Goal: Task Accomplishment & Management: Manage account settings

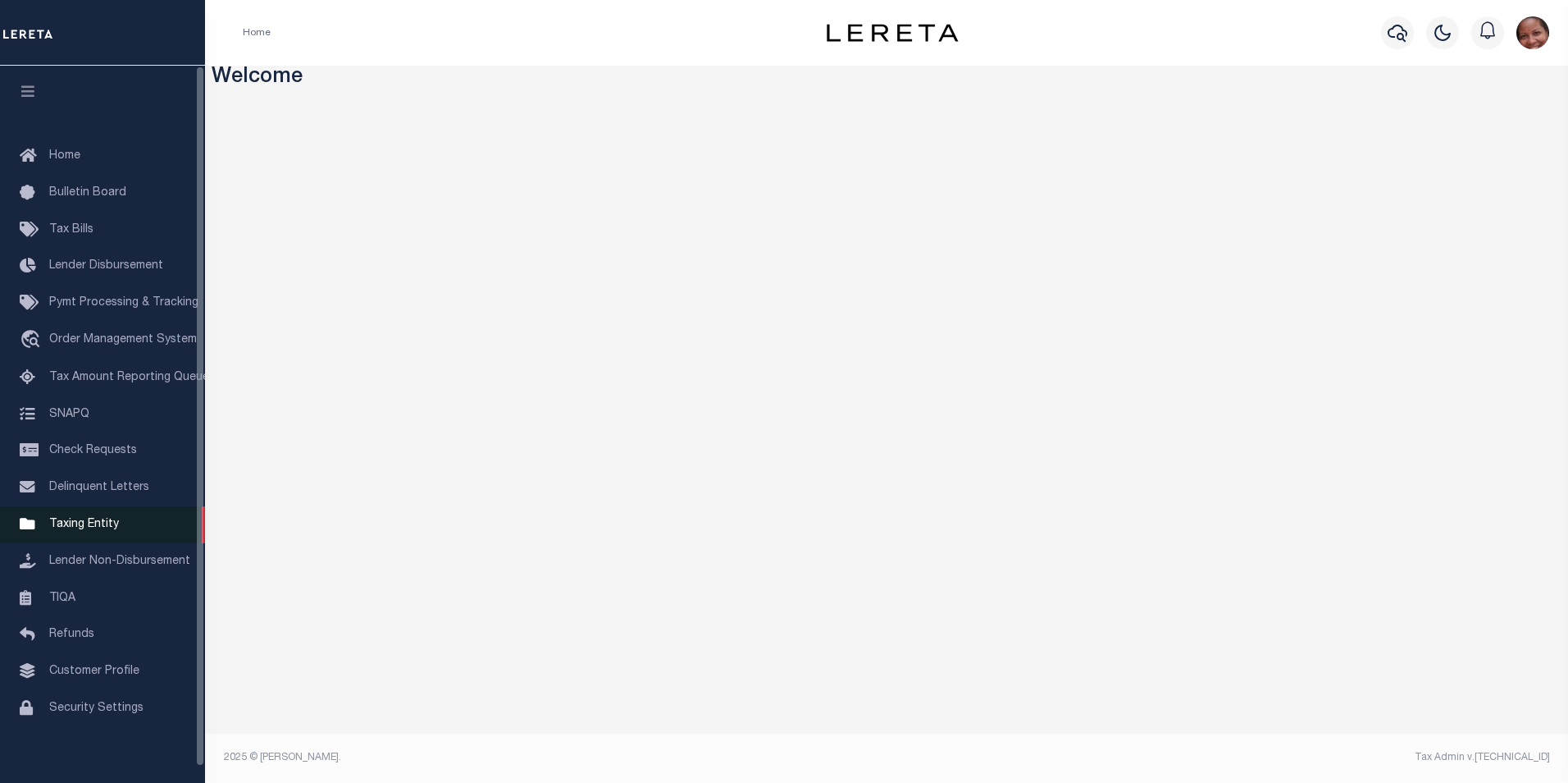
click at [94, 526] on span "Taxing Entity" at bounding box center [84, 524] width 70 height 12
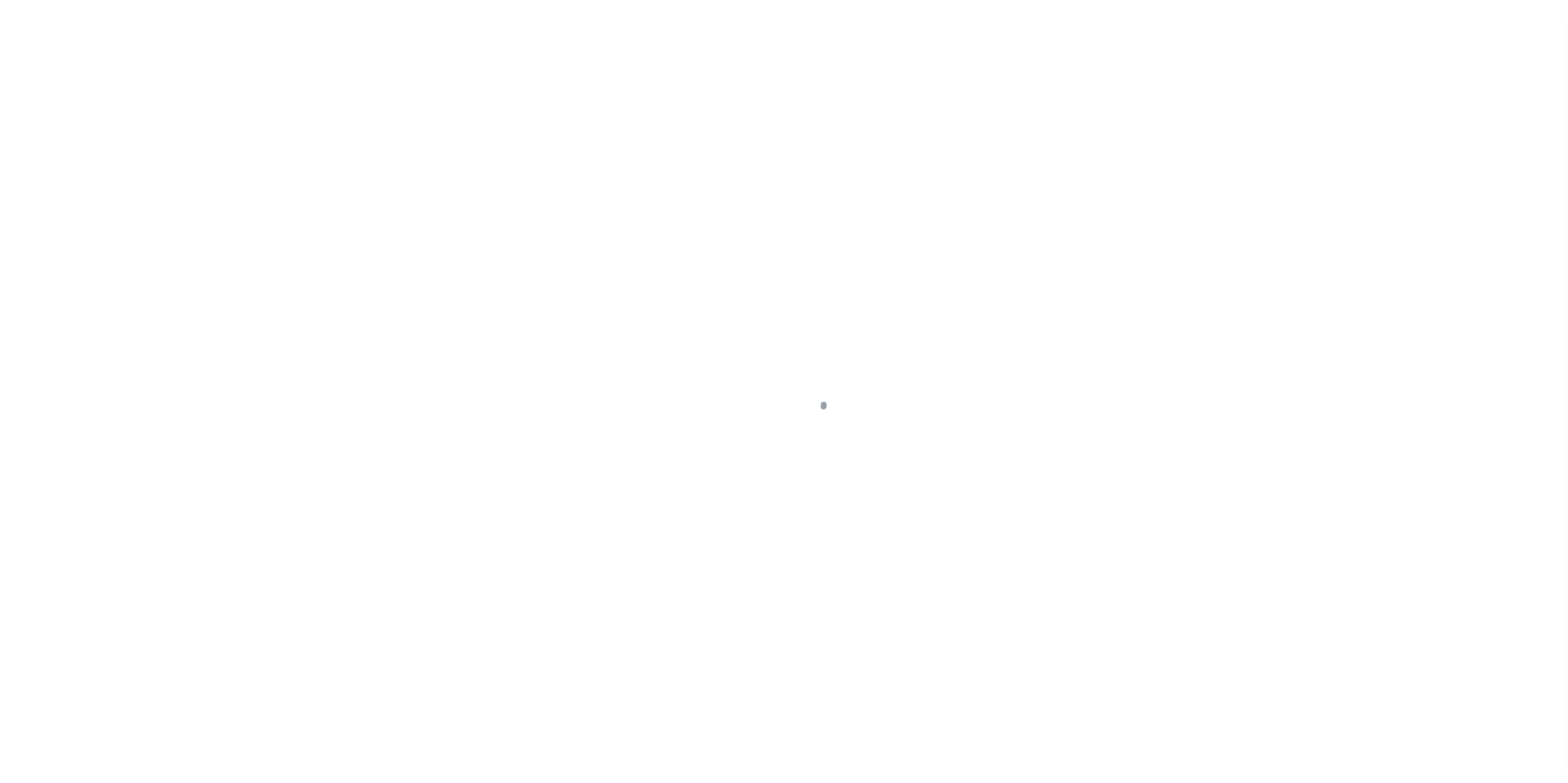
scroll to position [17, 0]
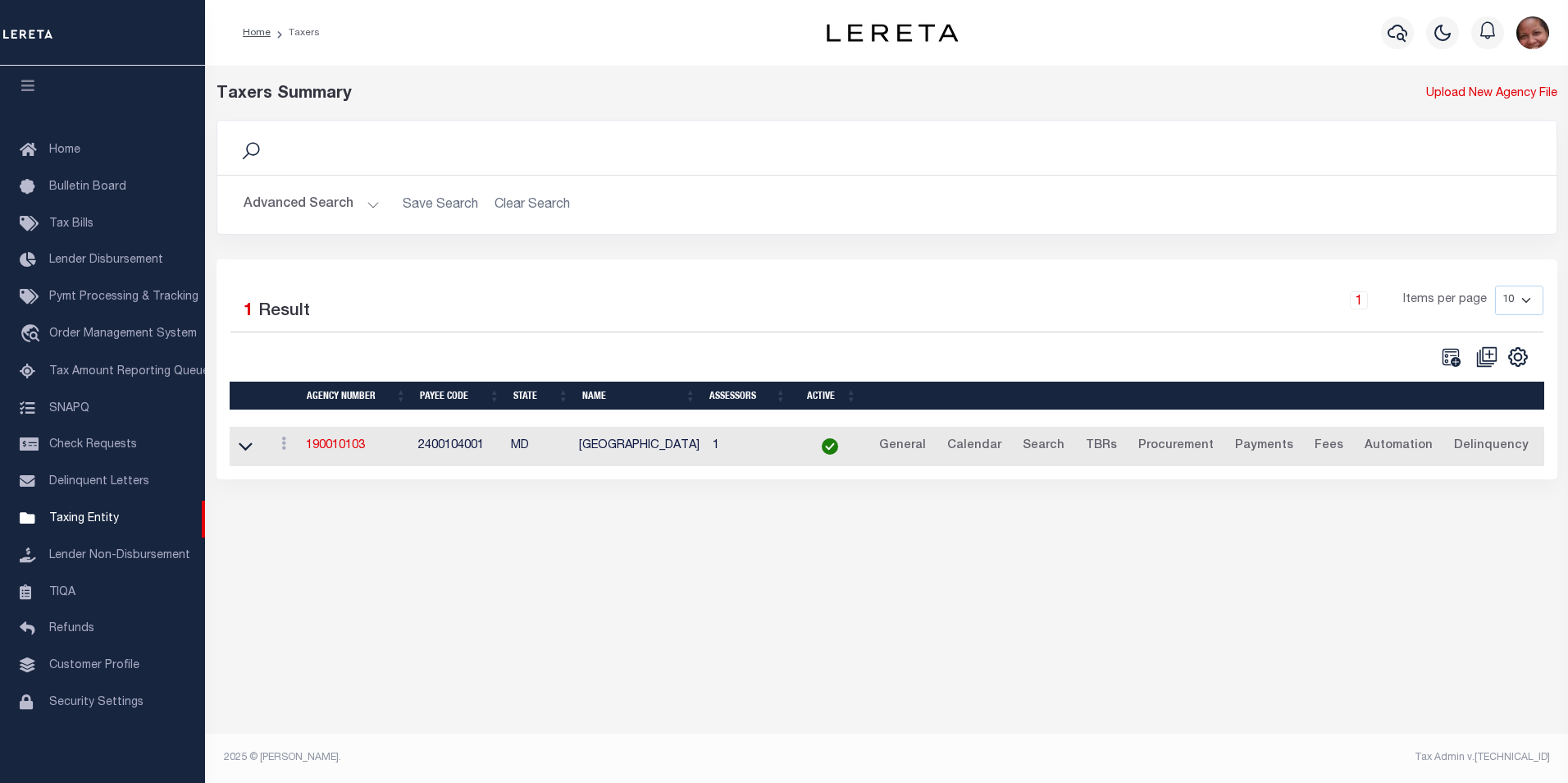
click at [366, 205] on button "Advanced Search" at bounding box center [312, 205] width 137 height 32
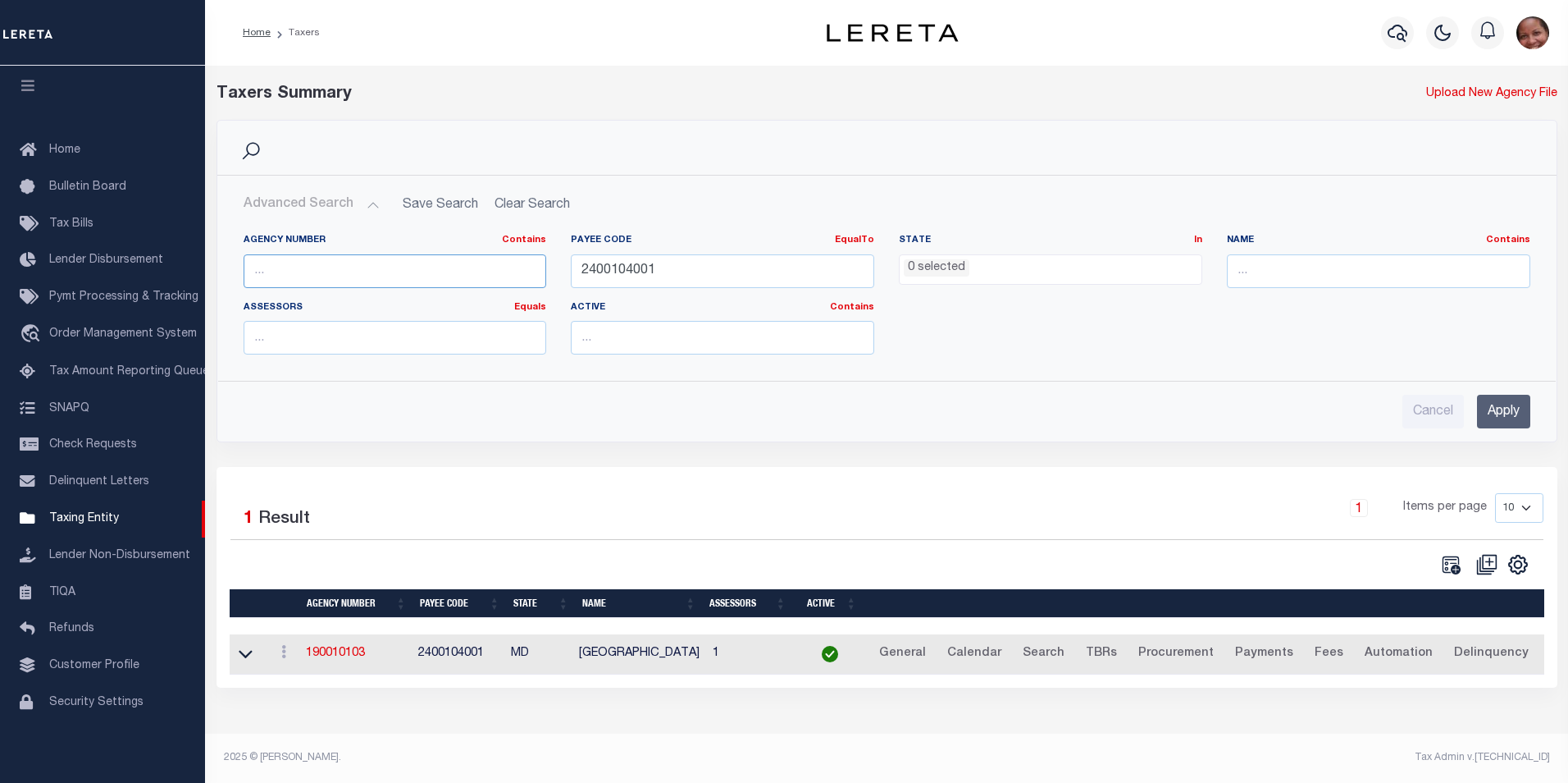
click at [356, 267] on input "text" at bounding box center [395, 271] width 303 height 34
click at [460, 261] on input "text" at bounding box center [395, 271] width 303 height 34
drag, startPoint x: 683, startPoint y: 276, endPoint x: 550, endPoint y: 270, distance: 133.1
click at [550, 270] on div "Agency Number Contains Contains Is Payee Code EqualTo Equals Is Not Equal To Is…" at bounding box center [887, 301] width 1312 height 134
click at [409, 272] on input "text" at bounding box center [395, 271] width 303 height 34
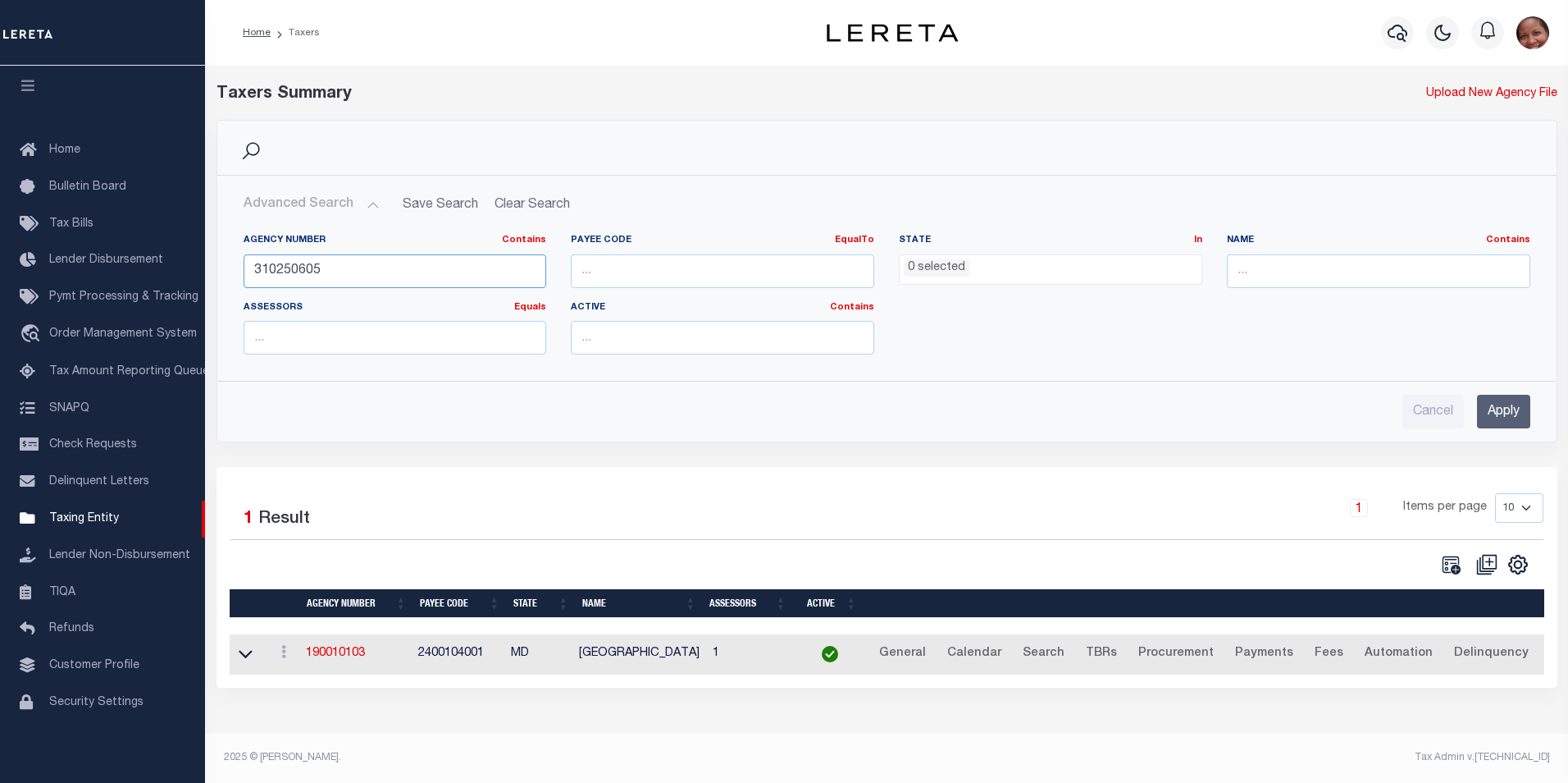
type input "310250605"
click at [1503, 415] on input "Apply" at bounding box center [1504, 411] width 53 height 34
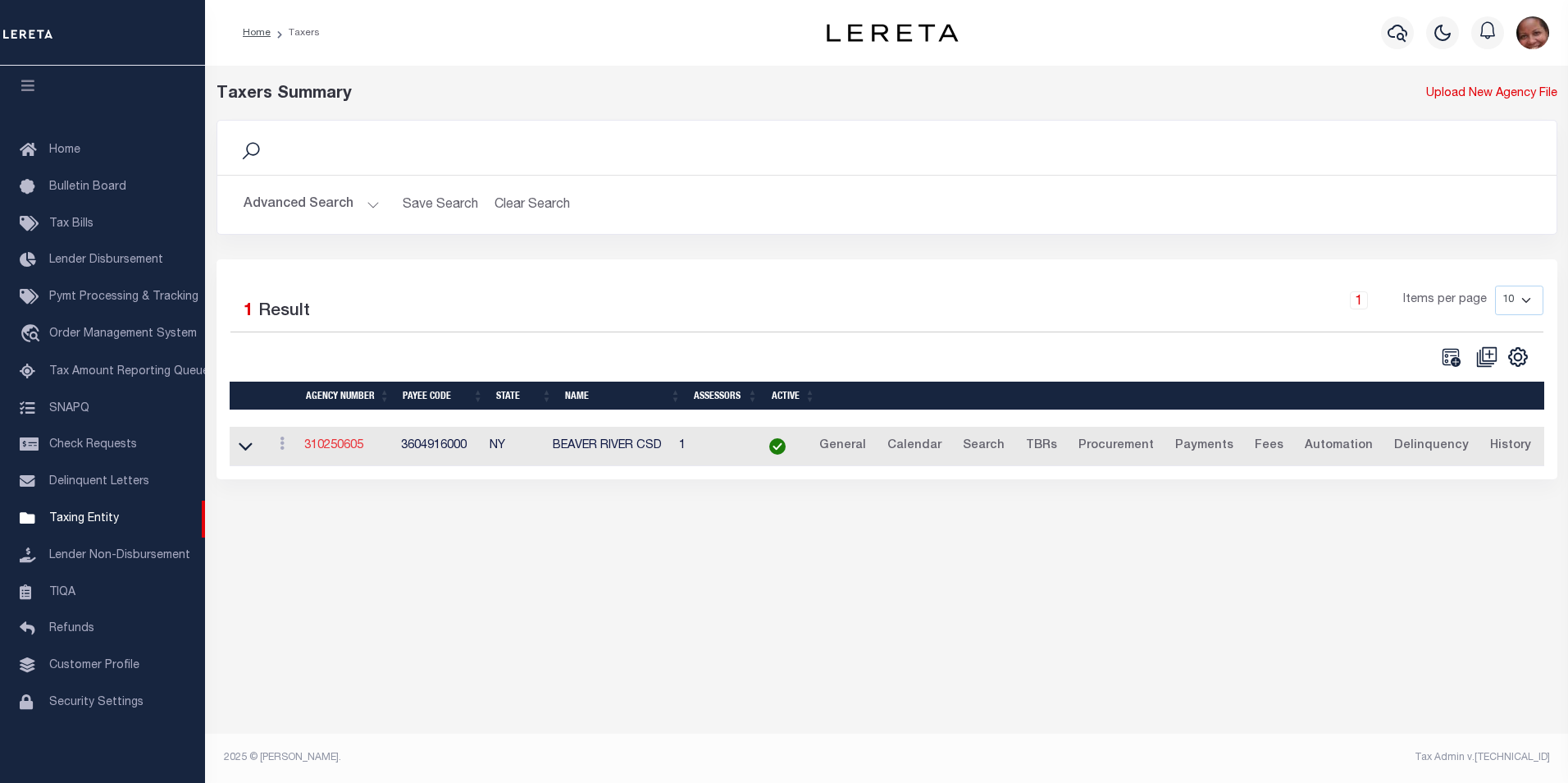
click at [350, 450] on link "310250605" at bounding box center [333, 445] width 59 height 12
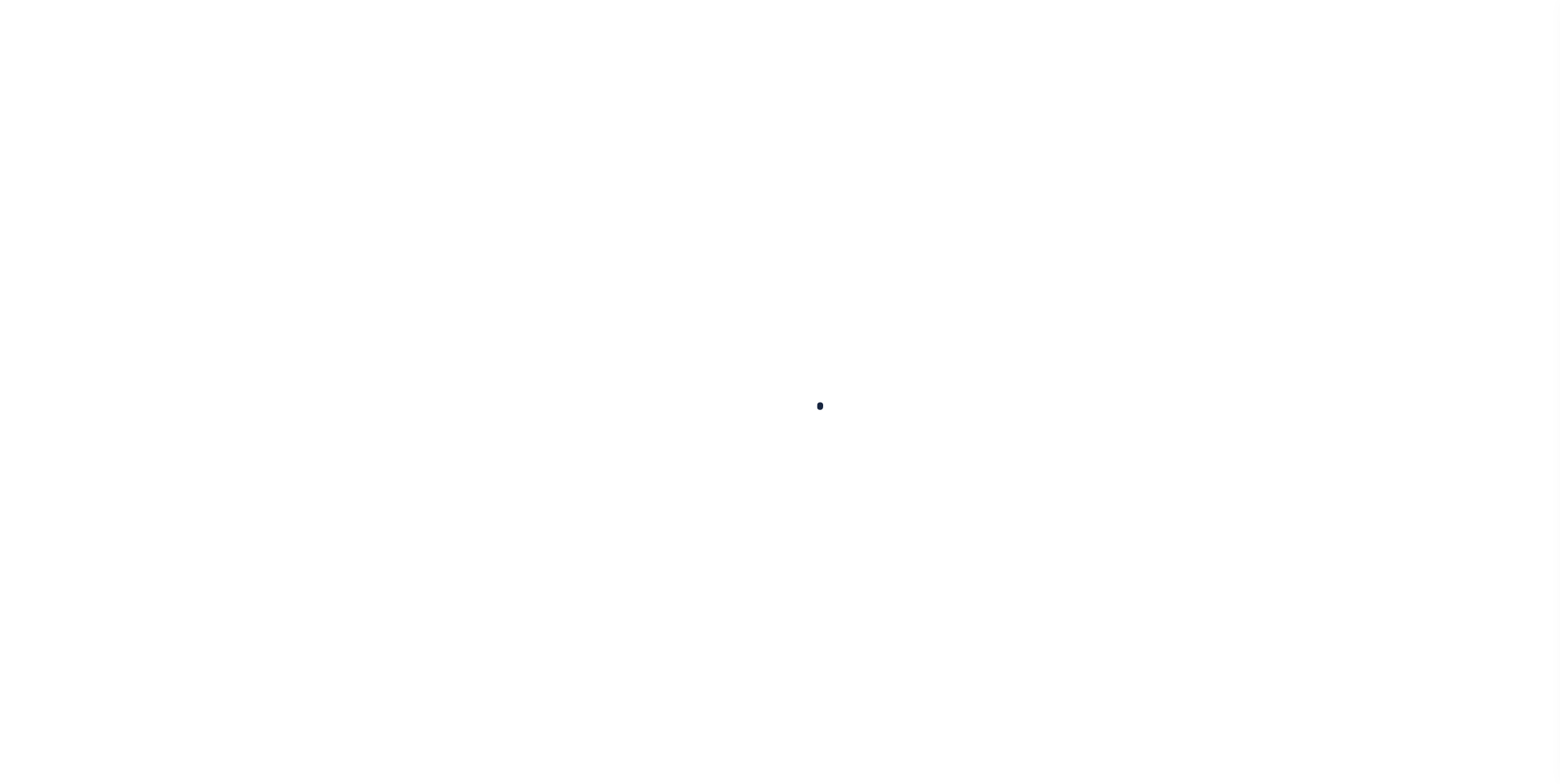
select select
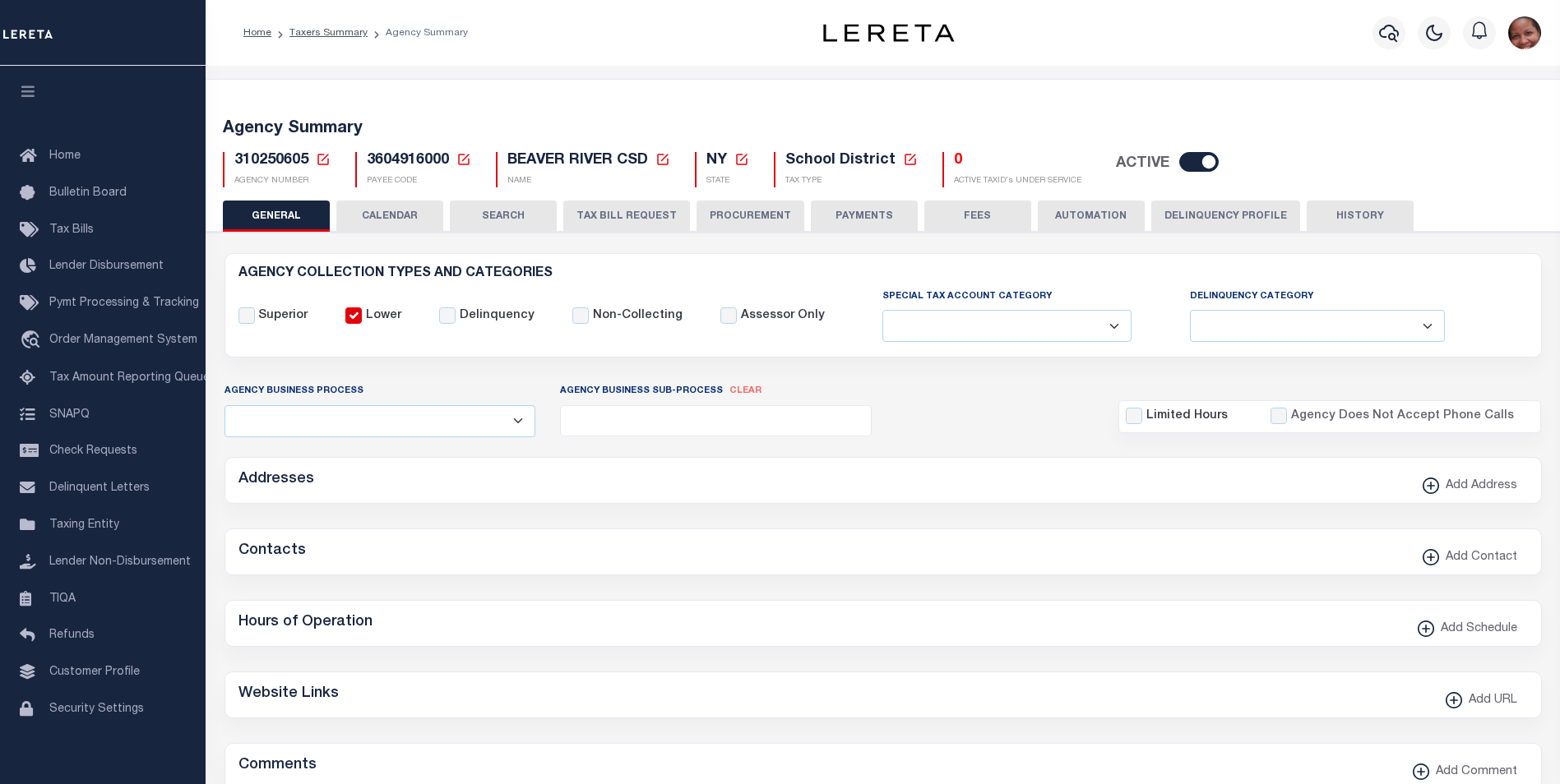
checkbox input "false"
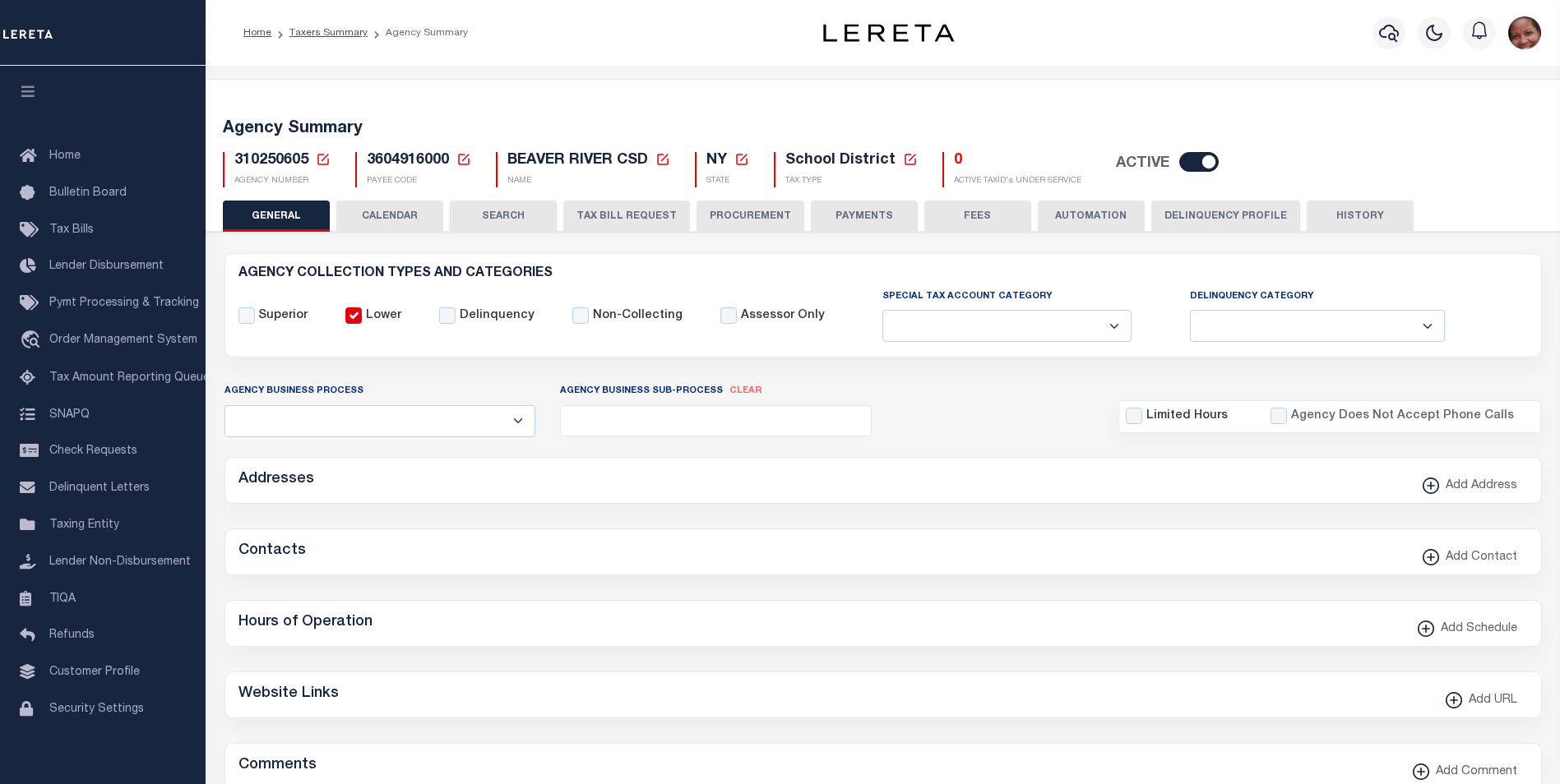
type input "3604916000"
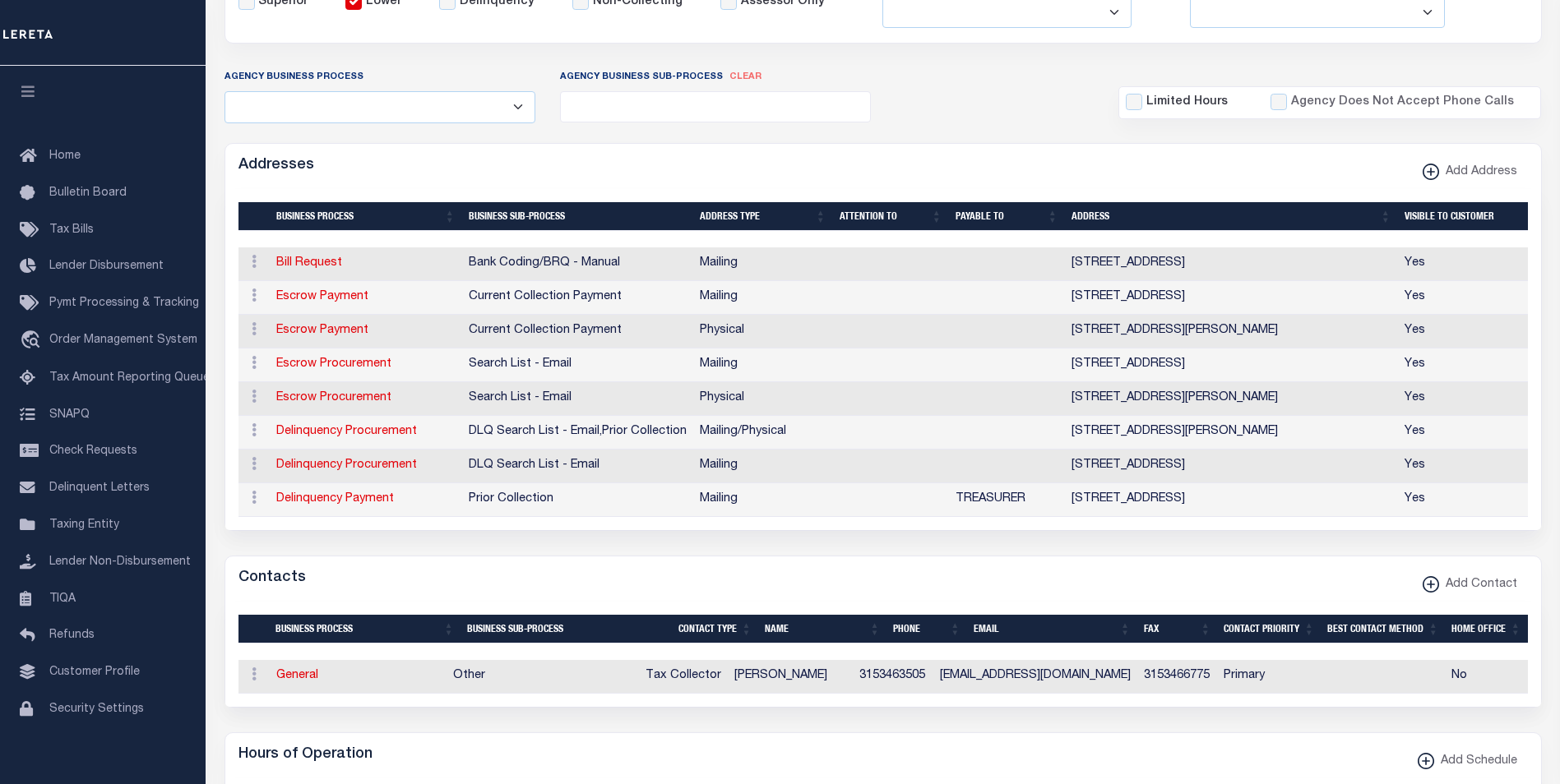
scroll to position [376, 0]
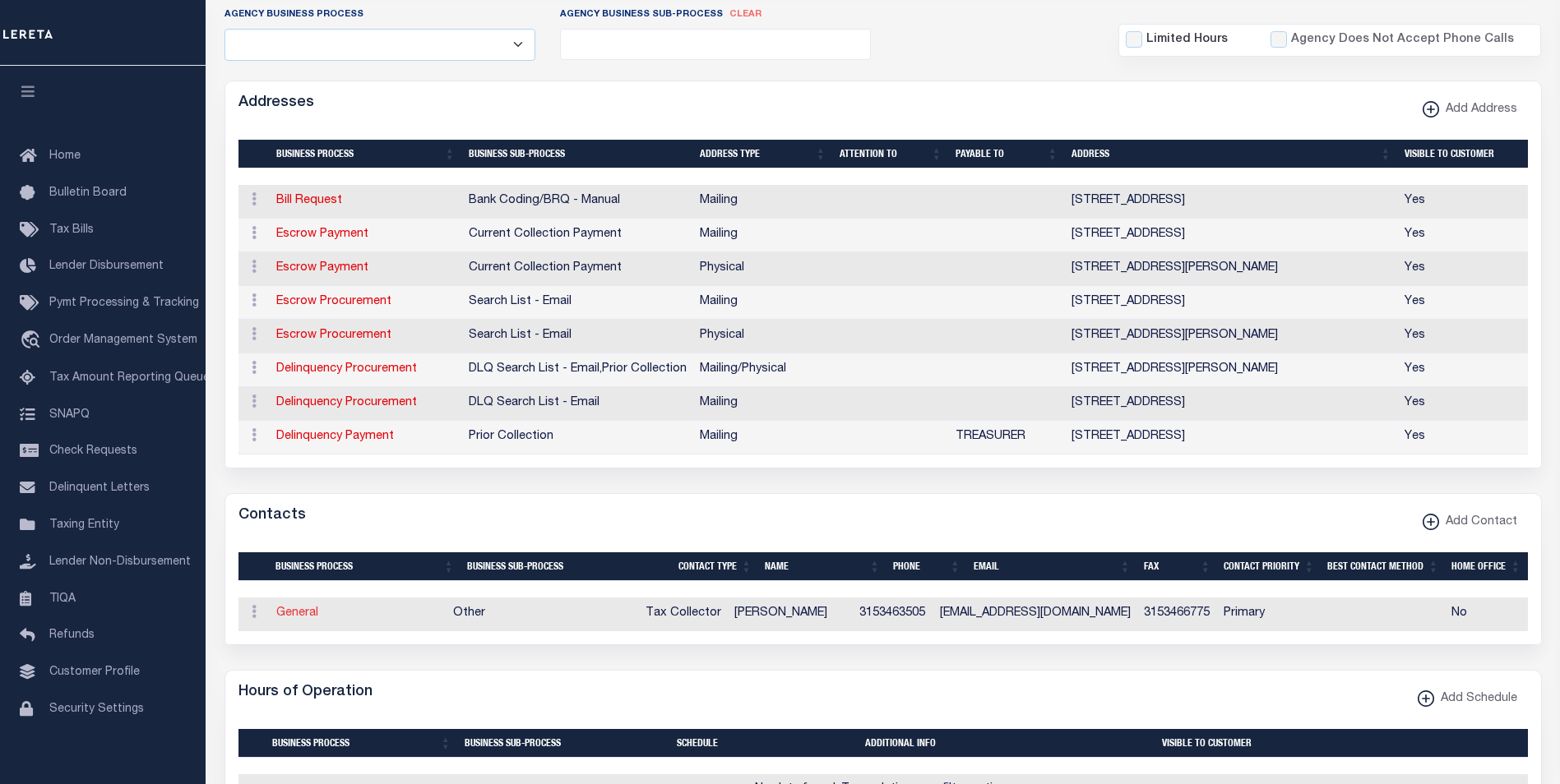
click at [306, 619] on link "General" at bounding box center [297, 613] width 42 height 12
checkbox input "false"
select select
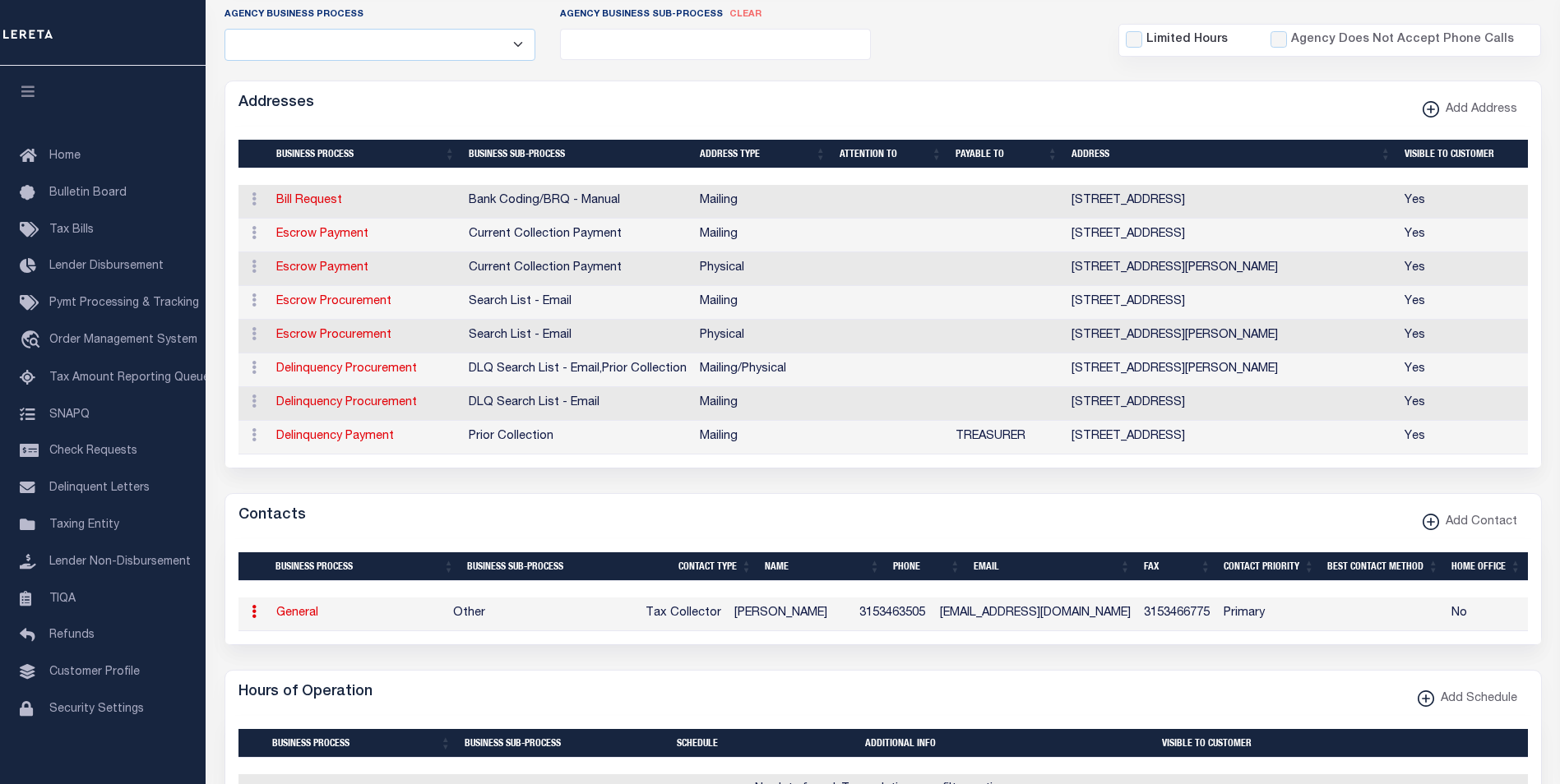
select select "2"
select select "1"
type input "JANINE"
type input "MATTIMORE"
type input "3153463505"
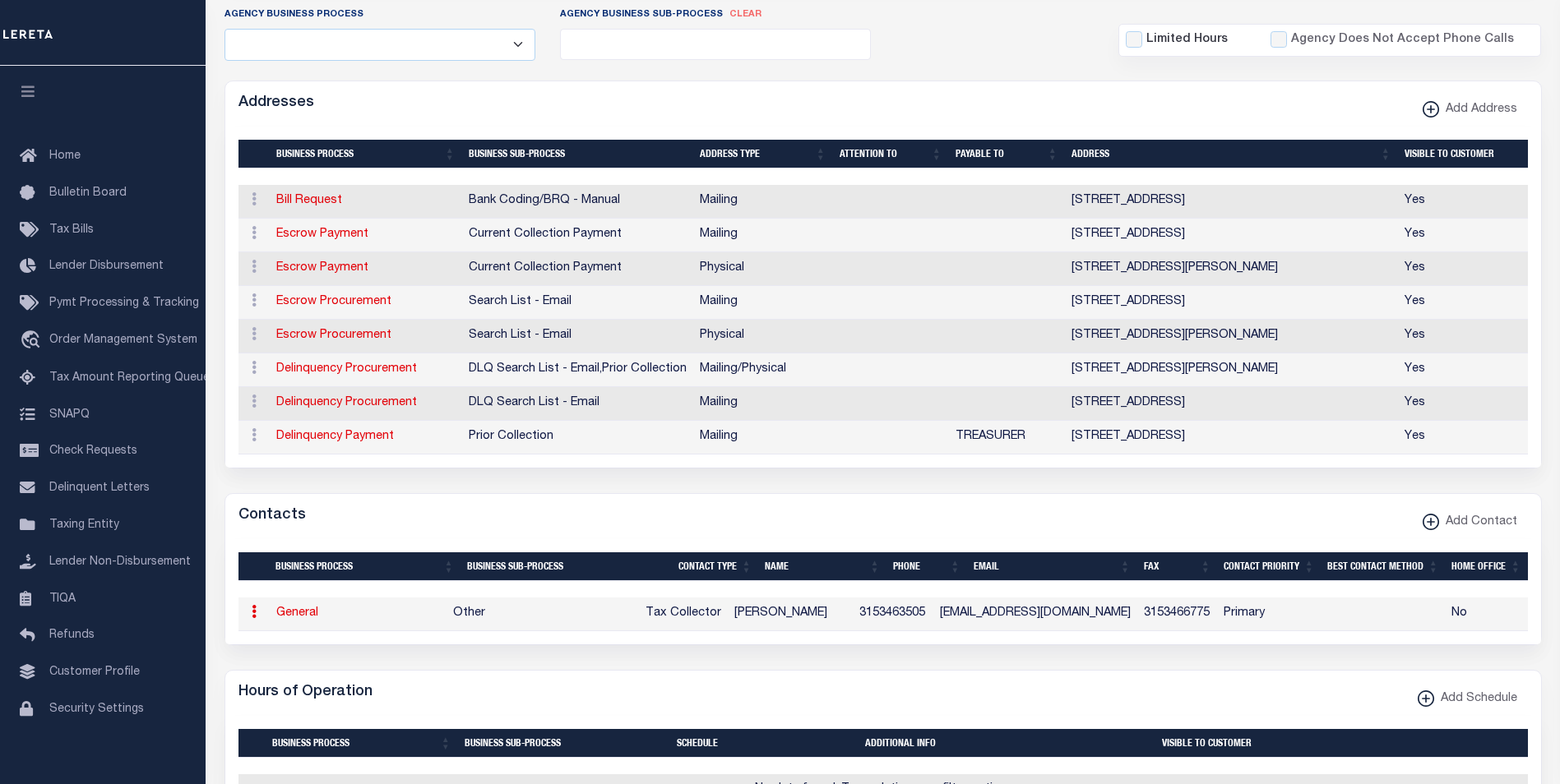
type input "3153466775"
type input "JMATTIMORE@BRCSD.ORG"
select select "6"
select select "39"
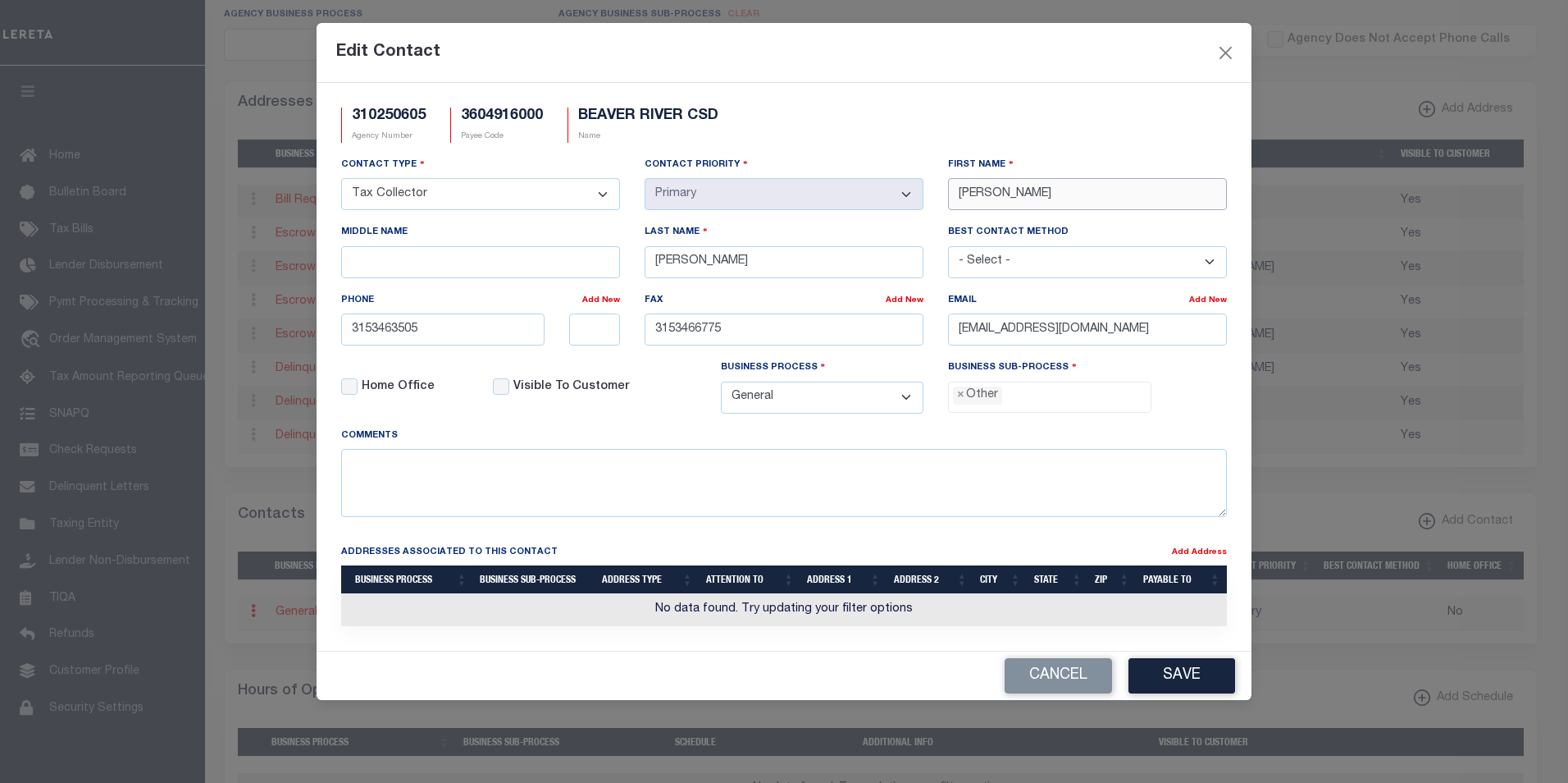
drag, startPoint x: 1026, startPoint y: 194, endPoint x: 945, endPoint y: 195, distance: 81.0
click at [945, 195] on div "First Name JANINE" at bounding box center [1088, 190] width 303 height 67
paste input "HALEIGH"
type input "HALEIGH"
drag, startPoint x: 752, startPoint y: 261, endPoint x: 653, endPoint y: 259, distance: 99.0
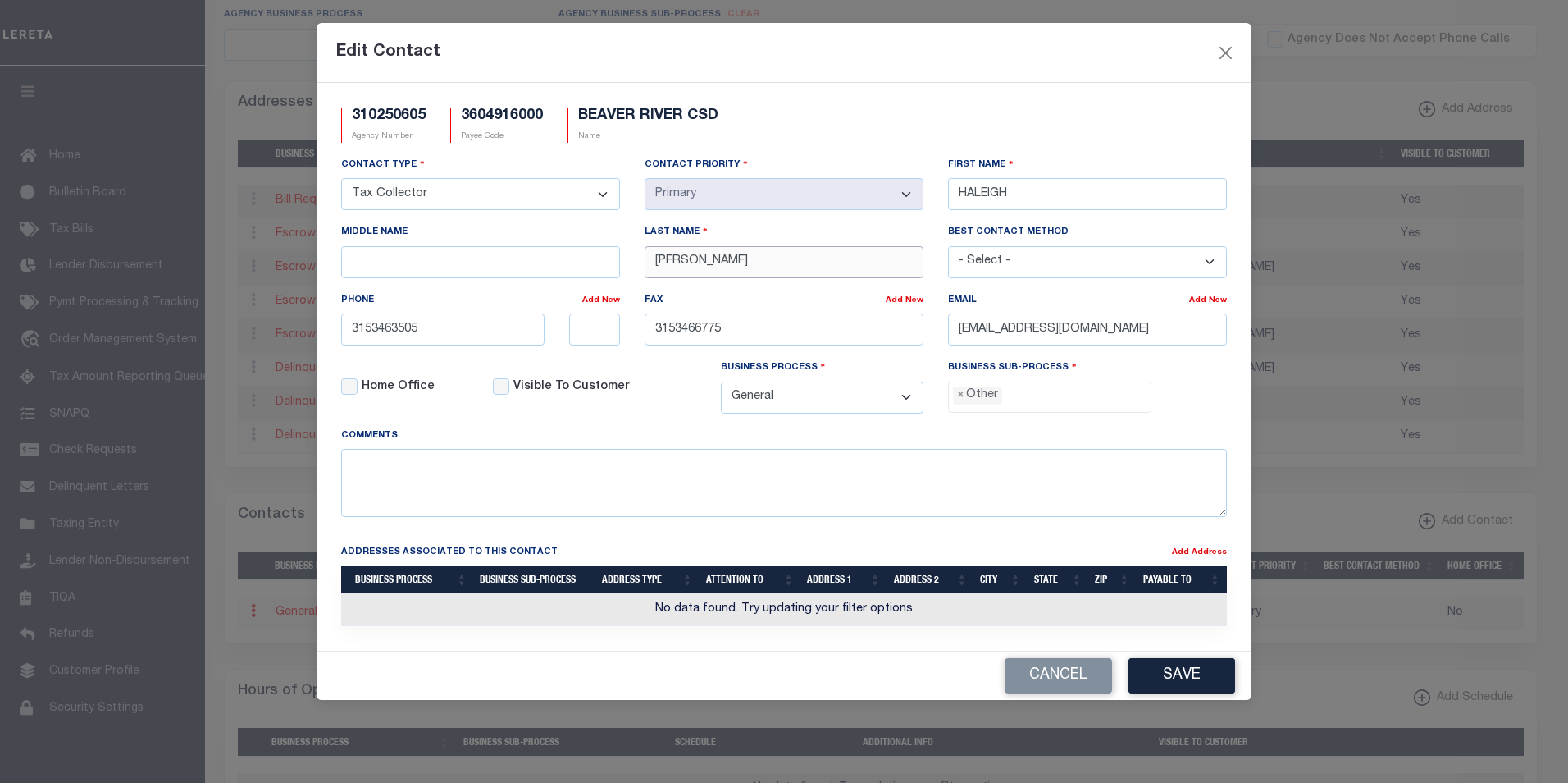
click at [653, 259] on input "MATTIMORE" at bounding box center [784, 262] width 279 height 32
paste input "CAMPEAU"
type input "CAMPEAU"
drag, startPoint x: 1128, startPoint y: 333, endPoint x: 952, endPoint y: 330, distance: 176.0
click at [952, 330] on input "JMATTIMORE@BRCSD.ORG" at bounding box center [1088, 330] width 279 height 32
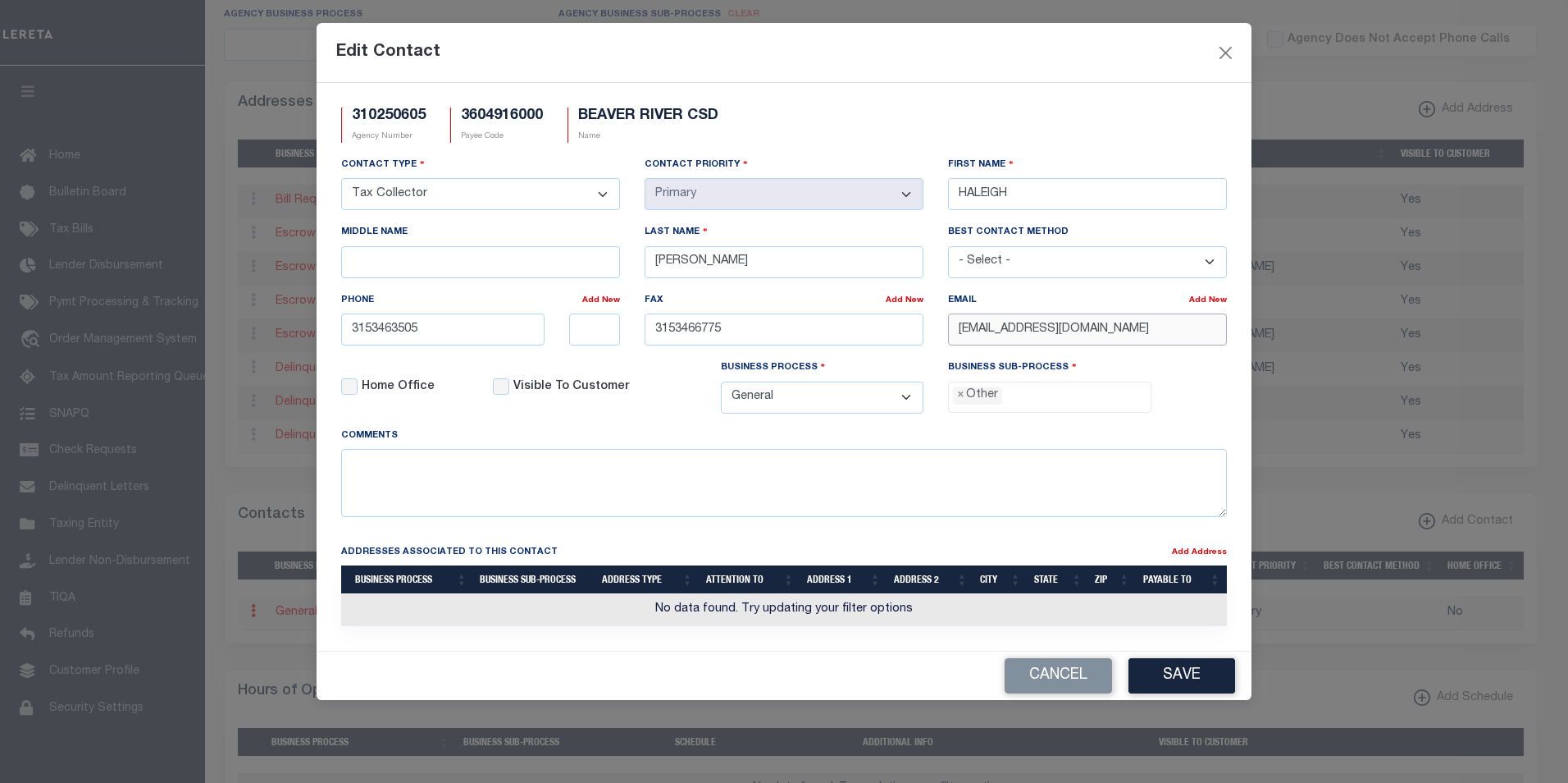
paste input "HCAMPEAU"
type input "HCAMPEAU@BRCSD.ORG"
click at [1180, 681] on button "Save" at bounding box center [1182, 676] width 106 height 35
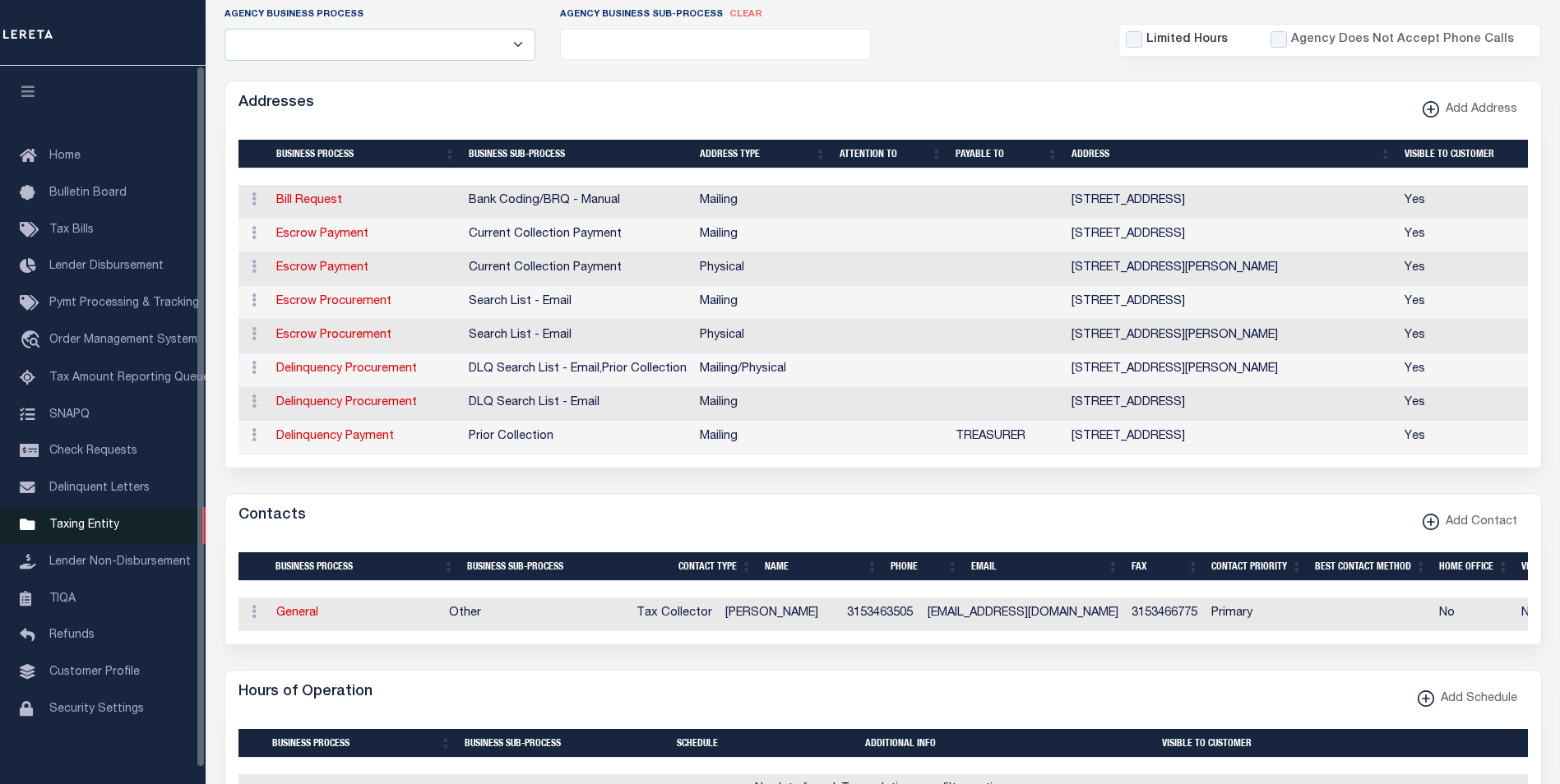
click at [99, 531] on span "Taxing Entity" at bounding box center [84, 525] width 70 height 12
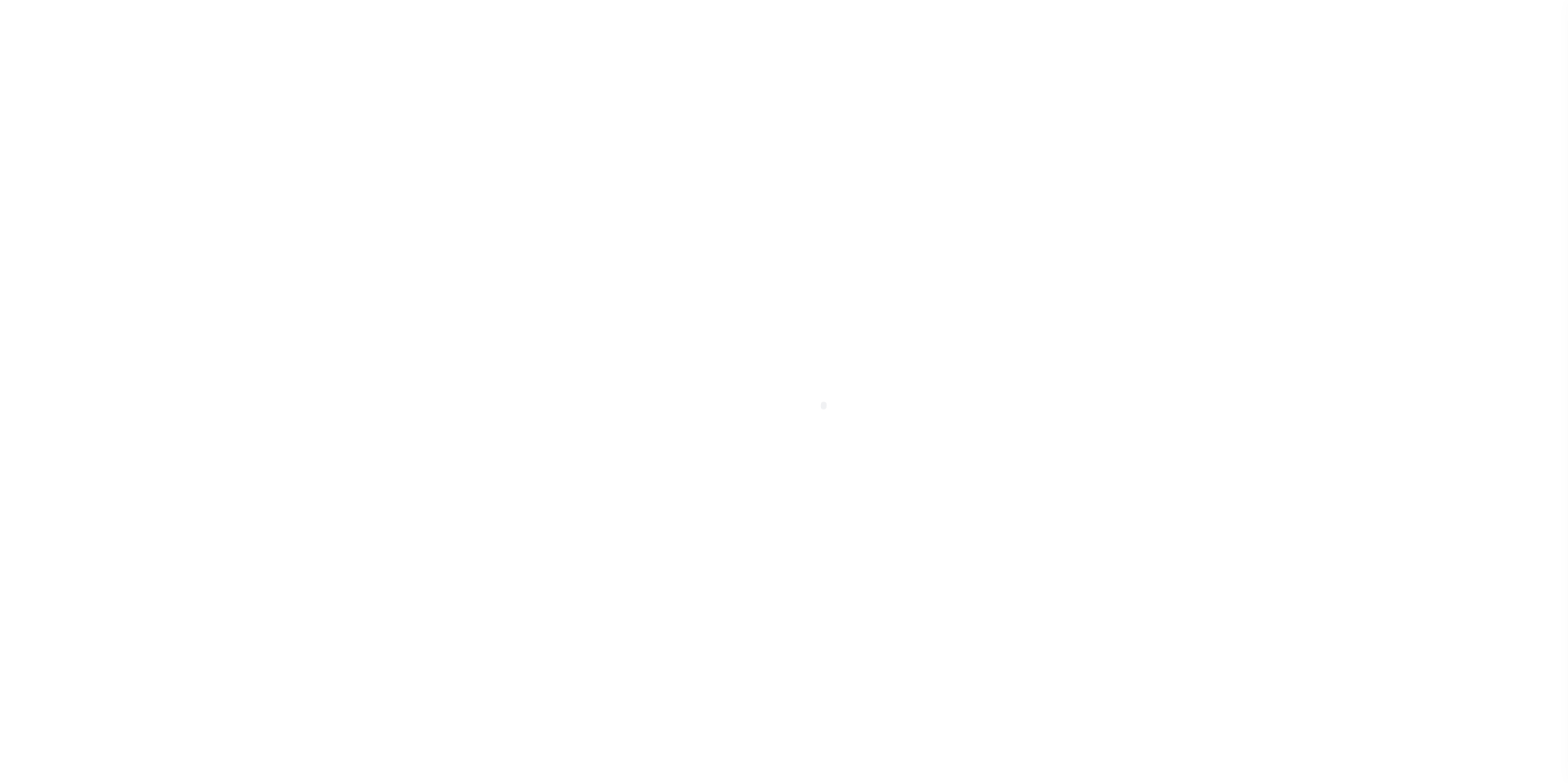
scroll to position [17, 0]
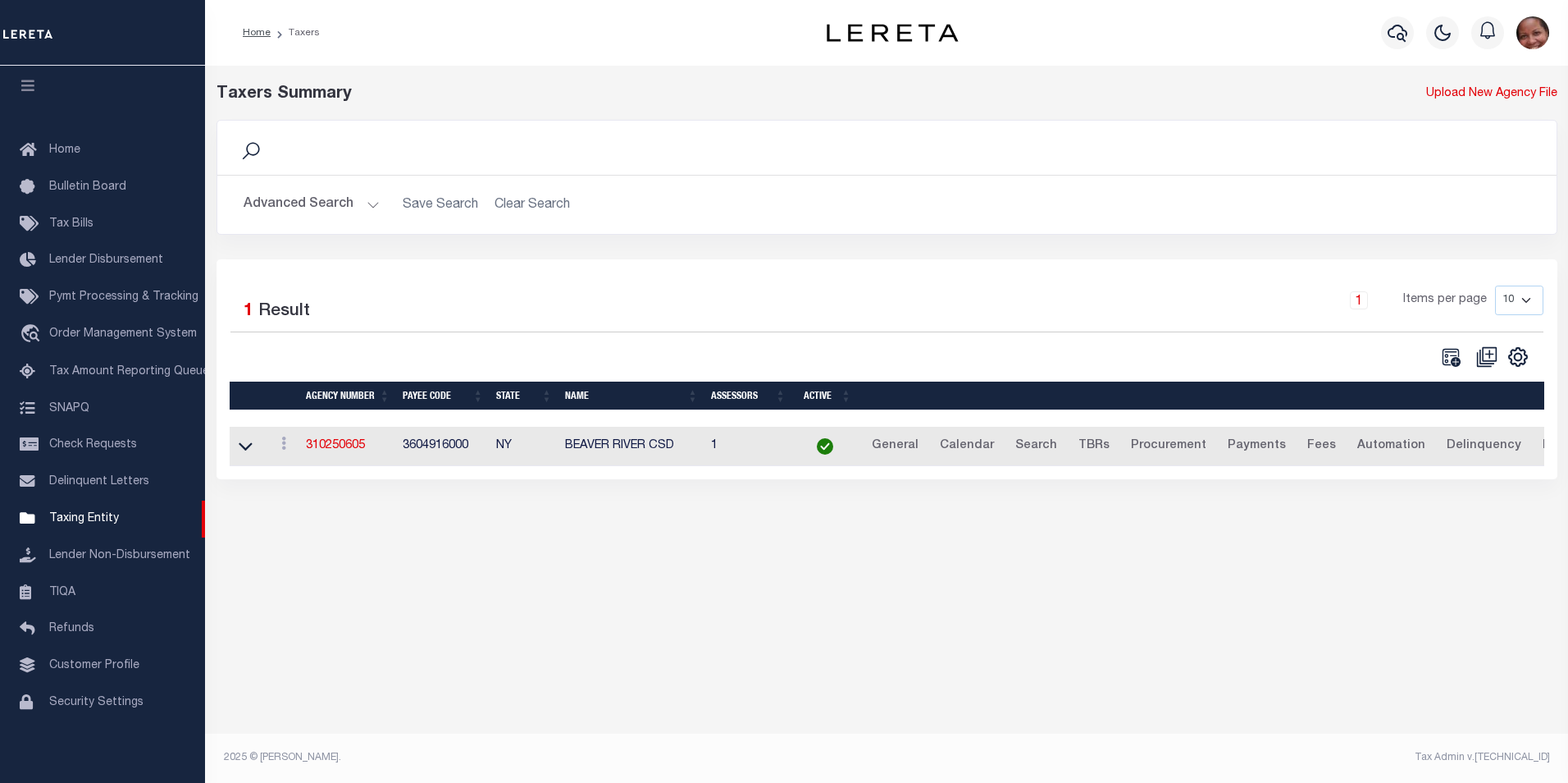
click at [369, 207] on button "Advanced Search" at bounding box center [312, 205] width 137 height 32
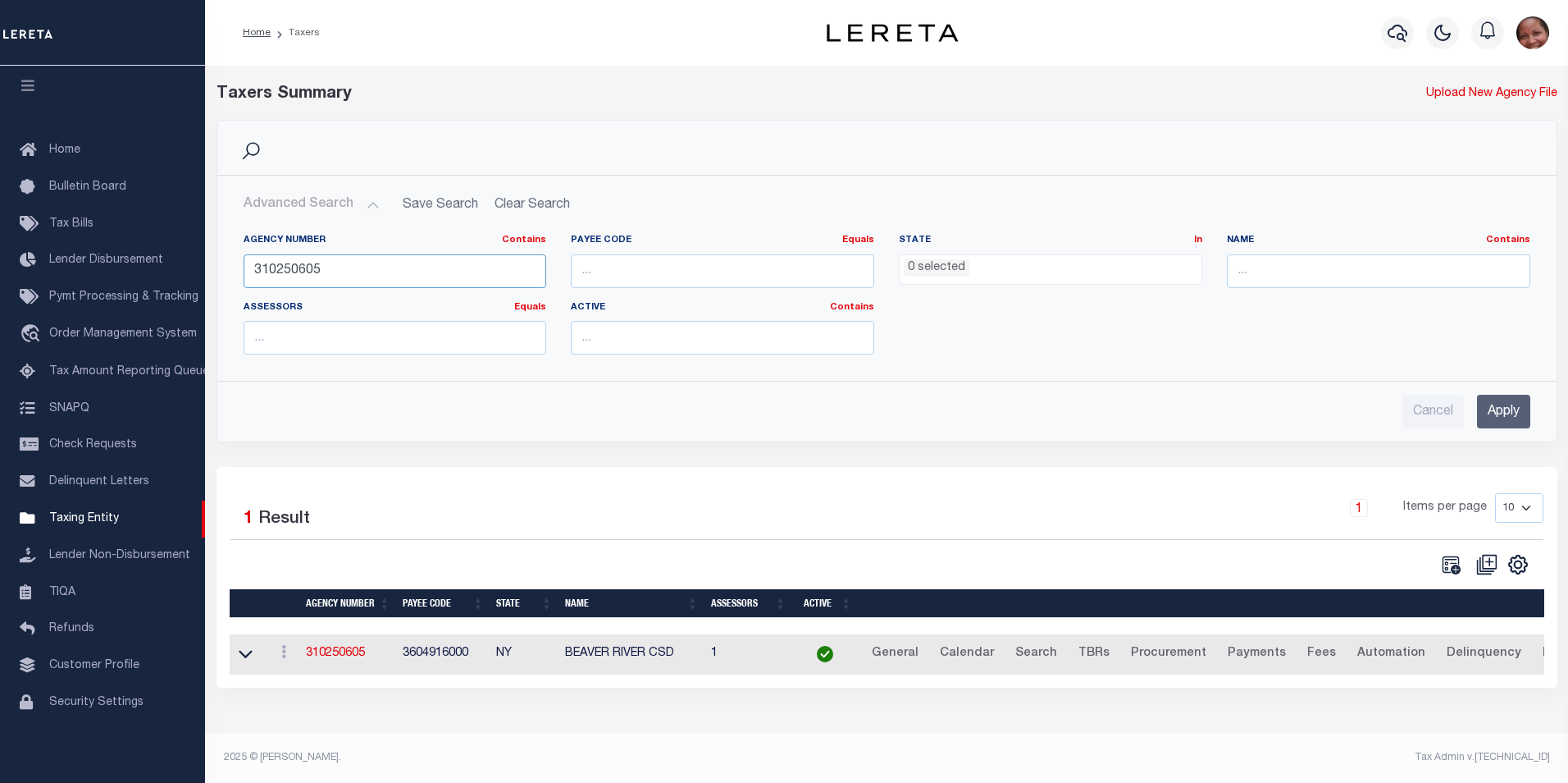
drag, startPoint x: 345, startPoint y: 263, endPoint x: 246, endPoint y: 270, distance: 99.2
click at [246, 270] on input "310250605" at bounding box center [395, 271] width 303 height 34
type input "370560635"
click at [1496, 421] on input "Apply" at bounding box center [1504, 411] width 53 height 34
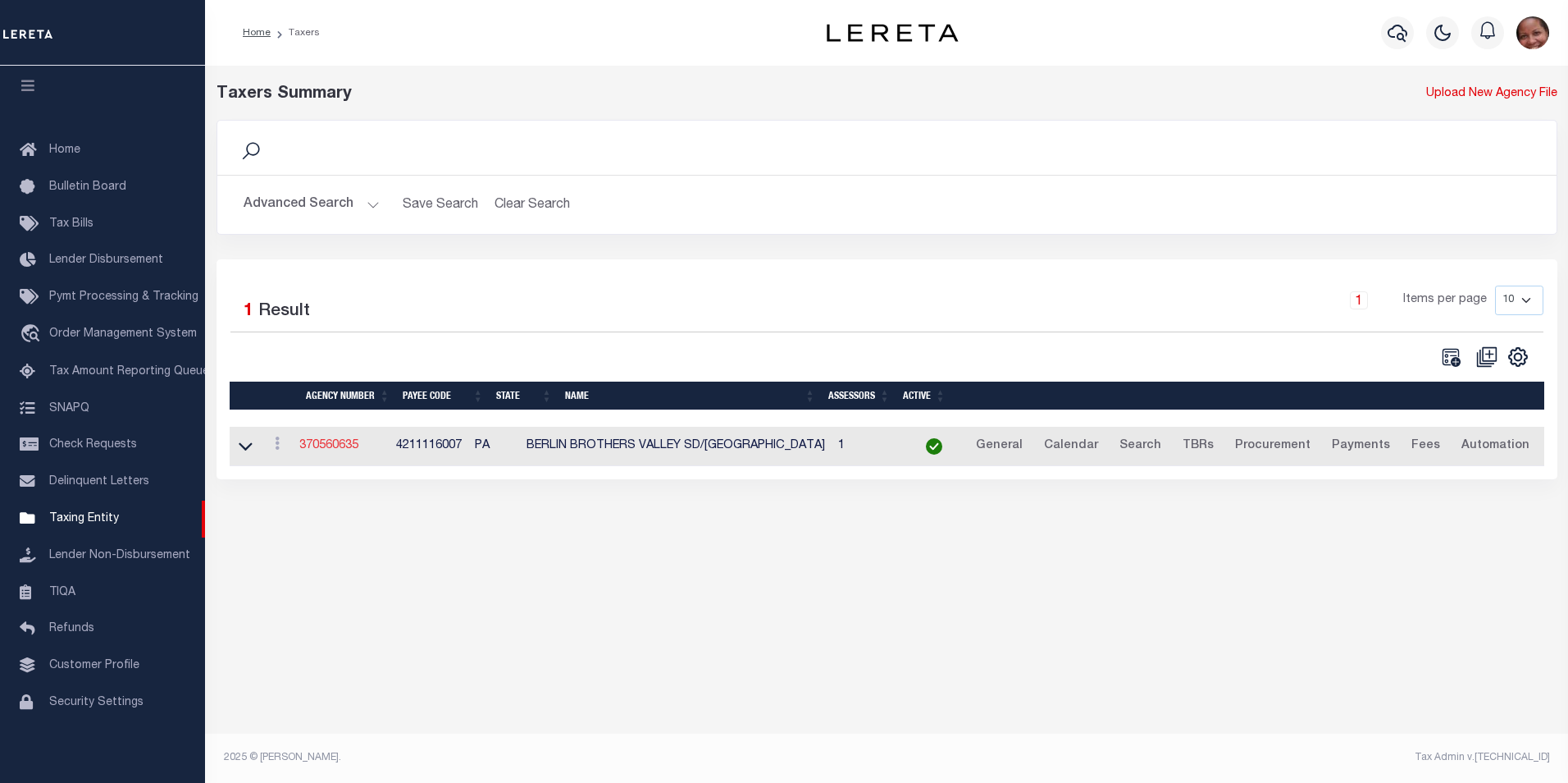
click at [348, 449] on link "370560635" at bounding box center [329, 445] width 59 height 12
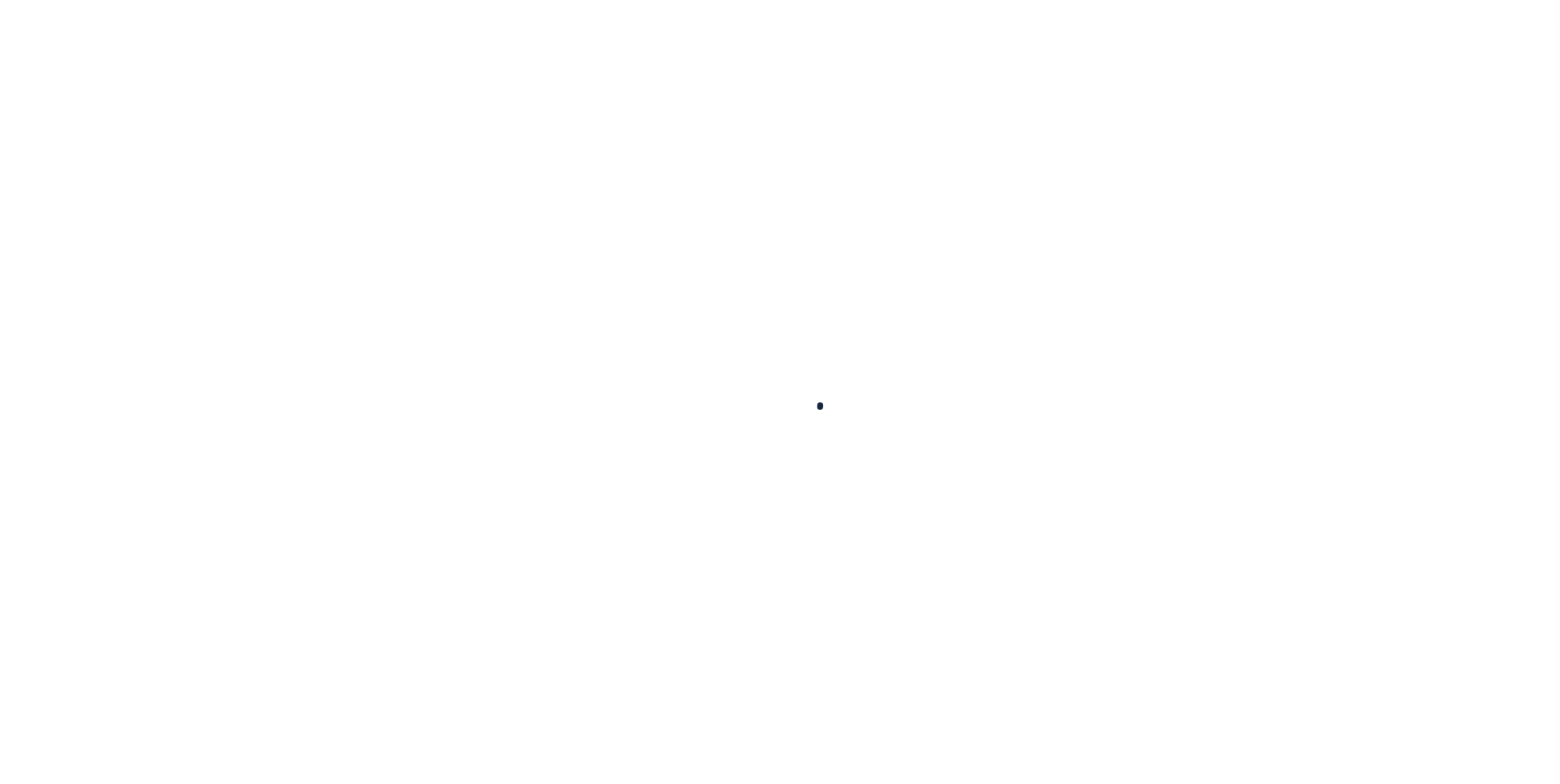
select select
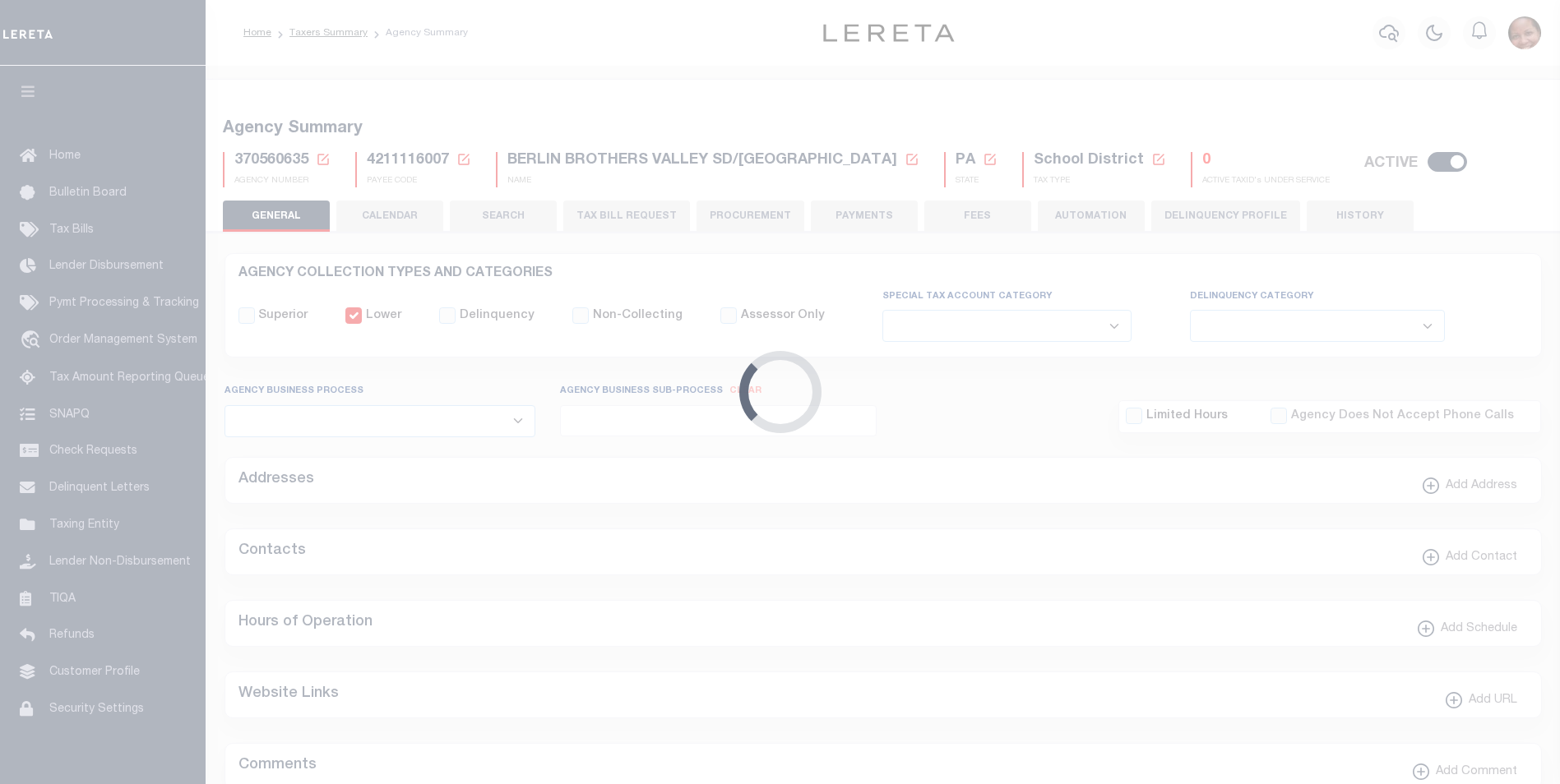
checkbox input "false"
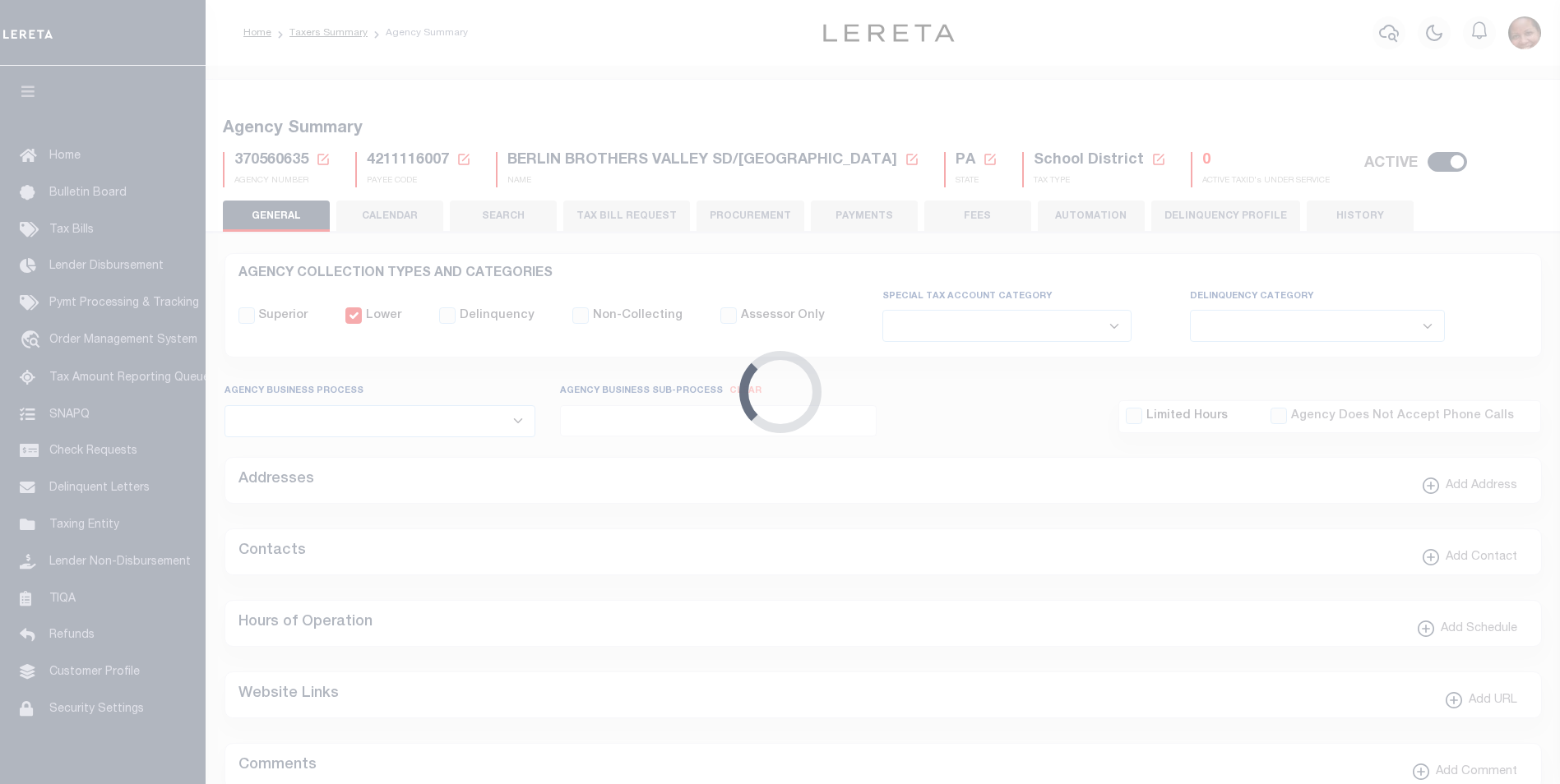
type input "4211116007"
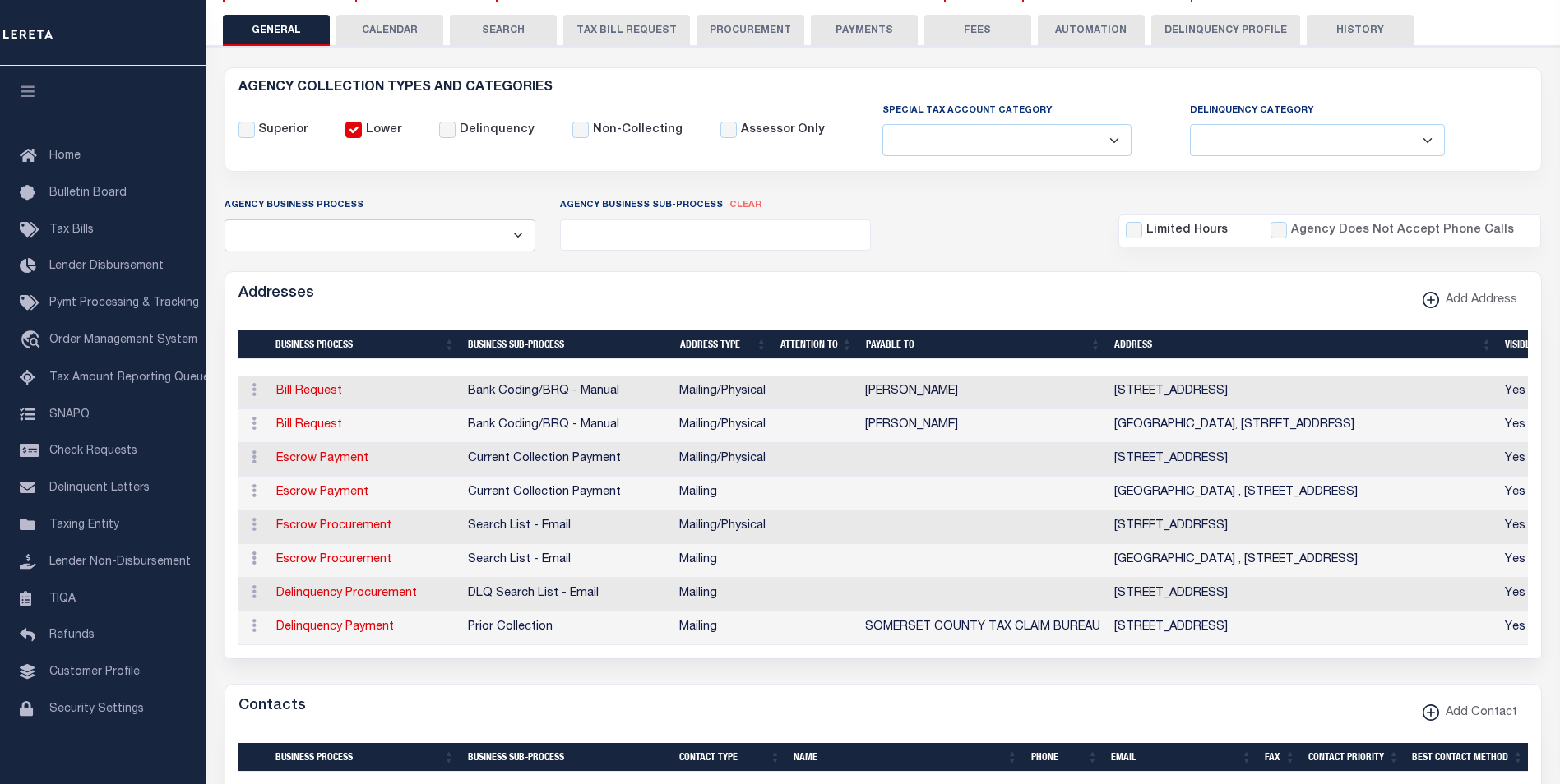
scroll to position [60, 0]
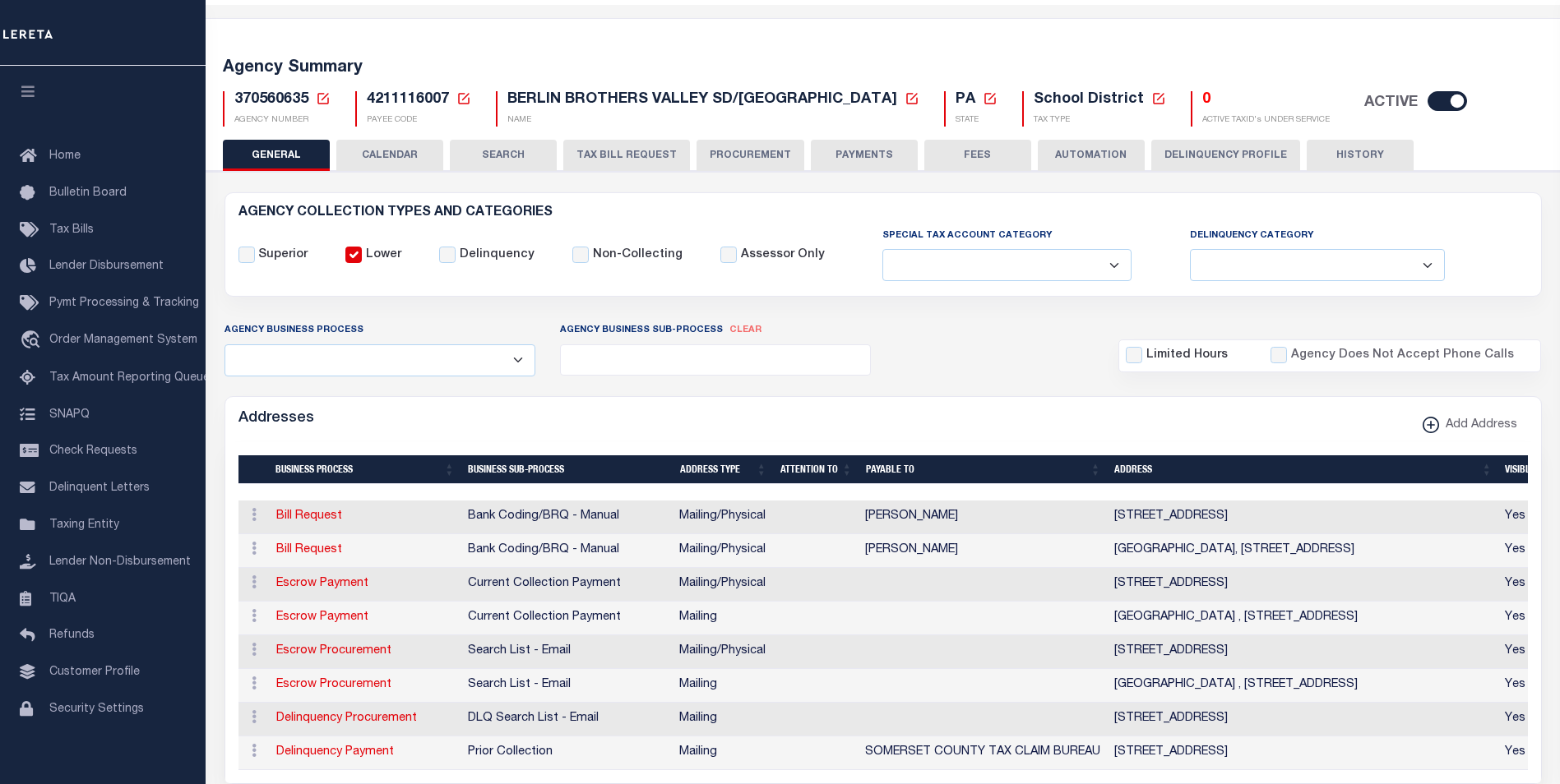
click at [834, 161] on button "PAYMENTS" at bounding box center [864, 154] width 107 height 31
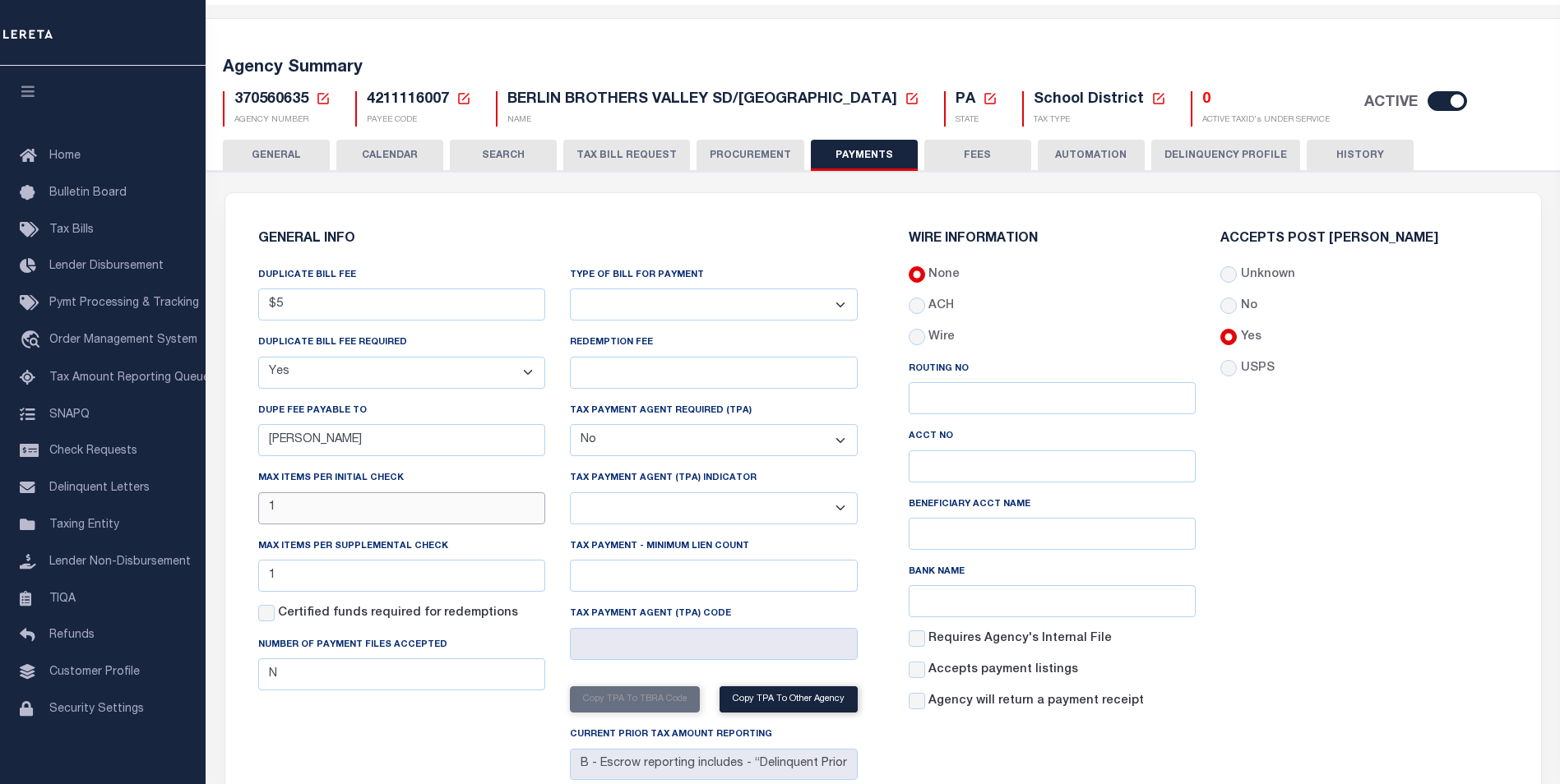
drag, startPoint x: 300, startPoint y: 513, endPoint x: 258, endPoint y: 511, distance: 42.0
click at [259, 511] on input "1" at bounding box center [402, 508] width 288 height 32
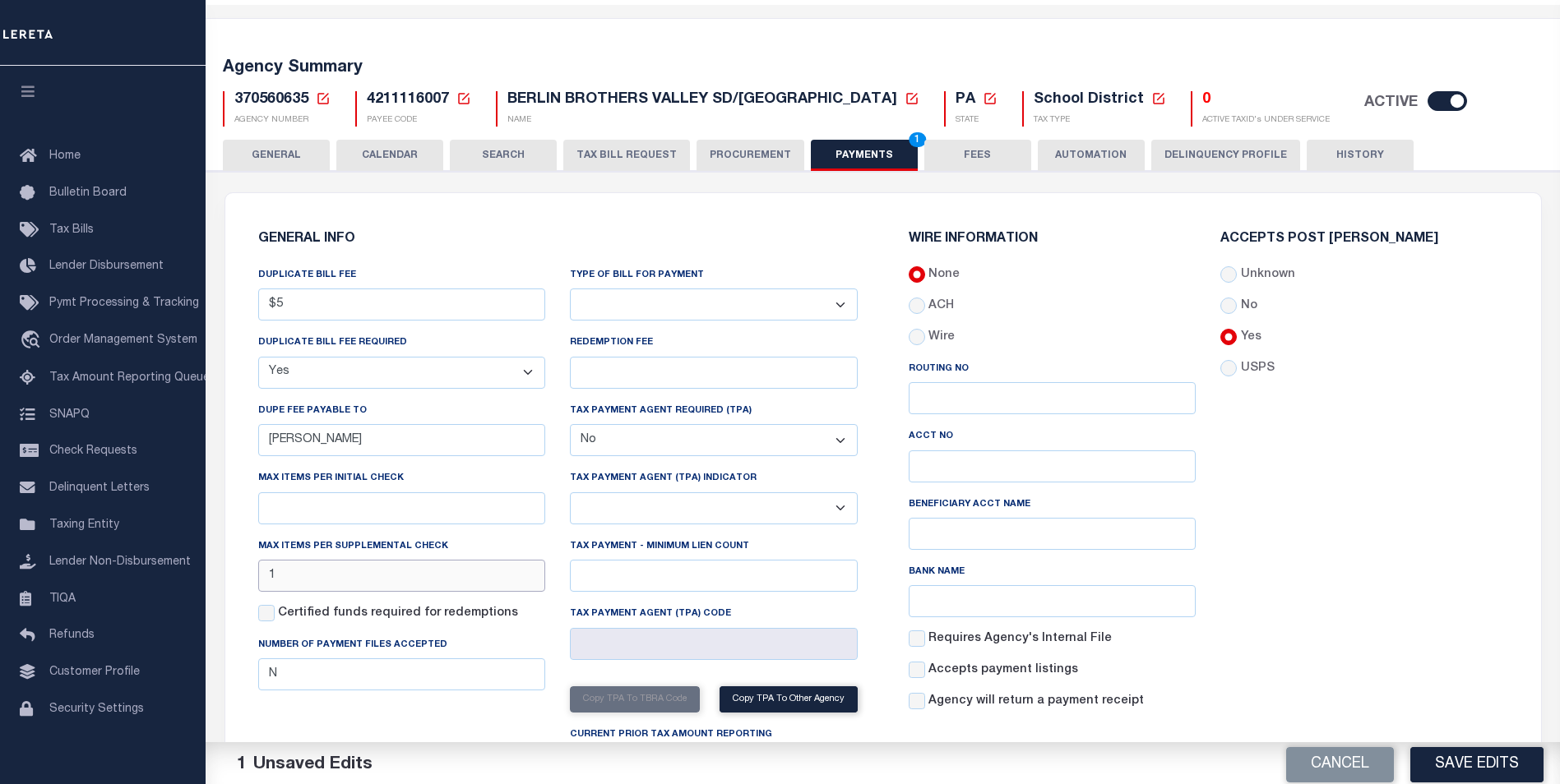
drag, startPoint x: 283, startPoint y: 578, endPoint x: 255, endPoint y: 578, distance: 28.0
click at [255, 578] on div "DUPLICATE BILL FEE $5 DUPLICATE BILL FEE REQUIRED Yes No DUPE FEE PAYABLE TO Ka…" at bounding box center [402, 527] width 313 height 520
click at [1493, 758] on button "Save Edits" at bounding box center [1476, 762] width 133 height 36
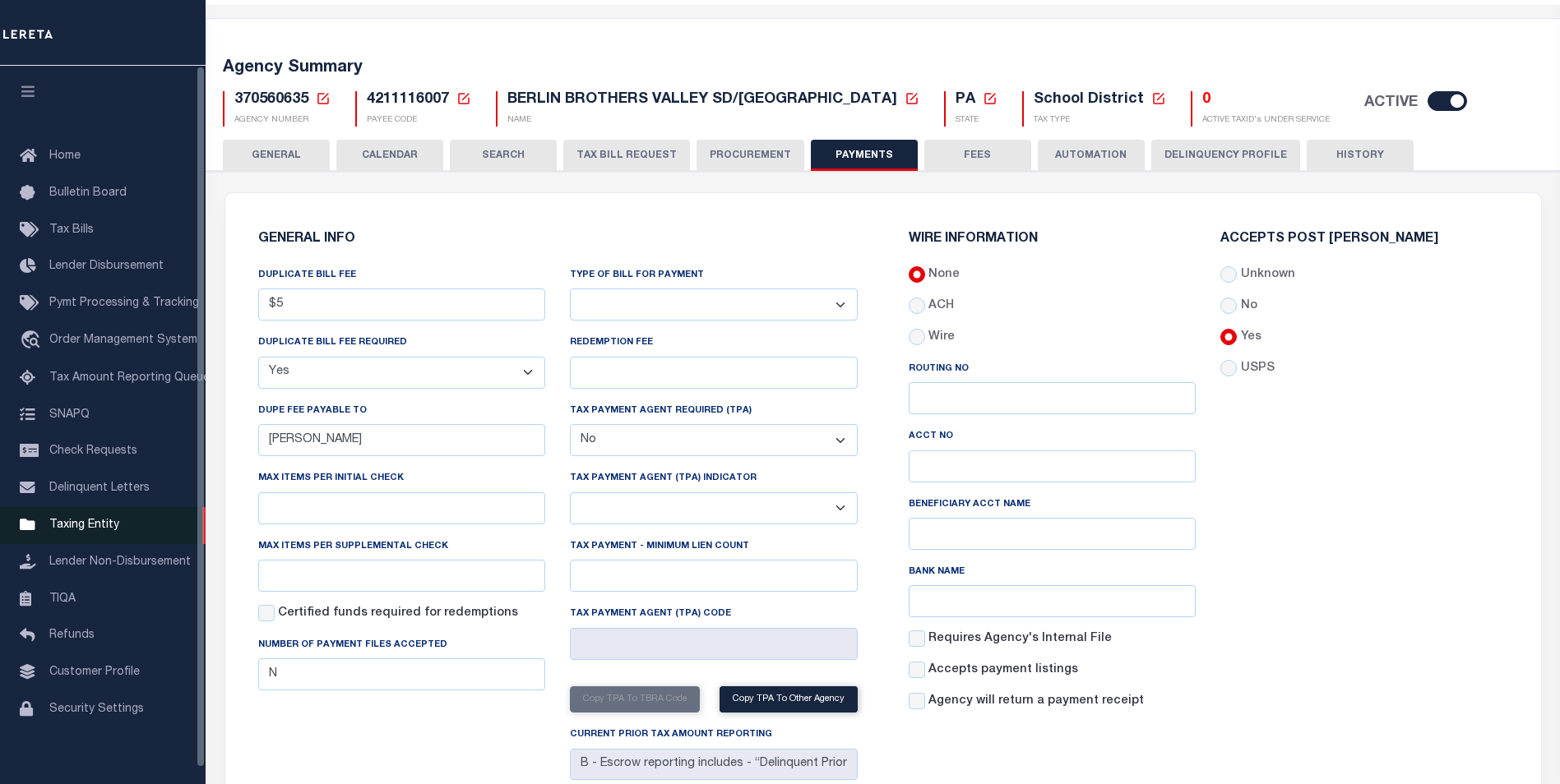
click at [87, 531] on span "Taxing Entity" at bounding box center [84, 525] width 70 height 12
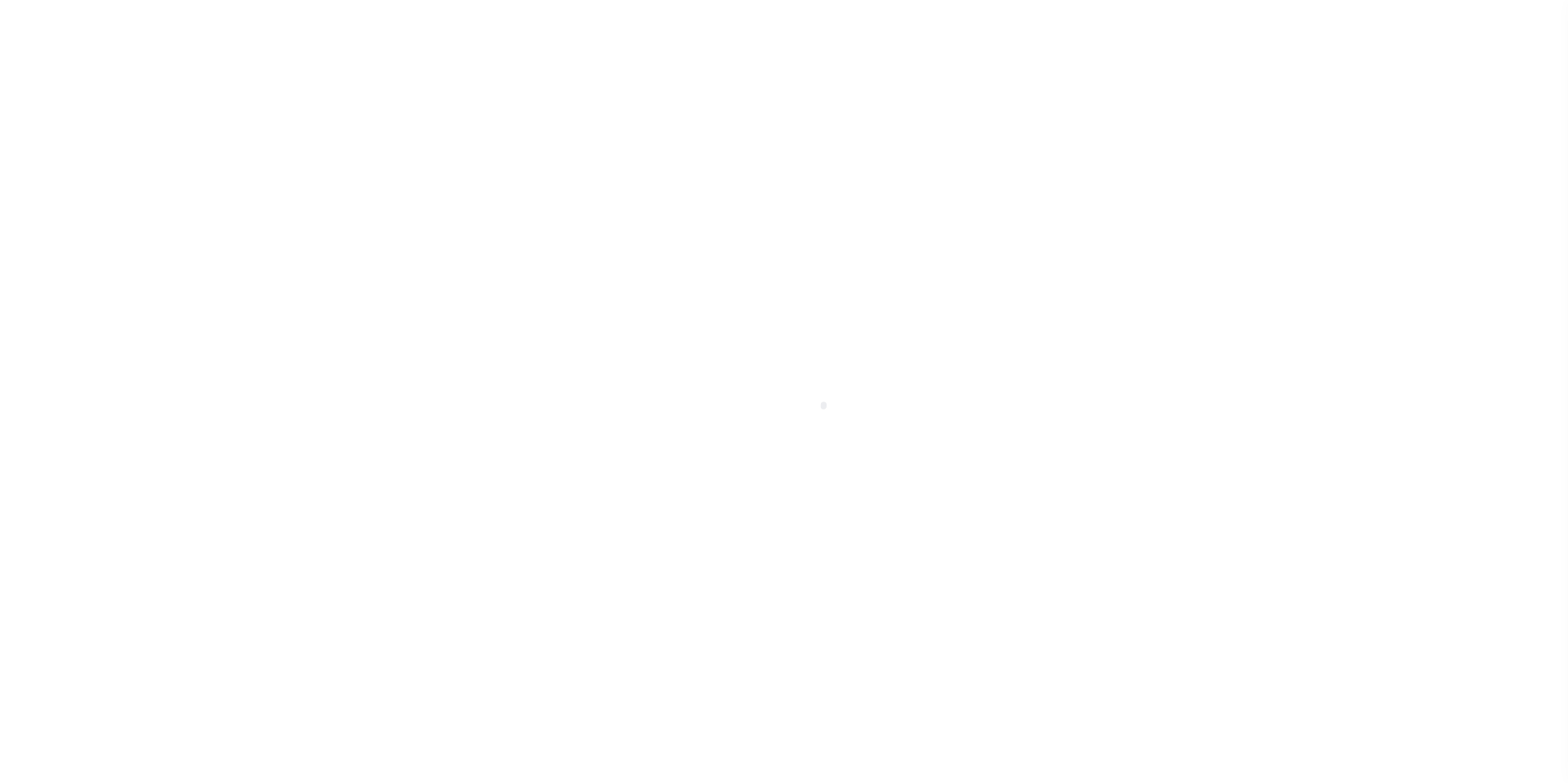
scroll to position [17, 0]
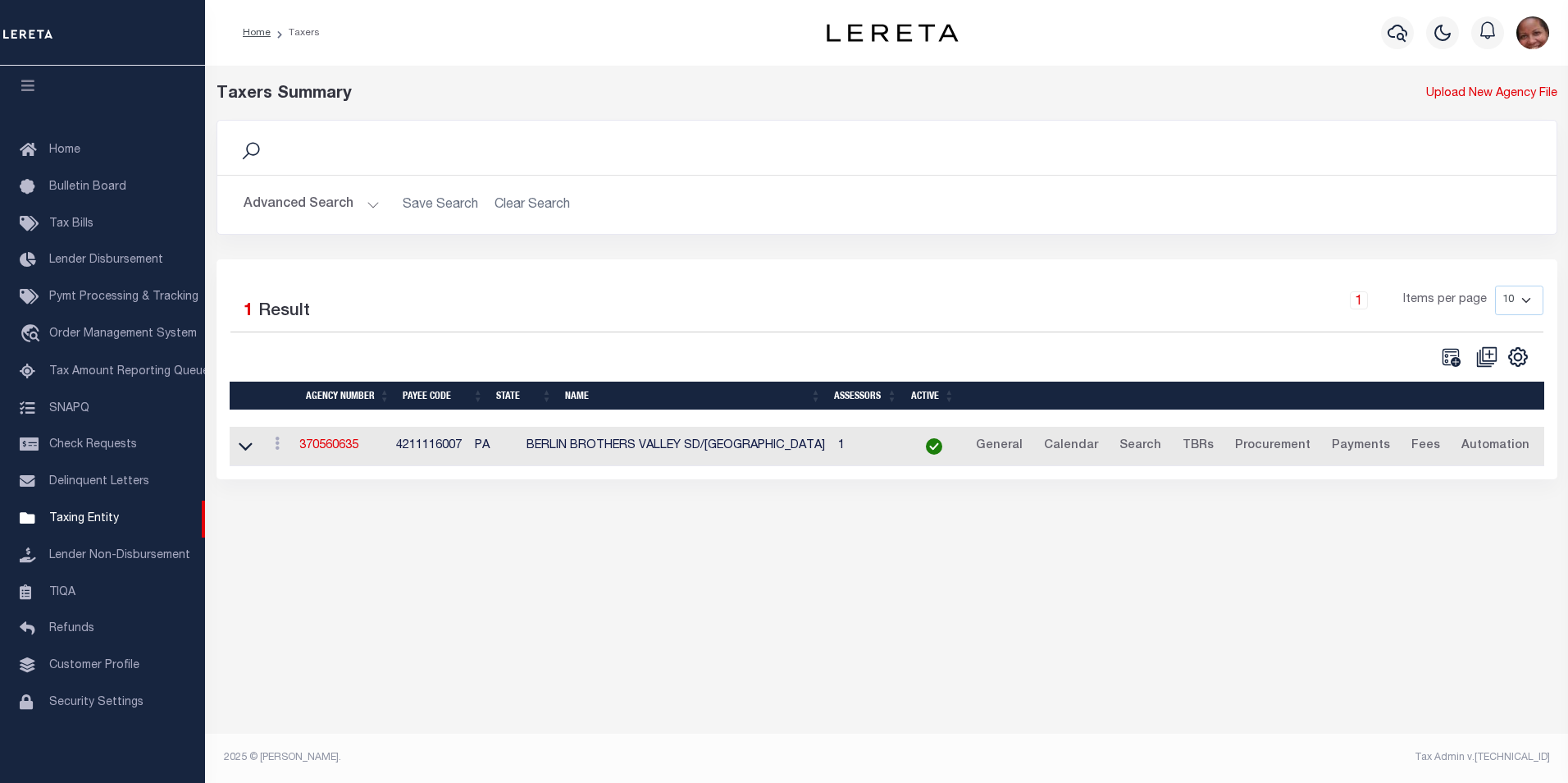
click at [371, 204] on button "Advanced Search" at bounding box center [312, 205] width 137 height 32
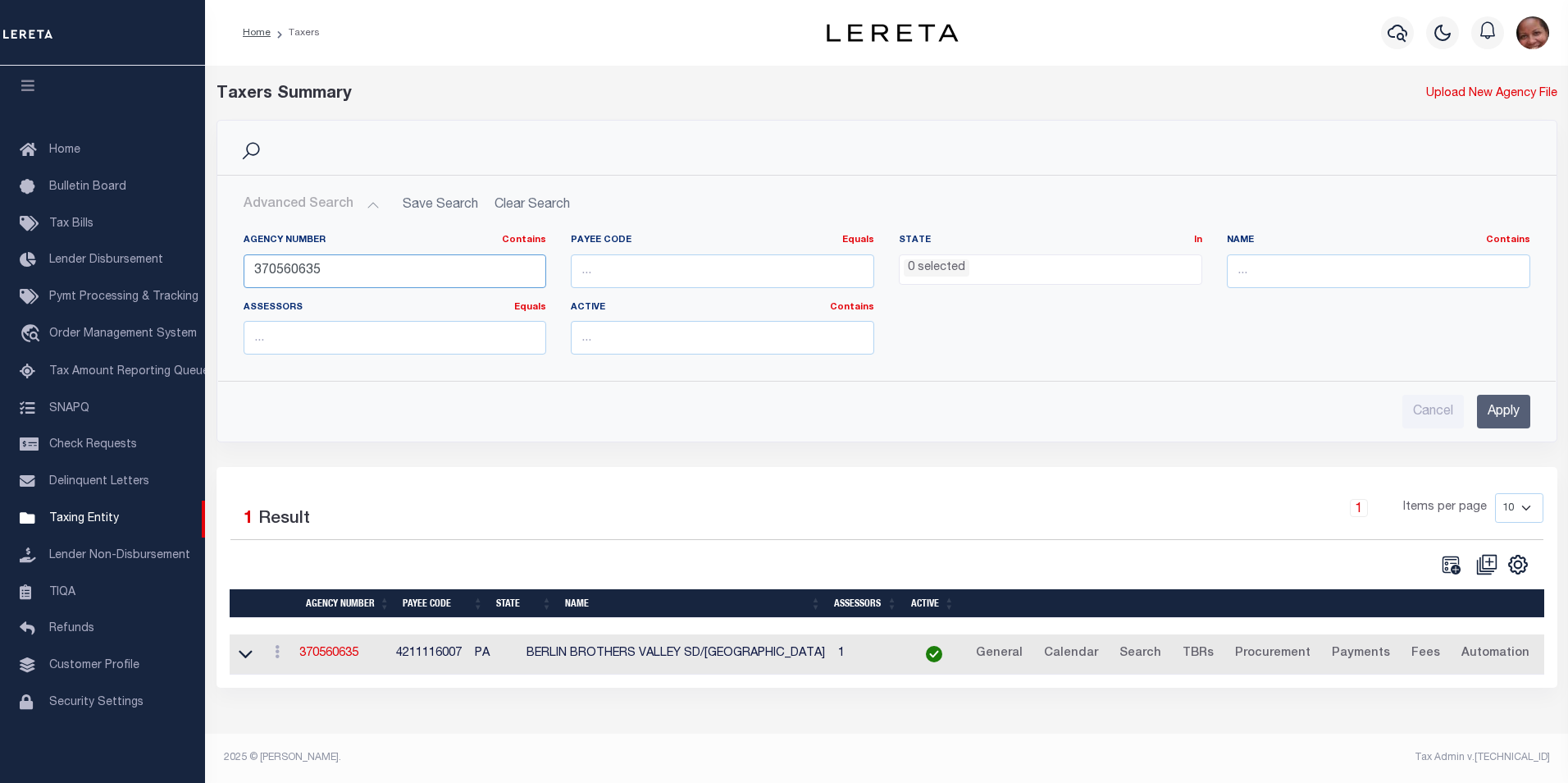
drag, startPoint x: 300, startPoint y: 271, endPoint x: 323, endPoint y: 270, distance: 23.0
click at [323, 270] on input "370560635" at bounding box center [395, 271] width 303 height 34
type input "370560219"
click at [1517, 414] on input "Apply" at bounding box center [1504, 411] width 53 height 34
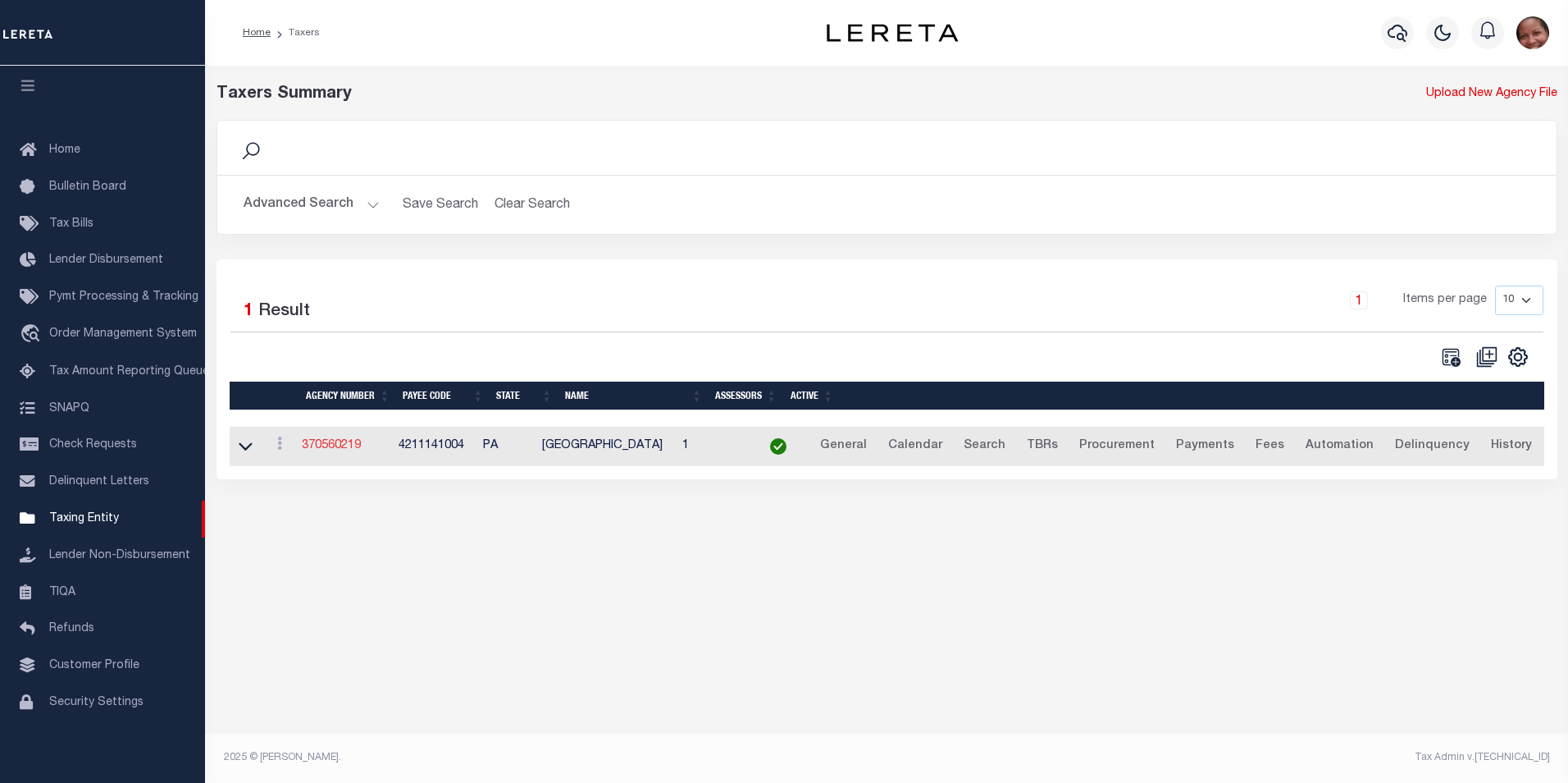
click at [328, 442] on link "370560219" at bounding box center [332, 445] width 59 height 12
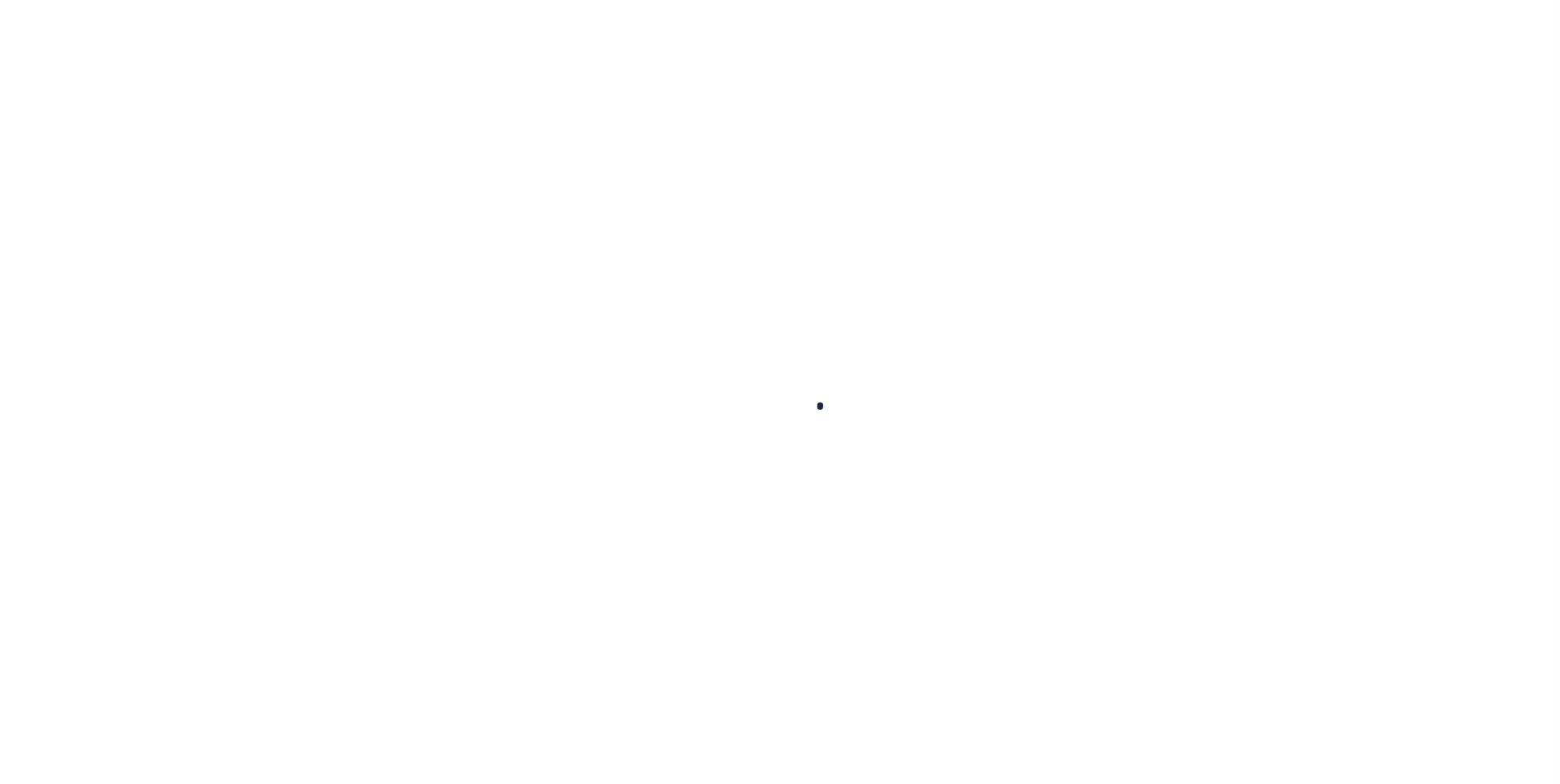
select select
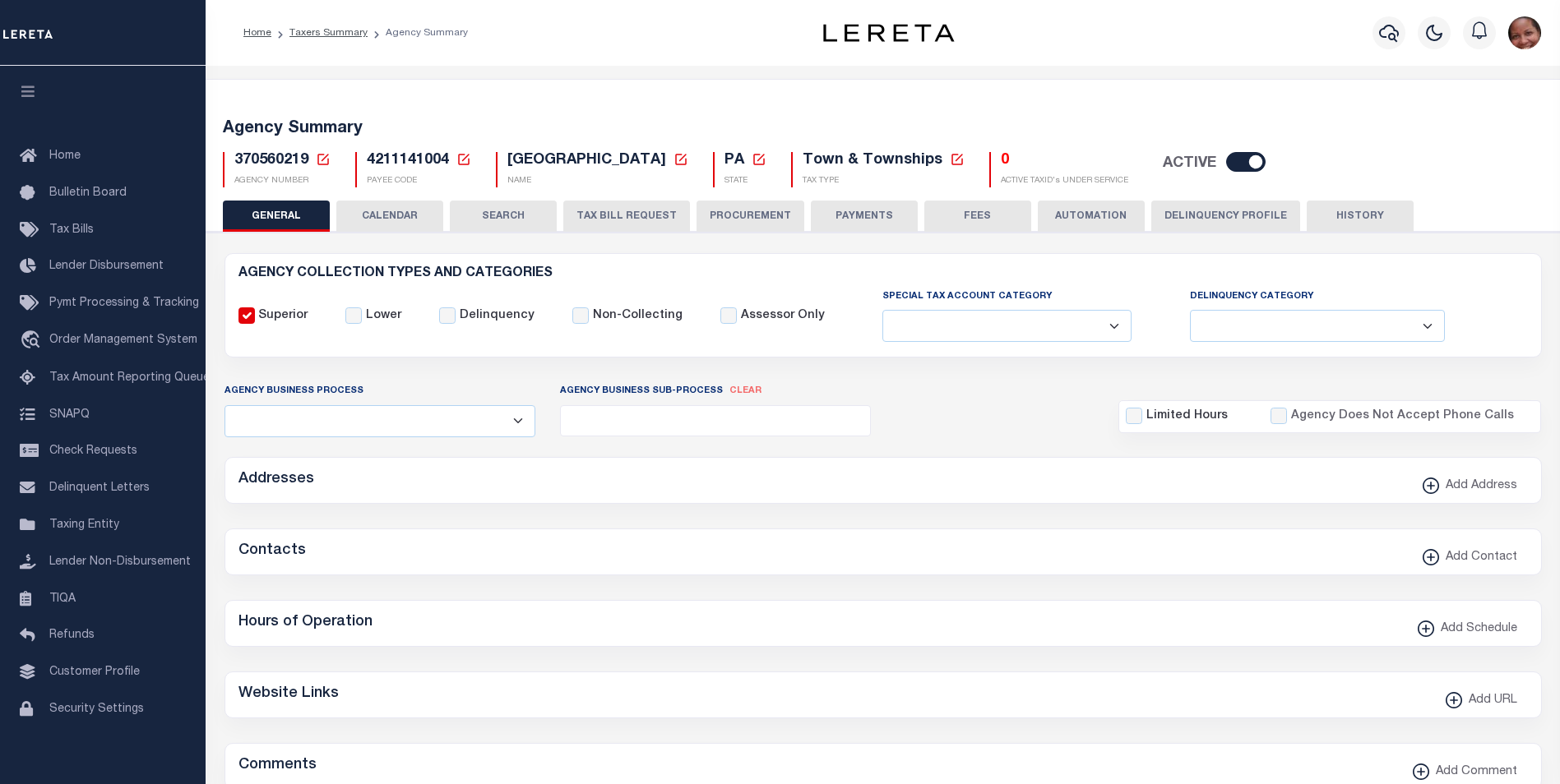
checkbox input "false"
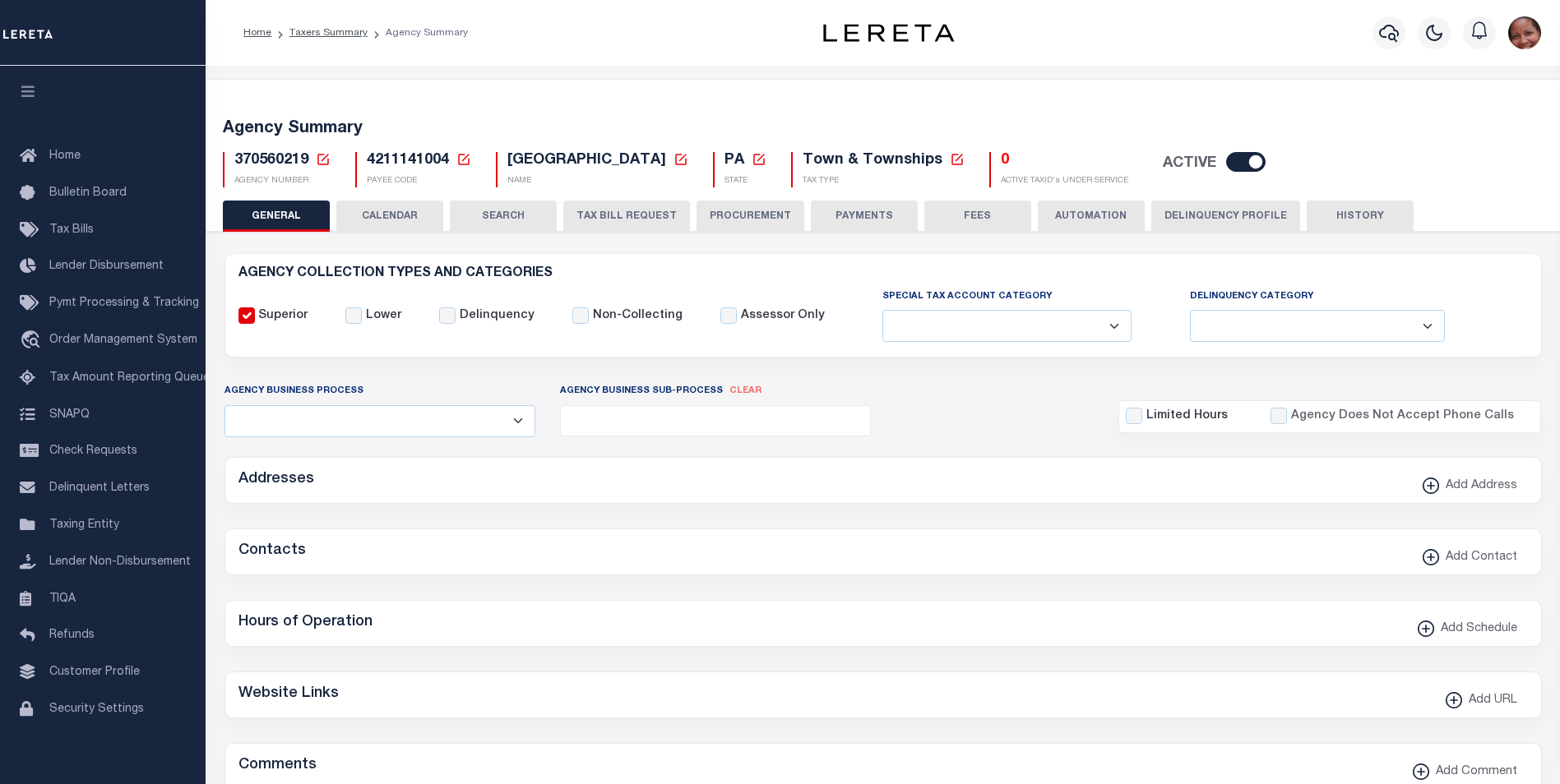
type input "4211141004"
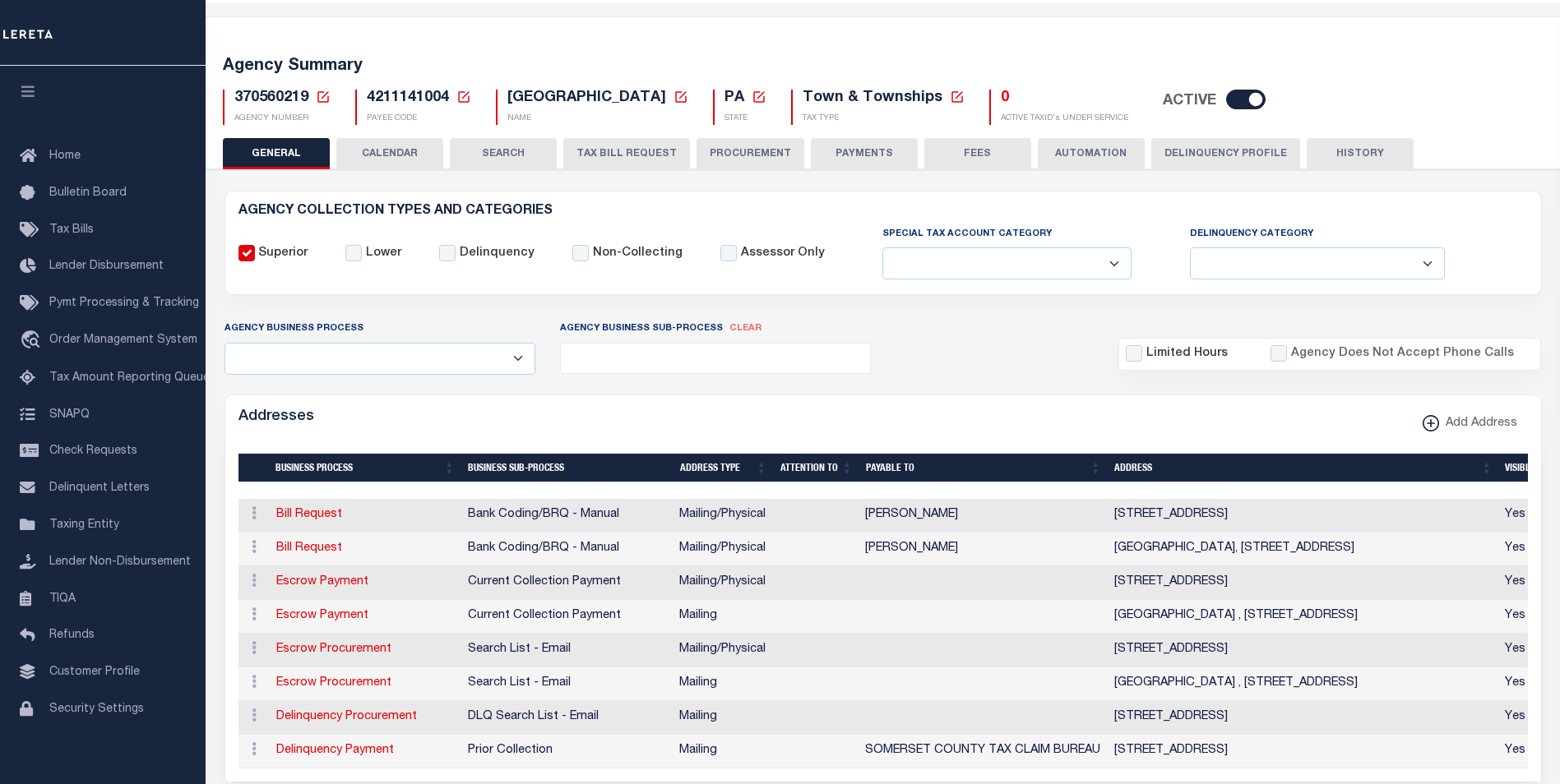
scroll to position [32, 0]
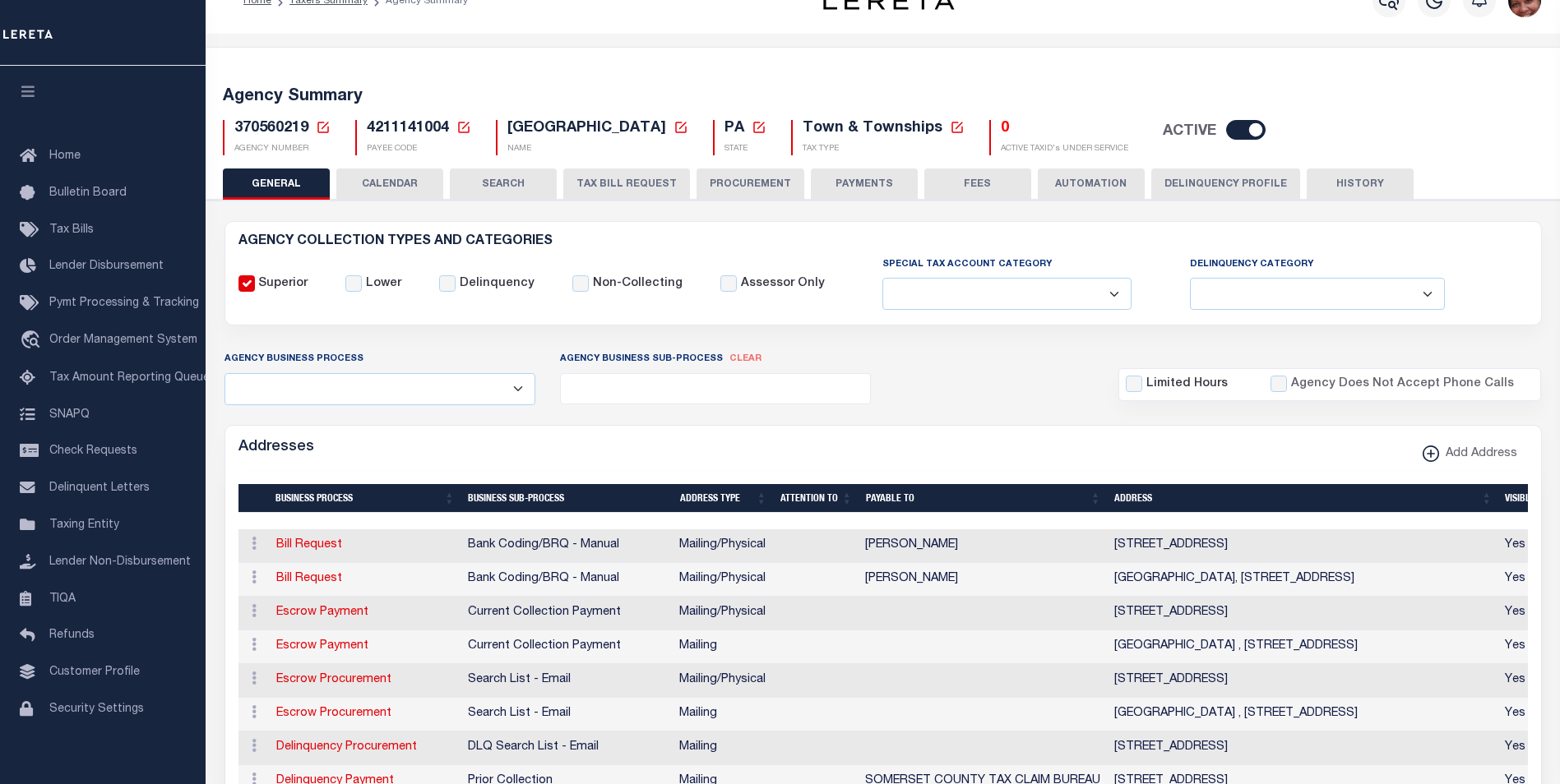
click at [872, 191] on button "PAYMENTS" at bounding box center [864, 184] width 107 height 31
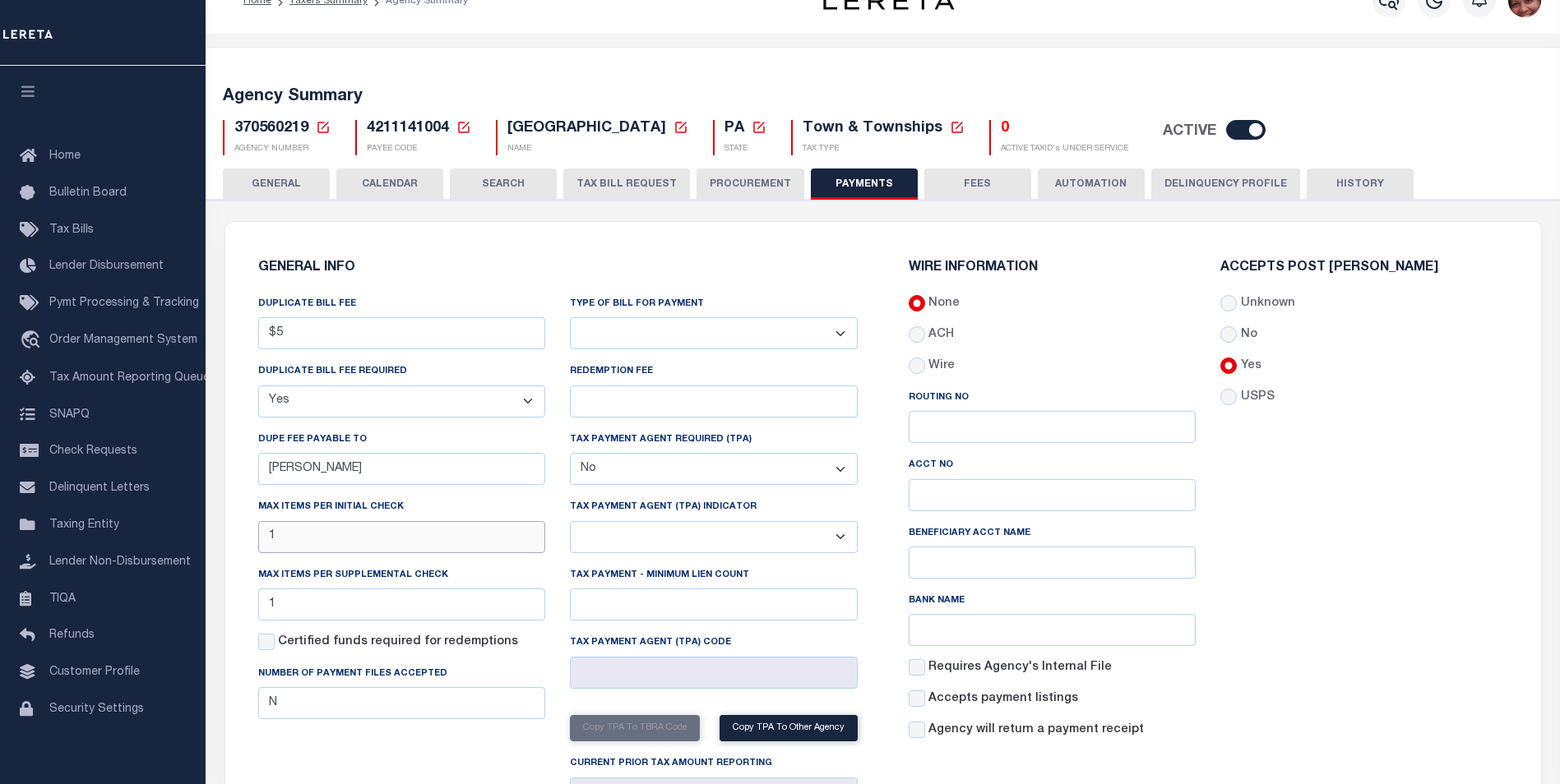
drag, startPoint x: 287, startPoint y: 543, endPoint x: 261, endPoint y: 540, distance: 26.2
click at [261, 540] on input "1" at bounding box center [402, 537] width 288 height 32
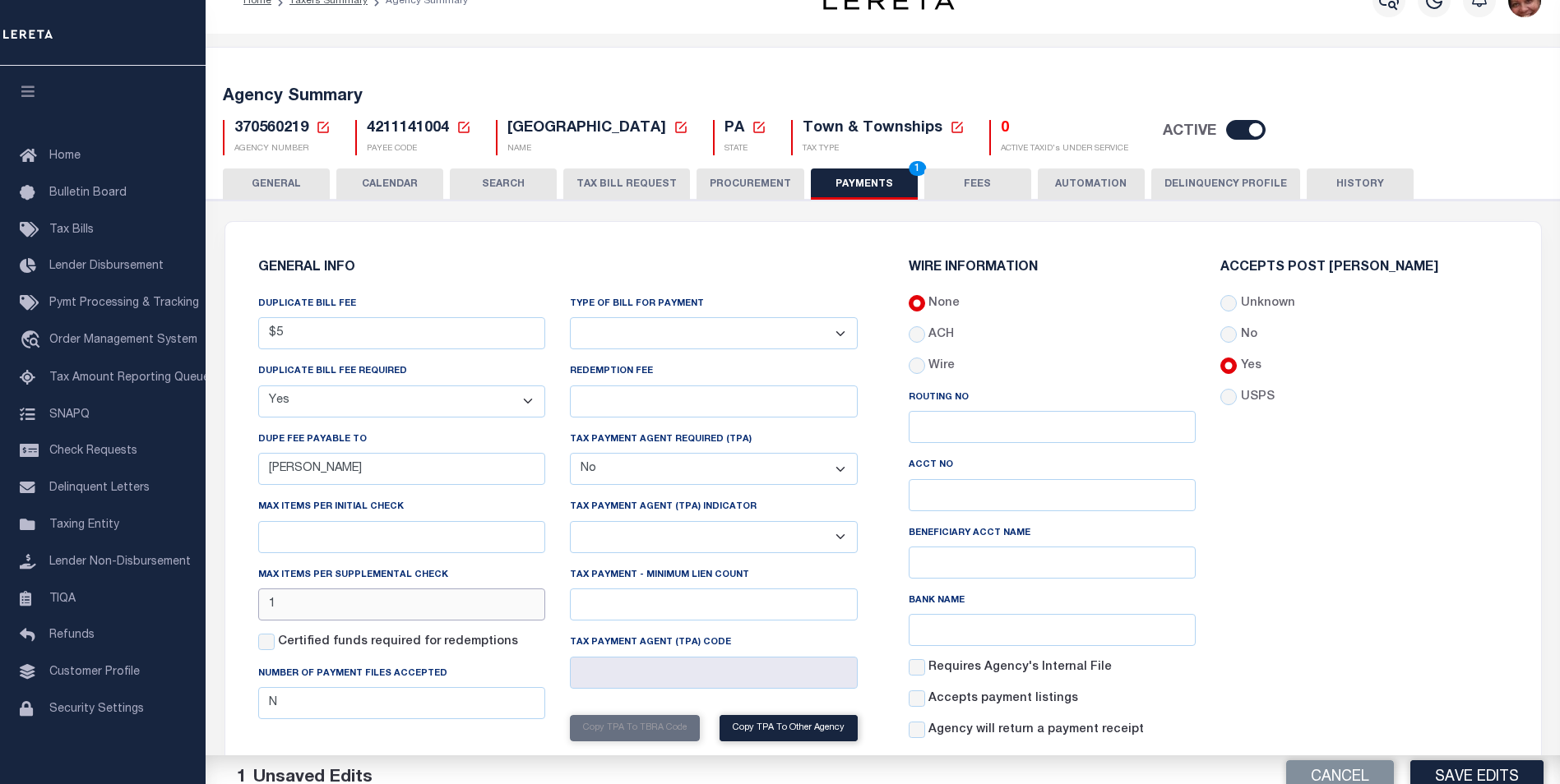
drag, startPoint x: 298, startPoint y: 607, endPoint x: 259, endPoint y: 610, distance: 39.1
click at [259, 610] on input "1" at bounding box center [402, 605] width 288 height 32
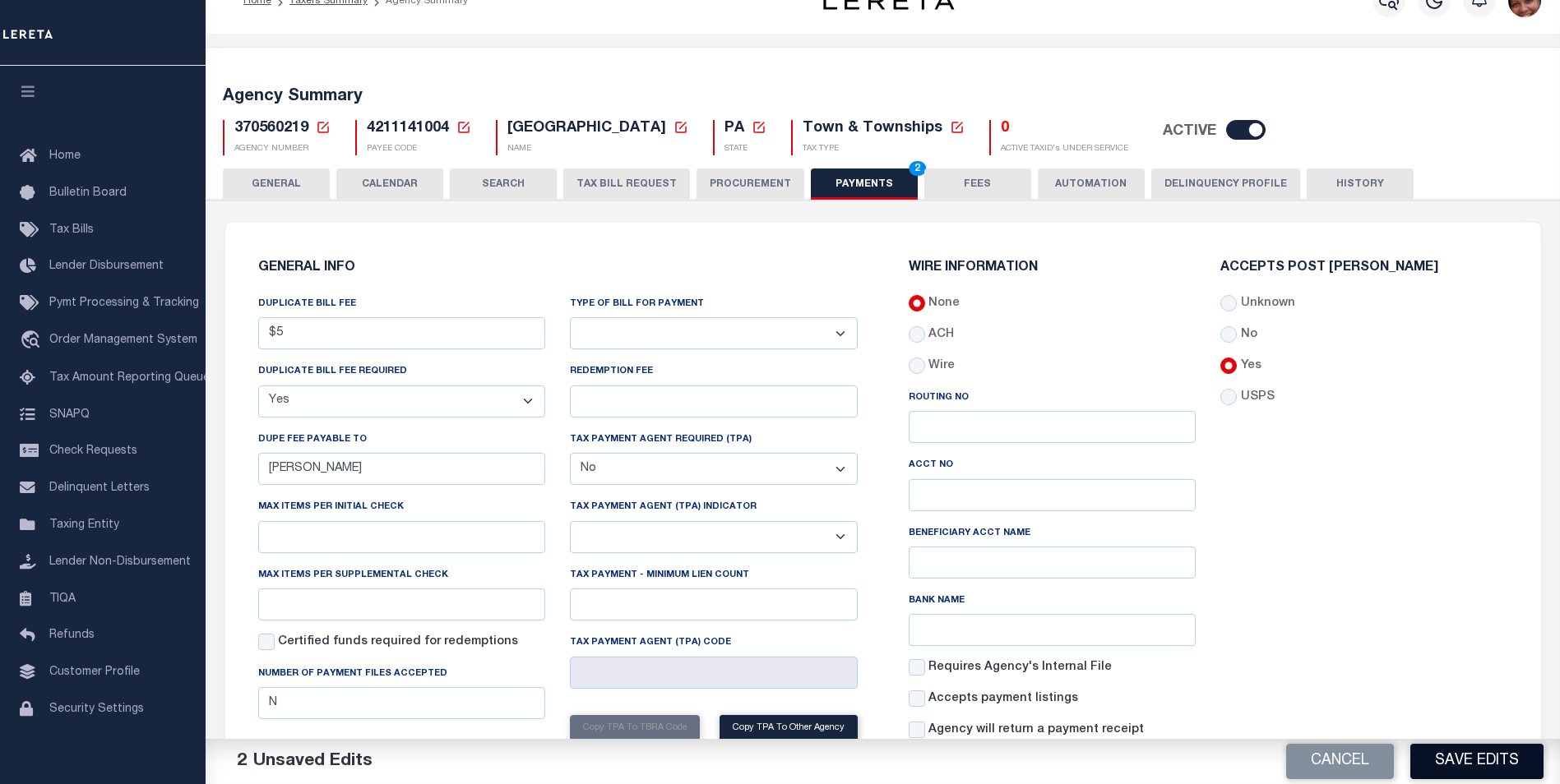
click at [1506, 758] on button "Save Edits" at bounding box center [1476, 762] width 133 height 36
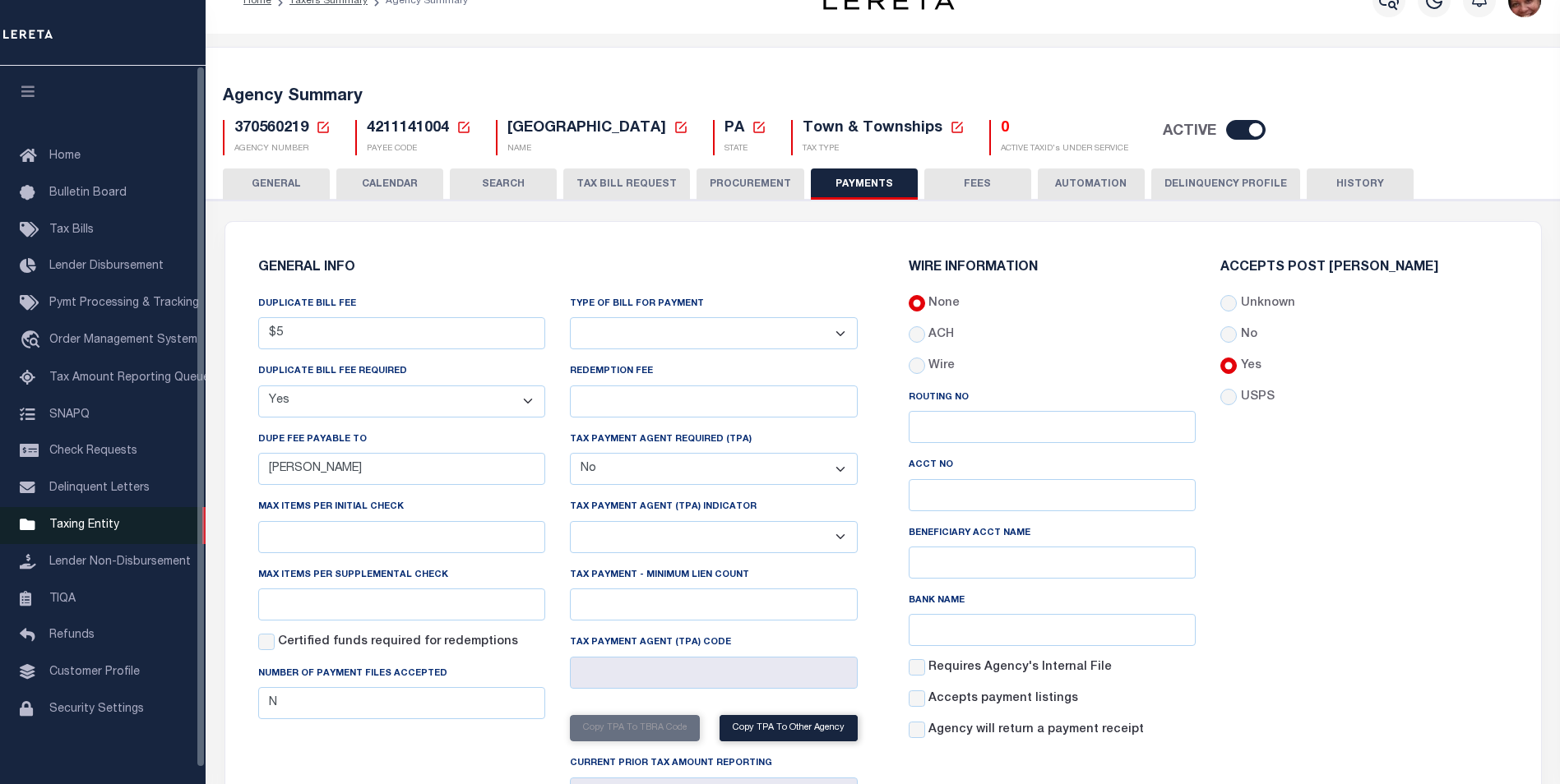
click at [99, 527] on span "Taxing Entity" at bounding box center [84, 525] width 70 height 12
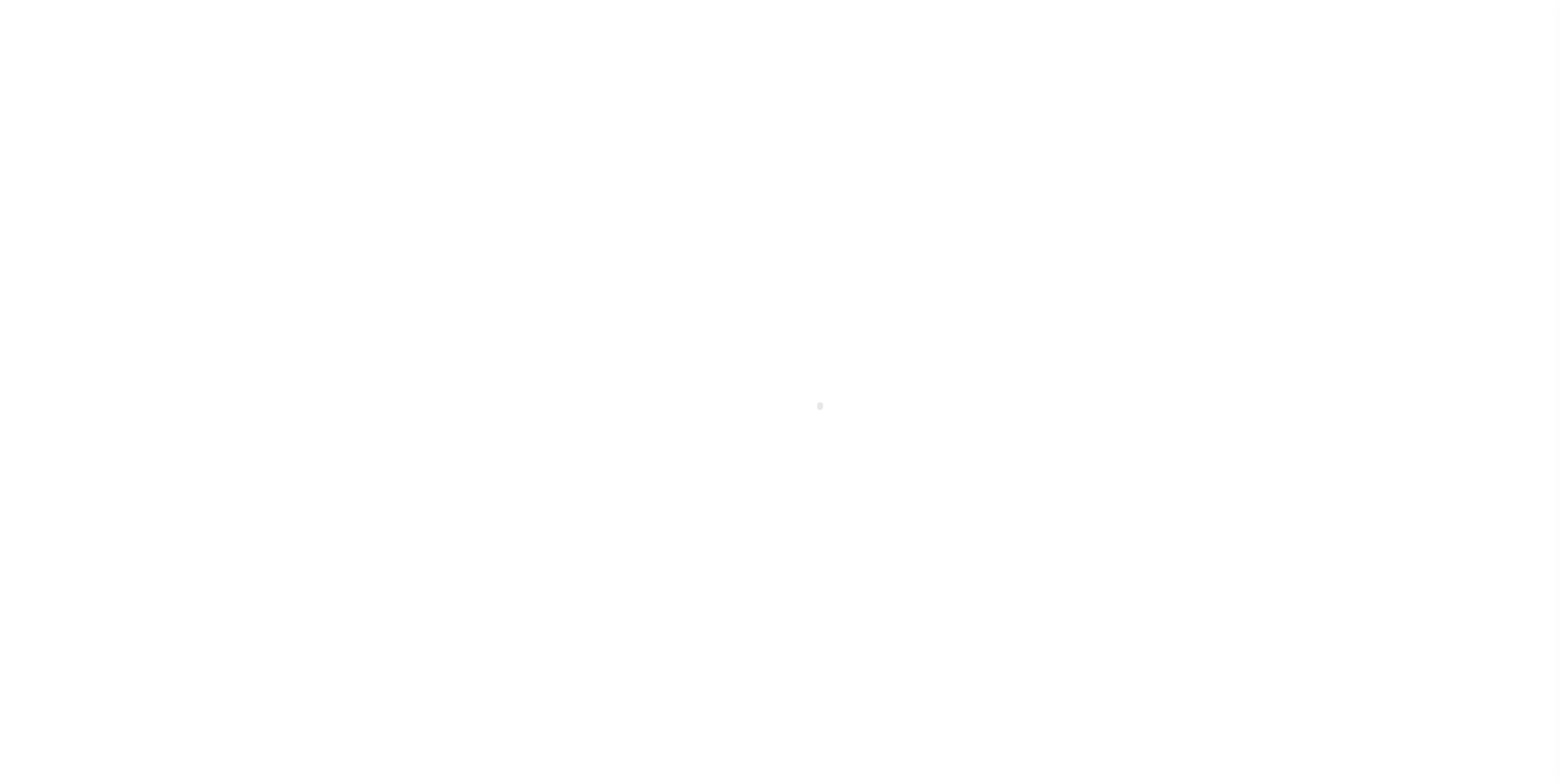
select select
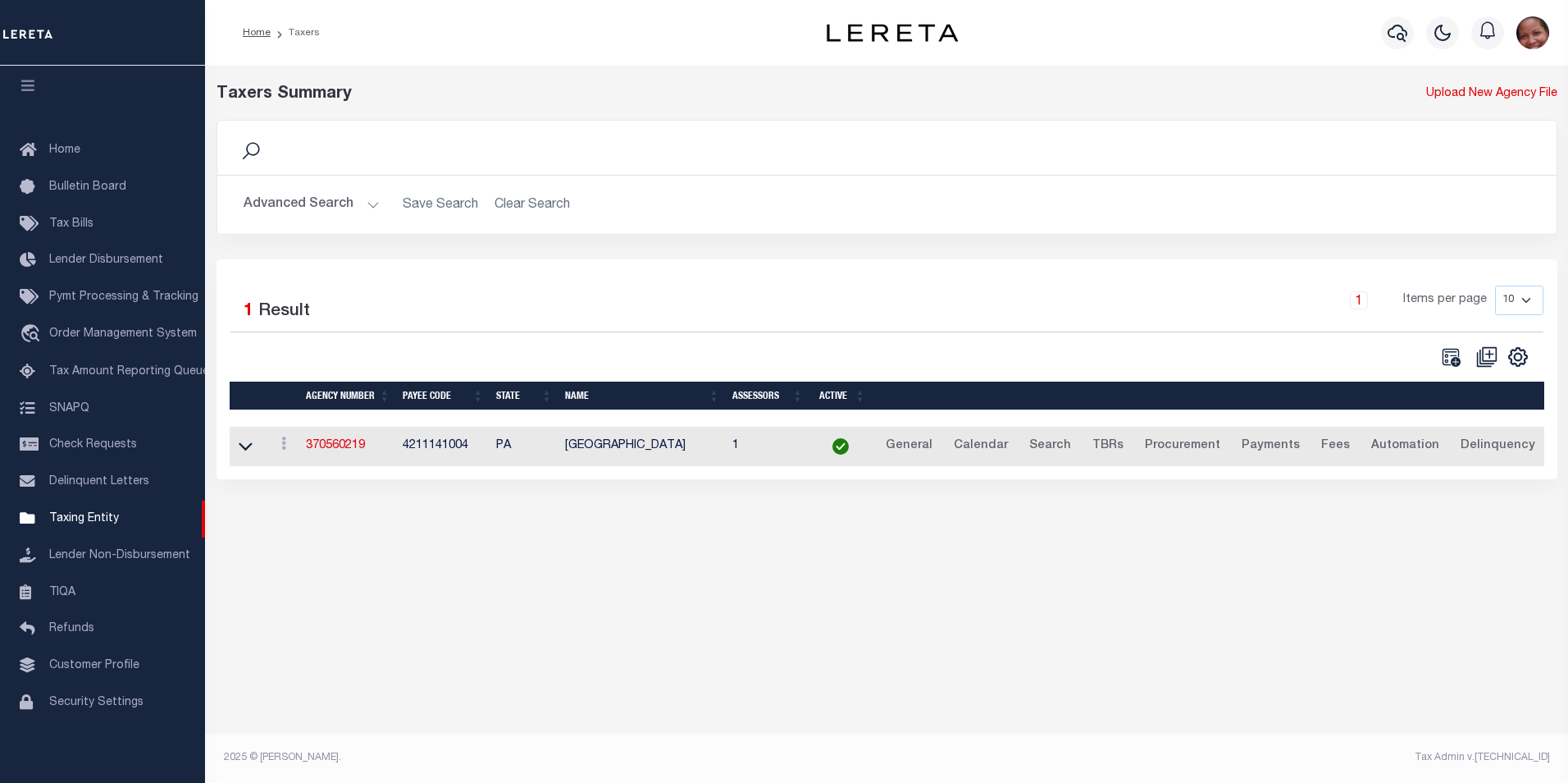
click at [376, 204] on button "Advanced Search" at bounding box center [312, 205] width 137 height 32
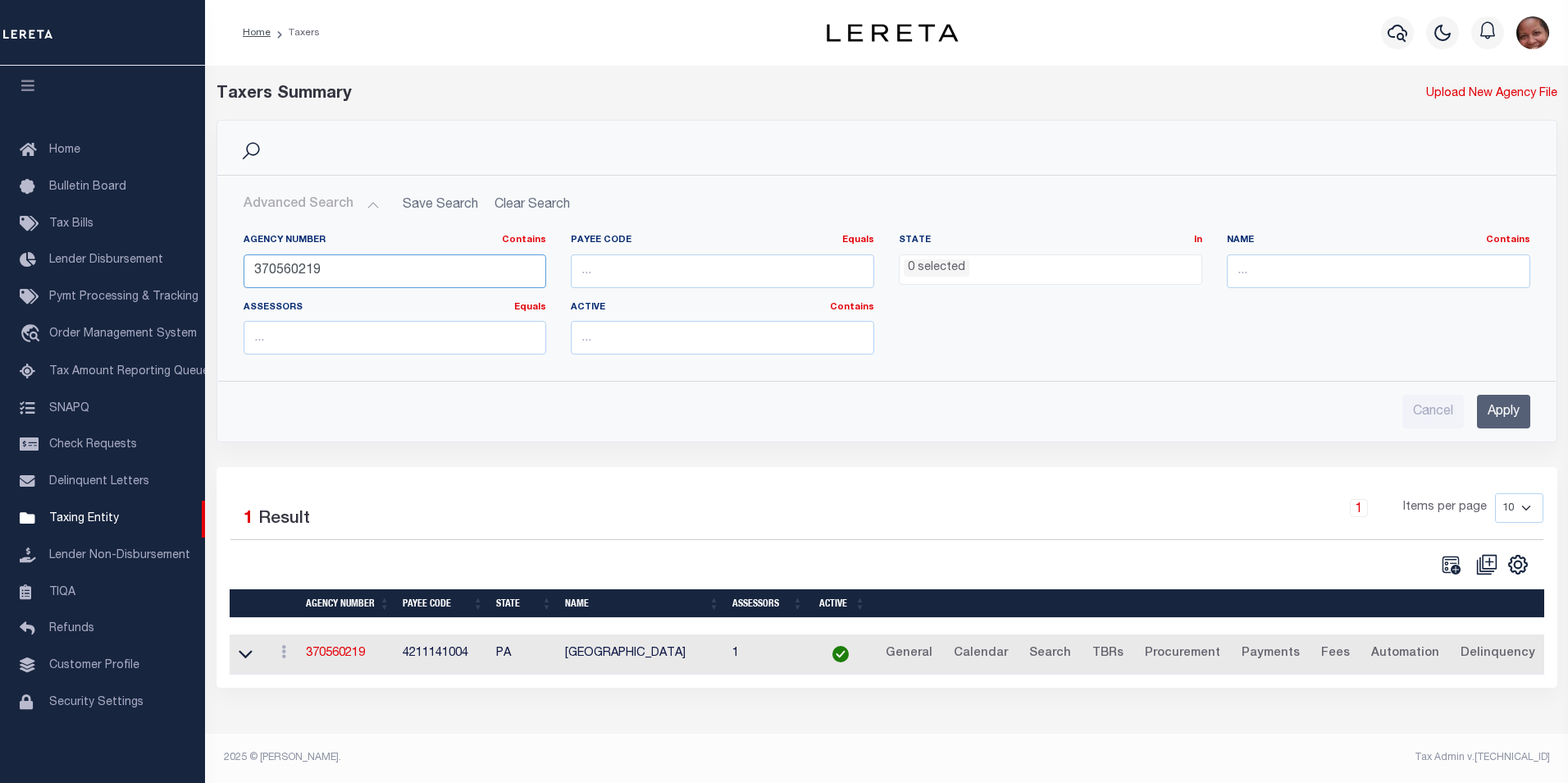
drag, startPoint x: 335, startPoint y: 273, endPoint x: 247, endPoint y: 270, distance: 88.1
click at [247, 270] on input "370560219" at bounding box center [395, 271] width 303 height 34
type input "370058608"
click at [1511, 418] on input "Apply" at bounding box center [1504, 411] width 53 height 34
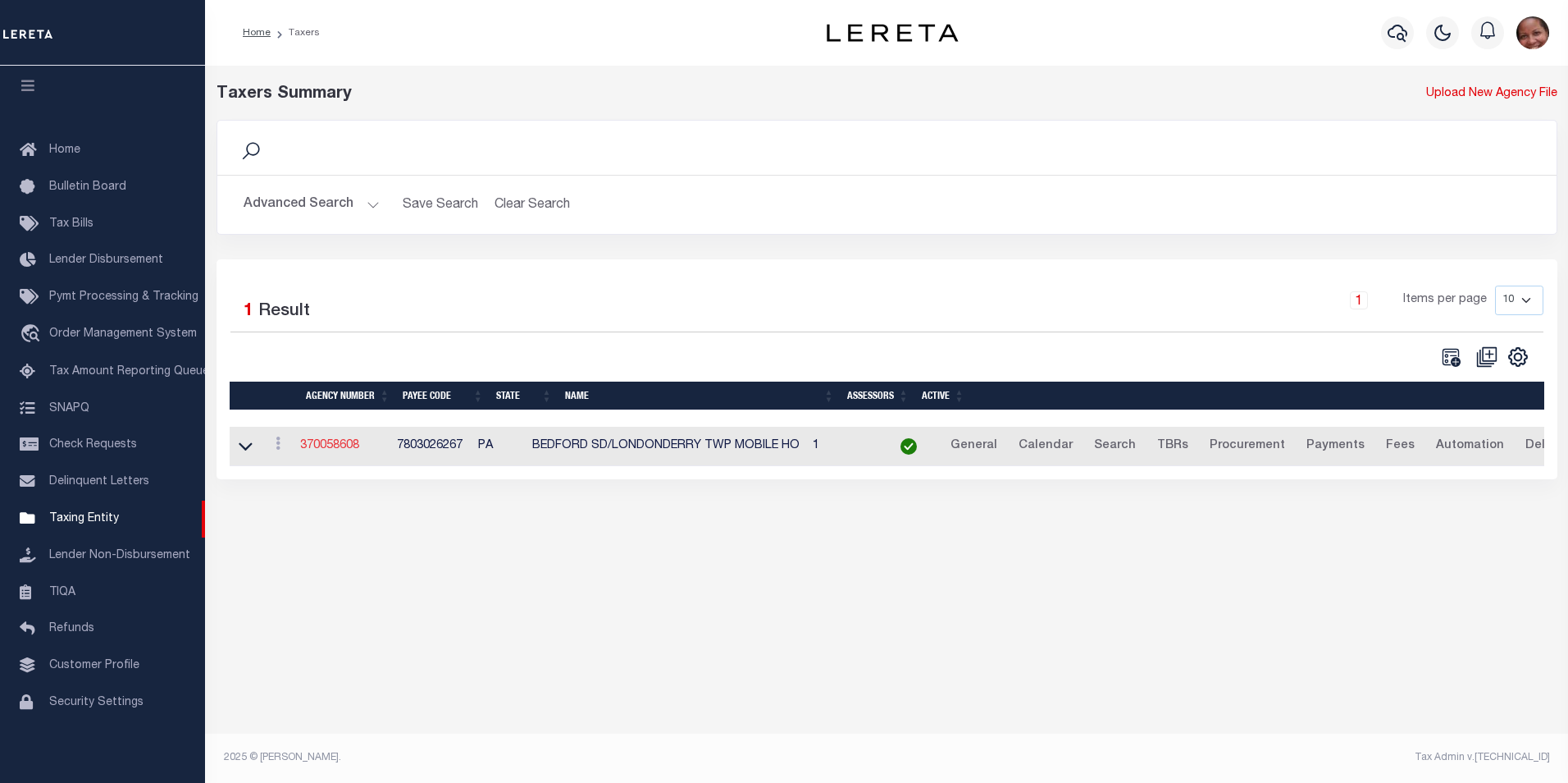
click at [333, 449] on link "370058608" at bounding box center [330, 445] width 59 height 12
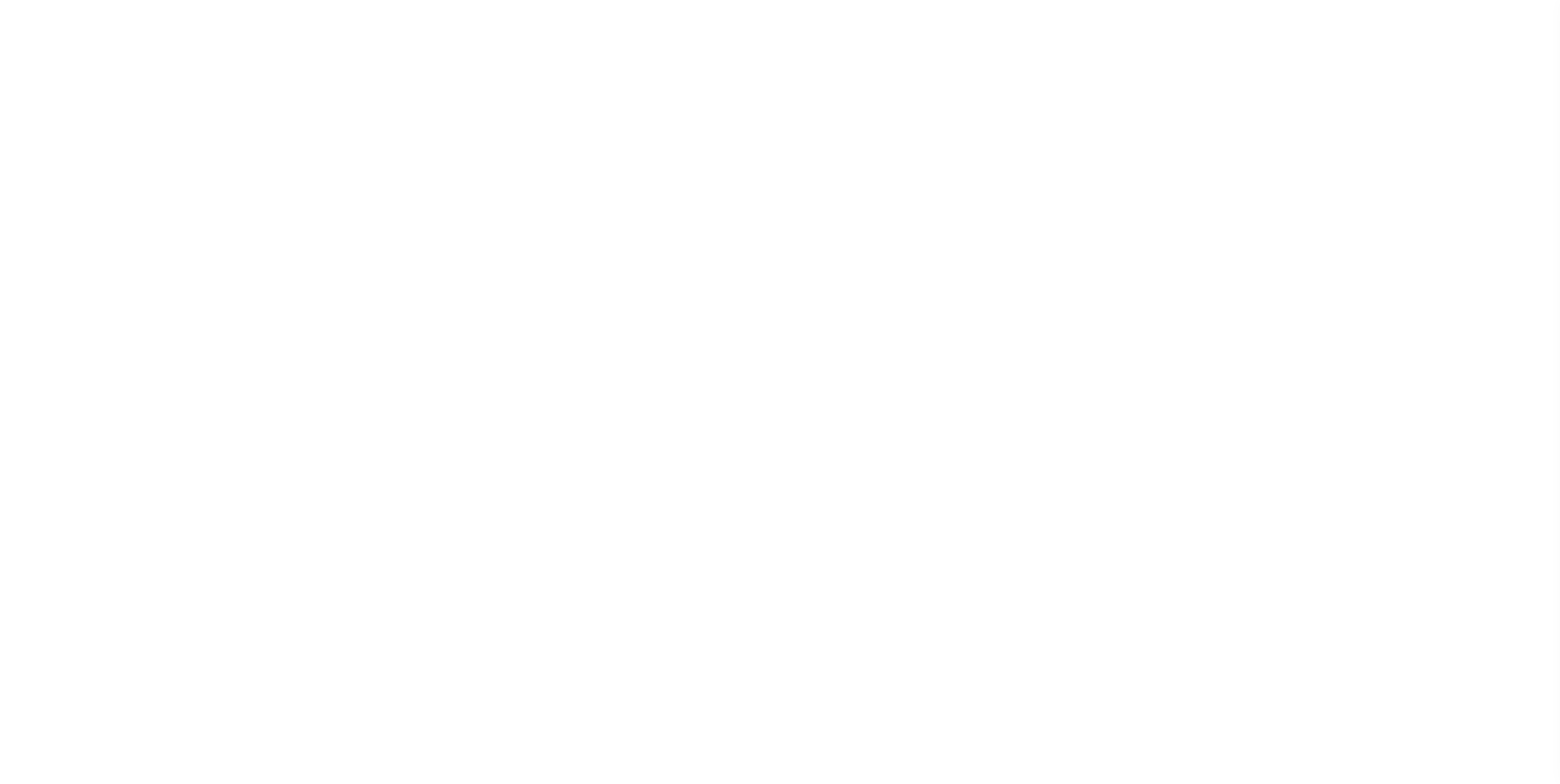
select select
checkbox input "false"
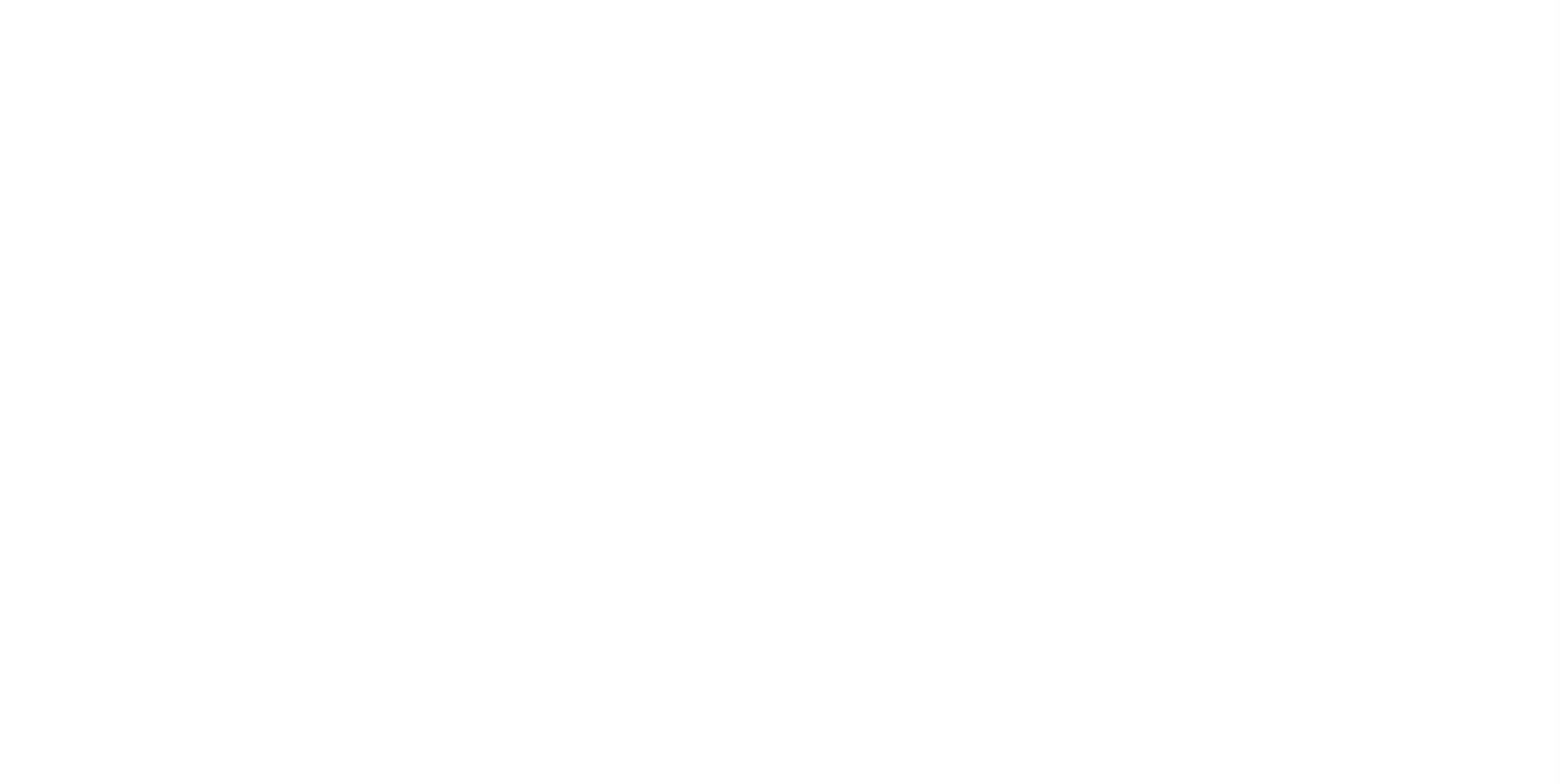
checkbox input "false"
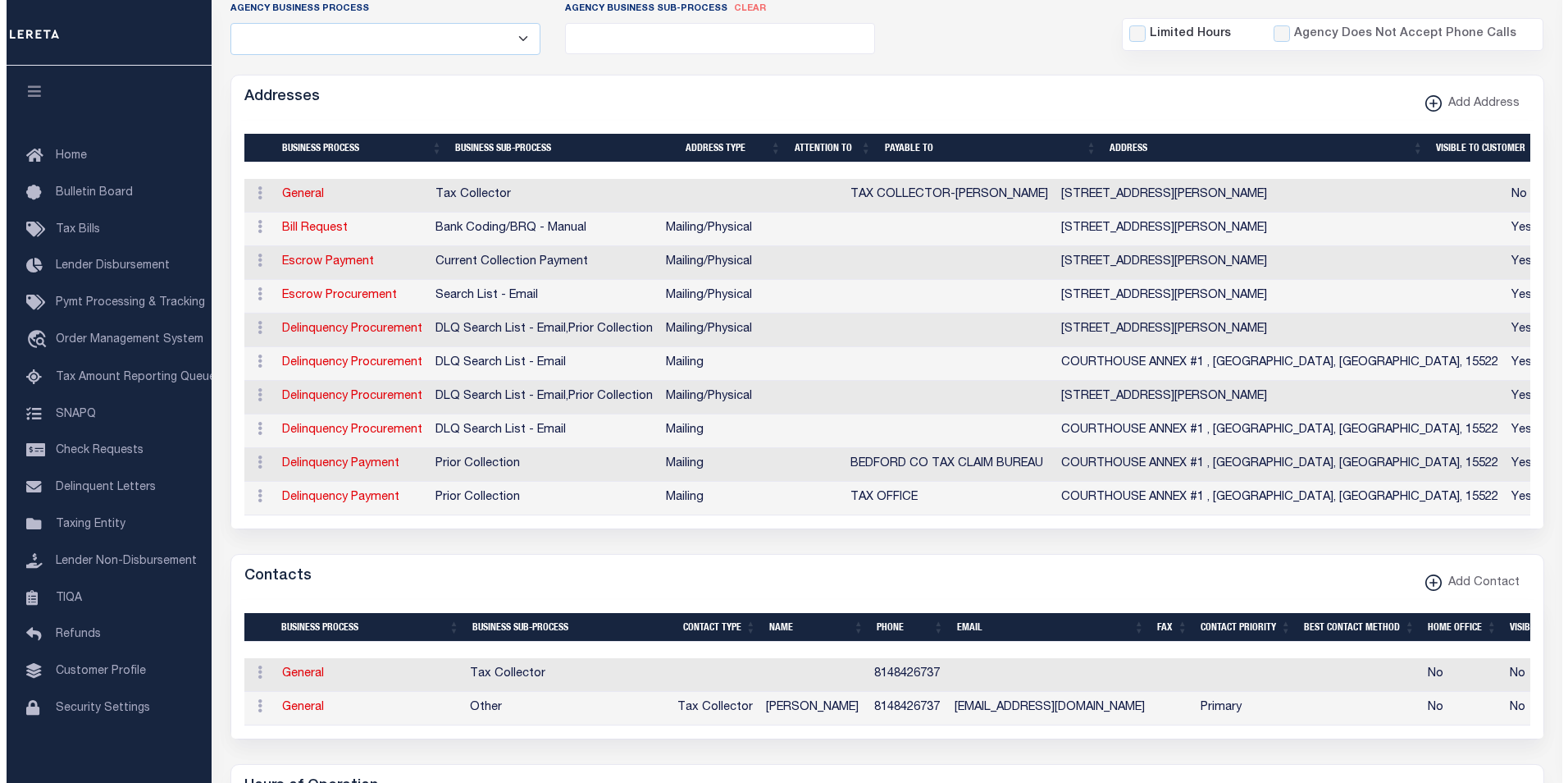
scroll to position [398, 0]
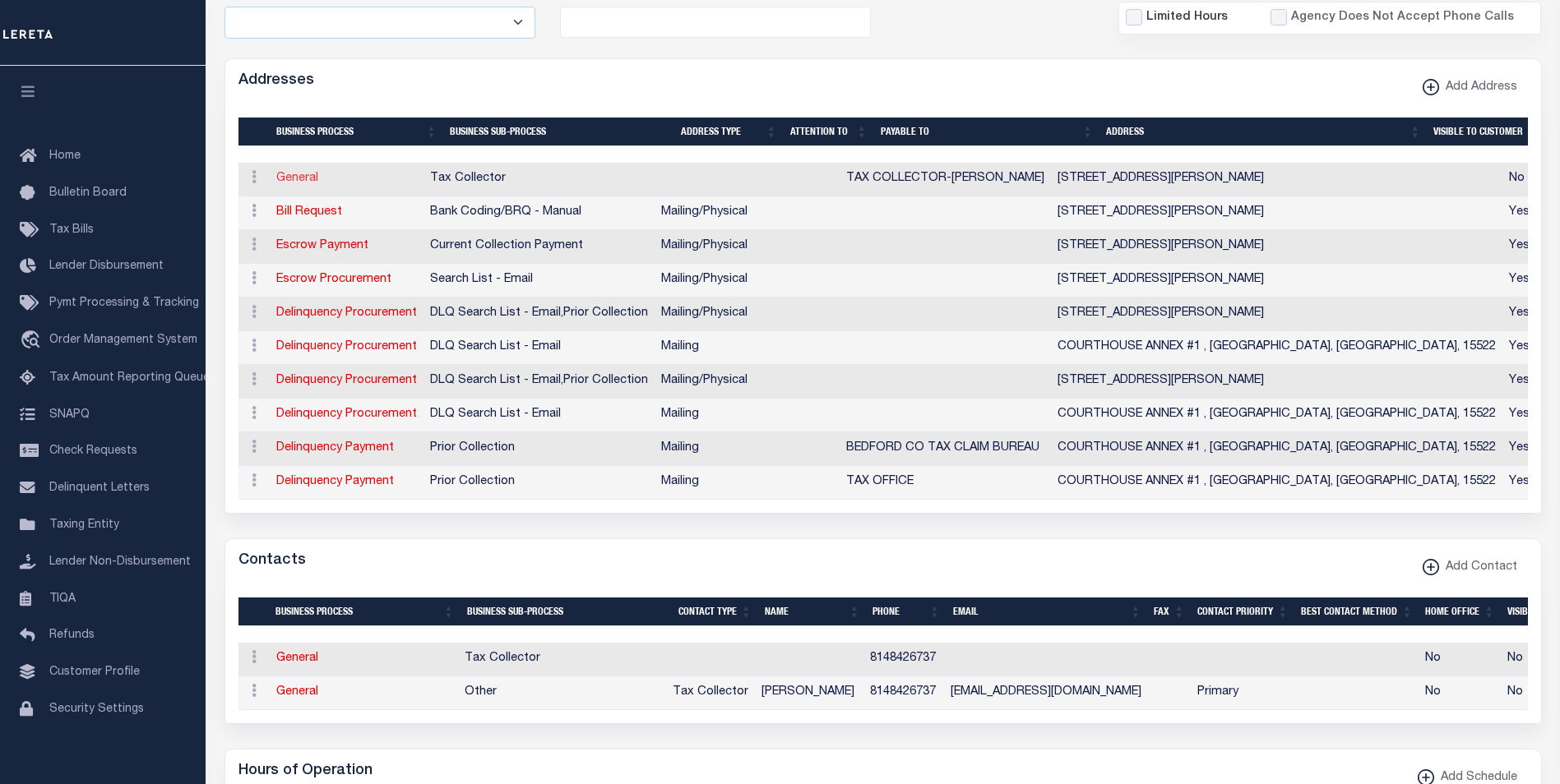
click at [302, 178] on link "General" at bounding box center [297, 178] width 42 height 12
select select "1"
checkbox input "false"
select select
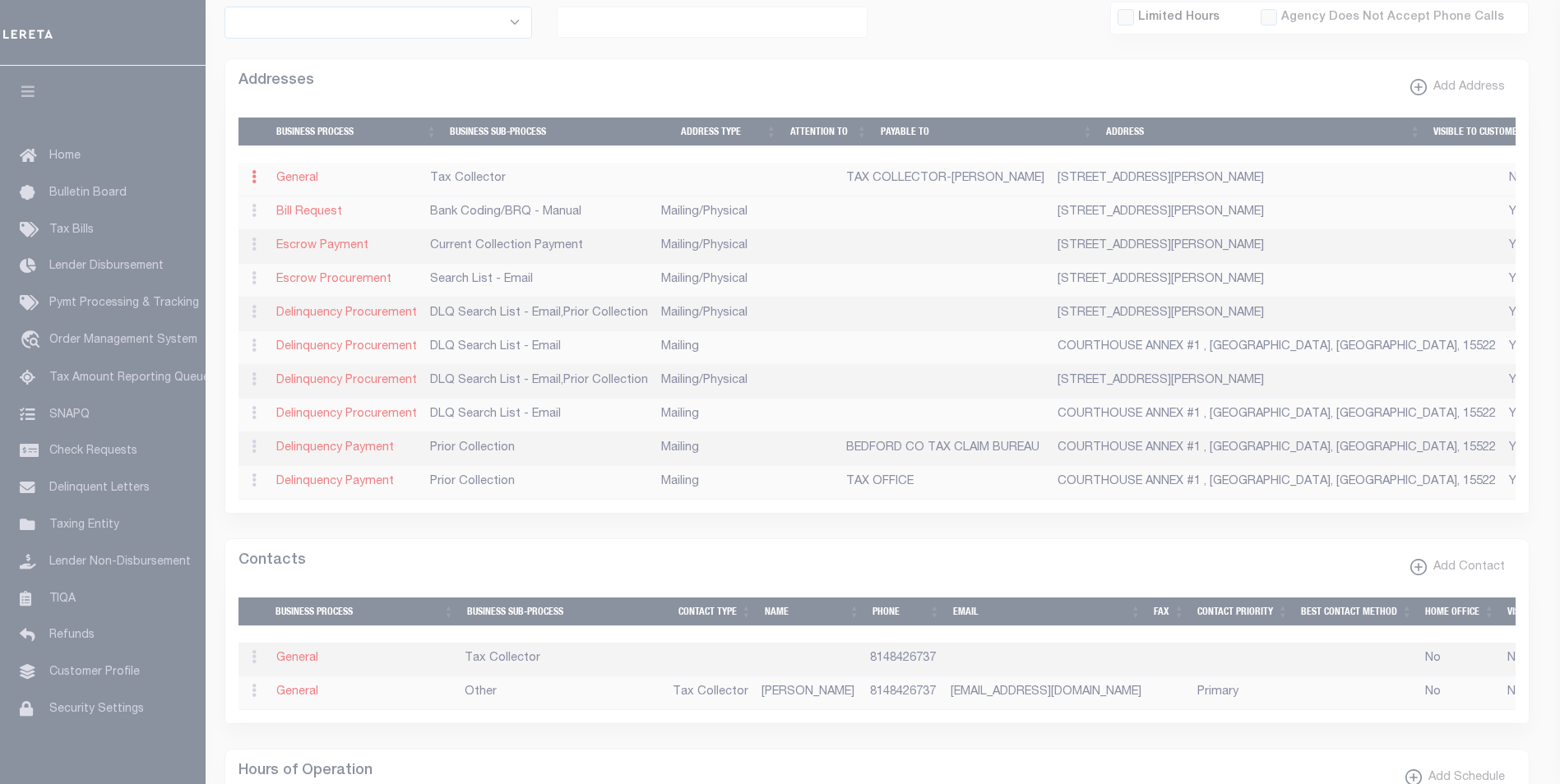
type input "2189 MADLEY HOLLOW RD"
type input "BUFFALO MILLS"
select select "PA"
type input "15534"
select select
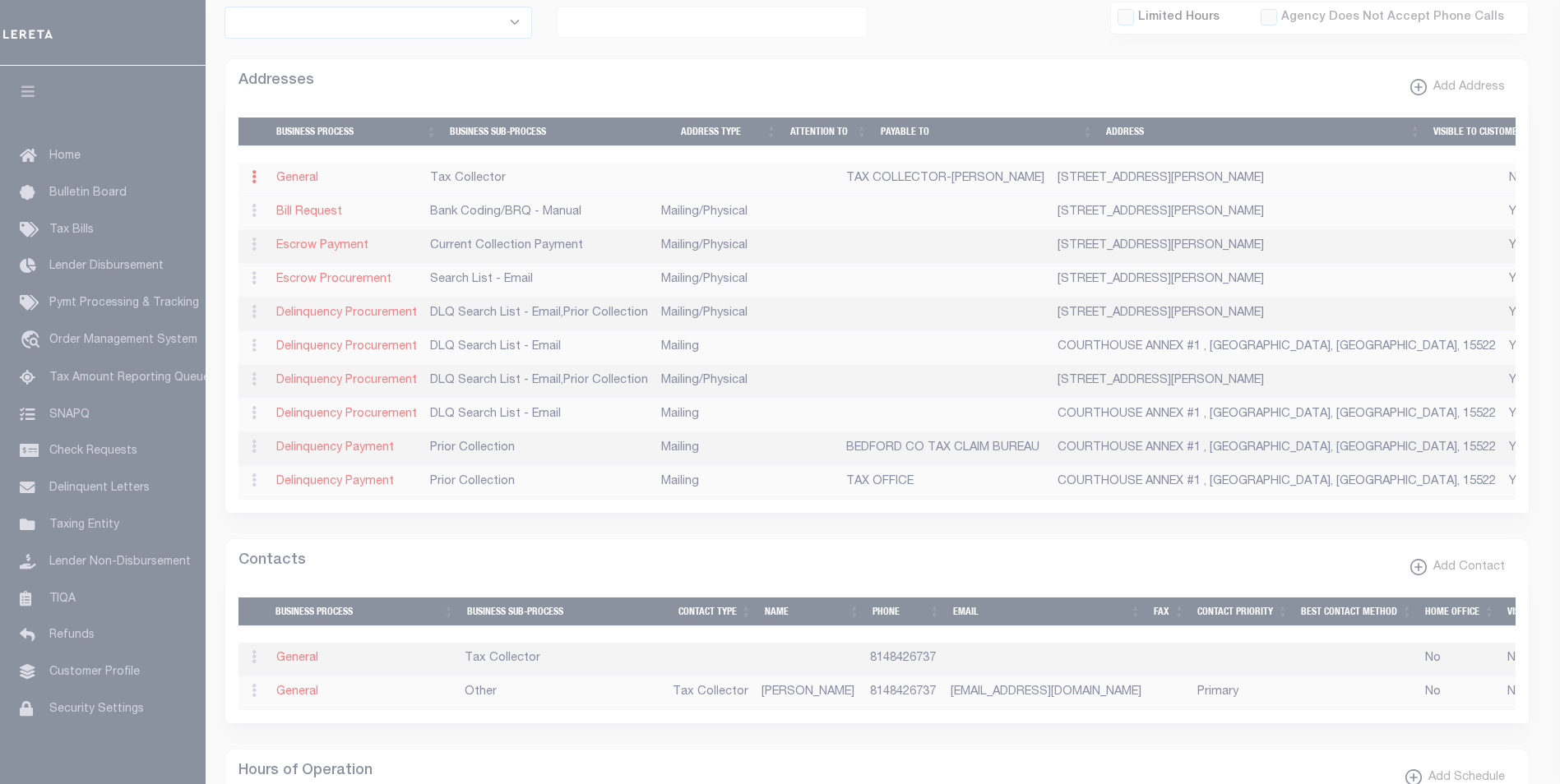
checkbox input "false"
type input "TAX COLLECTOR-PAULA DAWS"
select select "6"
select select "31"
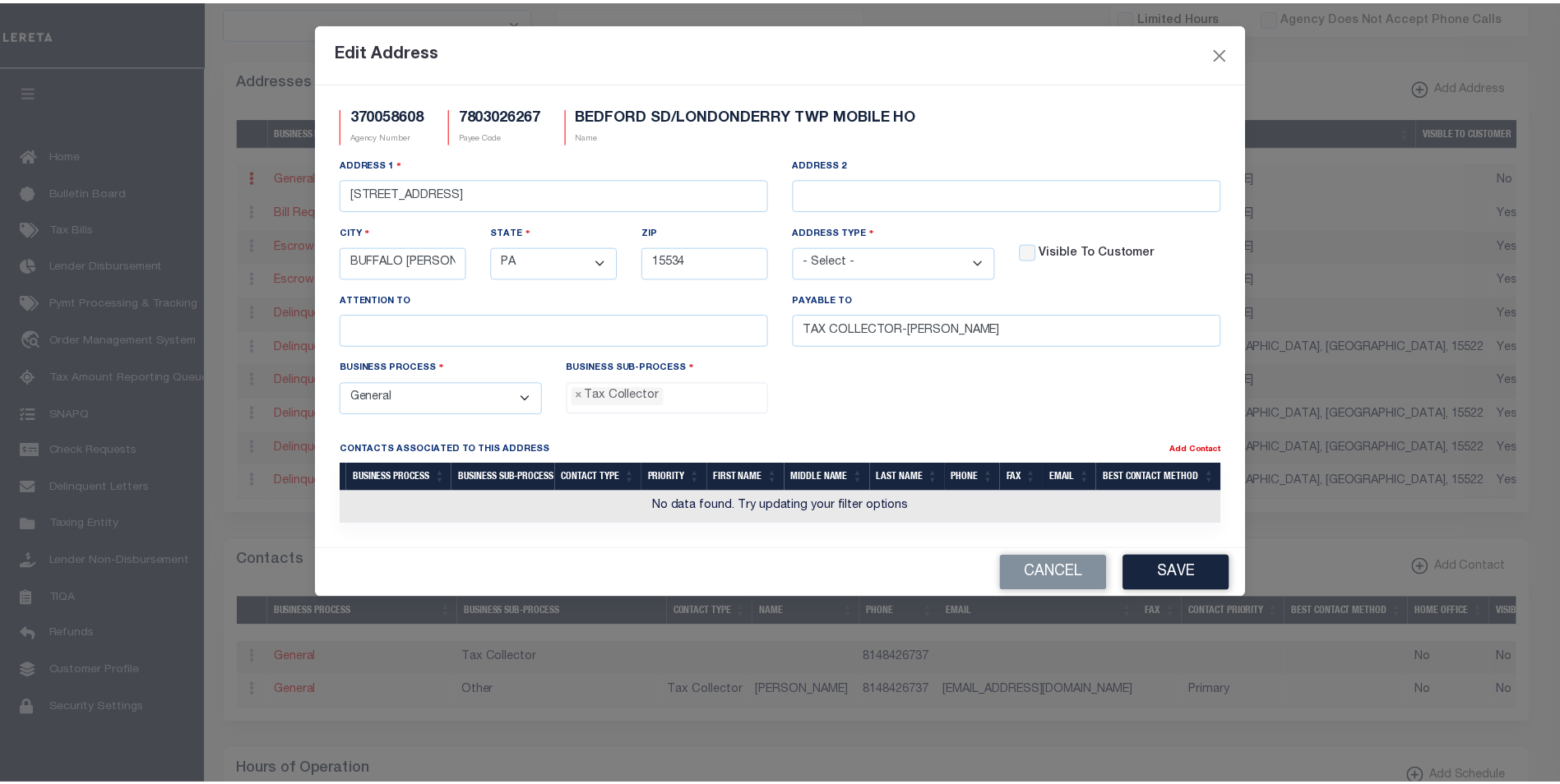
scroll to position [44, 0]
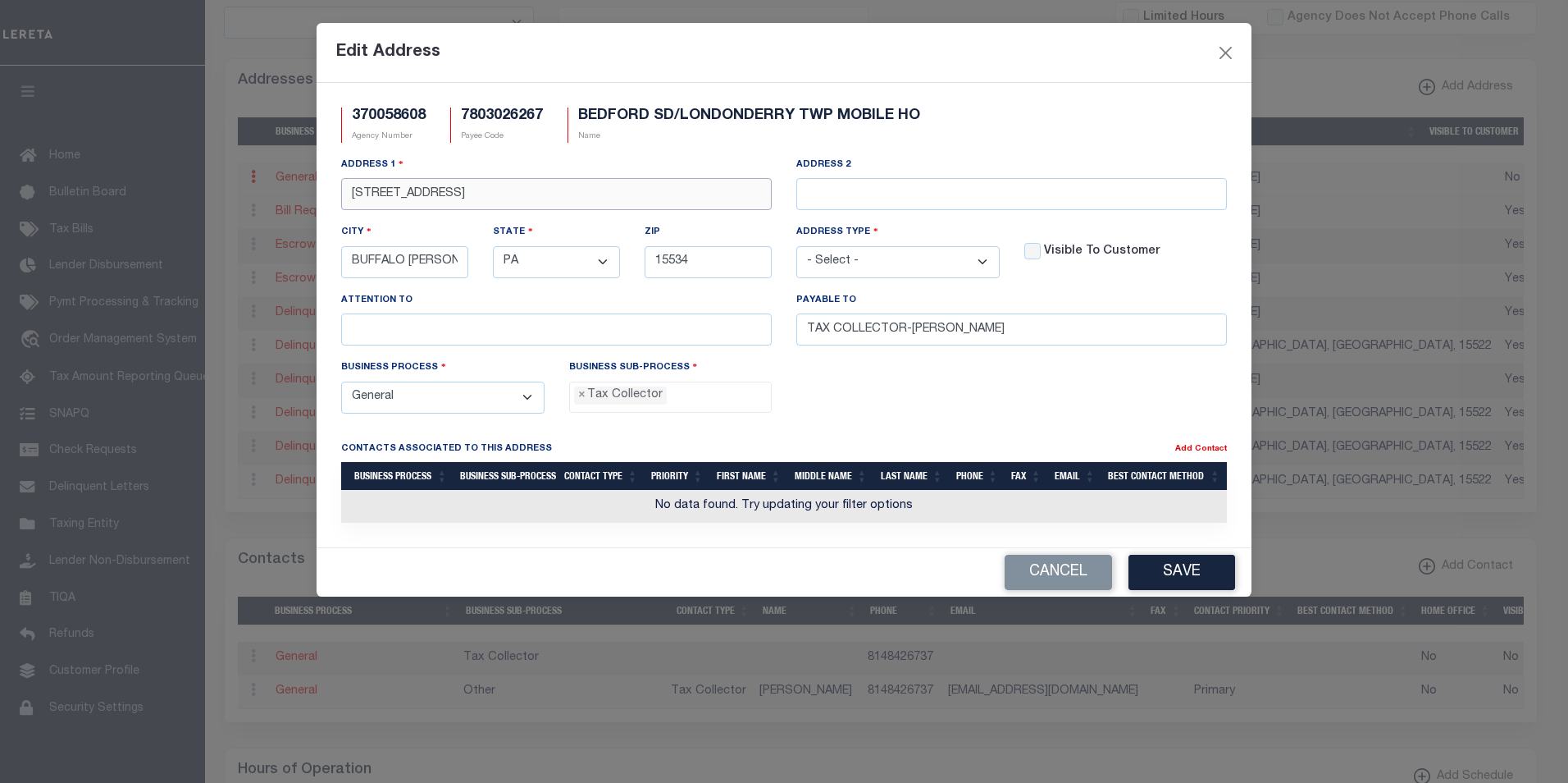
drag, startPoint x: 514, startPoint y: 192, endPoint x: 343, endPoint y: 184, distance: 171.2
click at [343, 184] on input "2189 MADLEY HOLLOW RD" at bounding box center [557, 194] width 431 height 32
paste input "118 EDDY DRIVE"
type input "118 EDDY DRIVE"
drag, startPoint x: 450, startPoint y: 264, endPoint x: 348, endPoint y: 259, distance: 102.1
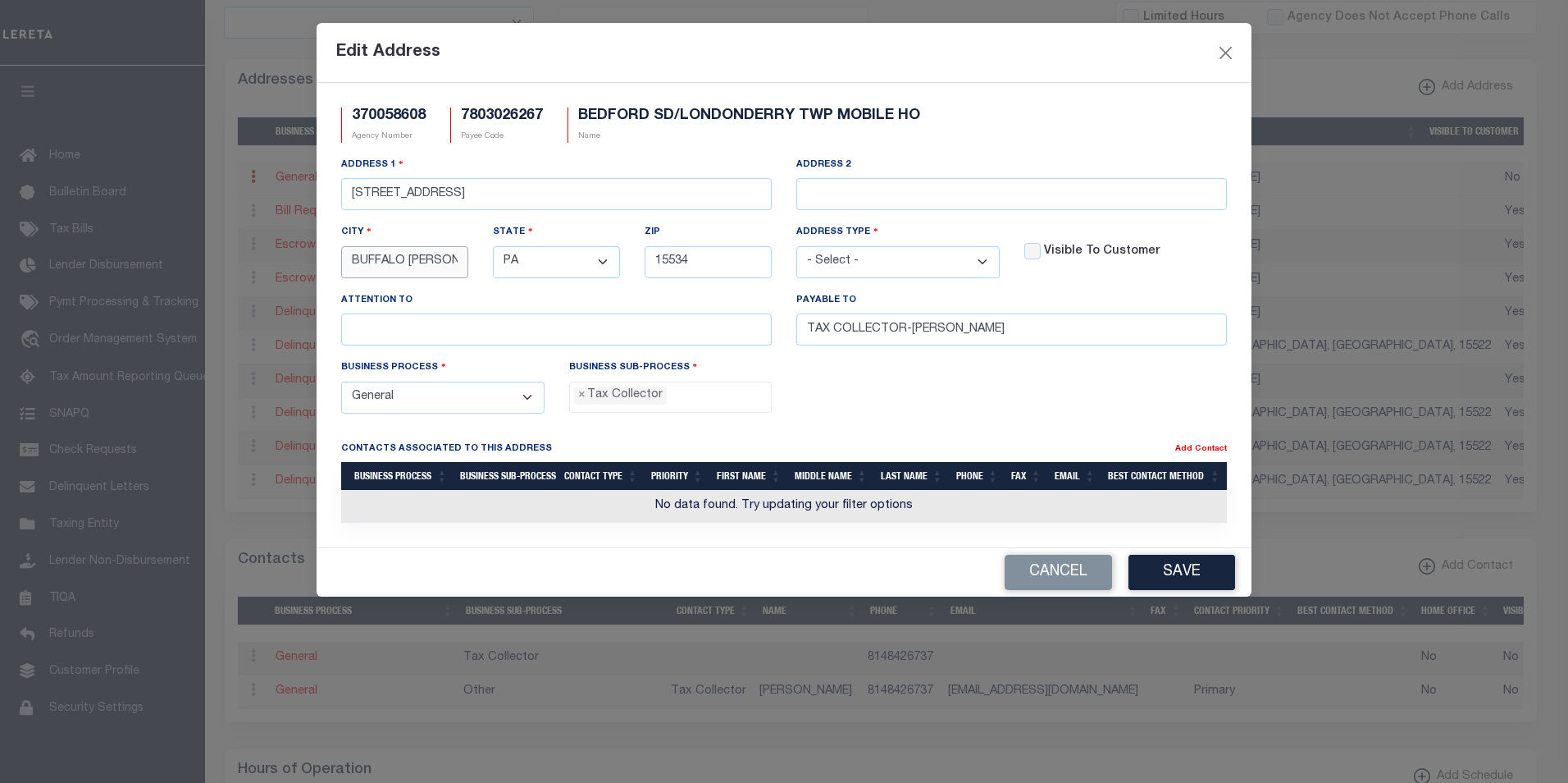
click at [348, 259] on input "BUFFALO [PERSON_NAME]" at bounding box center [404, 262] width 127 height 32
paste input "[PERSON_NAME]"
type input "[PERSON_NAME]"
drag, startPoint x: 677, startPoint y: 263, endPoint x: 689, endPoint y: 264, distance: 12.0
click at [689, 264] on input "15534" at bounding box center [707, 262] width 127 height 32
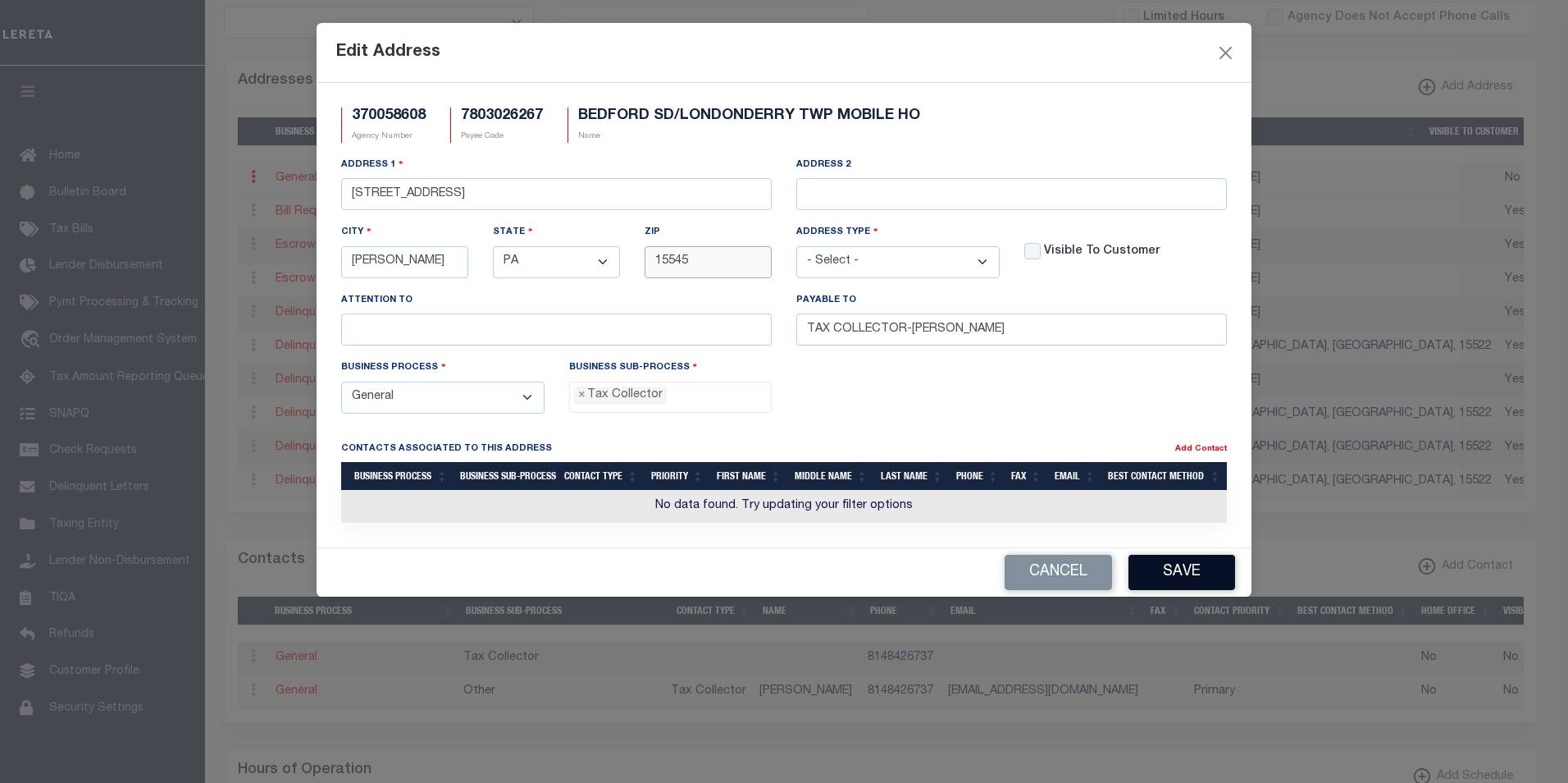
type input "15545"
click at [1193, 578] on button "Save" at bounding box center [1182, 573] width 106 height 35
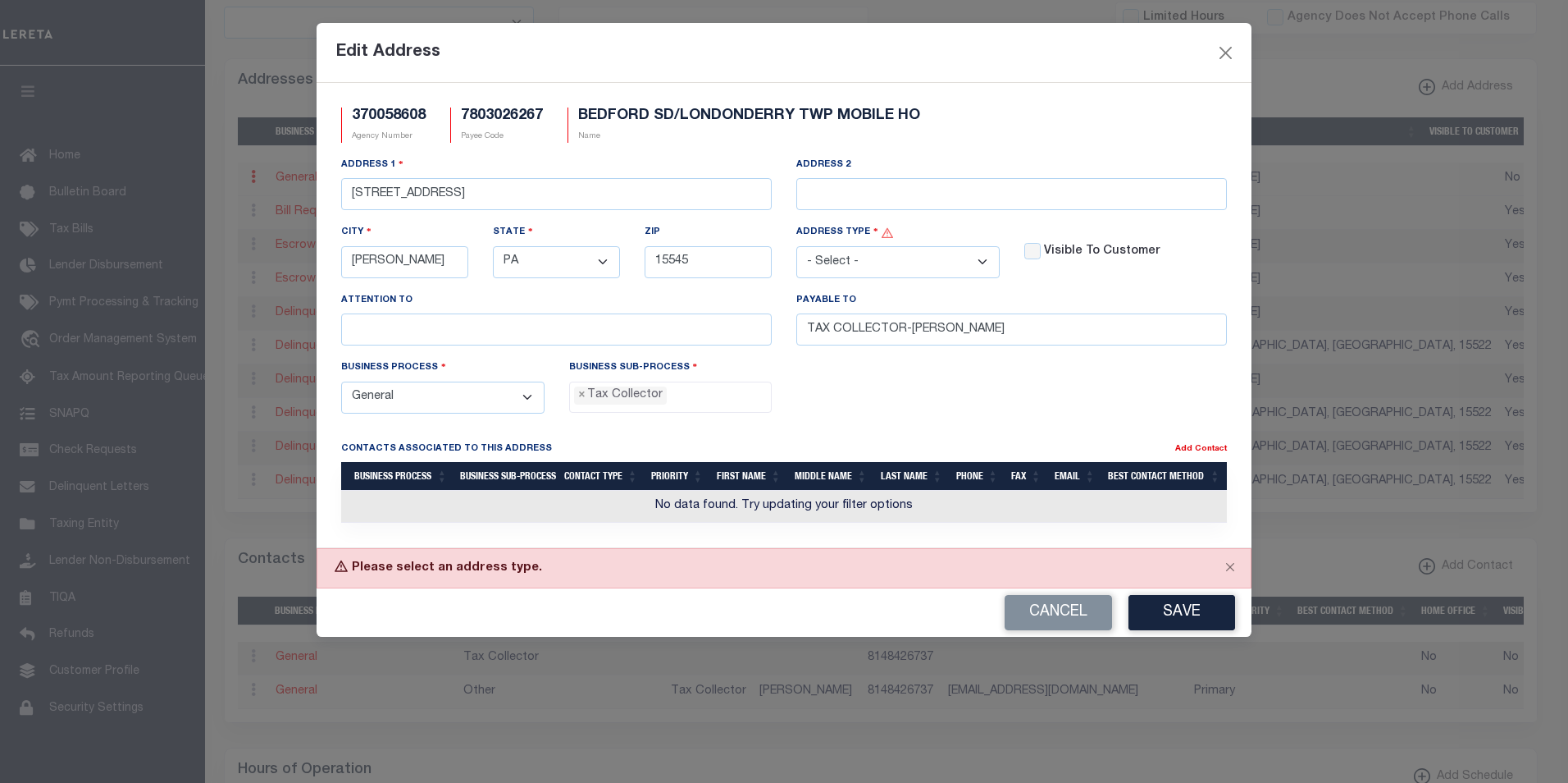
click at [985, 263] on select "- Select - FedEx/Overnight Lock Box Mailing Mailing/Physical Physical" at bounding box center [899, 262] width 204 height 32
select select "2"
click at [797, 247] on select "- Select - FedEx/Overnight Lock Box Mailing Mailing/Physical Physical" at bounding box center [899, 262] width 204 height 32
click at [1180, 622] on button "Save" at bounding box center [1182, 613] width 106 height 35
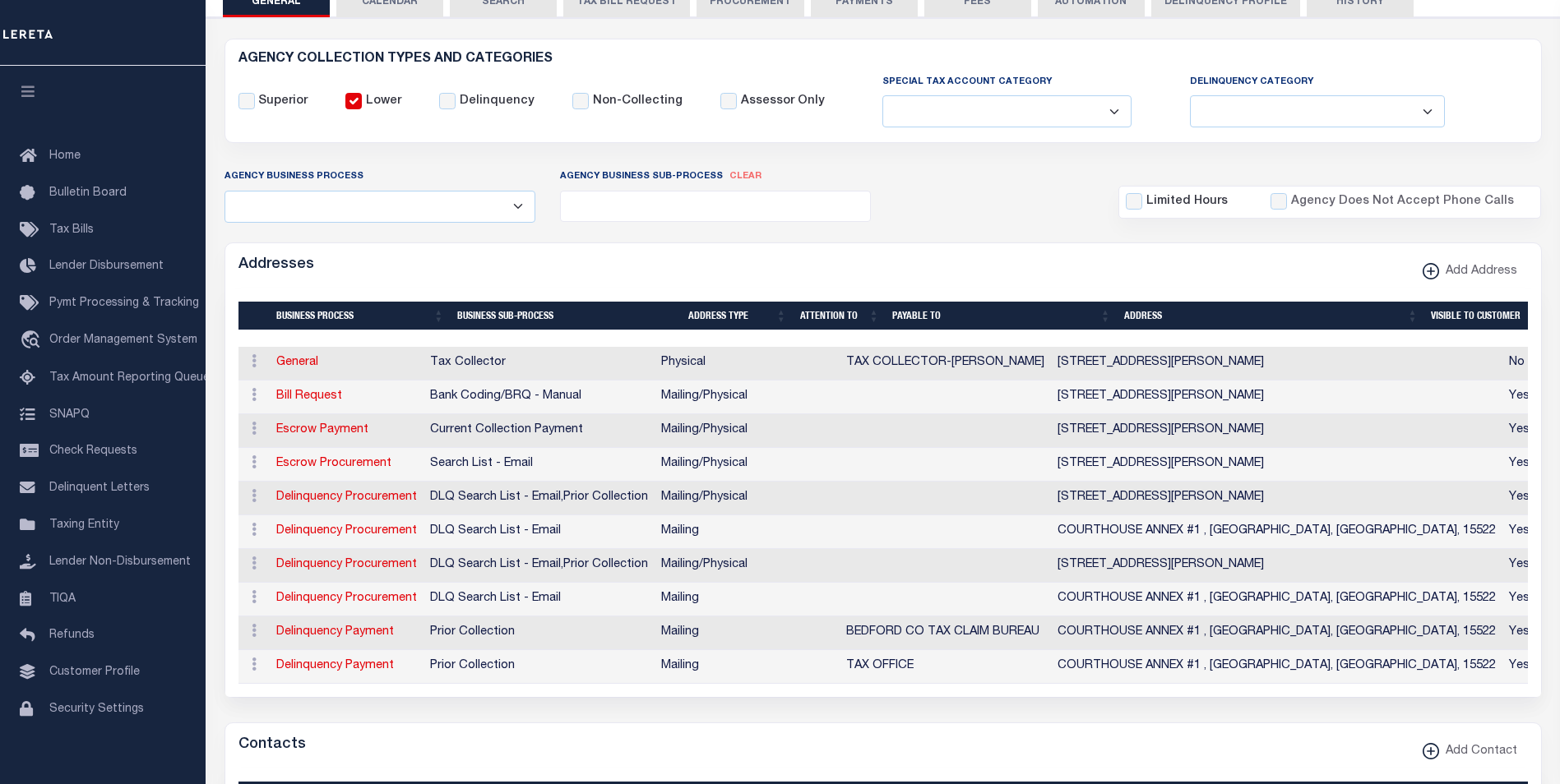
scroll to position [107, 0]
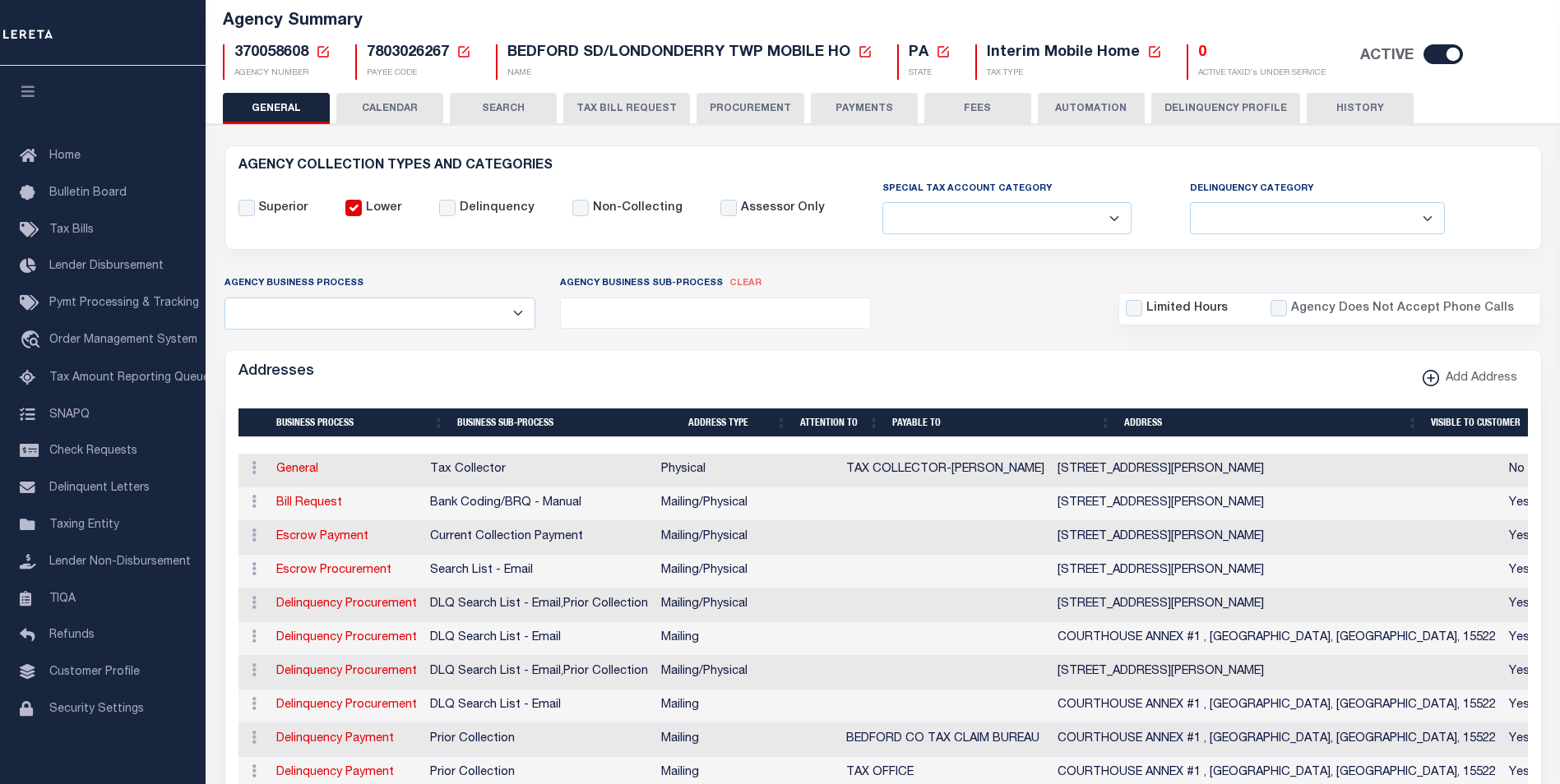
click at [871, 109] on button "PAYMENTS" at bounding box center [864, 108] width 107 height 31
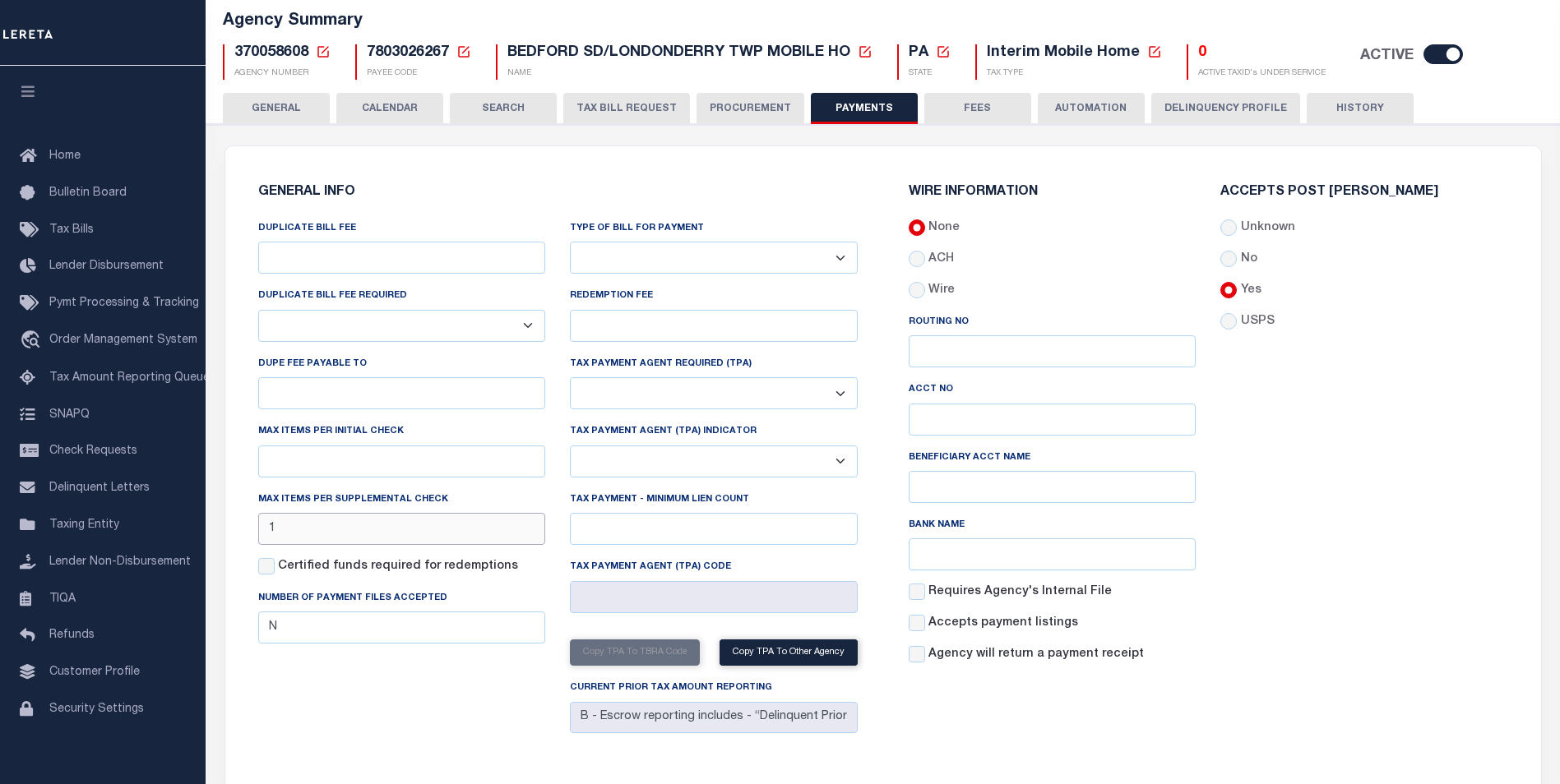
drag, startPoint x: 326, startPoint y: 529, endPoint x: 259, endPoint y: 529, distance: 67.0
click at [259, 529] on input "1" at bounding box center [402, 528] width 288 height 32
click at [1409, 588] on div "Accepts Post [PERSON_NAME] Unknown No Yes" at bounding box center [1364, 431] width 313 height 491
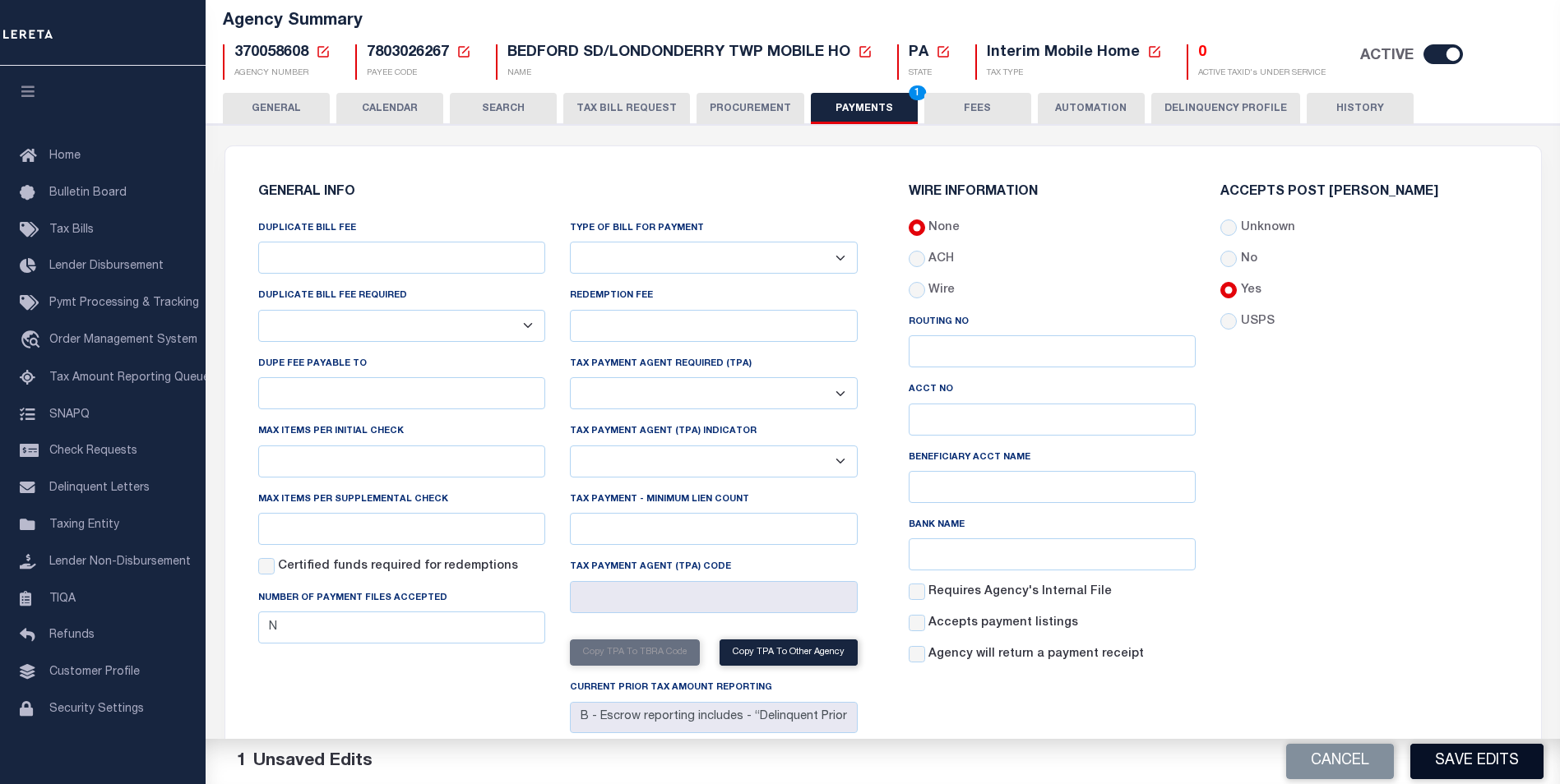
click at [1457, 760] on button "Save Edits" at bounding box center [1476, 762] width 133 height 36
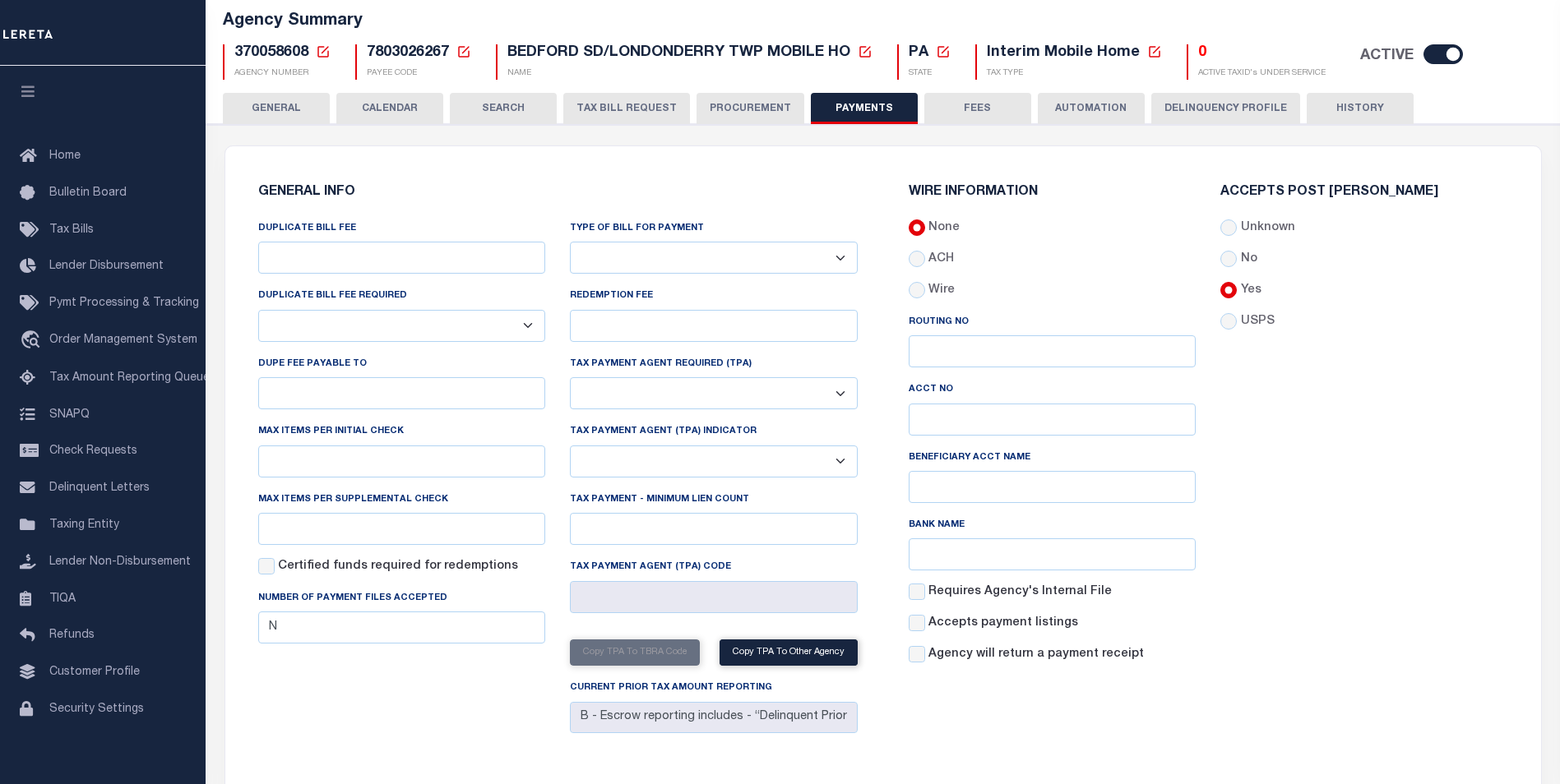
click at [1362, 109] on button "HISTORY" at bounding box center [1360, 108] width 107 height 31
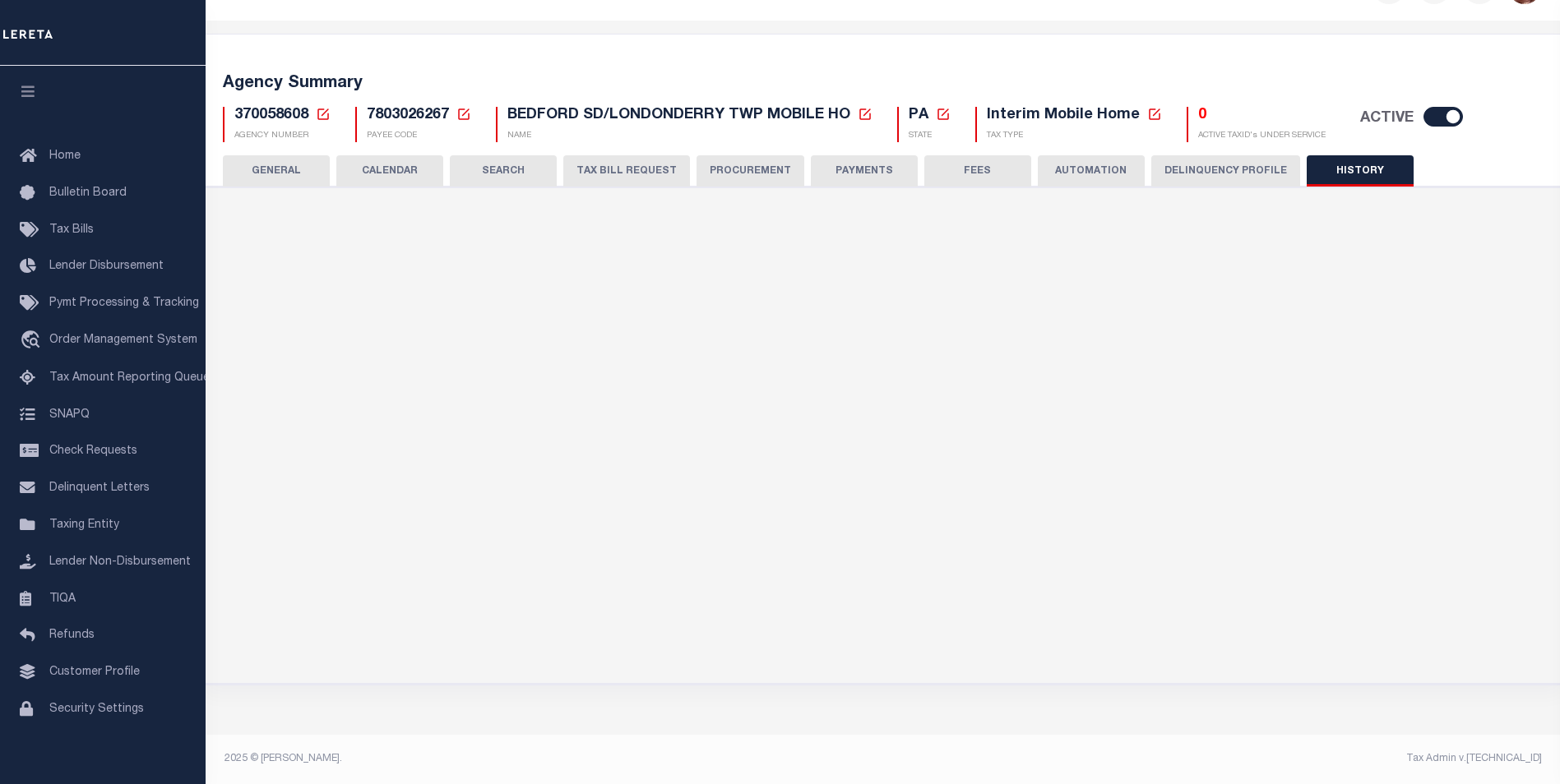
scroll to position [0, 0]
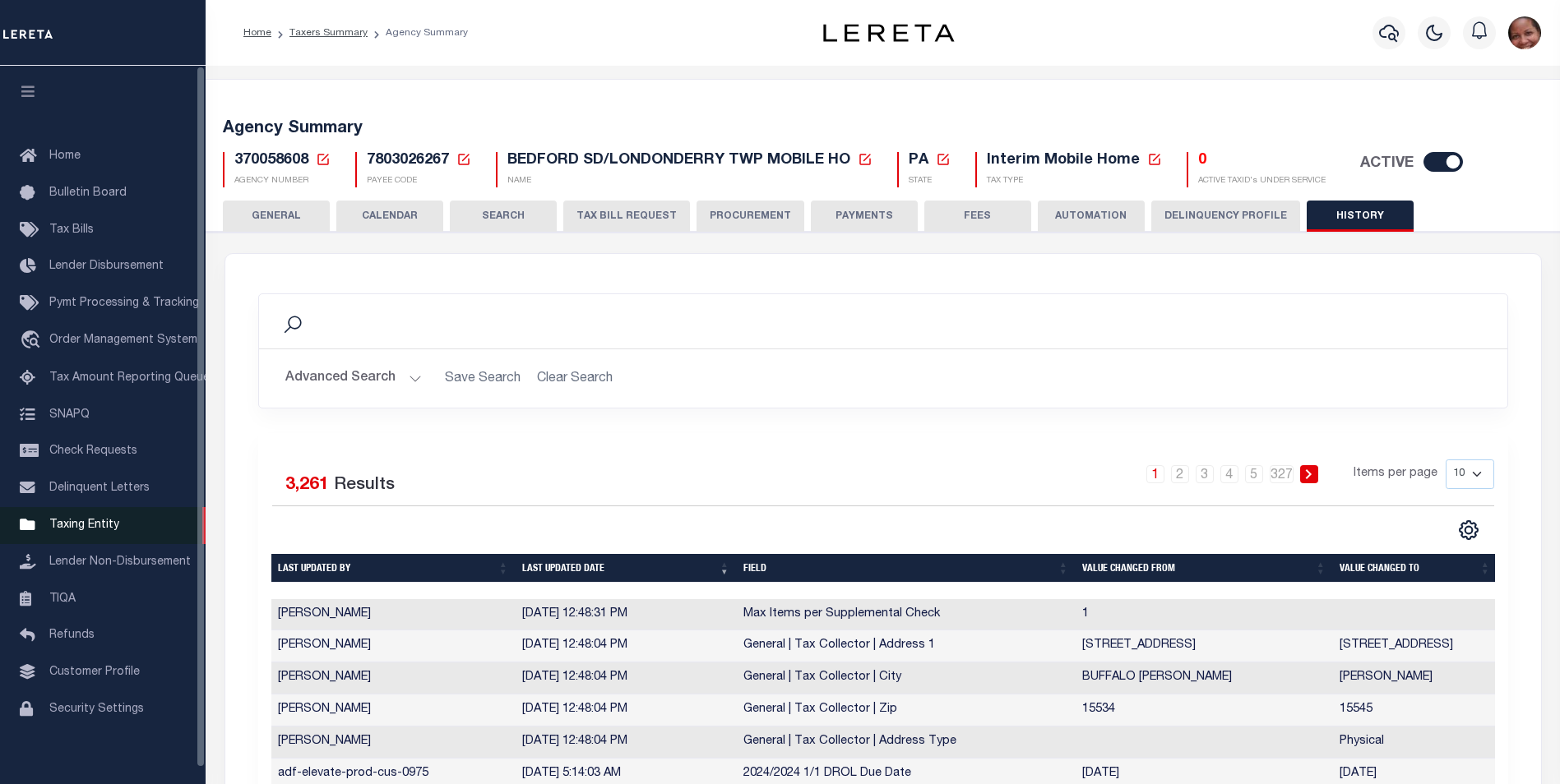
click at [86, 531] on span "Taxing Entity" at bounding box center [84, 525] width 70 height 12
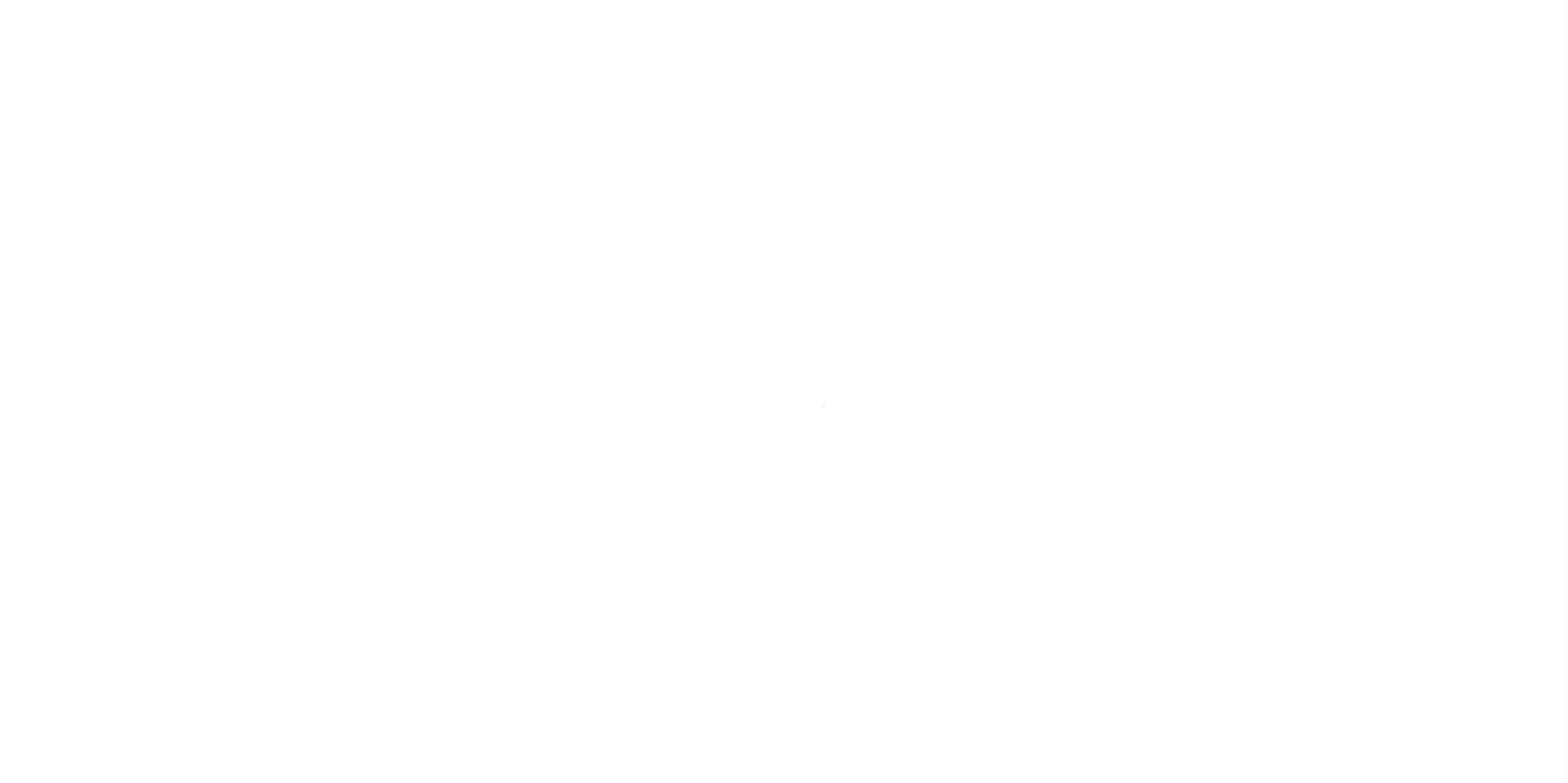
select select
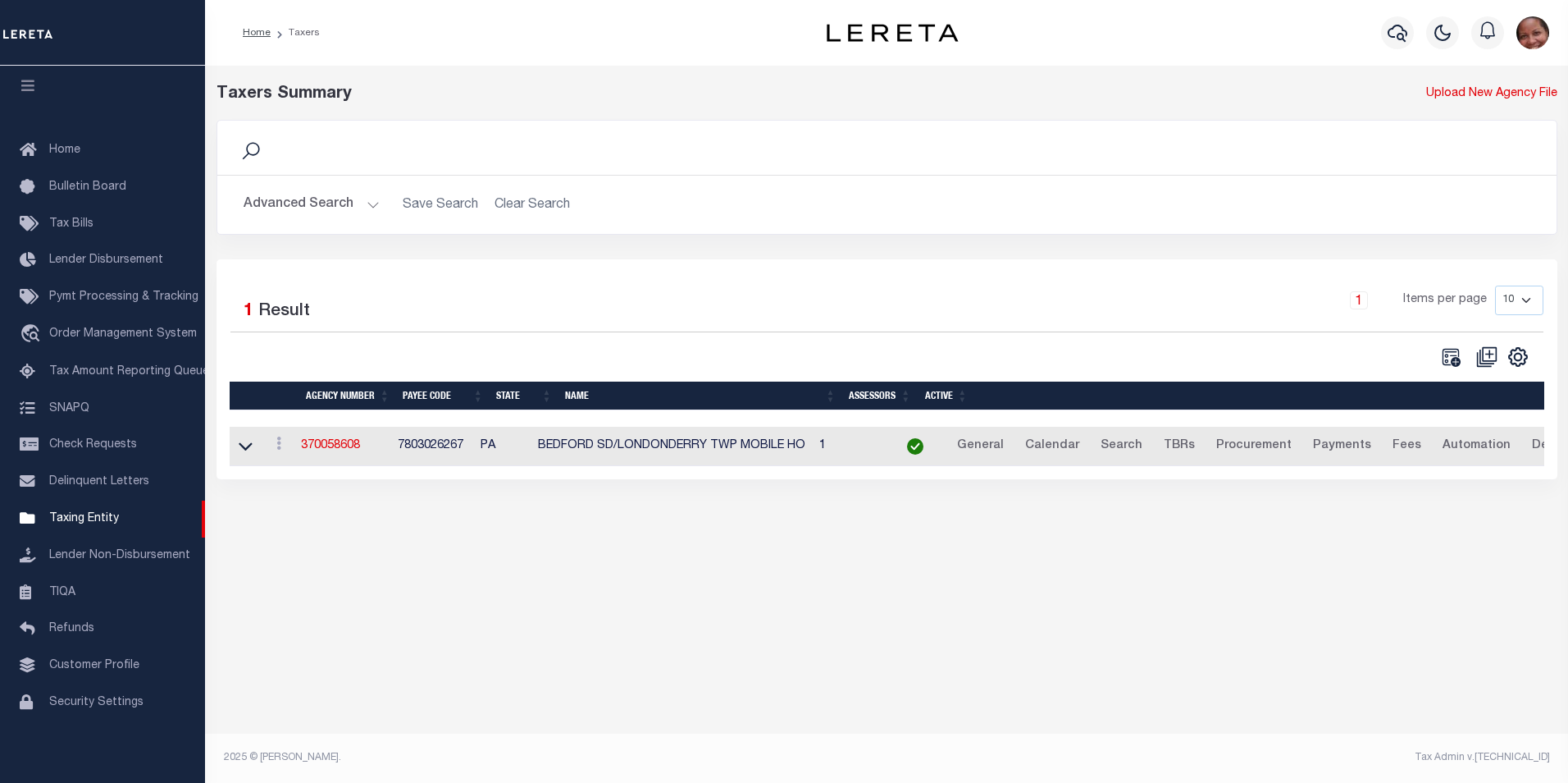
click at [372, 205] on button "Advanced Search" at bounding box center [312, 205] width 137 height 32
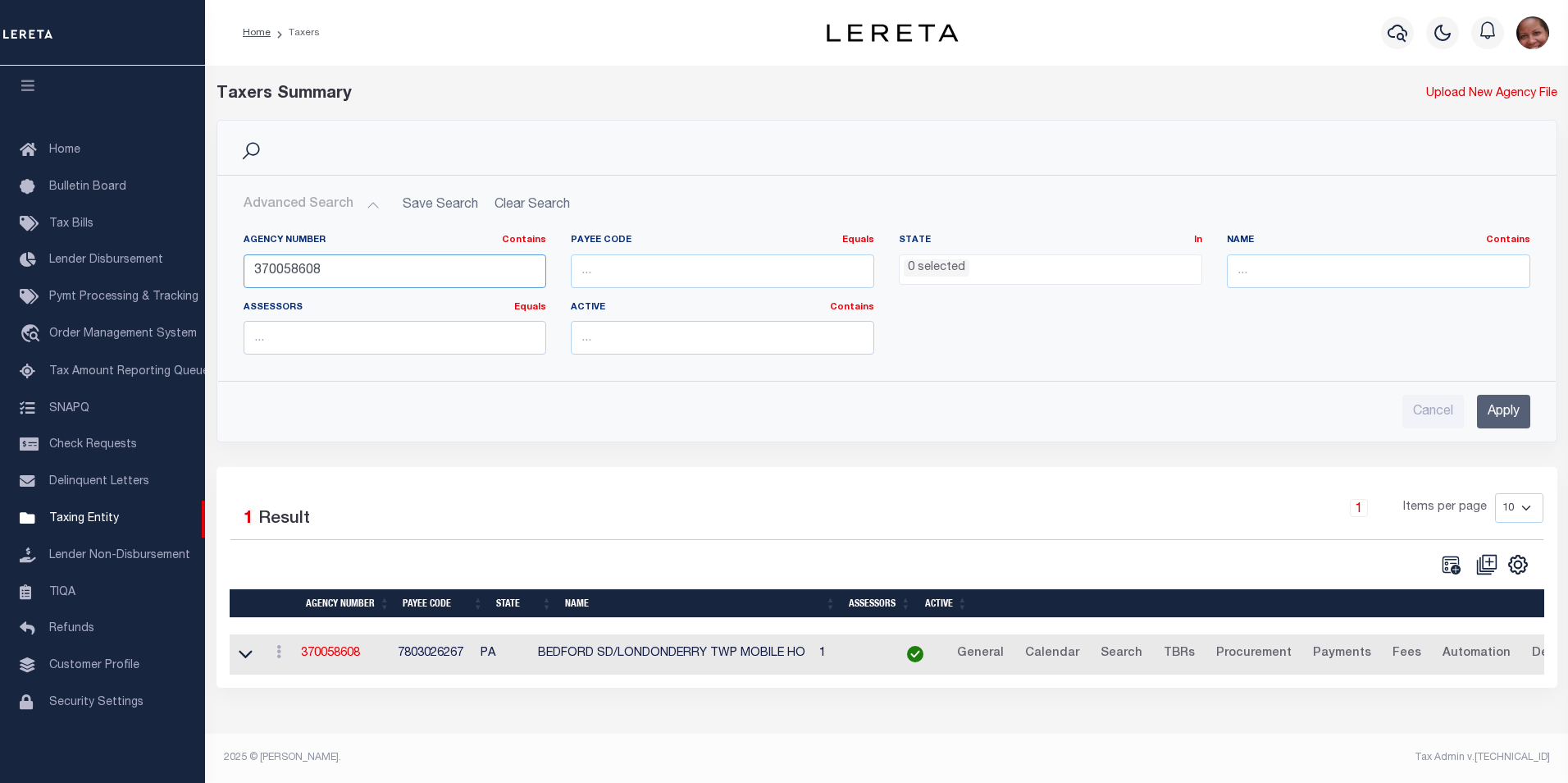
drag, startPoint x: 292, startPoint y: 269, endPoint x: 332, endPoint y: 274, distance: 40.3
click at [332, 274] on input "370058608" at bounding box center [395, 271] width 303 height 34
type input "370050608"
click at [1494, 416] on input "Apply" at bounding box center [1504, 411] width 53 height 34
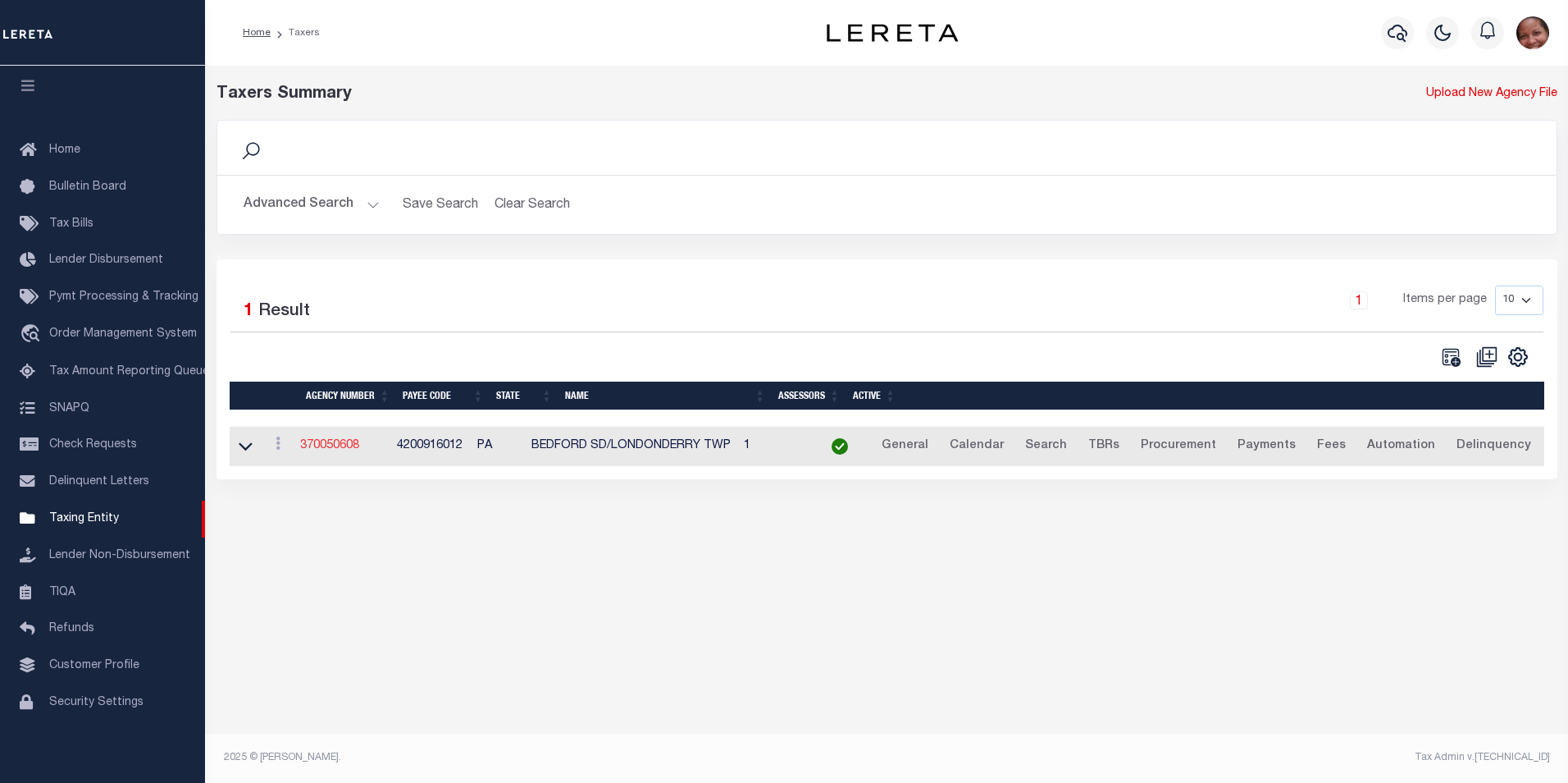
click at [354, 447] on link "370050608" at bounding box center [330, 445] width 59 height 12
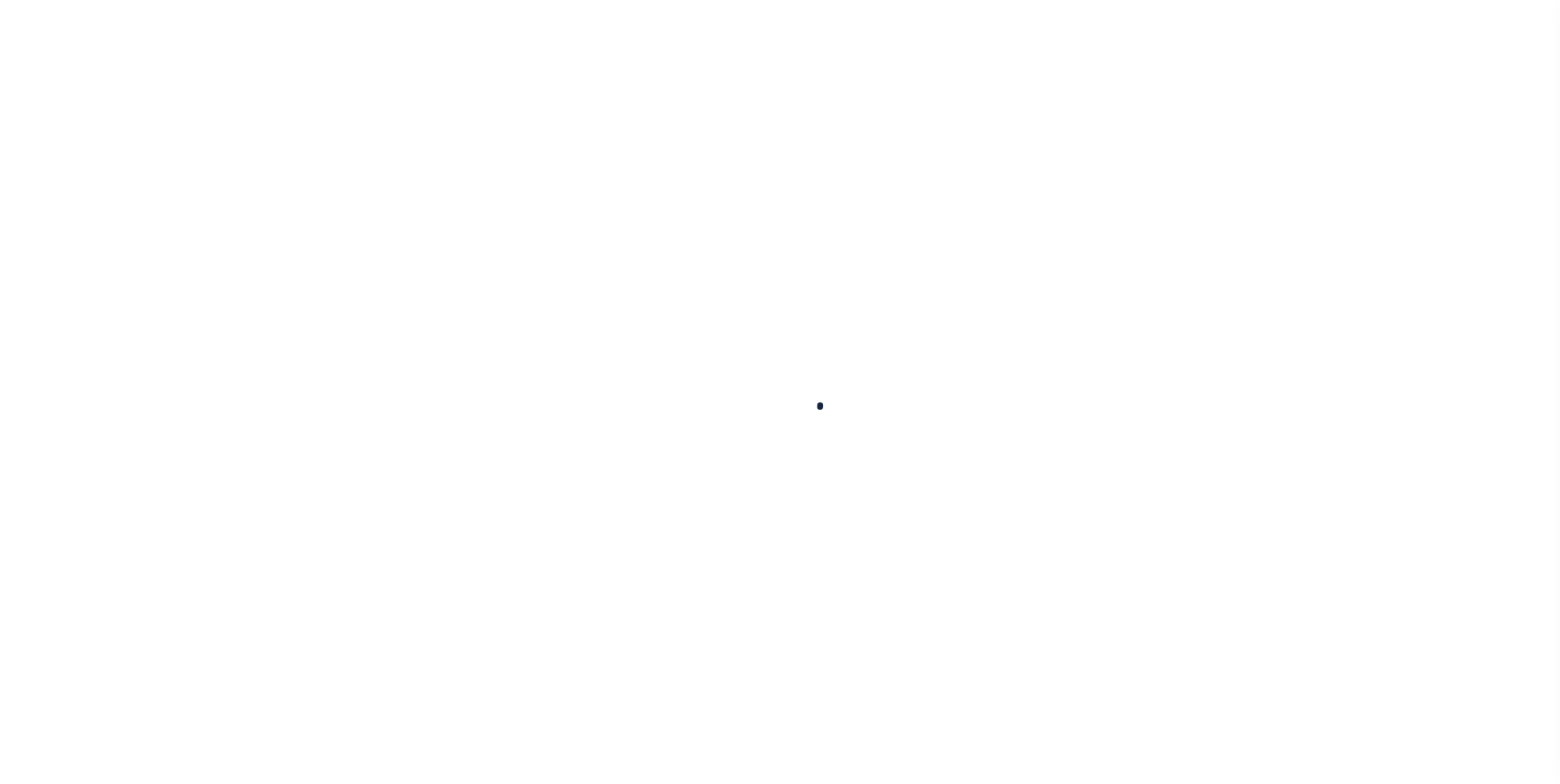
select select
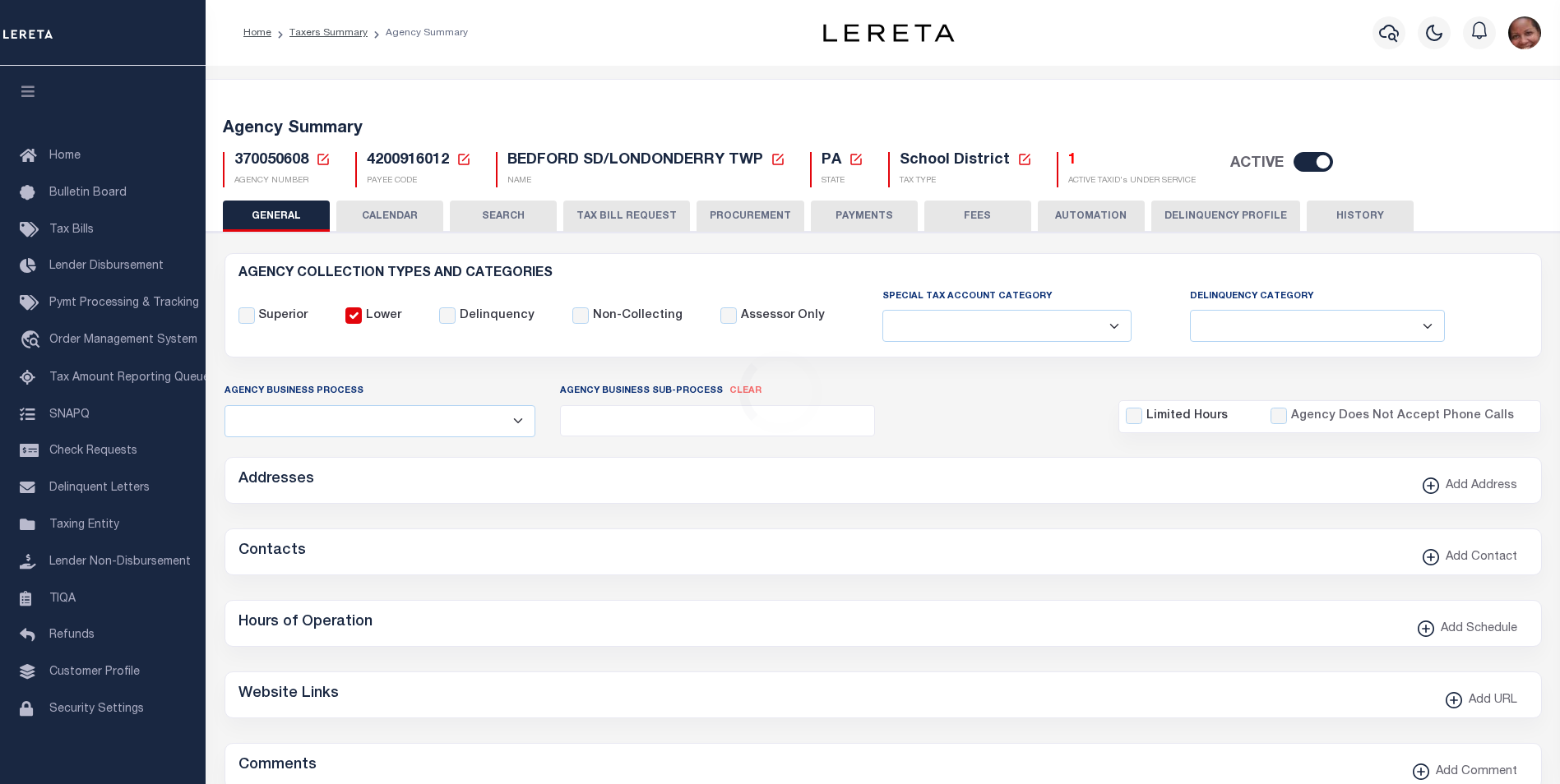
checkbox input "false"
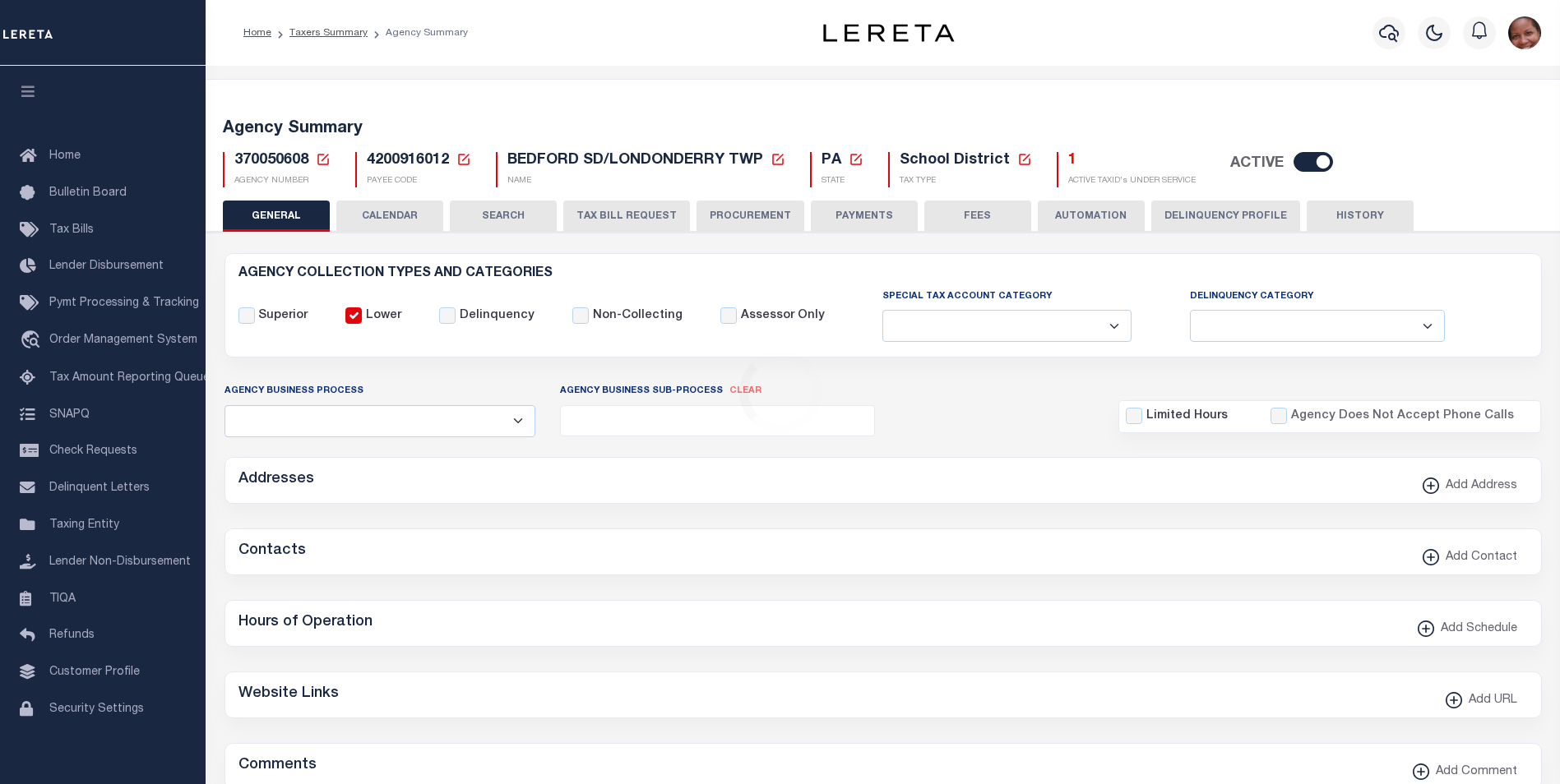
type input "4200916012"
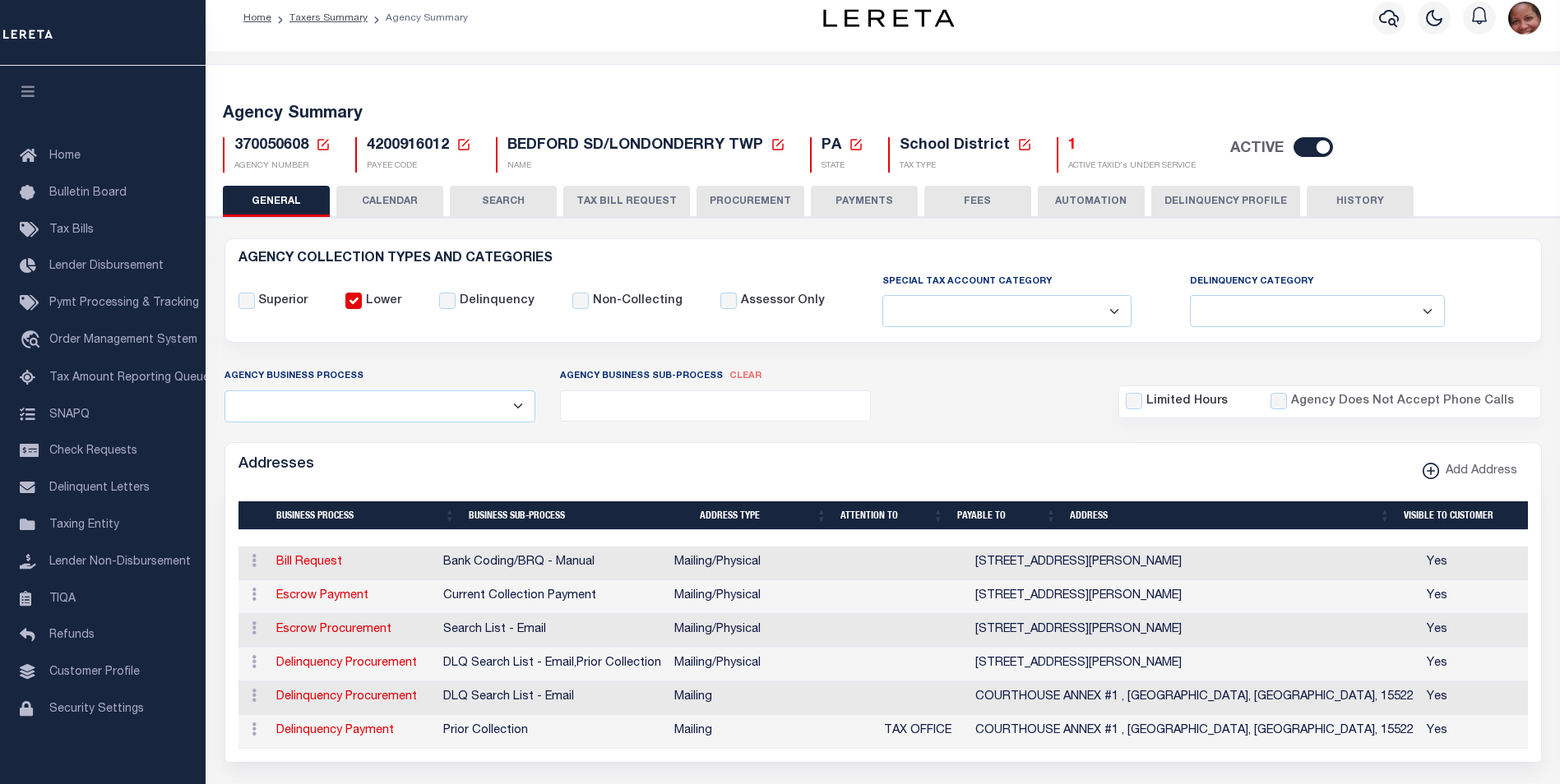
scroll to position [12, 0]
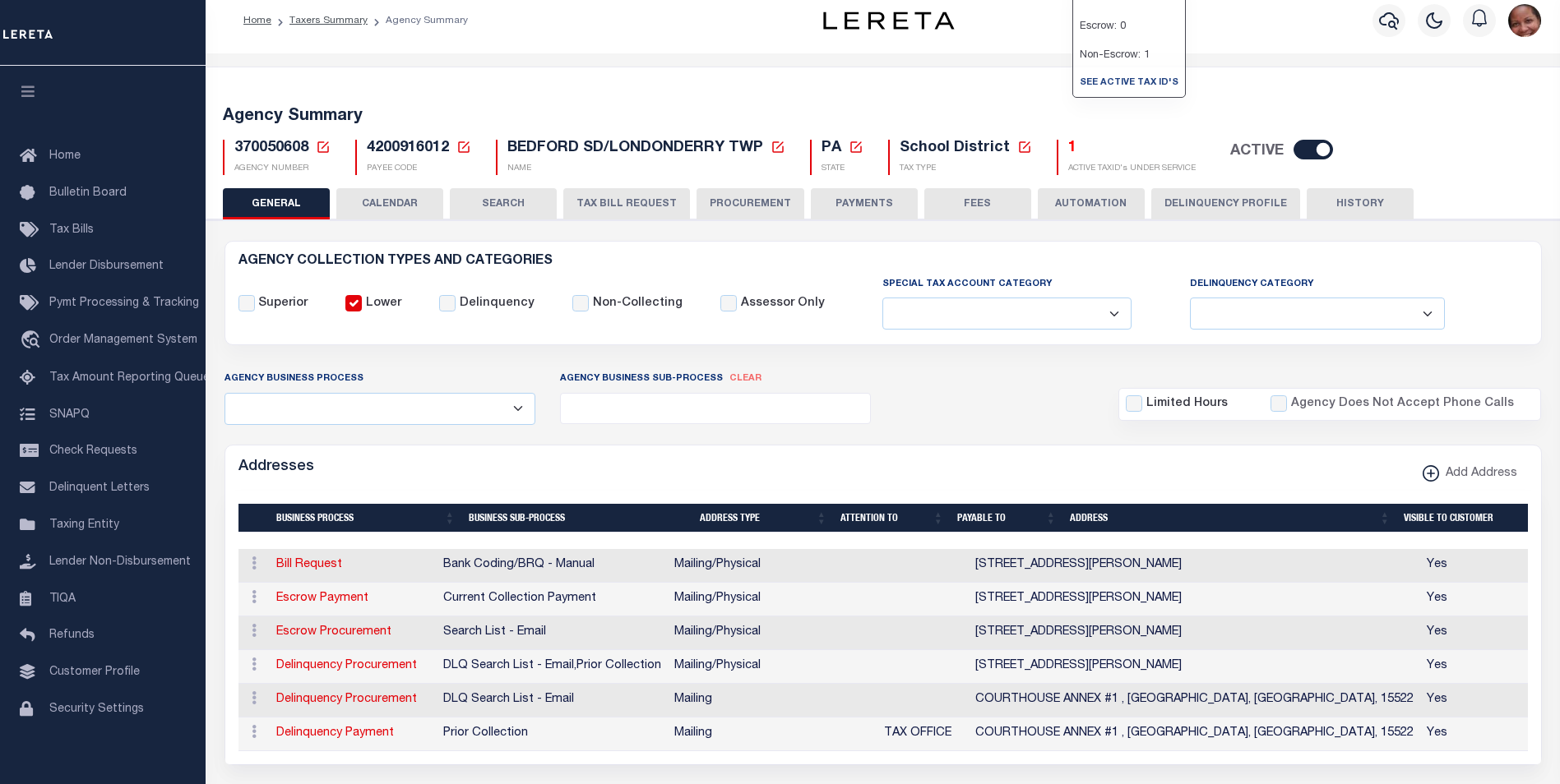
click at [854, 207] on button "PAYMENTS" at bounding box center [864, 203] width 107 height 31
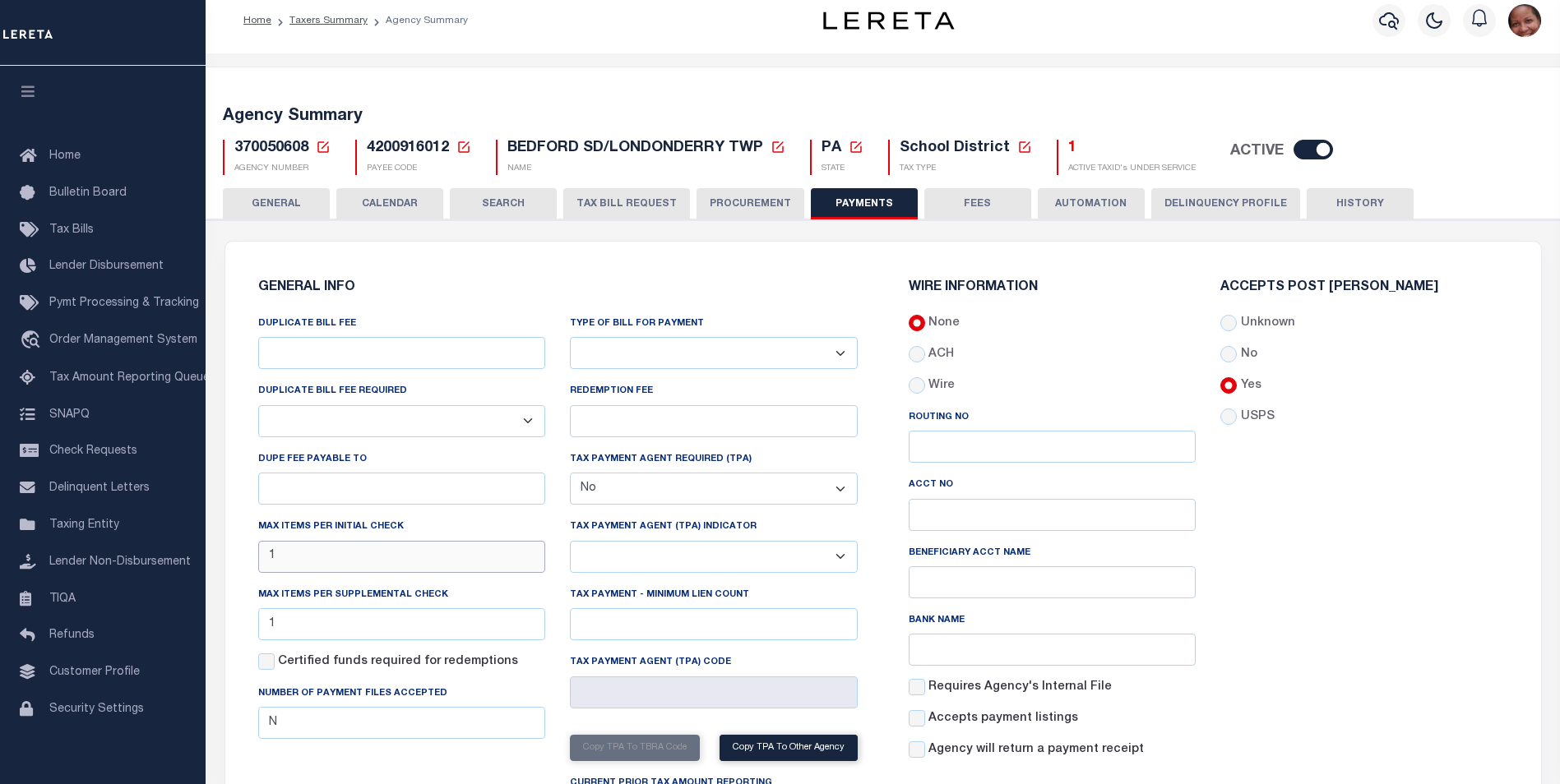
drag, startPoint x: 296, startPoint y: 558, endPoint x: 246, endPoint y: 551, distance: 50.5
click at [246, 551] on div "DUPLICATE BILL FEE DUPLICATE BILL FEE REQUIRED Yes No DUPE FEE PAYABLE TO Max i…" at bounding box center [402, 574] width 313 height 520
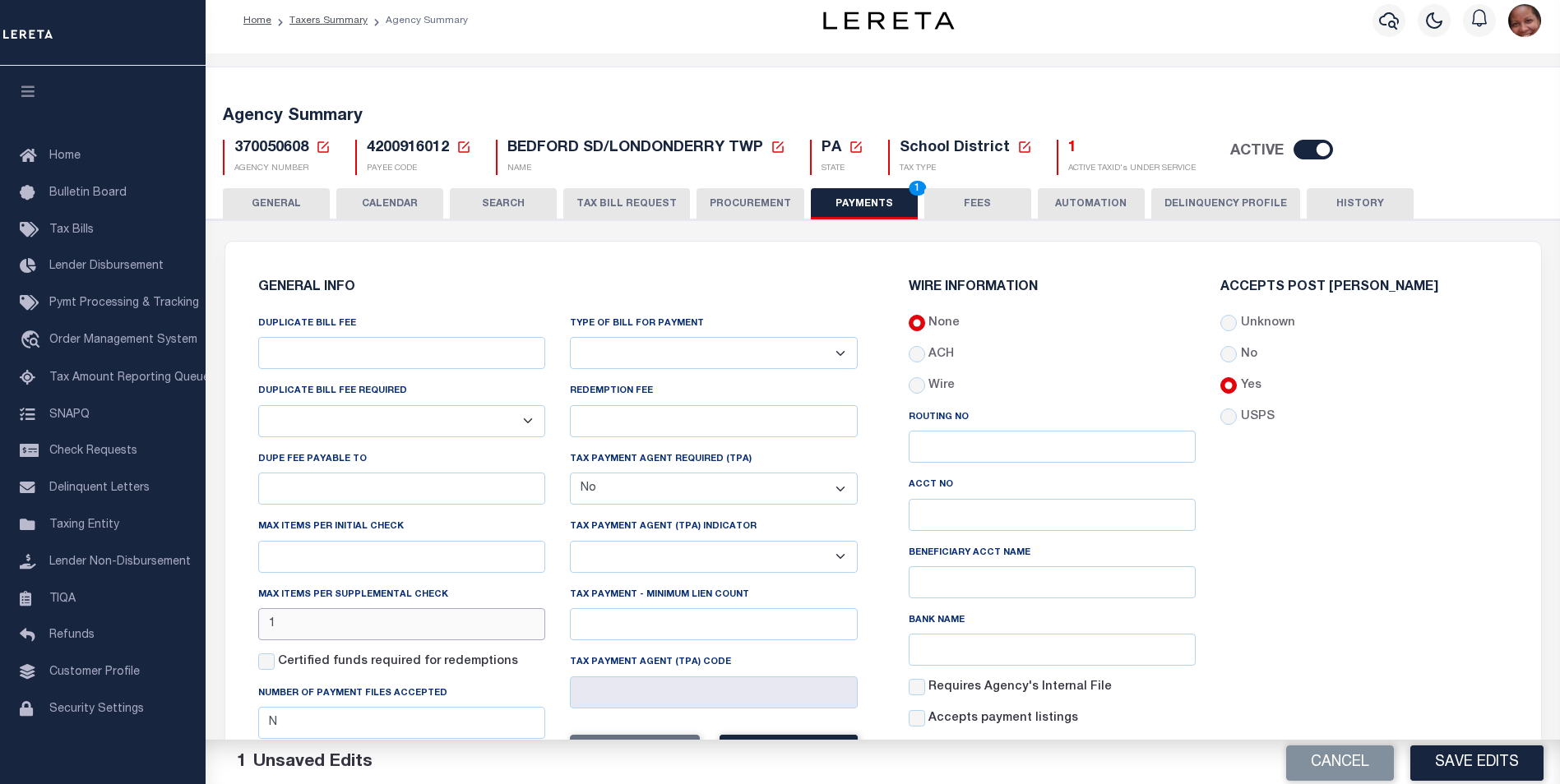
drag, startPoint x: 283, startPoint y: 627, endPoint x: 238, endPoint y: 629, distance: 45.0
click at [238, 629] on div "GENERAL INFO DUPLICATE BILL FEE DUPLICATE BILL FEE REQUIRED Yes No DUPE FEE PAY…" at bounding box center [558, 558] width 650 height 593
click at [1514, 755] on button "Save Edits" at bounding box center [1476, 762] width 133 height 36
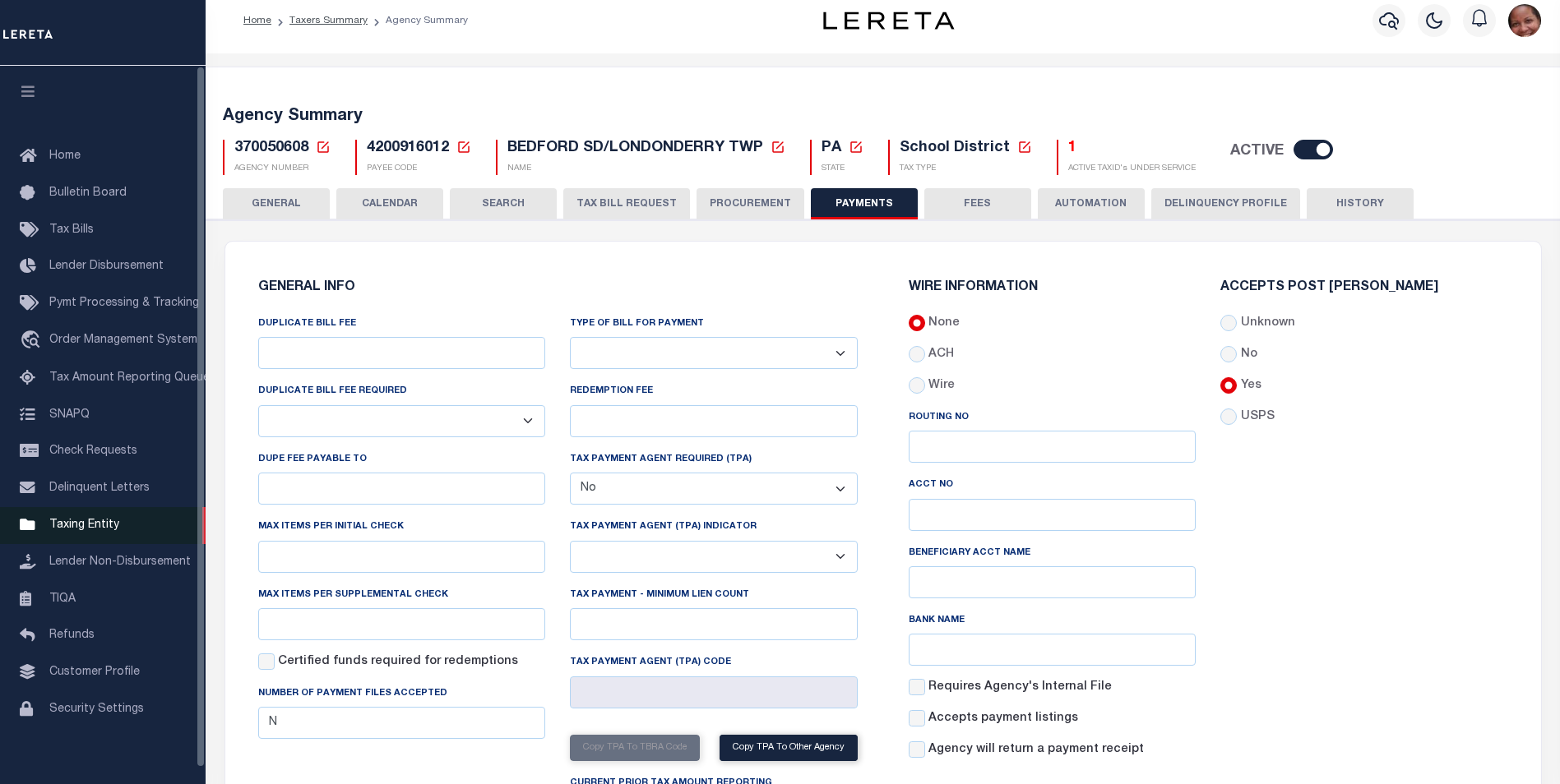
click at [94, 528] on span "Taxing Entity" at bounding box center [84, 525] width 70 height 12
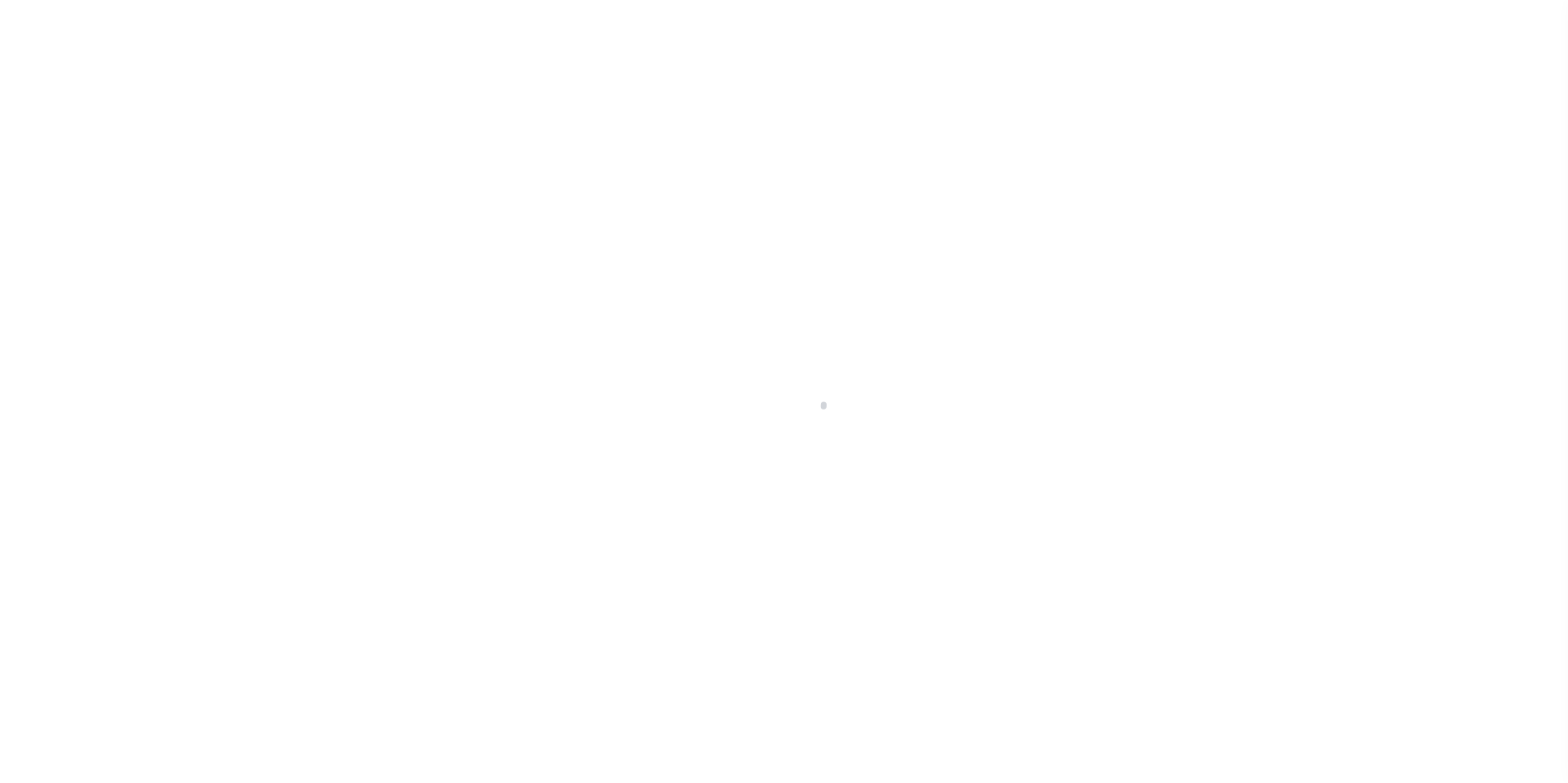
scroll to position [17, 0]
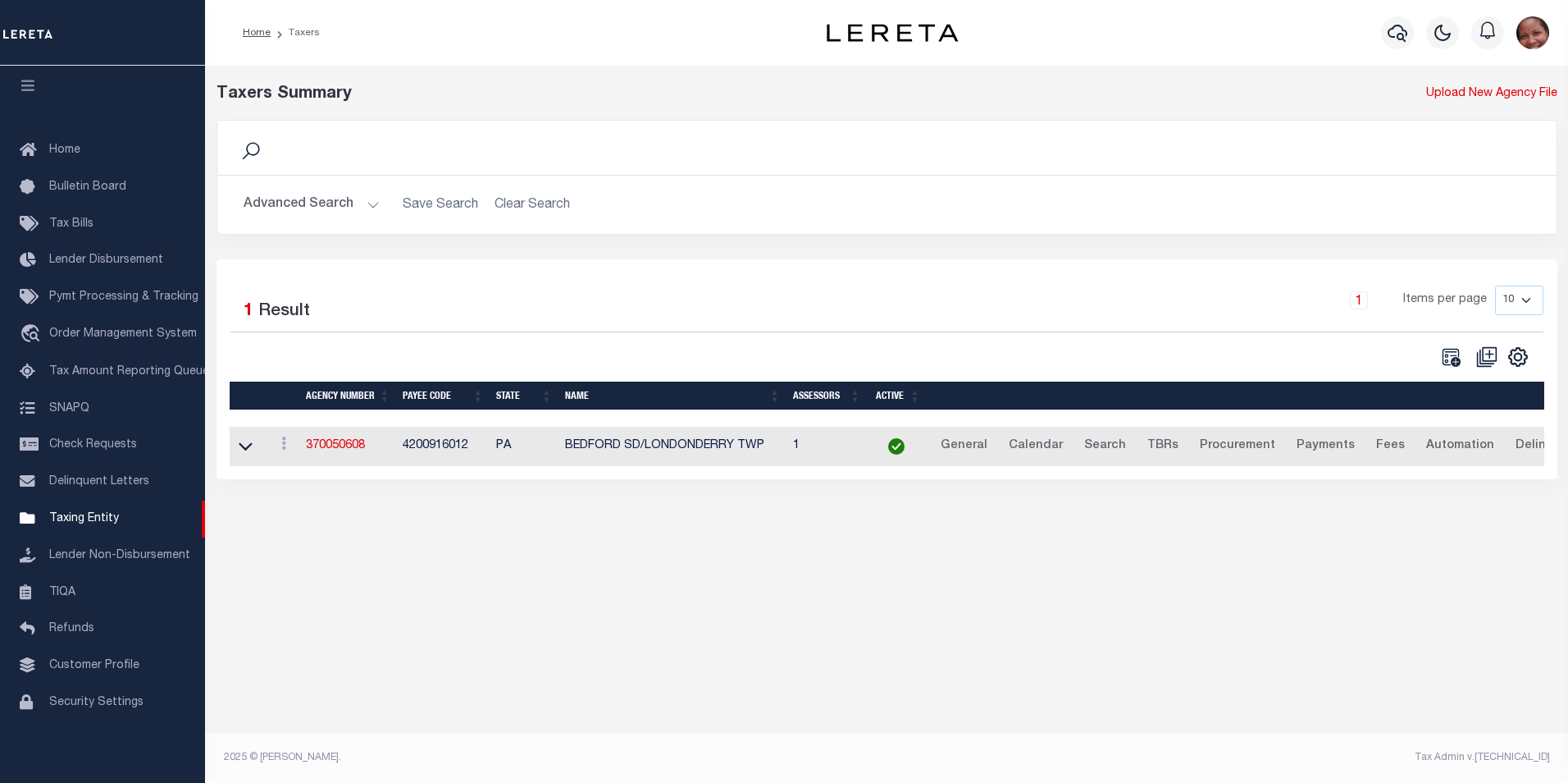
click at [374, 204] on button "Advanced Search" at bounding box center [312, 205] width 137 height 32
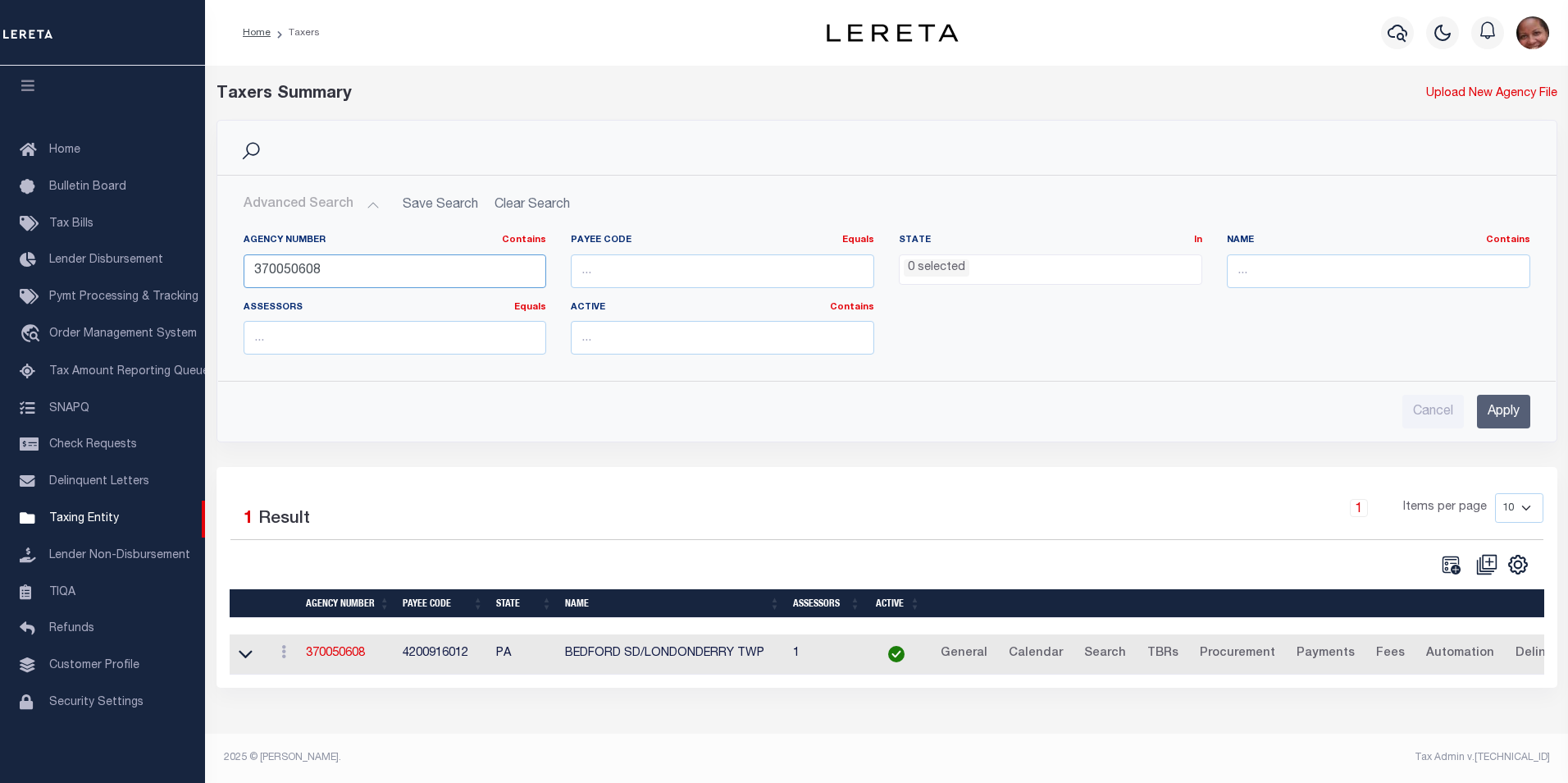
drag, startPoint x: 289, startPoint y: 270, endPoint x: 319, endPoint y: 270, distance: 30.0
click at [319, 270] on input "370050608" at bounding box center [395, 271] width 303 height 34
type input "370058208"
click at [1500, 419] on input "Apply" at bounding box center [1504, 411] width 53 height 34
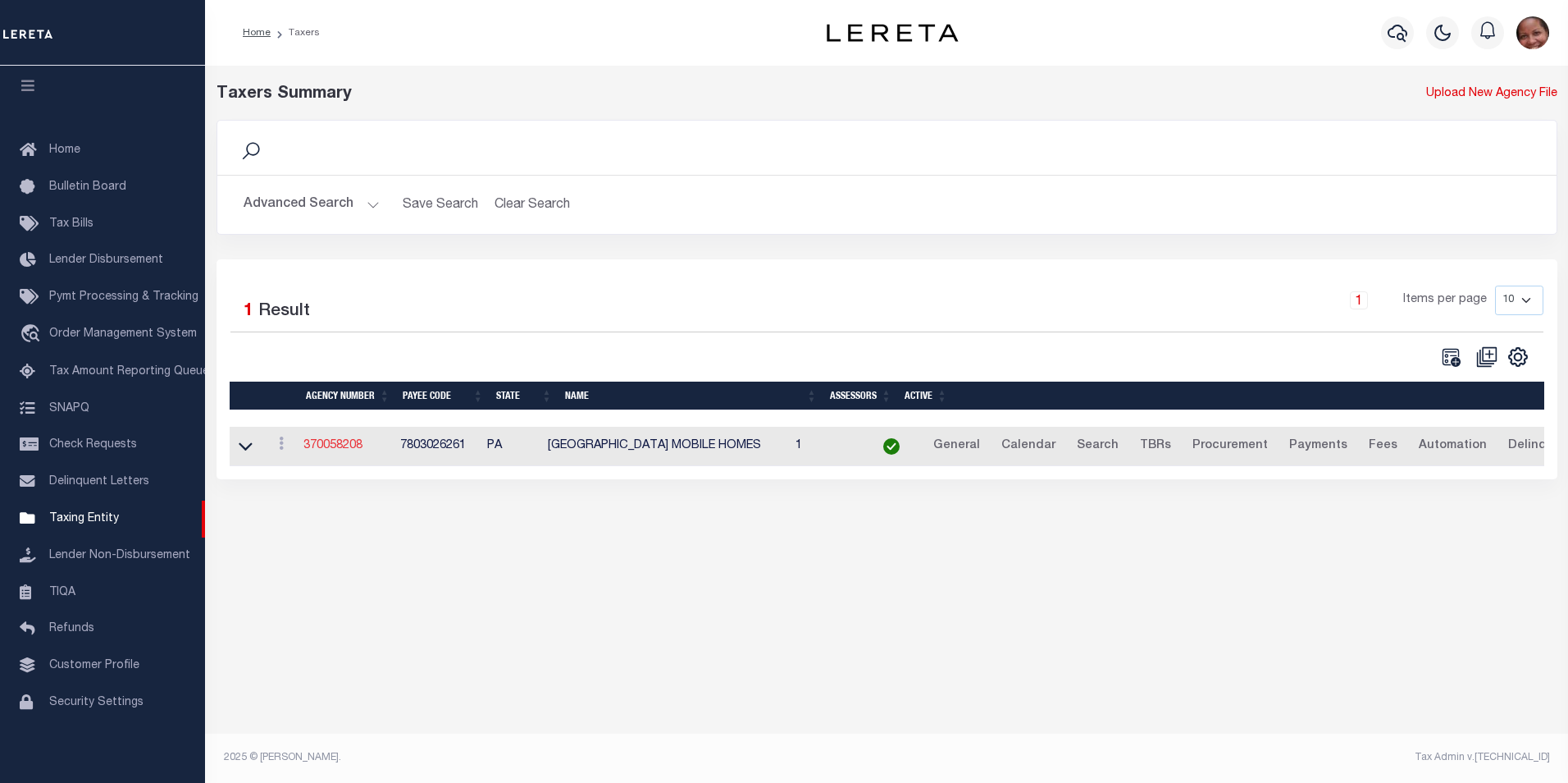
click at [322, 449] on link "370058208" at bounding box center [332, 445] width 59 height 12
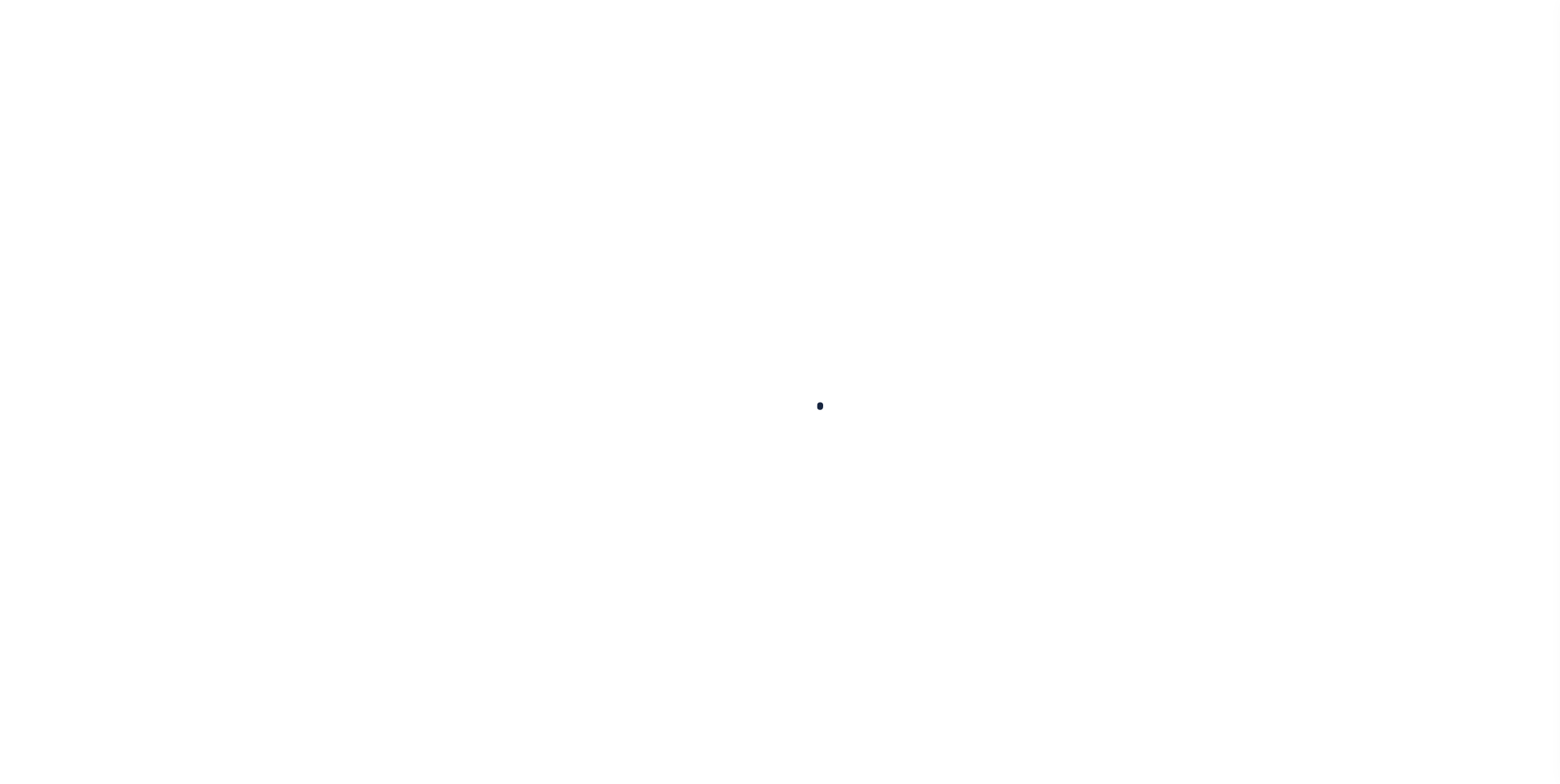
select select
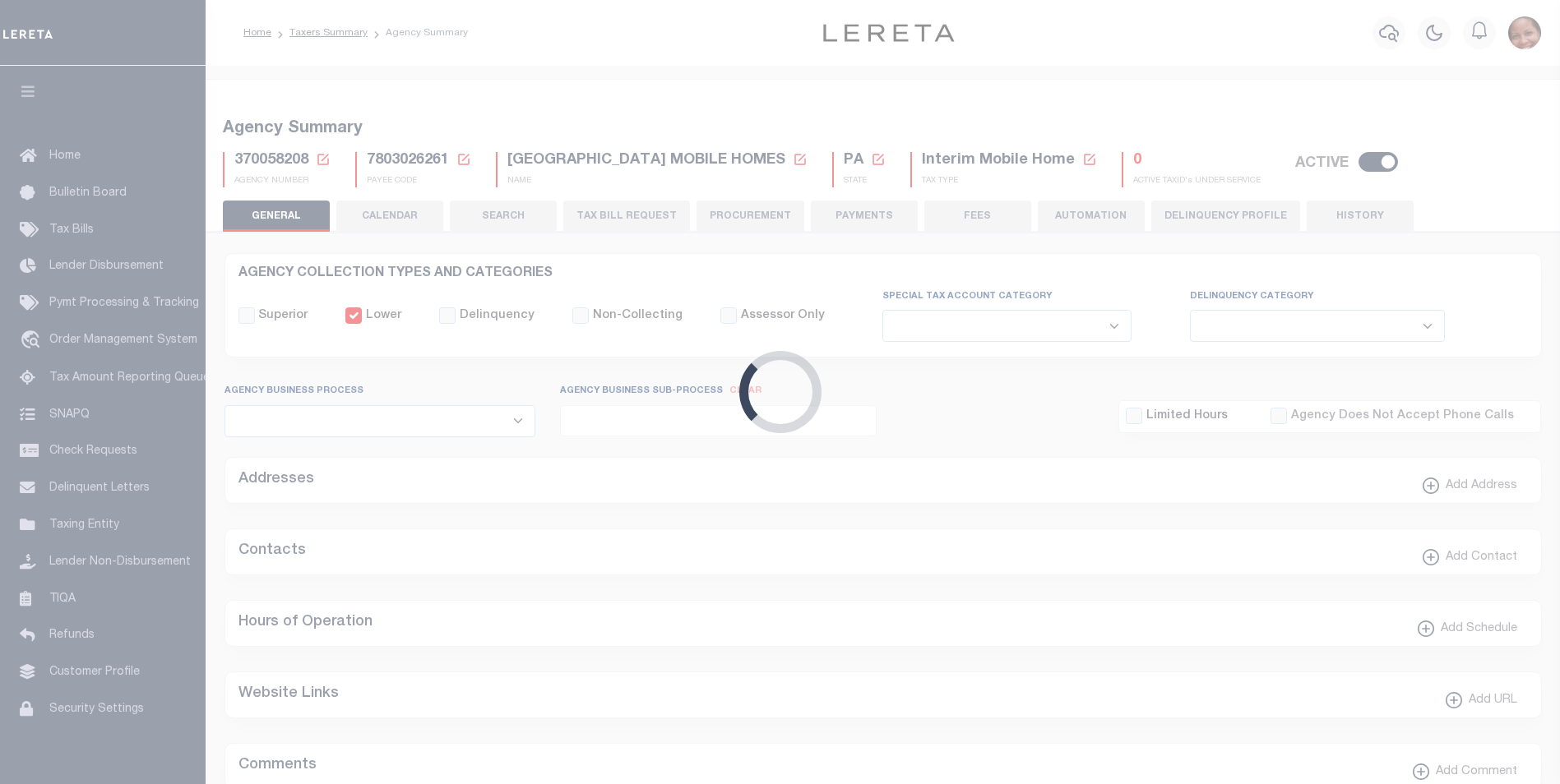
checkbox input "false"
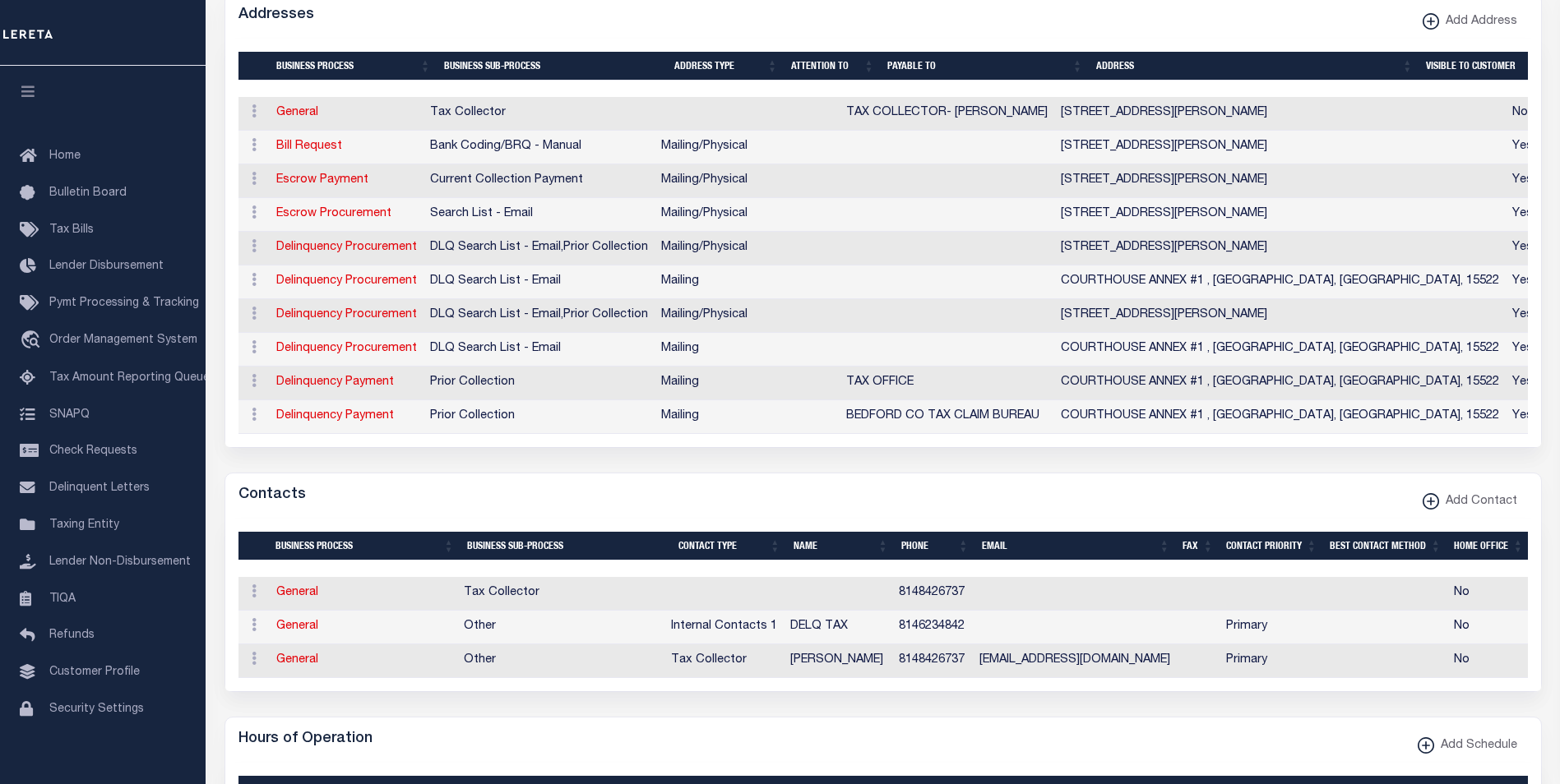
scroll to position [511, 0]
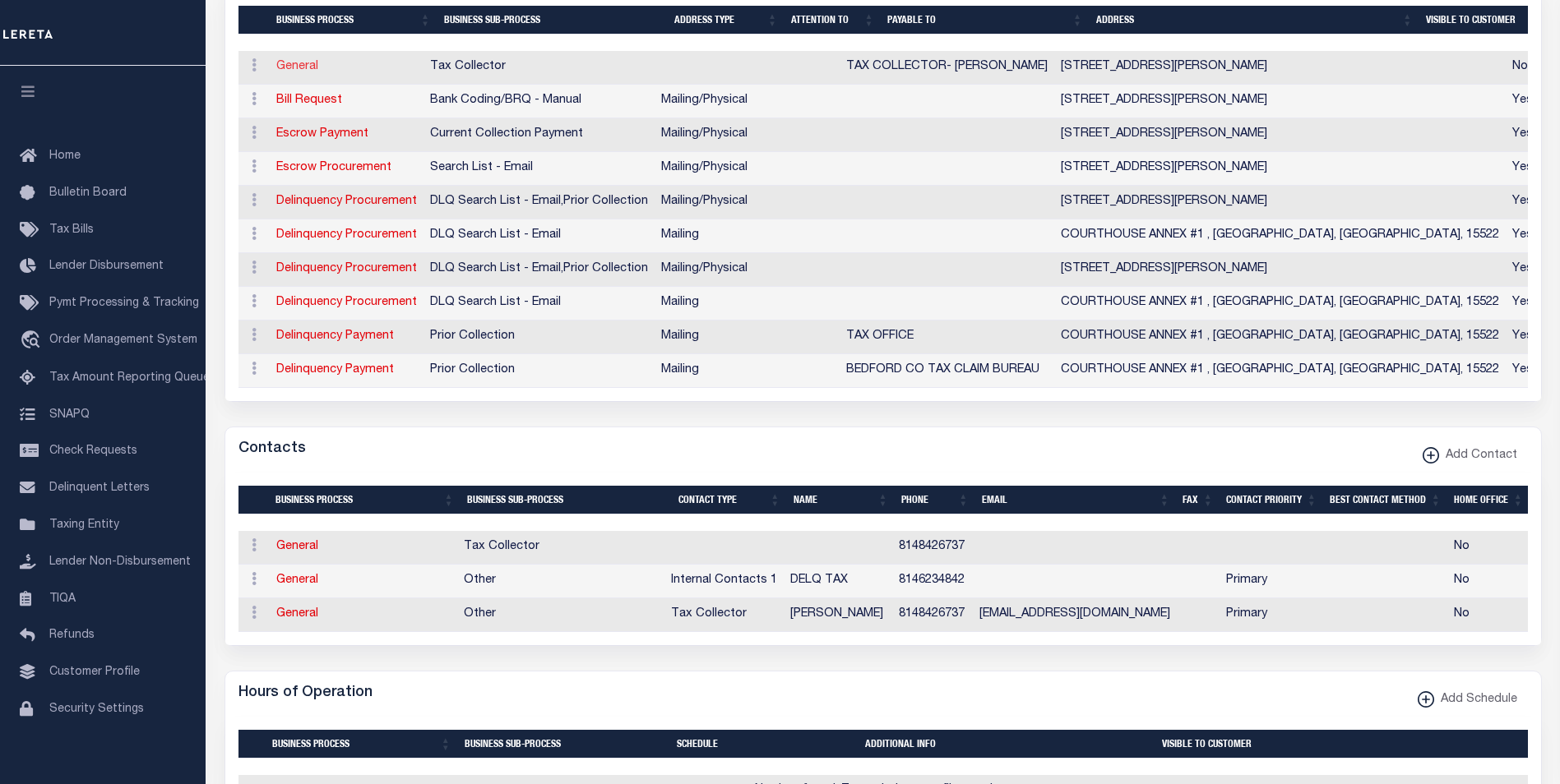
click at [303, 71] on link "General" at bounding box center [297, 66] width 42 height 12
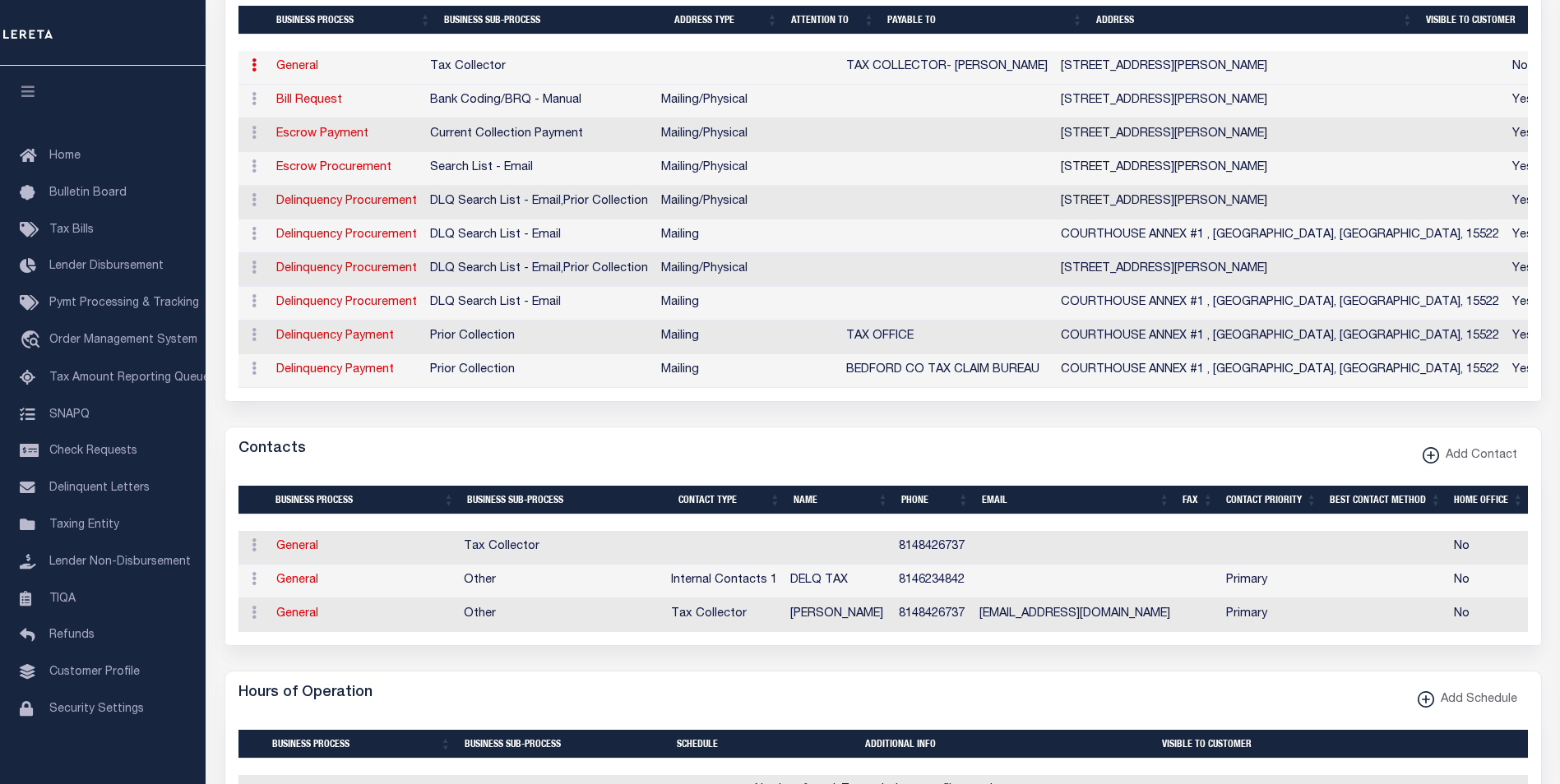
select select "1"
checkbox input "false"
select select
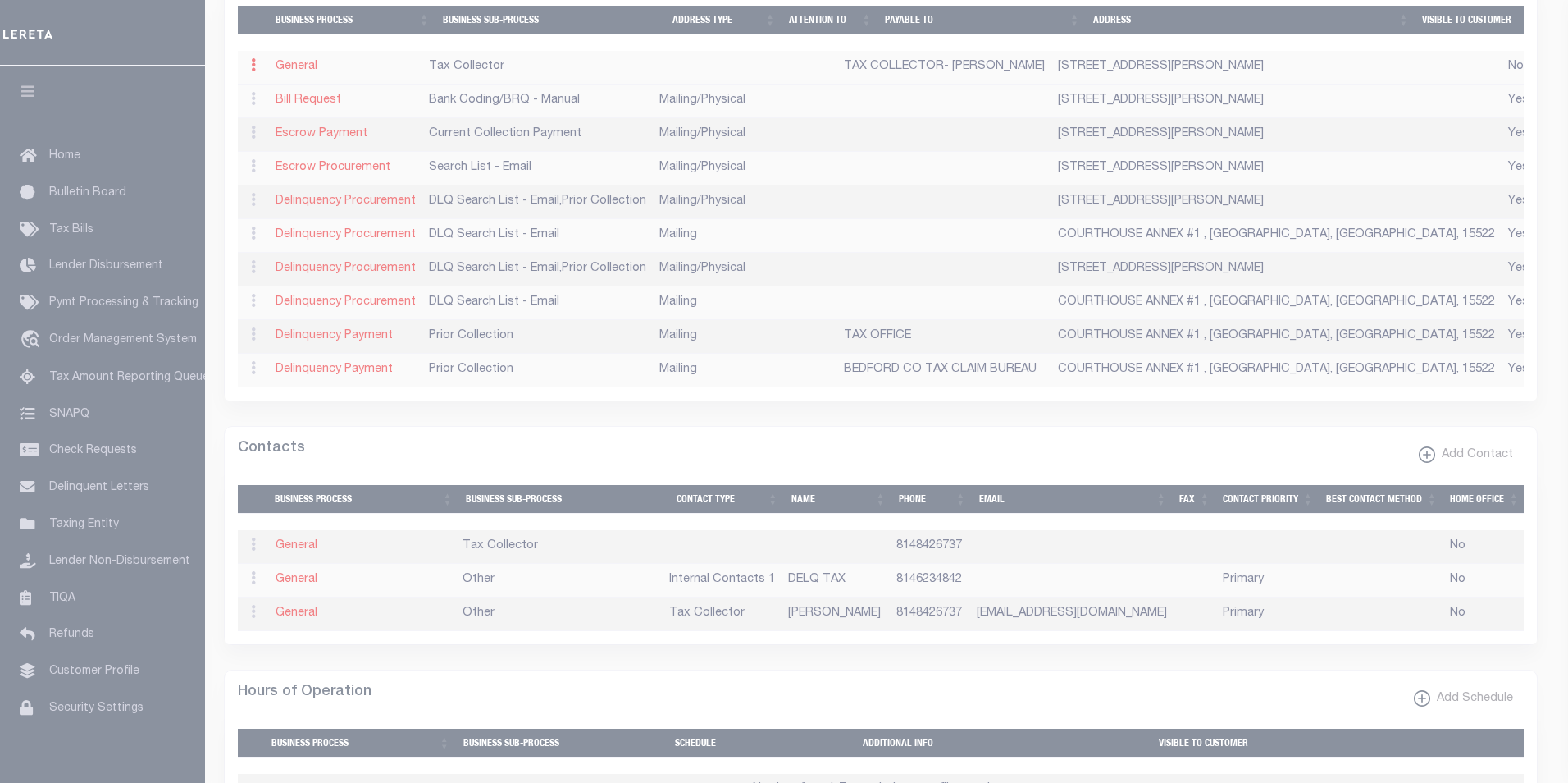
type input "[STREET_ADDRESS]"
type input "BUFFALO [PERSON_NAME]"
select select "PA"
type input "15534"
select select
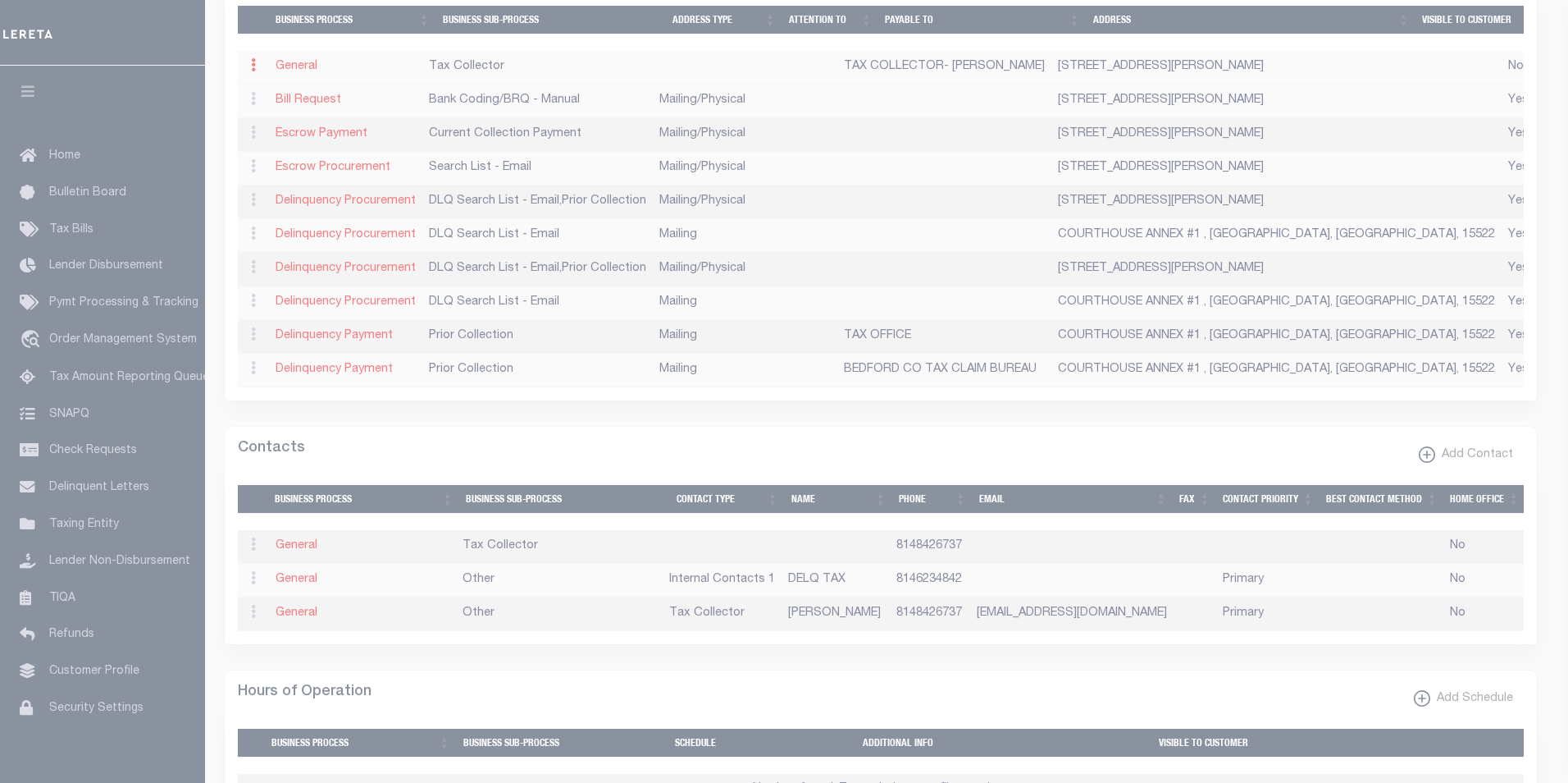
checkbox input "false"
type input "TAX COLLECTOR- [PERSON_NAME]"
select select "6"
select select "31"
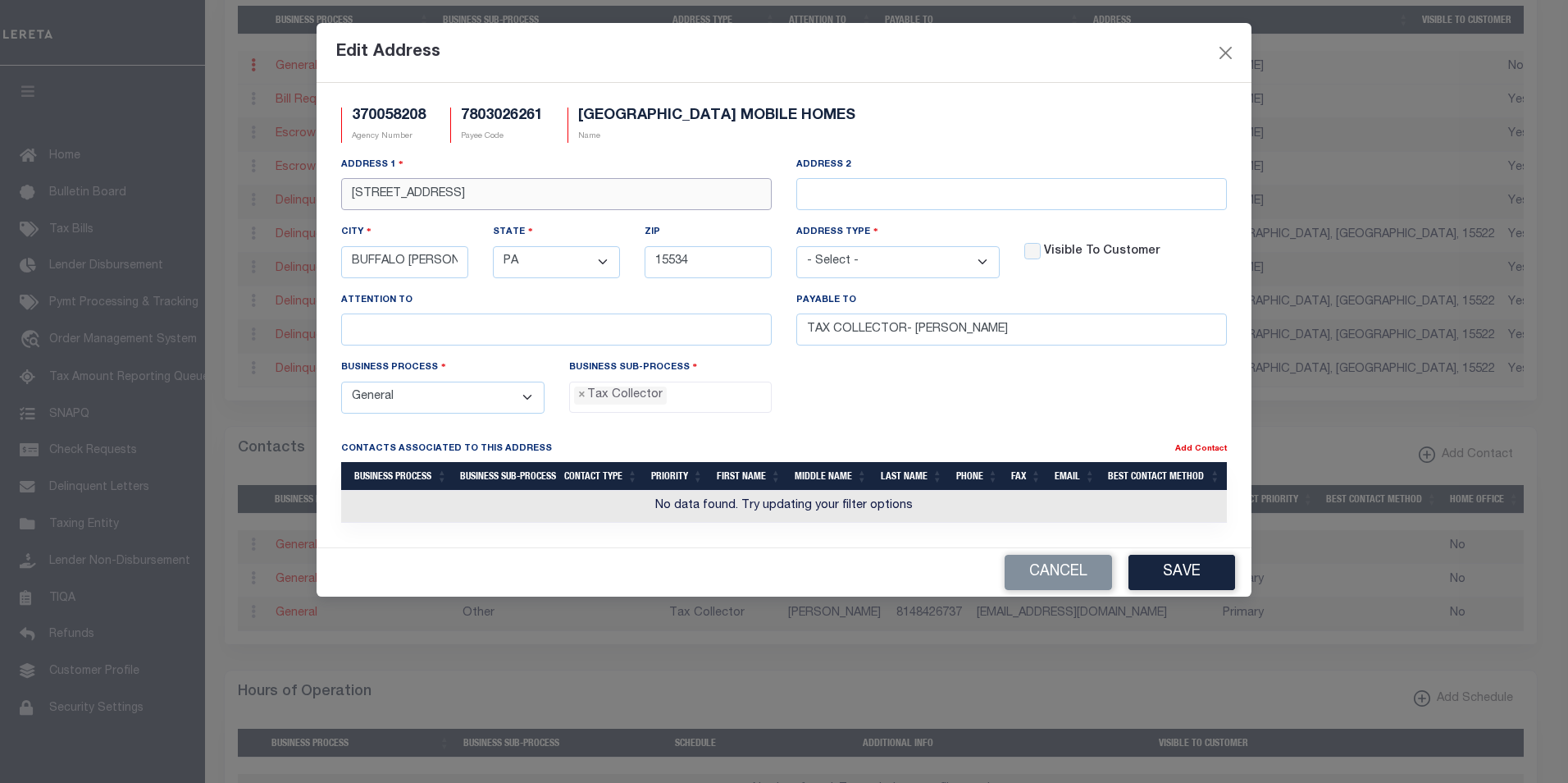
drag, startPoint x: 537, startPoint y: 192, endPoint x: 344, endPoint y: 182, distance: 193.3
click at [344, 182] on input "[STREET_ADDRESS]" at bounding box center [557, 194] width 431 height 32
paste input "[STREET_ADDRESS]"
type input "[STREET_ADDRESS]"
drag, startPoint x: 444, startPoint y: 269, endPoint x: 343, endPoint y: 261, distance: 101.3
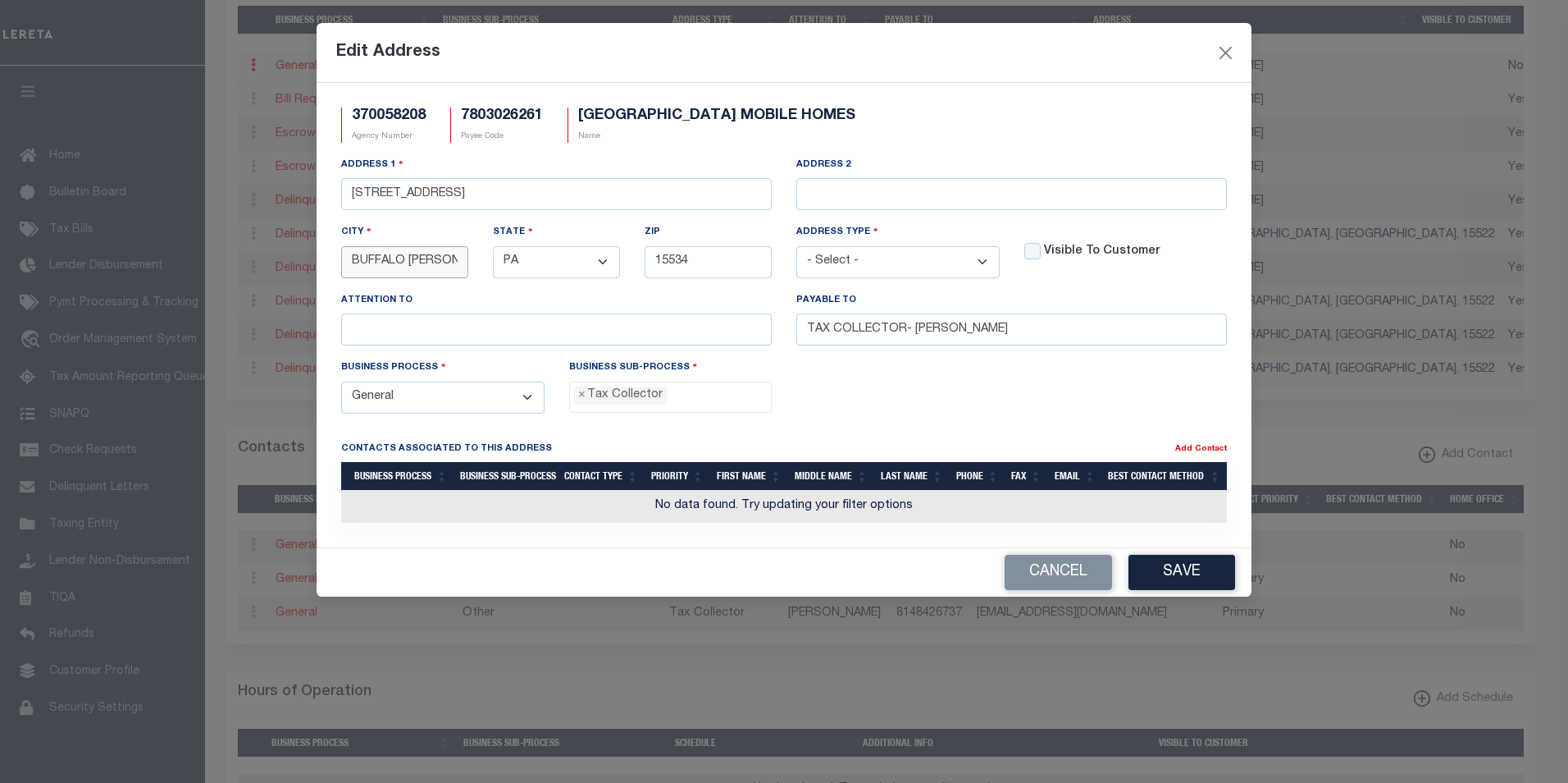
click at [343, 261] on input "BUFFALO [PERSON_NAME]" at bounding box center [404, 262] width 127 height 32
paste input "[PERSON_NAME]"
type input "[PERSON_NAME]"
drag, startPoint x: 677, startPoint y: 265, endPoint x: 689, endPoint y: 265, distance: 12.0
click at [689, 265] on input "15534" at bounding box center [707, 262] width 127 height 32
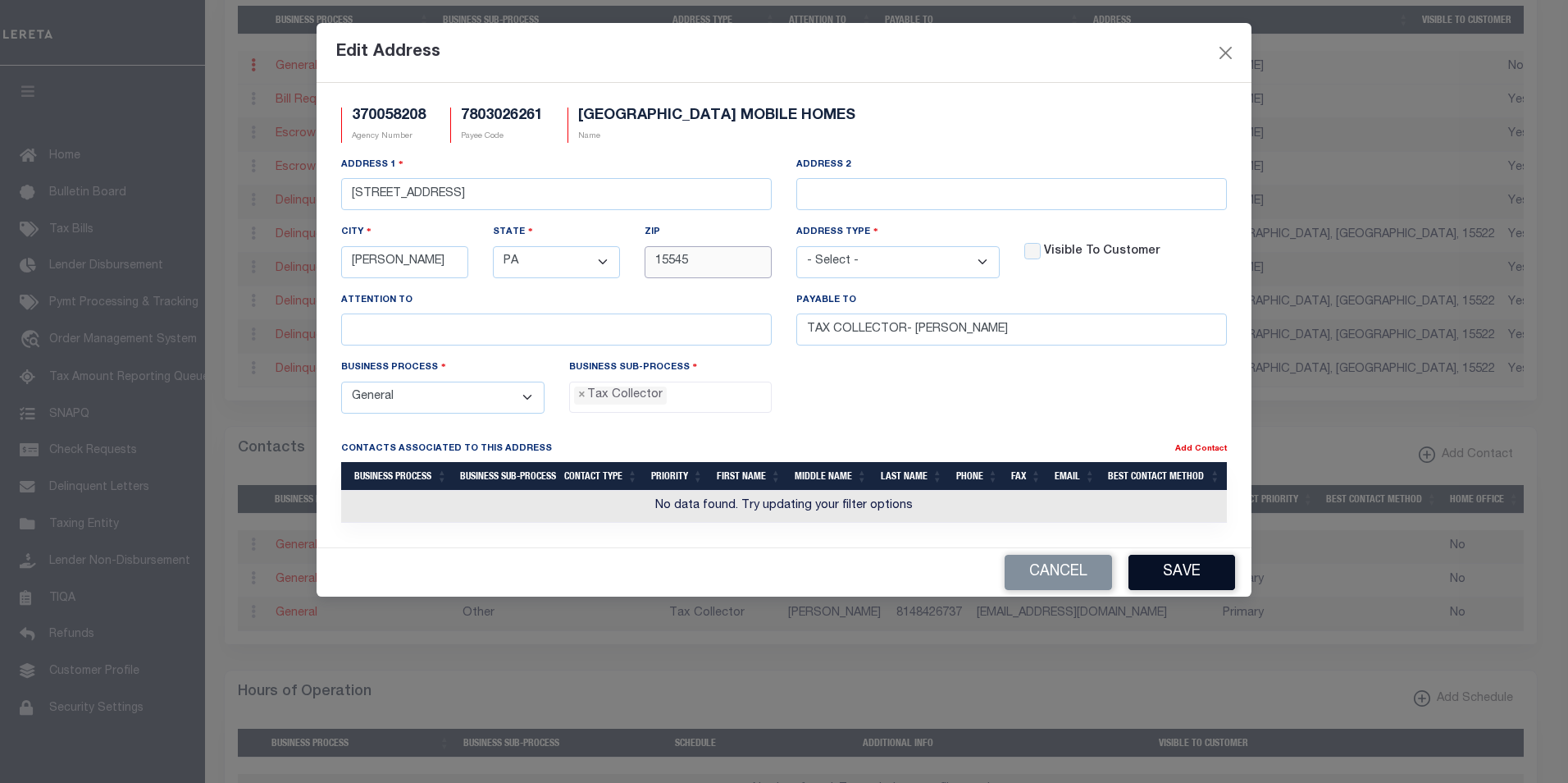
type input "15545"
click at [1172, 576] on button "Save" at bounding box center [1182, 573] width 106 height 35
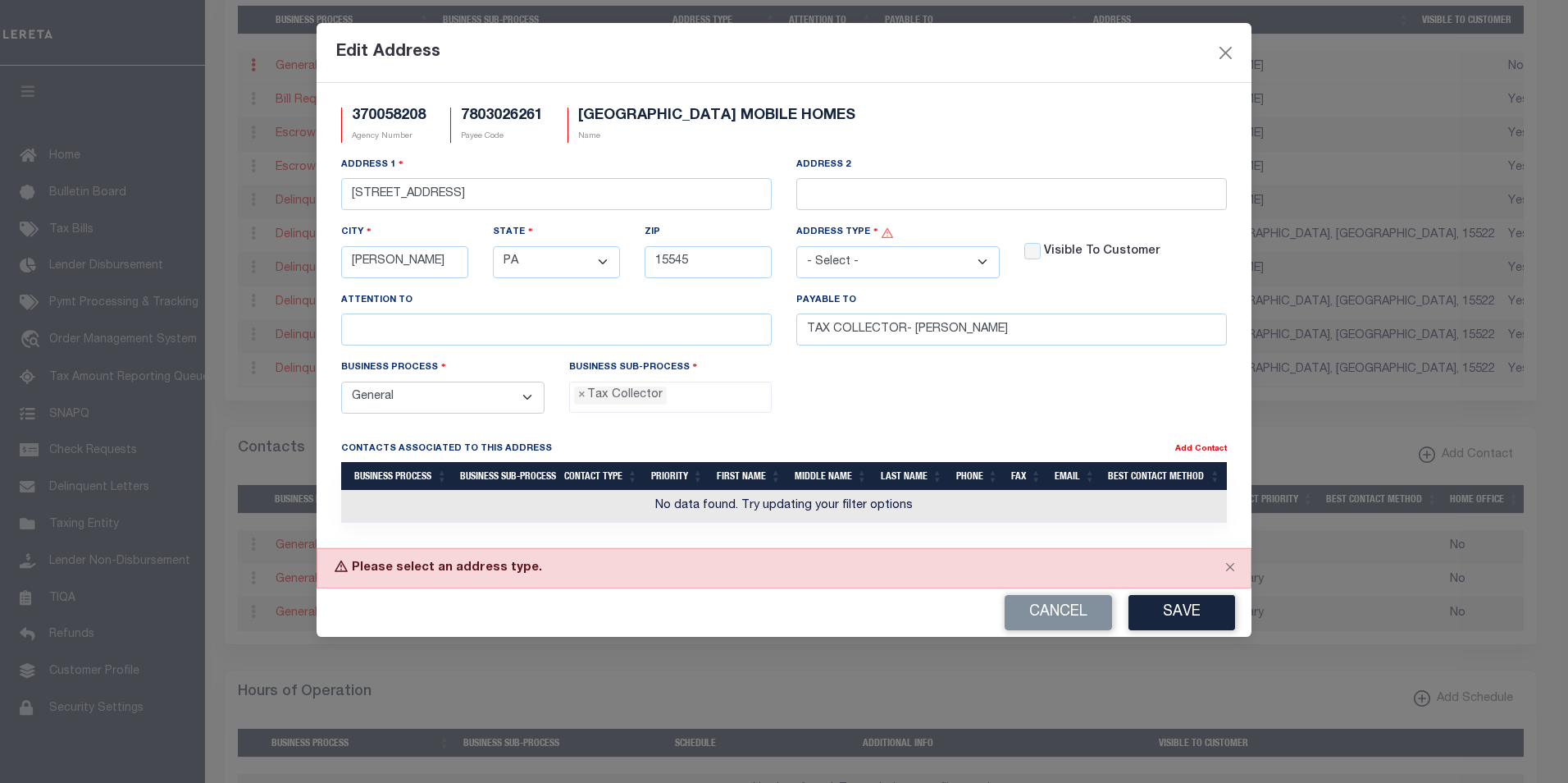
click at [985, 268] on select "- Select - FedEx/Overnight Lock Box Mailing Mailing/Physical Physical" at bounding box center [899, 262] width 204 height 32
select select "2"
click at [797, 247] on select "- Select - FedEx/Overnight Lock Box Mailing Mailing/Physical Physical" at bounding box center [899, 262] width 204 height 32
click at [1181, 622] on button "Save" at bounding box center [1182, 613] width 106 height 35
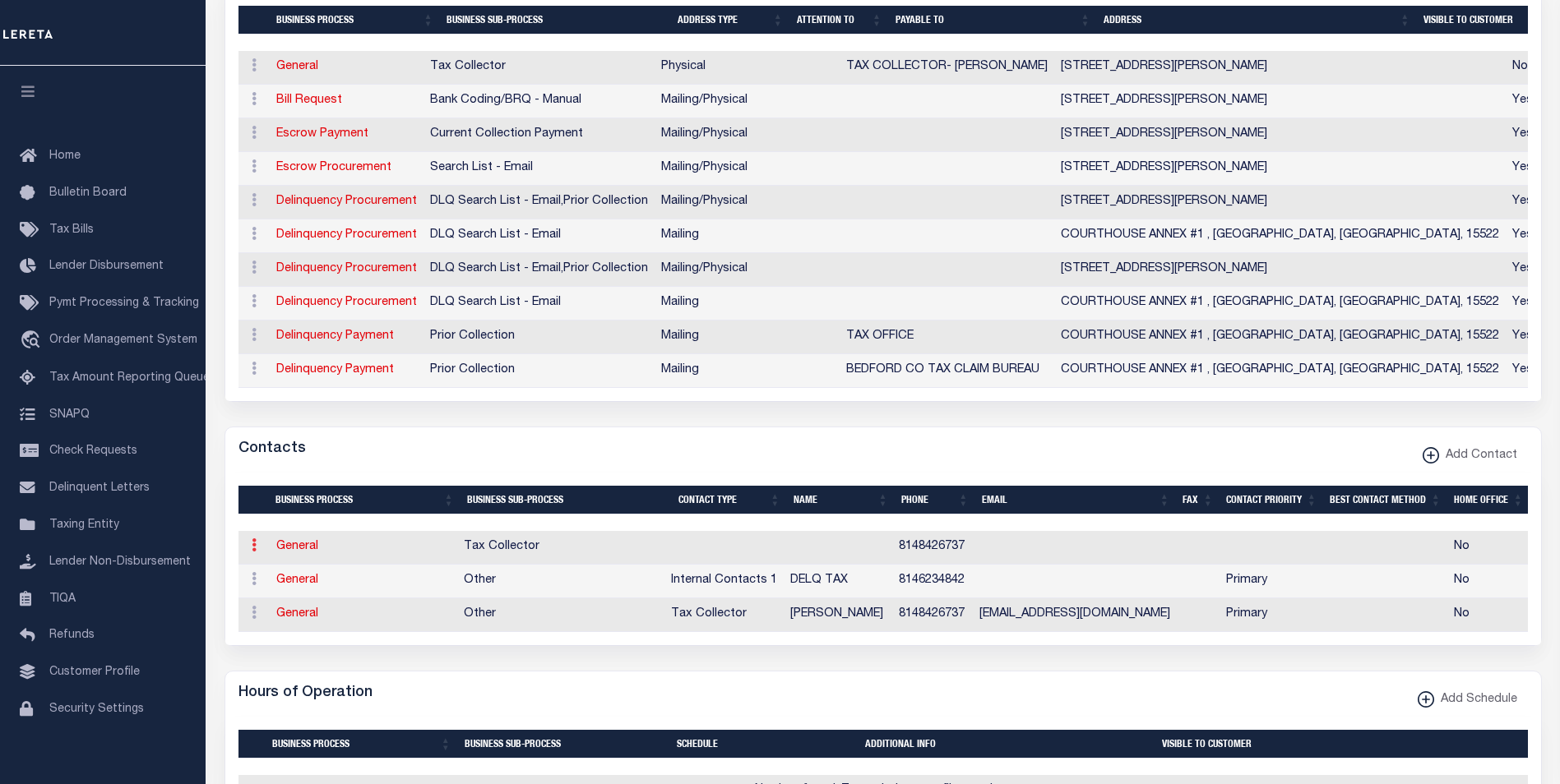
click at [248, 554] on link at bounding box center [254, 547] width 18 height 13
click at [280, 639] on link "Delete Contact" at bounding box center [308, 625] width 124 height 28
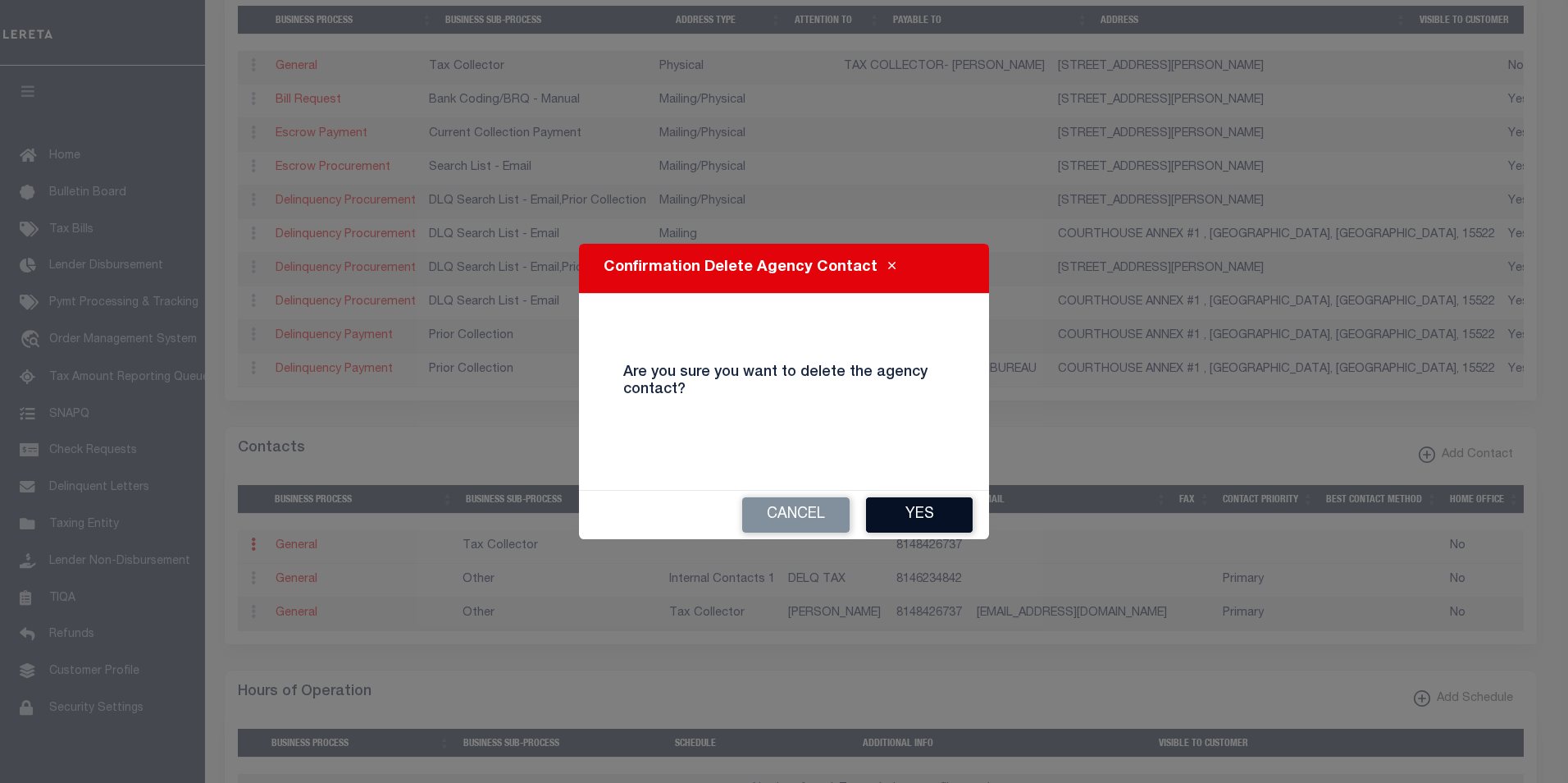
click at [907, 523] on button "Yes" at bounding box center [919, 515] width 106 height 35
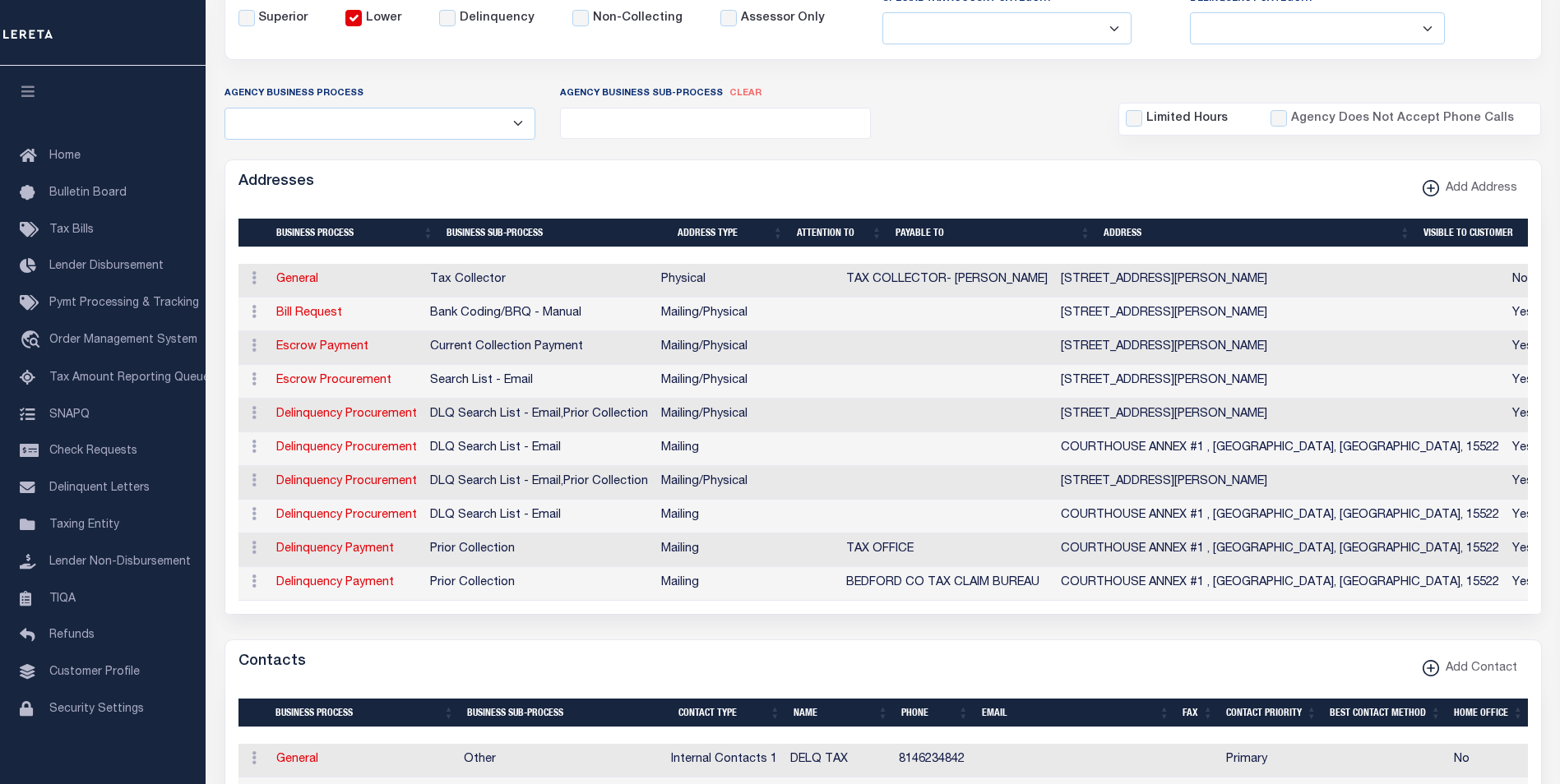
scroll to position [162, 0]
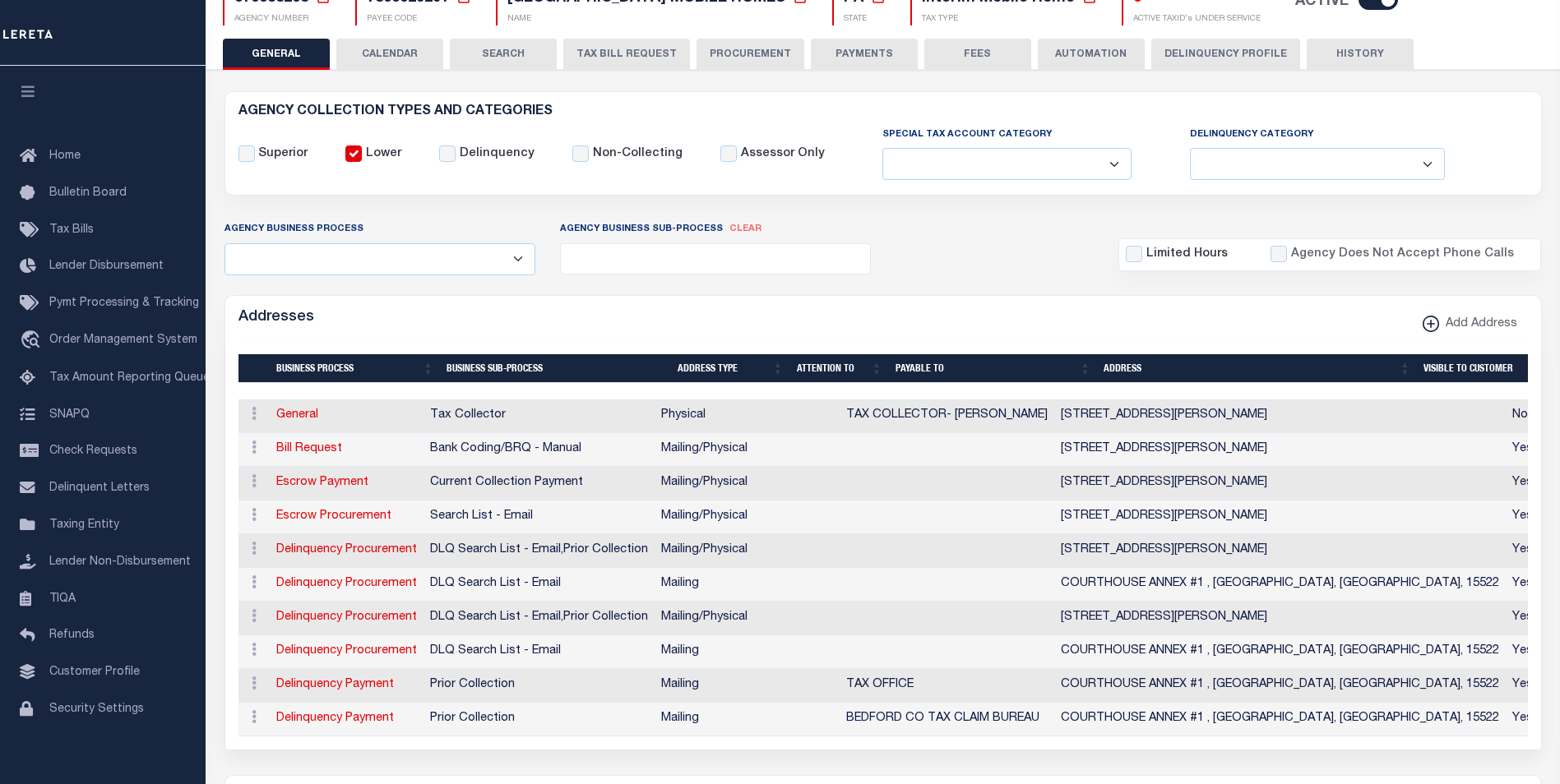
click at [978, 54] on button "FEES" at bounding box center [977, 53] width 107 height 31
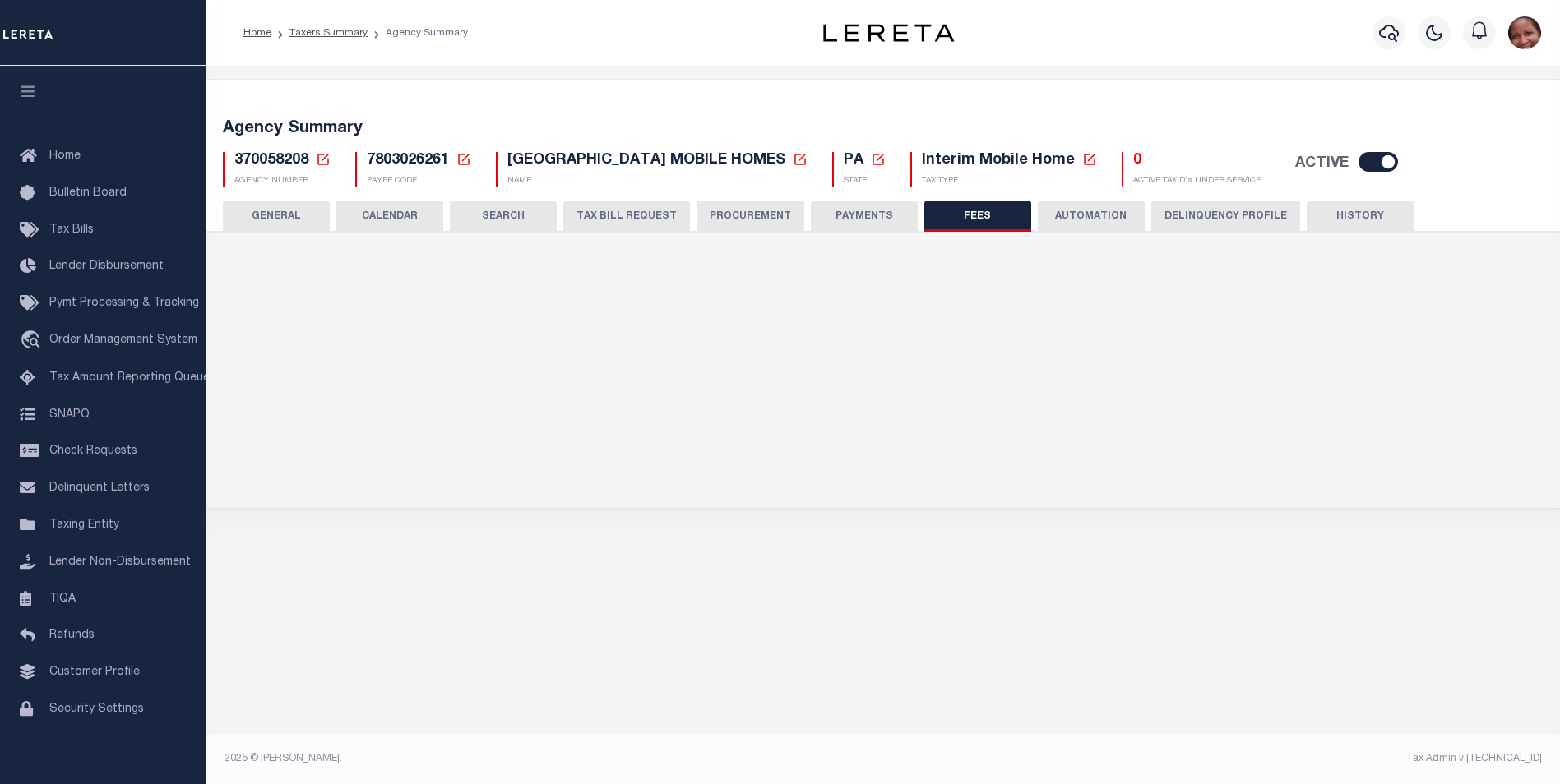
scroll to position [0, 0]
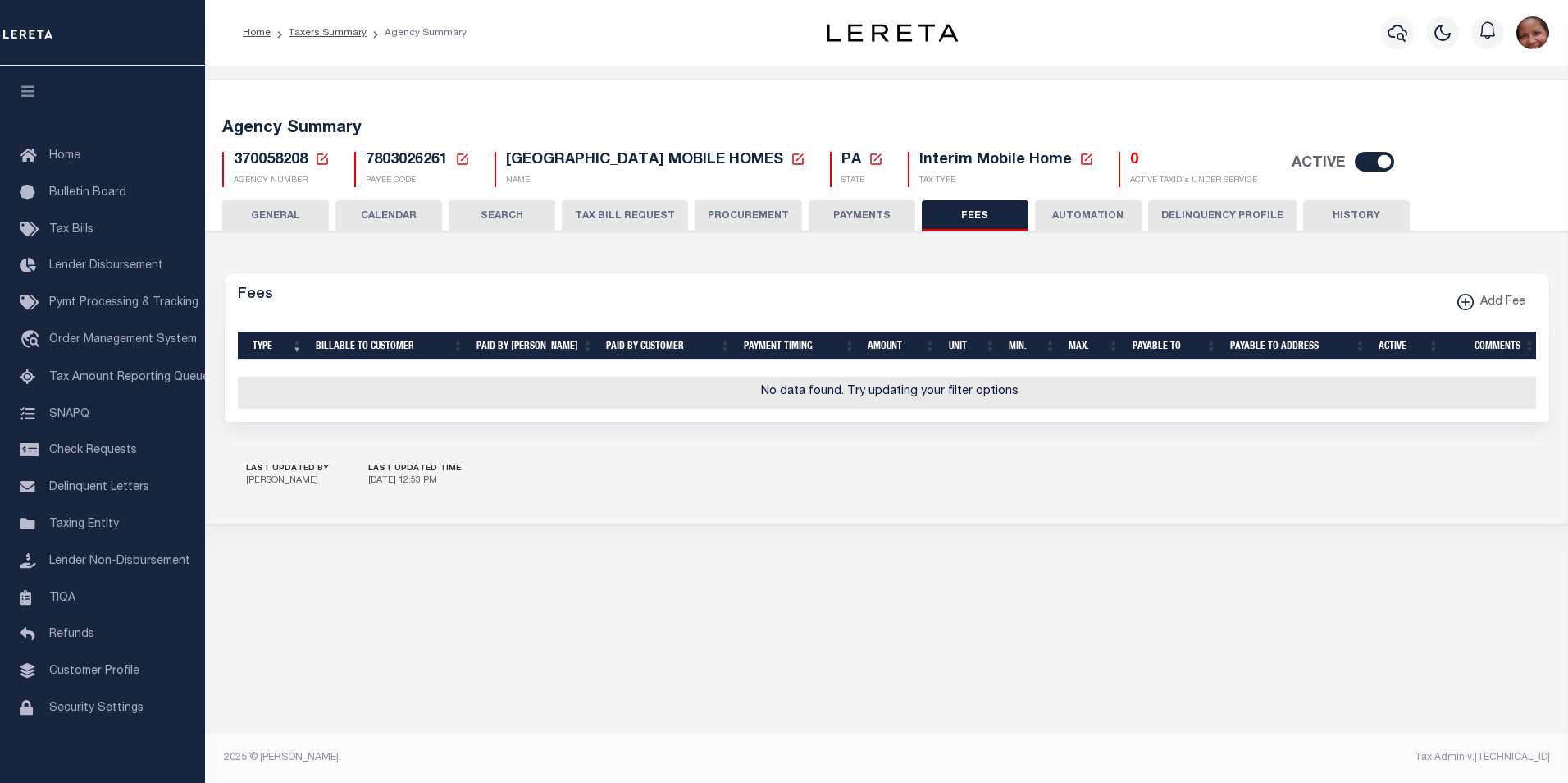
click at [876, 214] on button "PAYMENTS" at bounding box center [862, 215] width 106 height 31
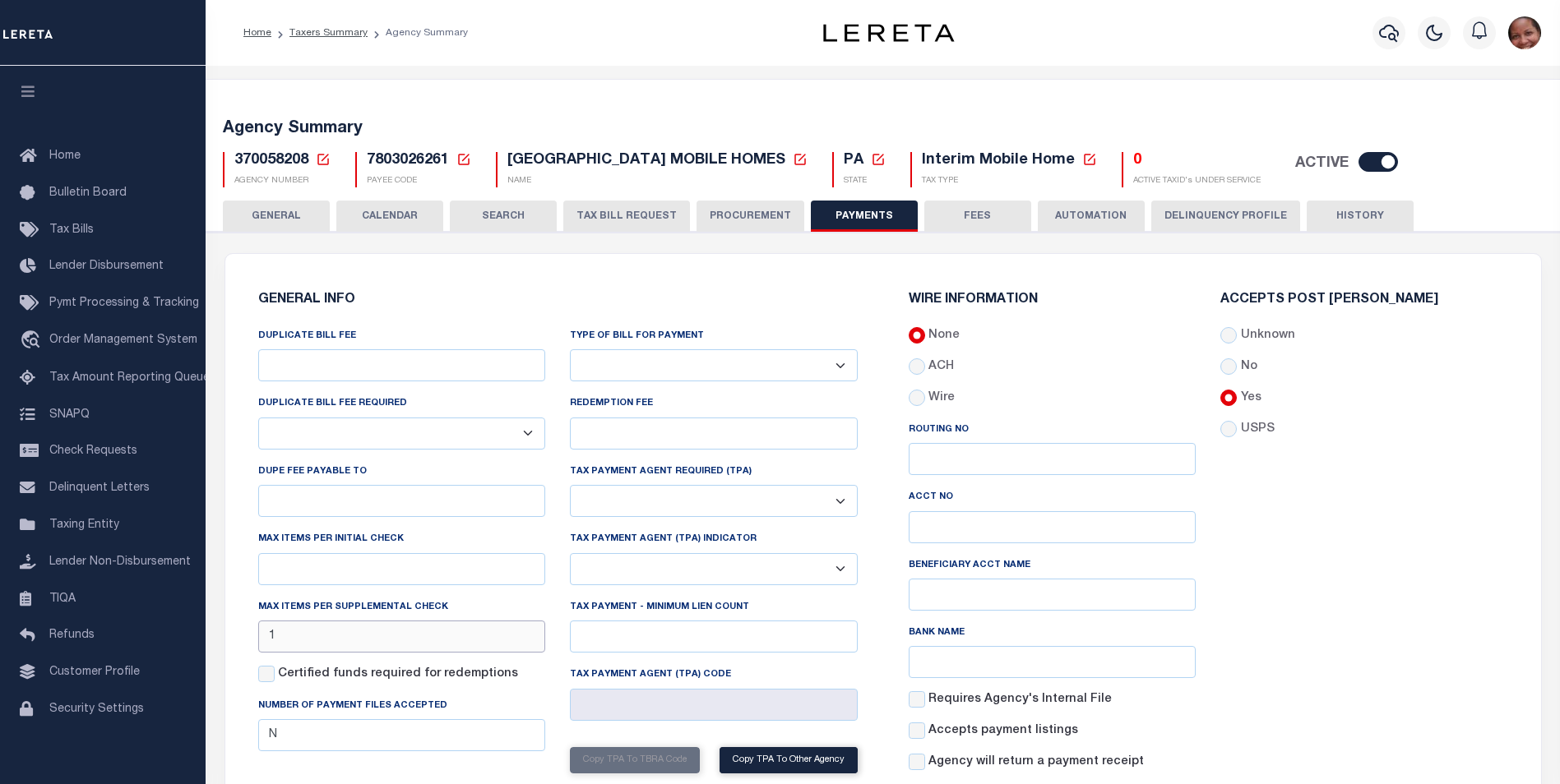
drag, startPoint x: 292, startPoint y: 645, endPoint x: 259, endPoint y: 640, distance: 33.4
click at [259, 640] on input "1" at bounding box center [402, 637] width 288 height 32
click at [1403, 688] on div "Accepts Post Mark Unknown No Yes" at bounding box center [1364, 538] width 313 height 491
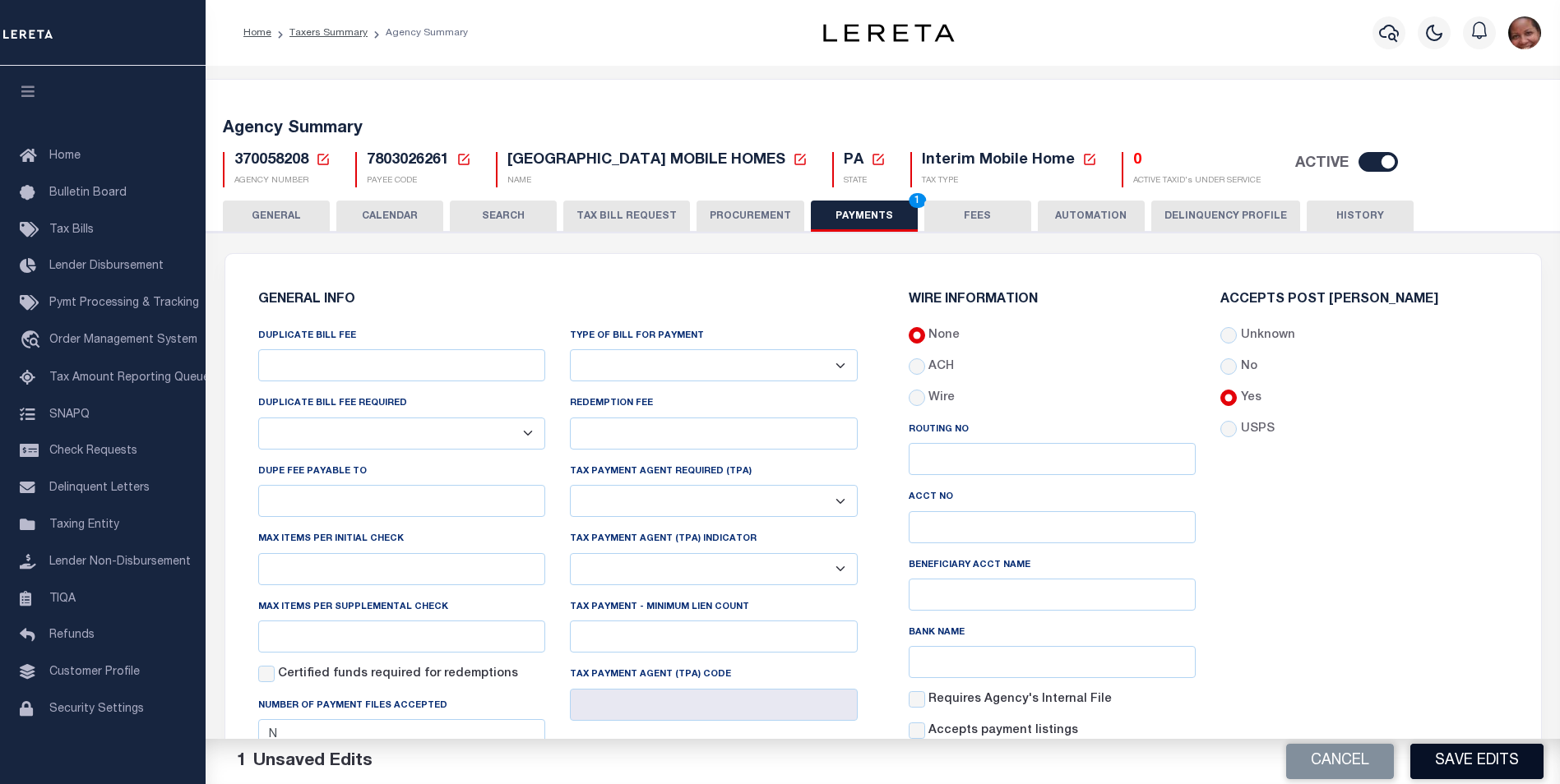
click at [1468, 755] on button "Save Edits" at bounding box center [1476, 762] width 133 height 36
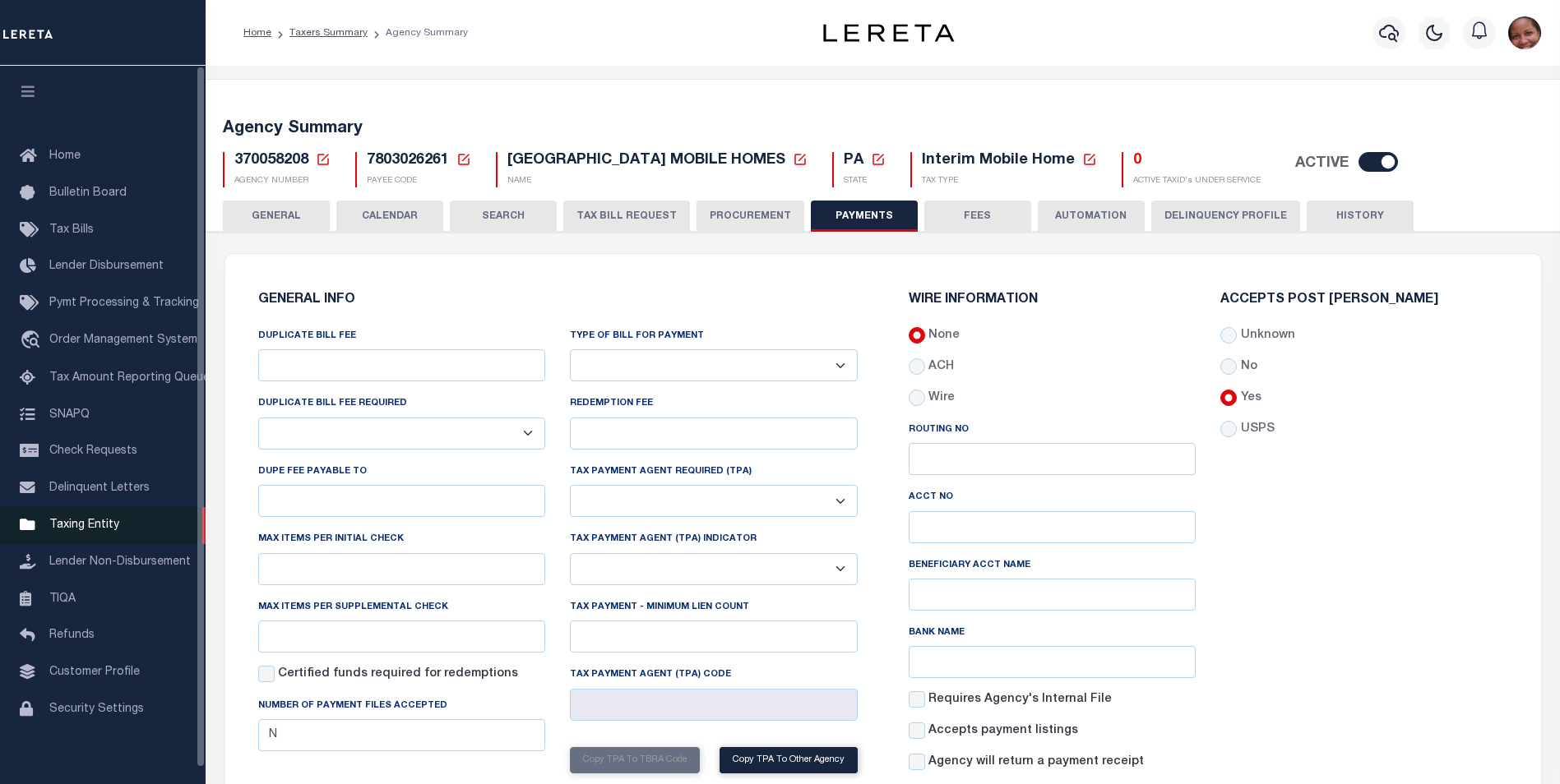
click at [86, 527] on span "Taxing Entity" at bounding box center [84, 525] width 70 height 12
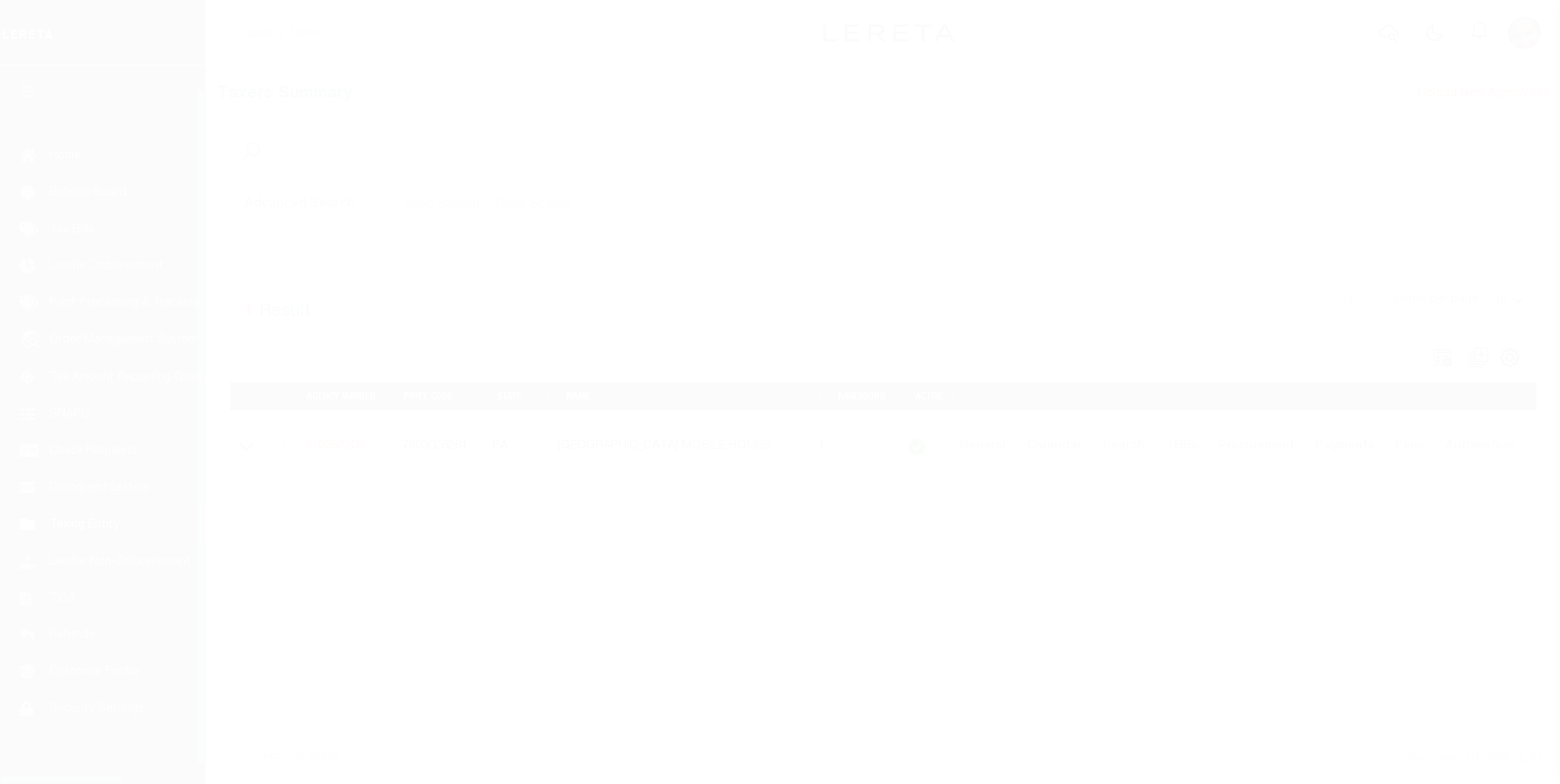
select select
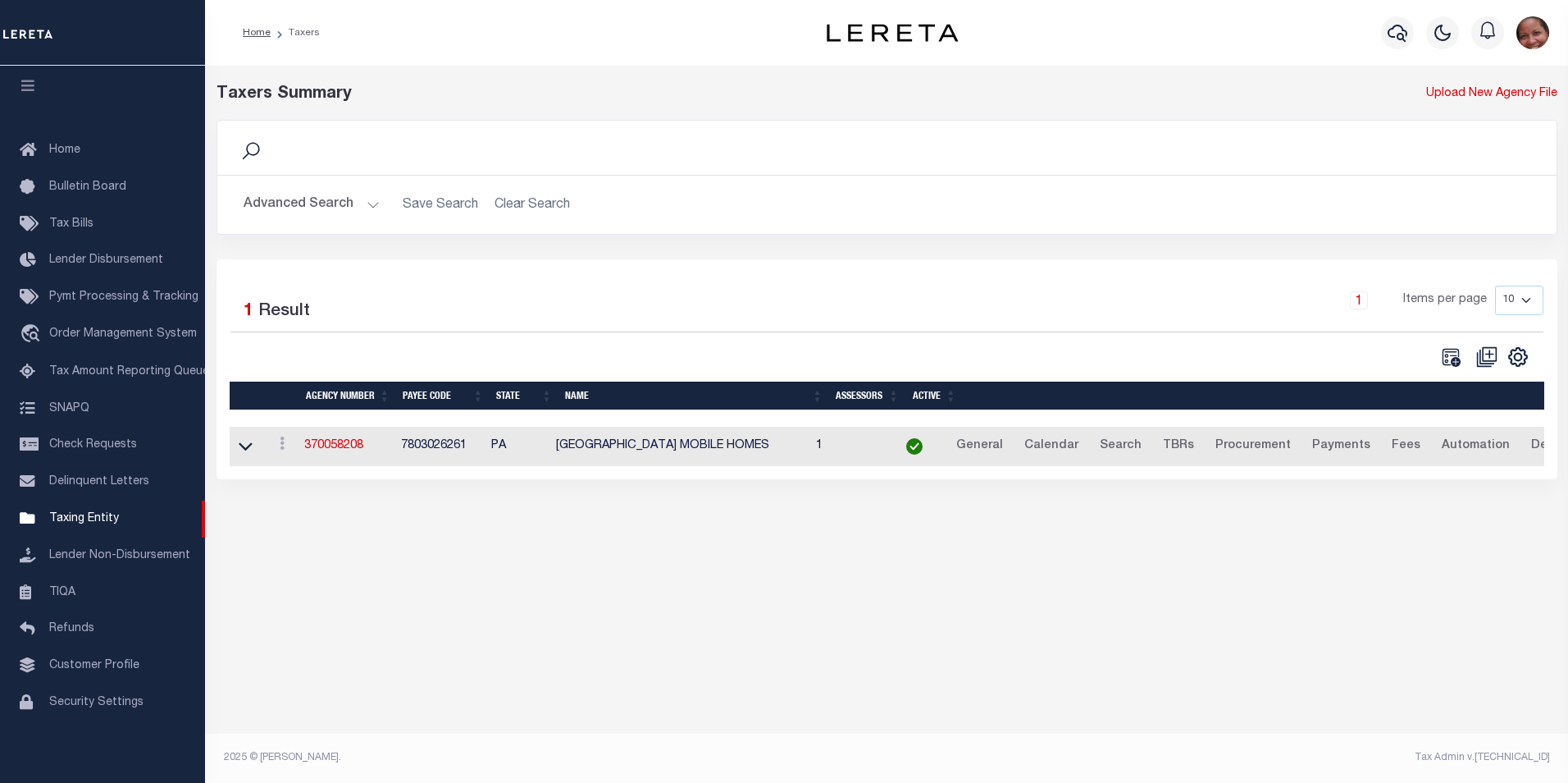
click at [368, 206] on button "Advanced Search" at bounding box center [312, 205] width 137 height 32
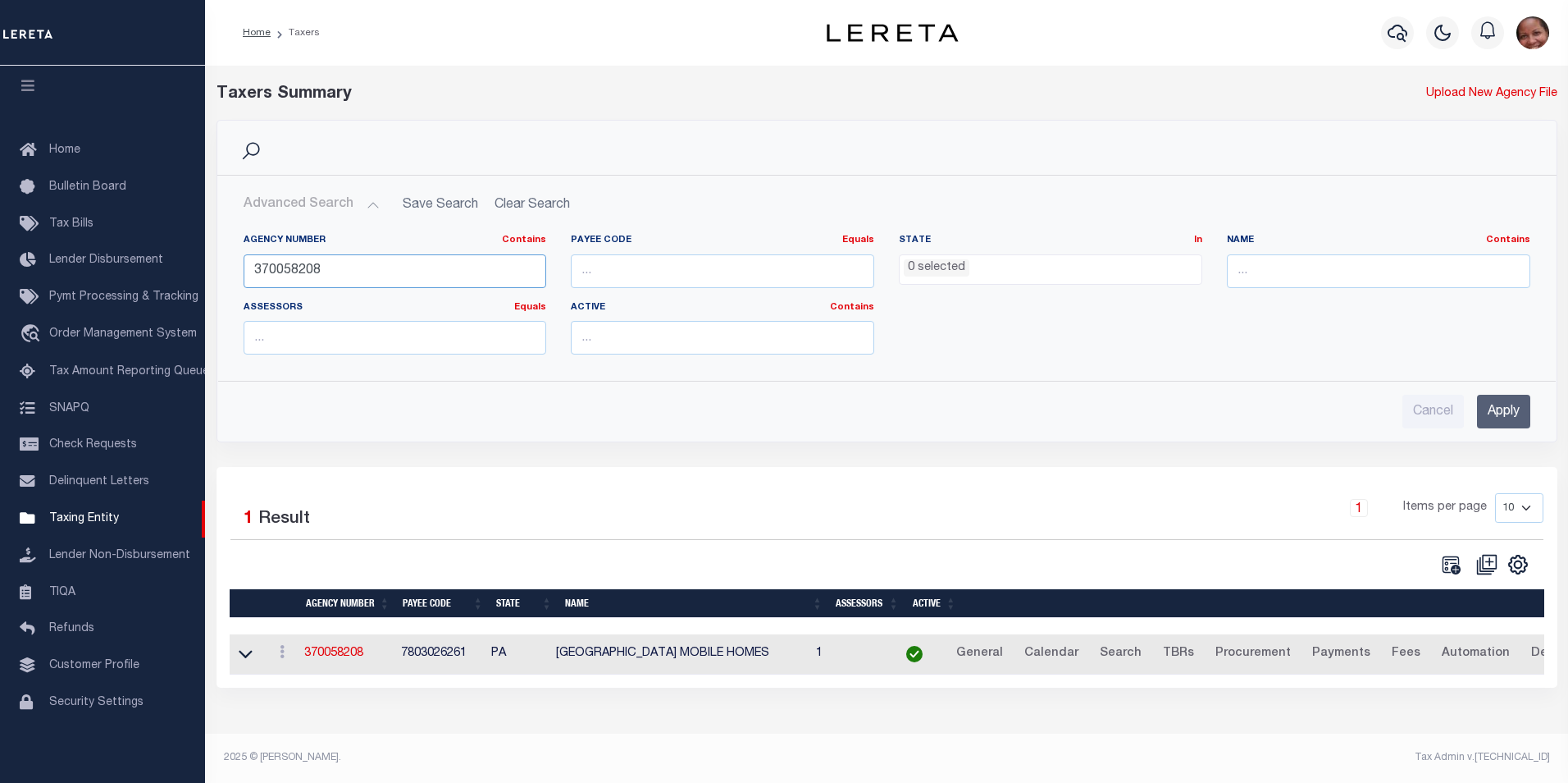
drag, startPoint x: 339, startPoint y: 273, endPoint x: 240, endPoint y: 264, distance: 99.4
click at [240, 264] on div "Agency Number Contains Contains Is 370058208" at bounding box center [395, 268] width 328 height 67
type input "370050208"
click at [1510, 414] on input "Apply" at bounding box center [1504, 411] width 53 height 34
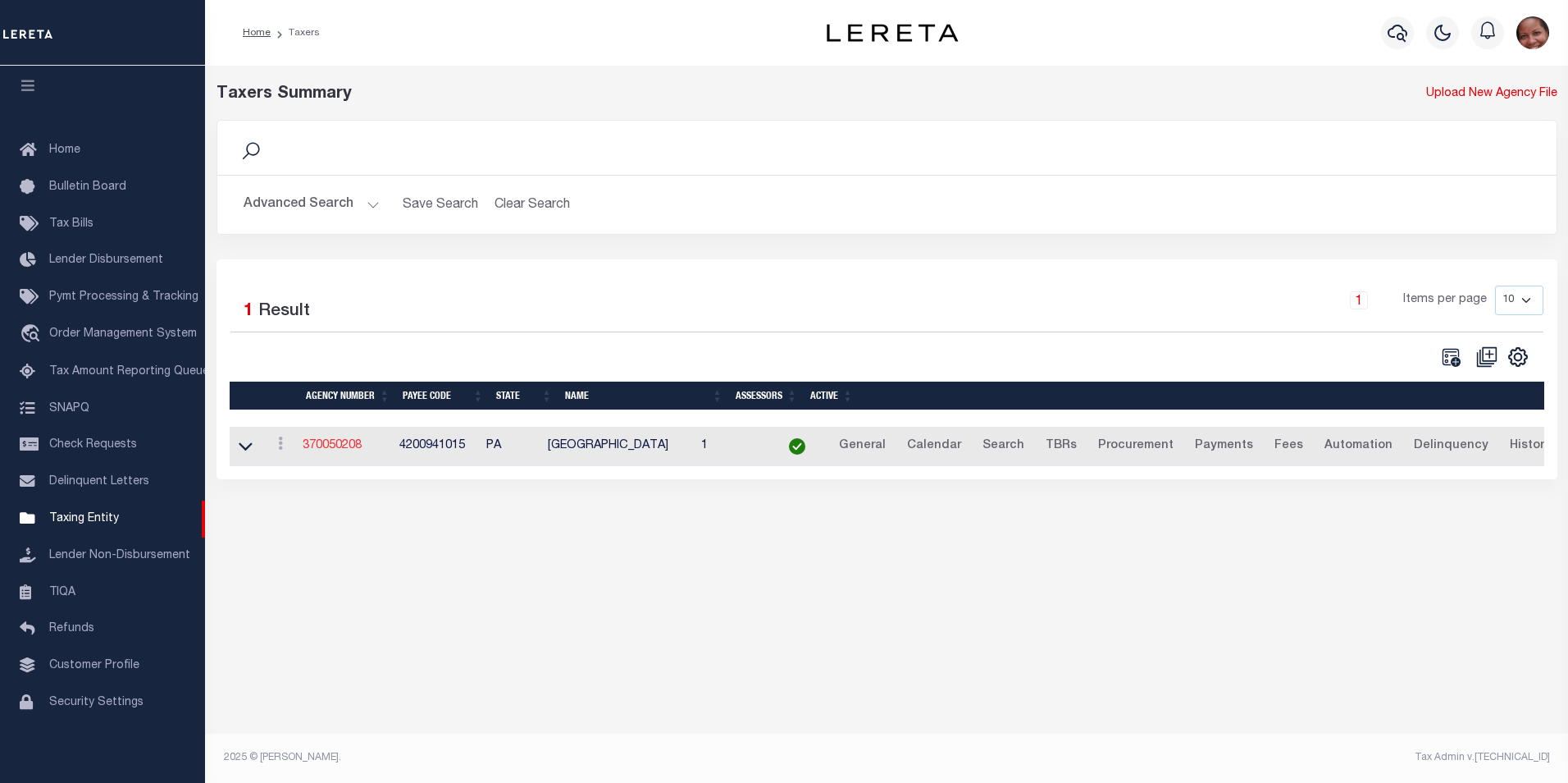
click at [354, 451] on link "370050208" at bounding box center [332, 445] width 59 height 12
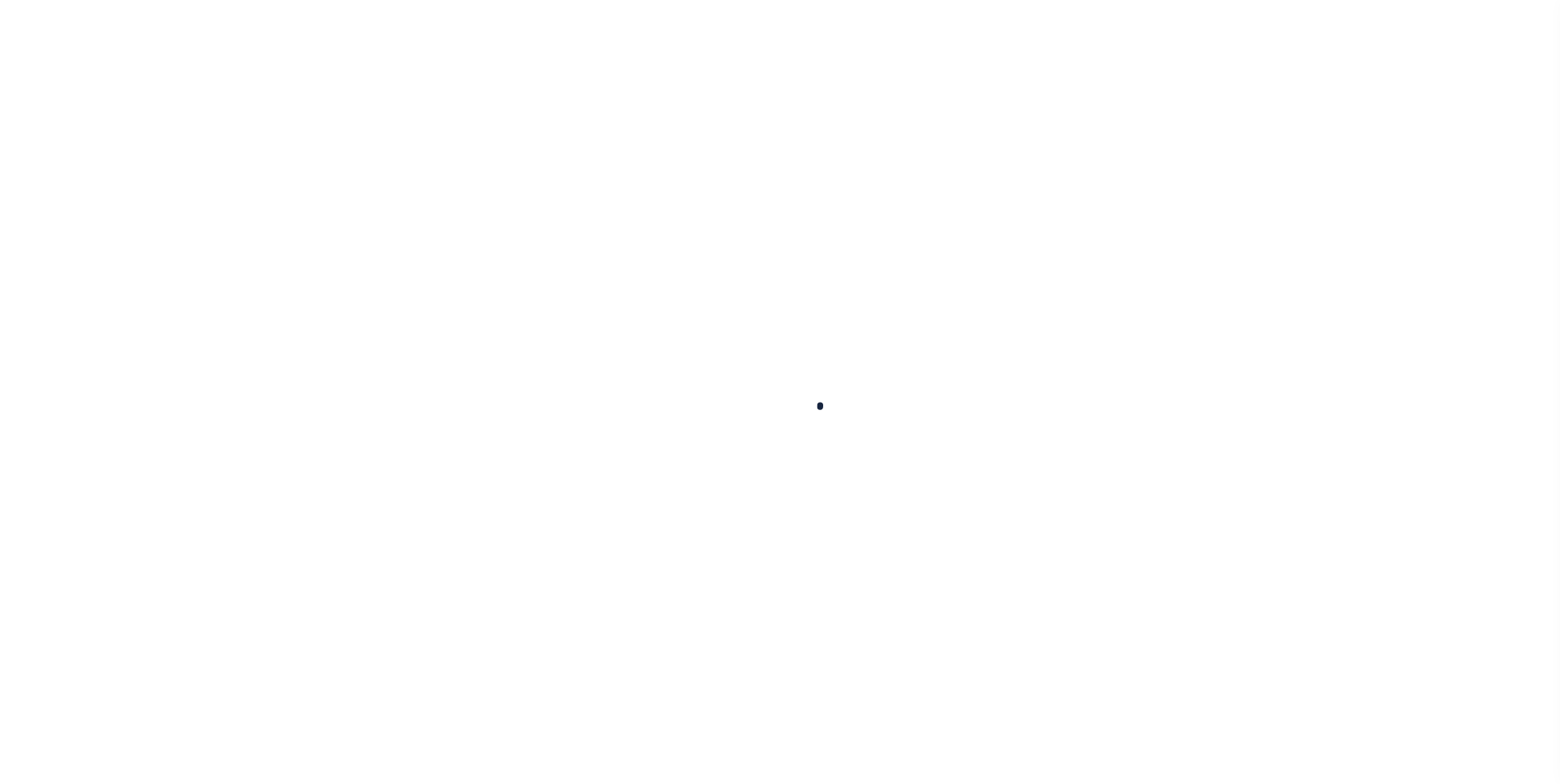
select select
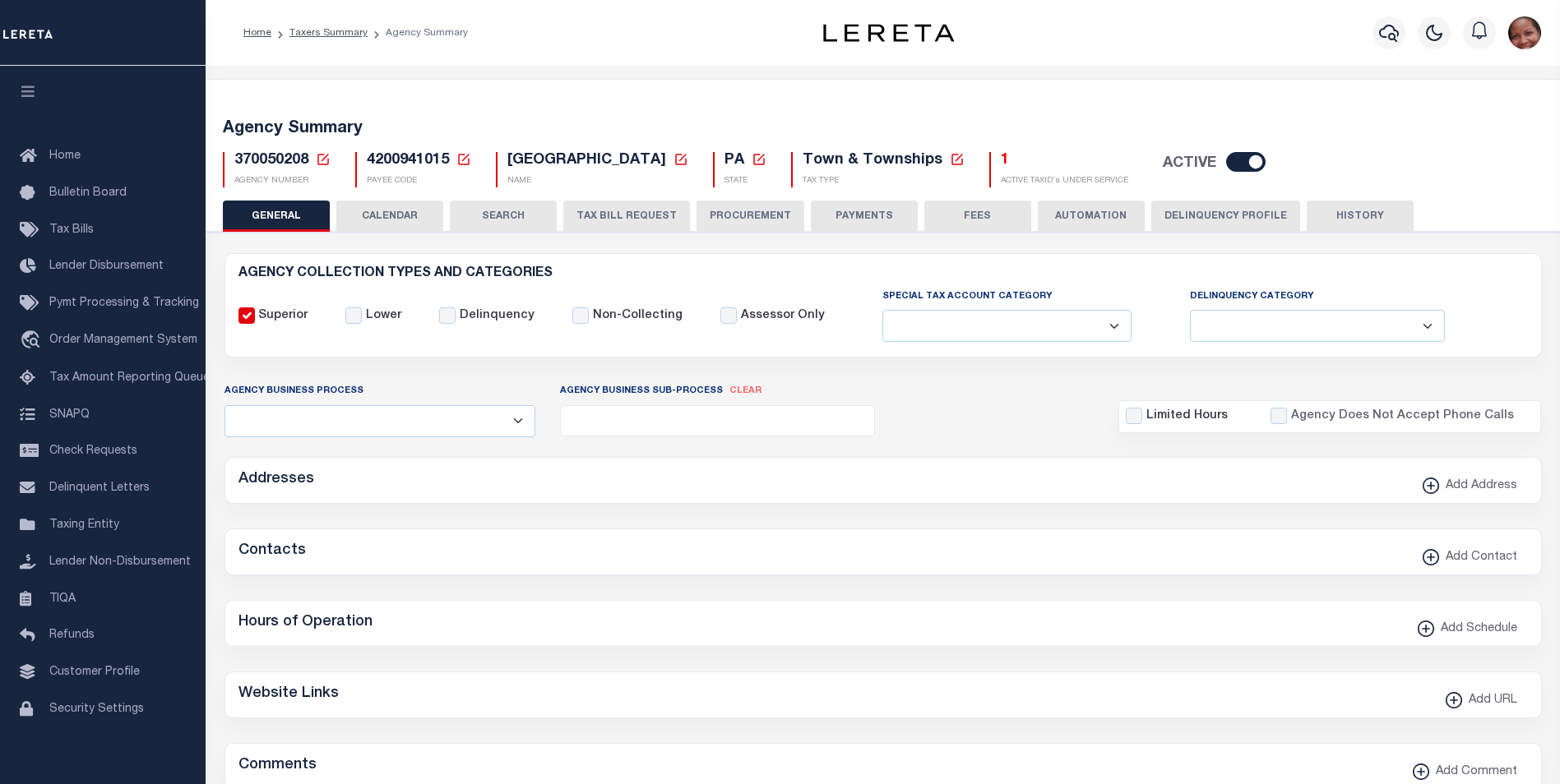
checkbox input "false"
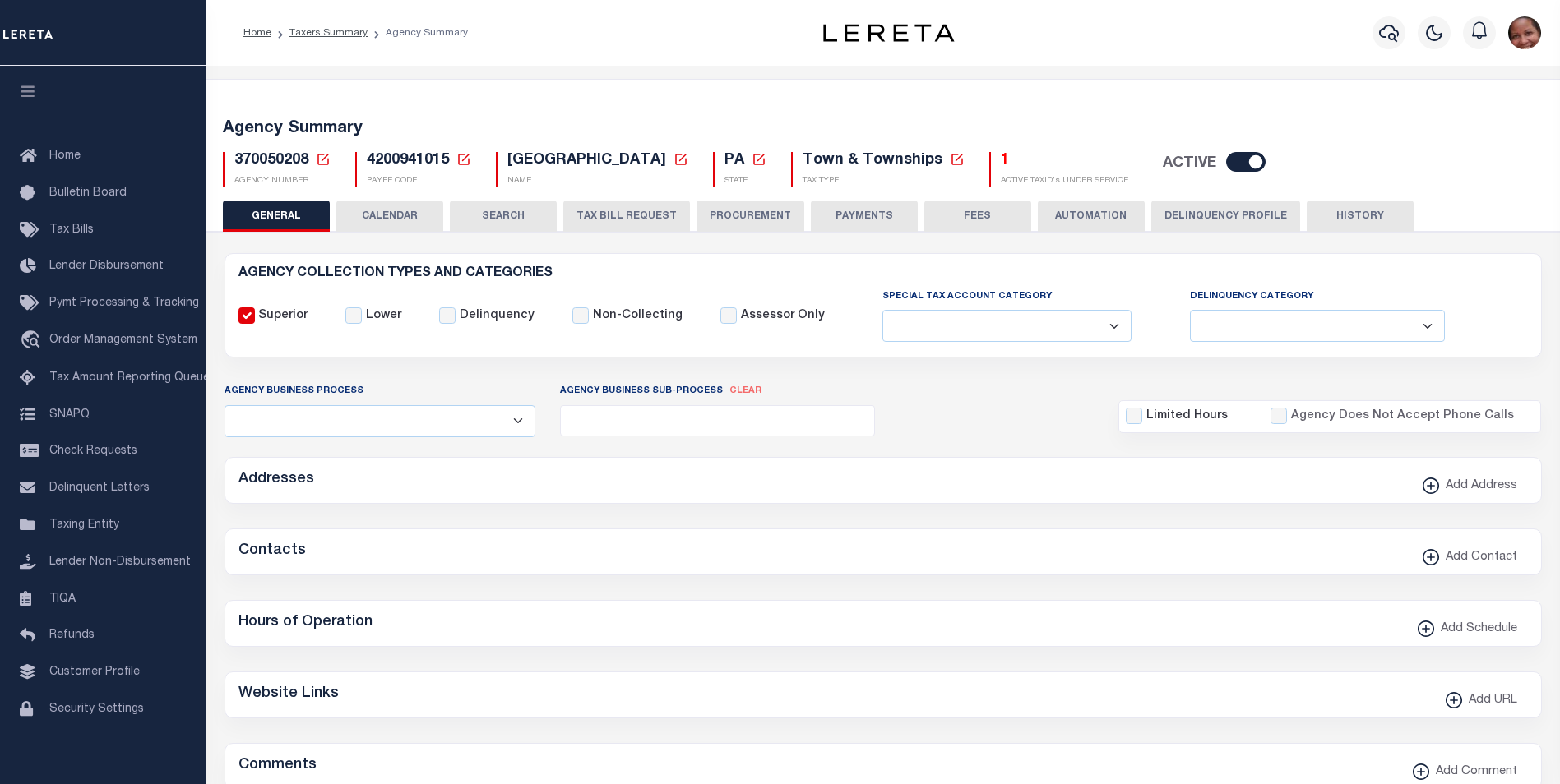
type input "4200941015"
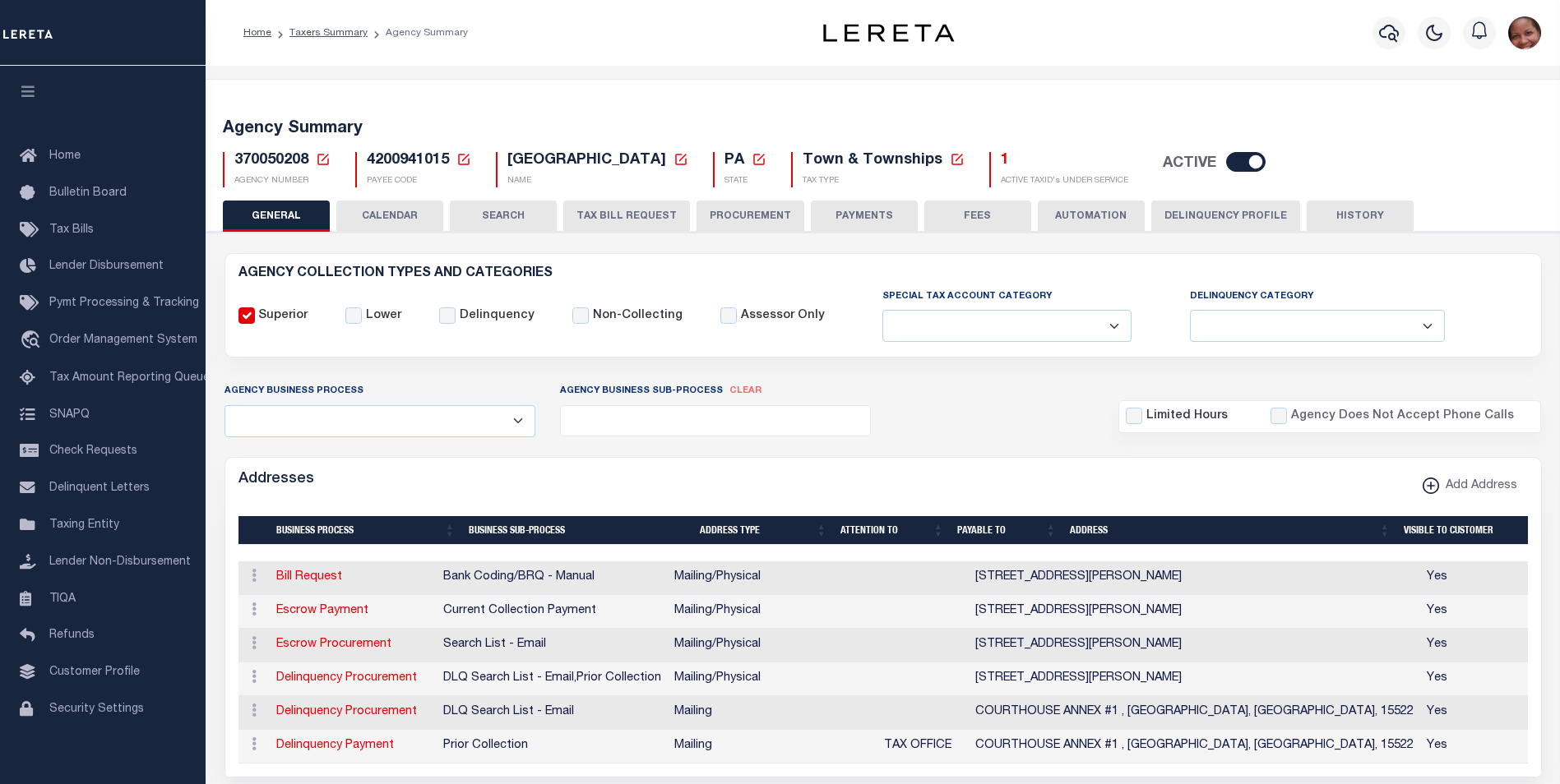
click at [874, 218] on button "PAYMENTS" at bounding box center [864, 216] width 107 height 31
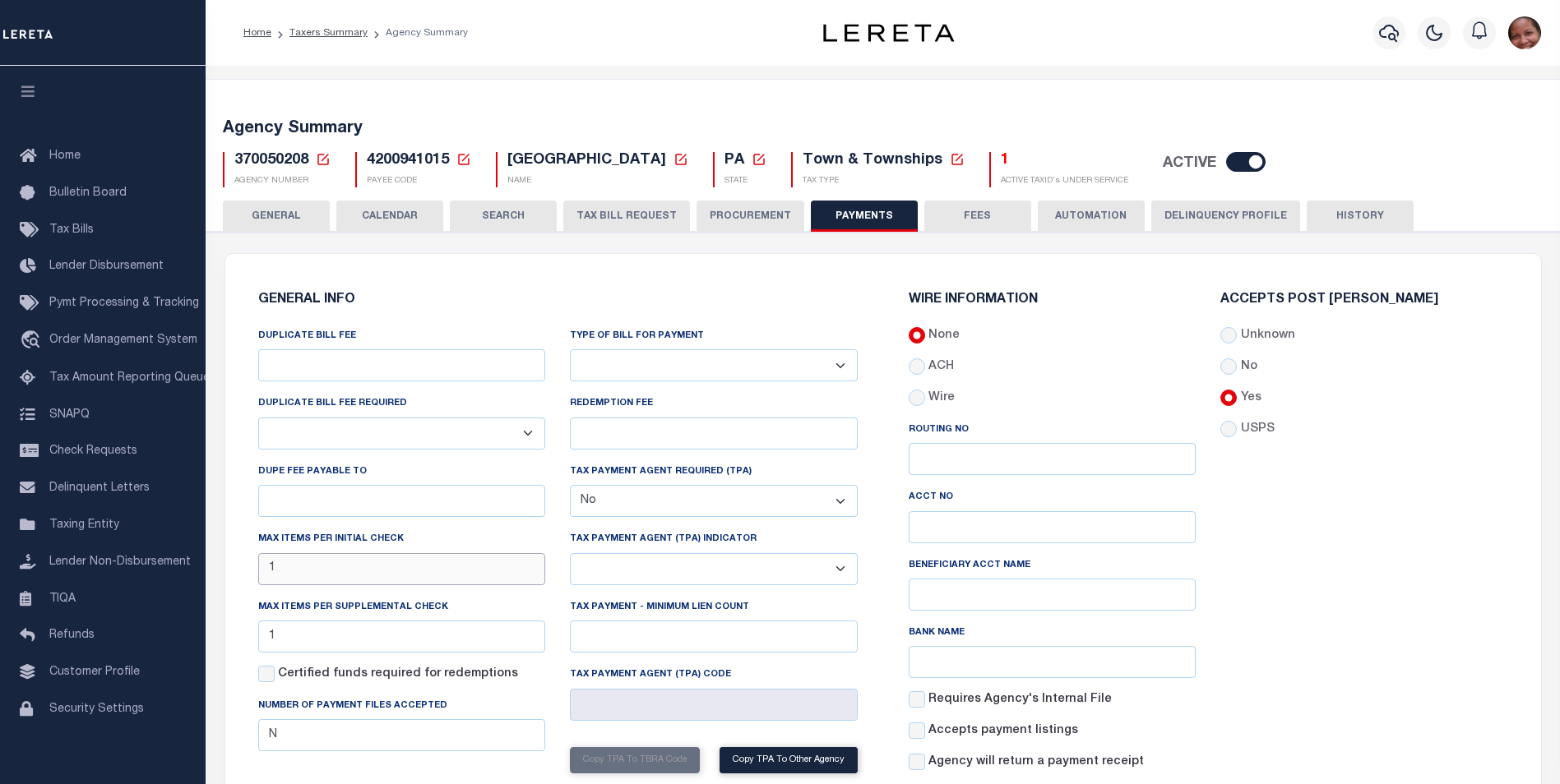
drag, startPoint x: 287, startPoint y: 572, endPoint x: 251, endPoint y: 573, distance: 36.0
click at [251, 573] on div "DUPLICATE BILL FEE DUPLICATE BILL FEE REQUIRED Yes No DUPE FEE PAYABLE TO Max i…" at bounding box center [402, 587] width 313 height 520
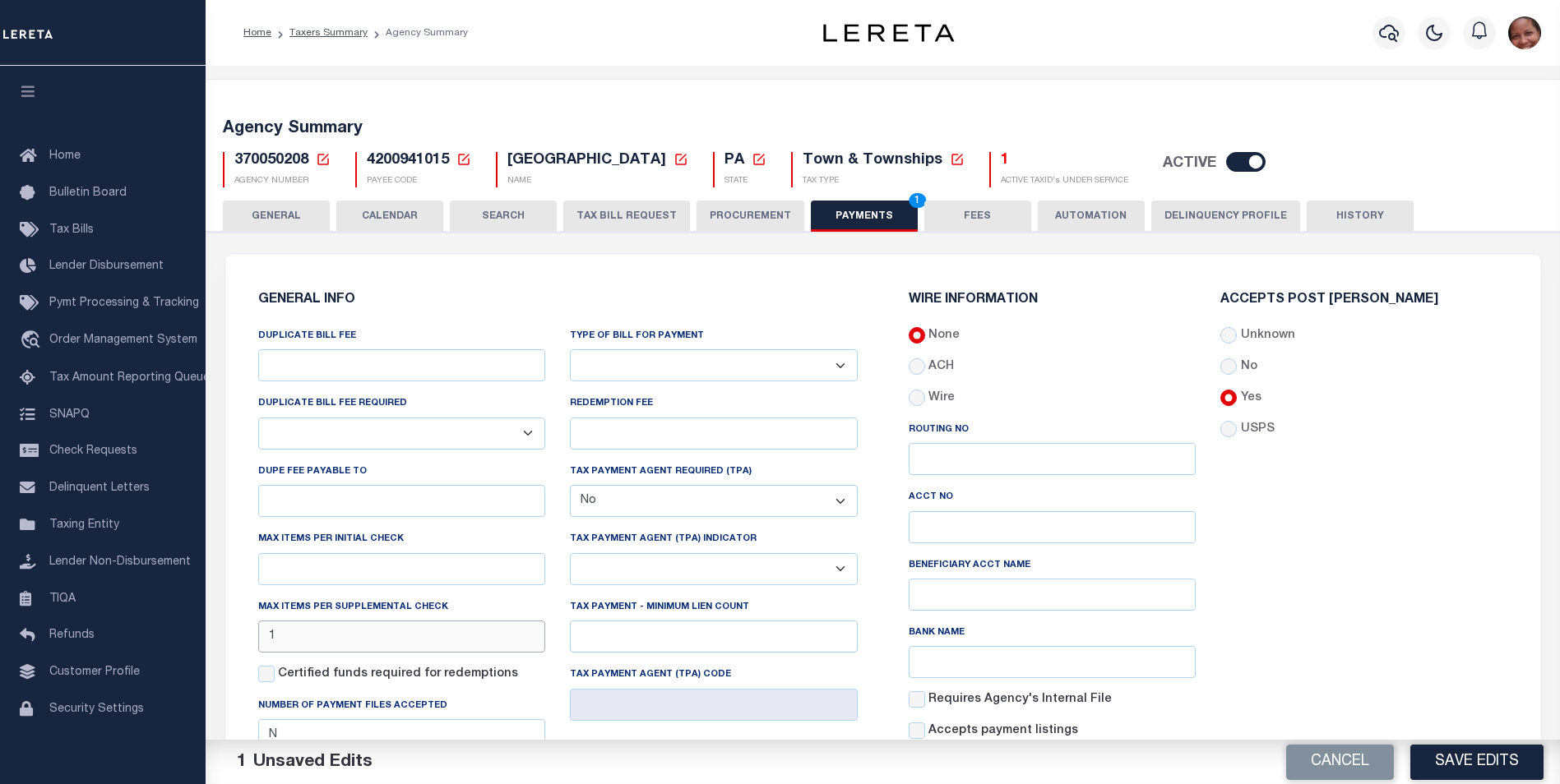
drag, startPoint x: 286, startPoint y: 645, endPoint x: 218, endPoint y: 645, distance: 68.0
click at [1511, 772] on button "Save Edits" at bounding box center [1476, 762] width 133 height 36
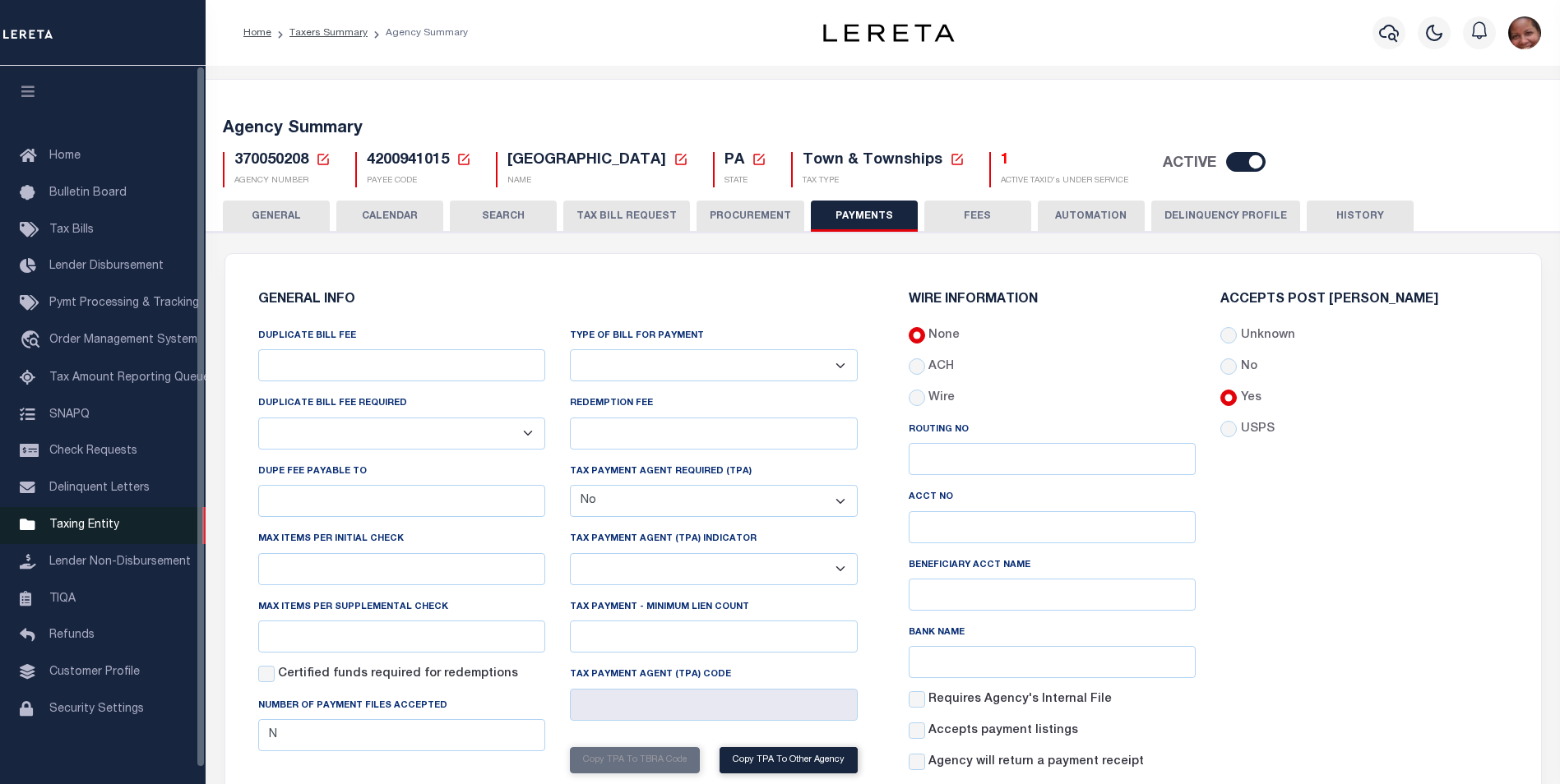
click at [82, 531] on span "Taxing Entity" at bounding box center [84, 525] width 70 height 12
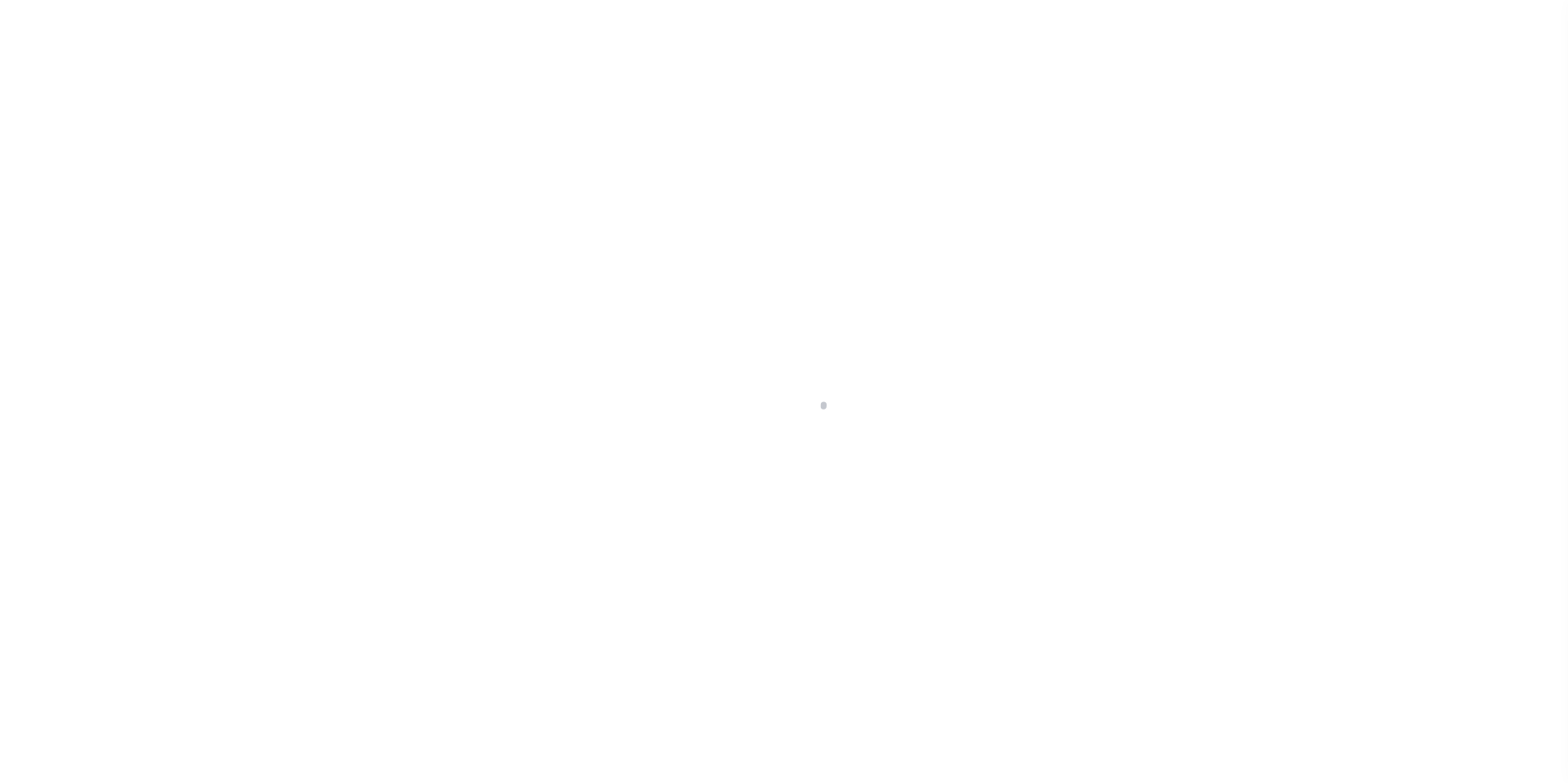
scroll to position [17, 0]
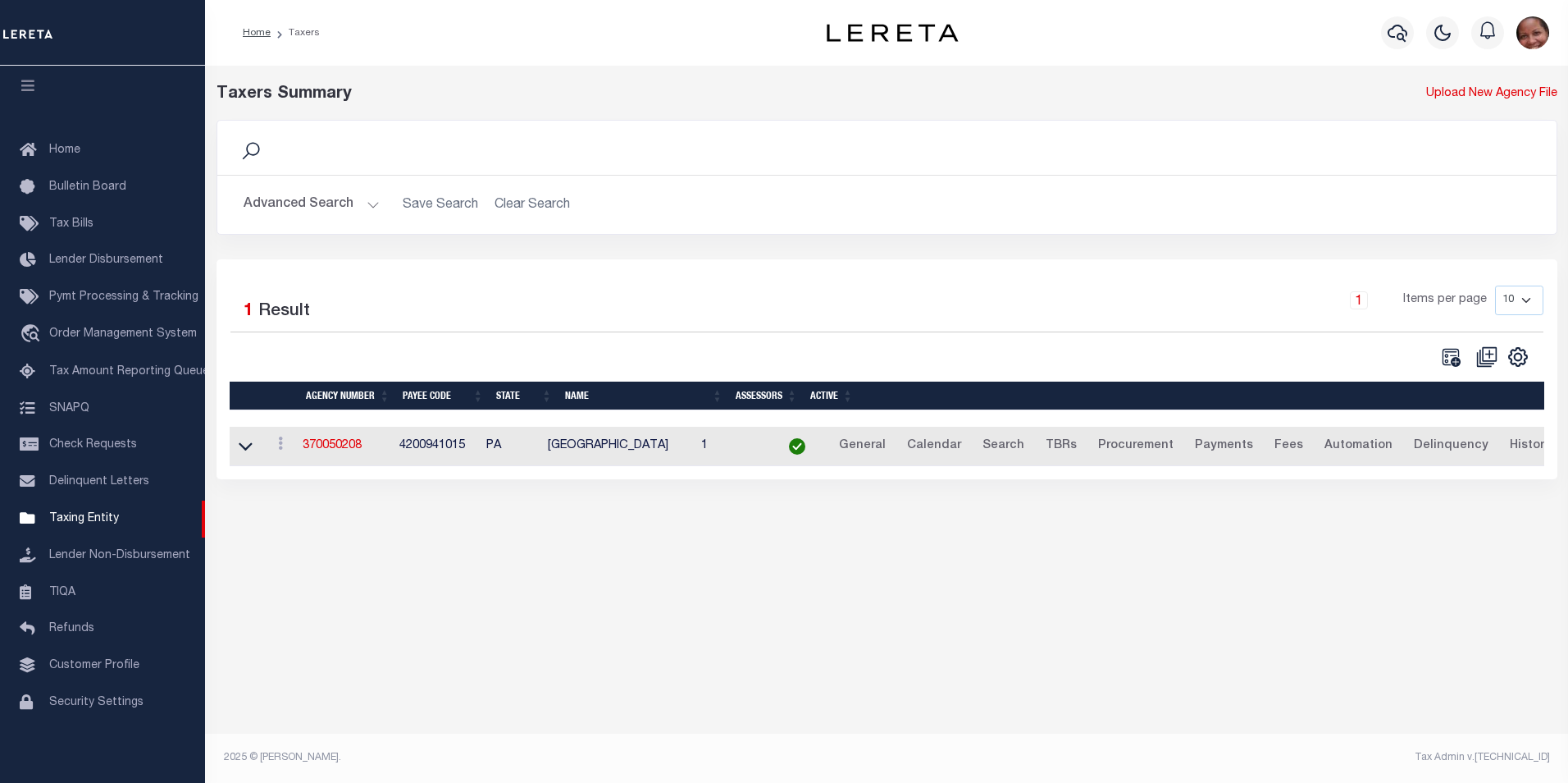
click at [373, 206] on button "Advanced Search" at bounding box center [312, 205] width 137 height 32
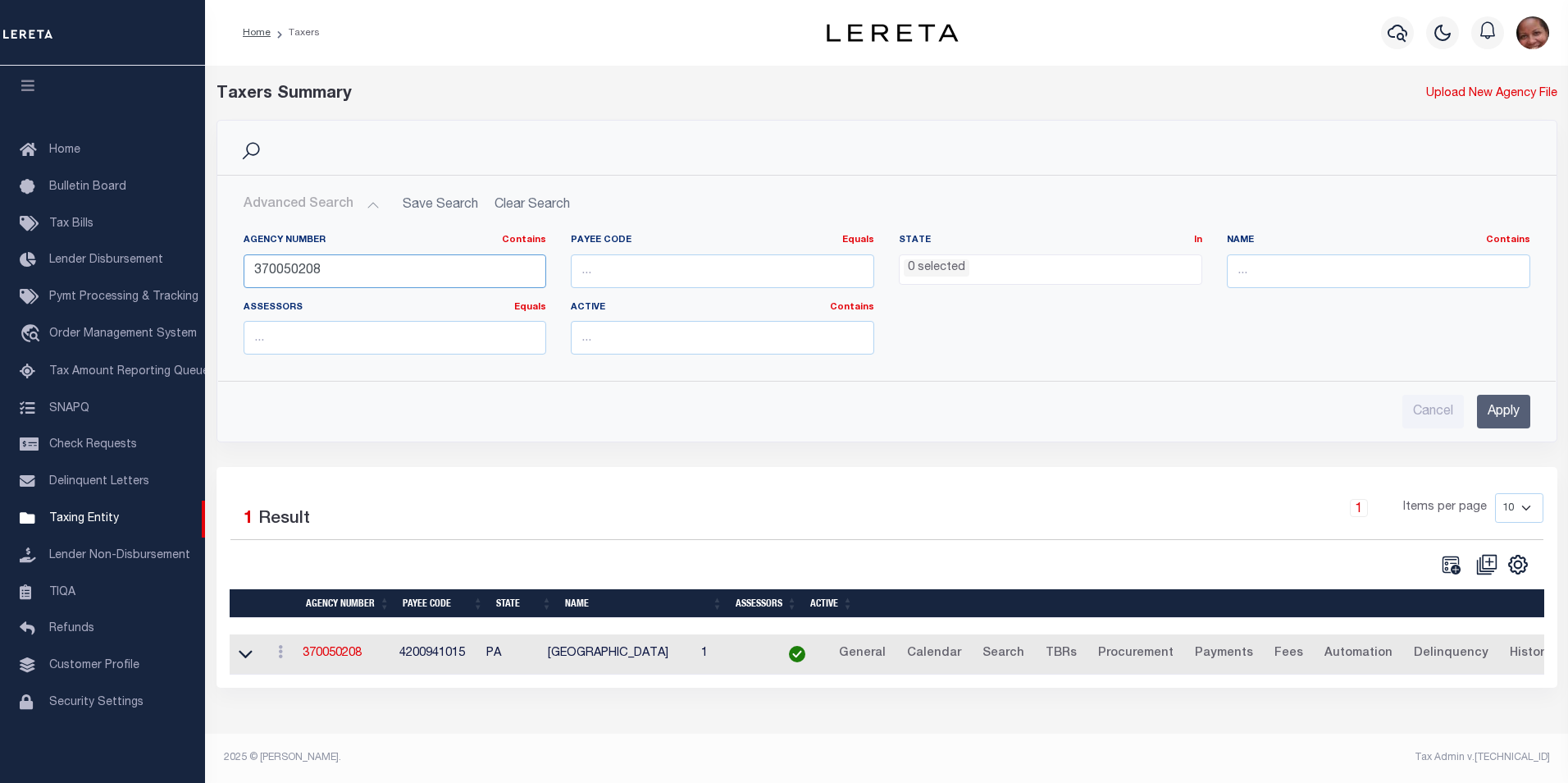
drag, startPoint x: 332, startPoint y: 269, endPoint x: 241, endPoint y: 271, distance: 91.0
click at [241, 271] on div "Agency Number Contains Contains Is 370050208" at bounding box center [395, 268] width 328 height 67
type input "370480217"
click at [1506, 417] on input "Apply" at bounding box center [1504, 411] width 53 height 34
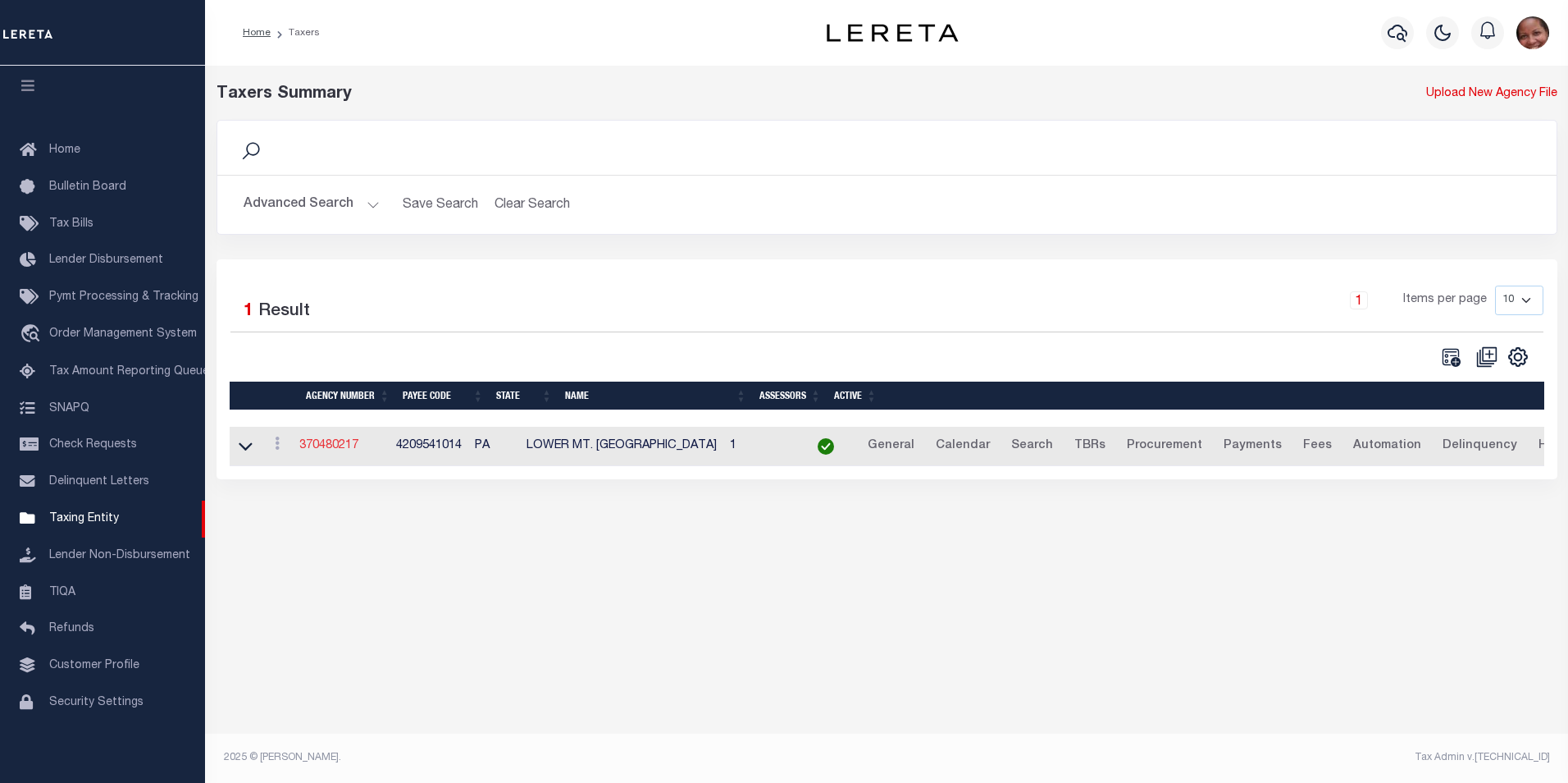
click at [355, 447] on link "370480217" at bounding box center [329, 445] width 59 height 12
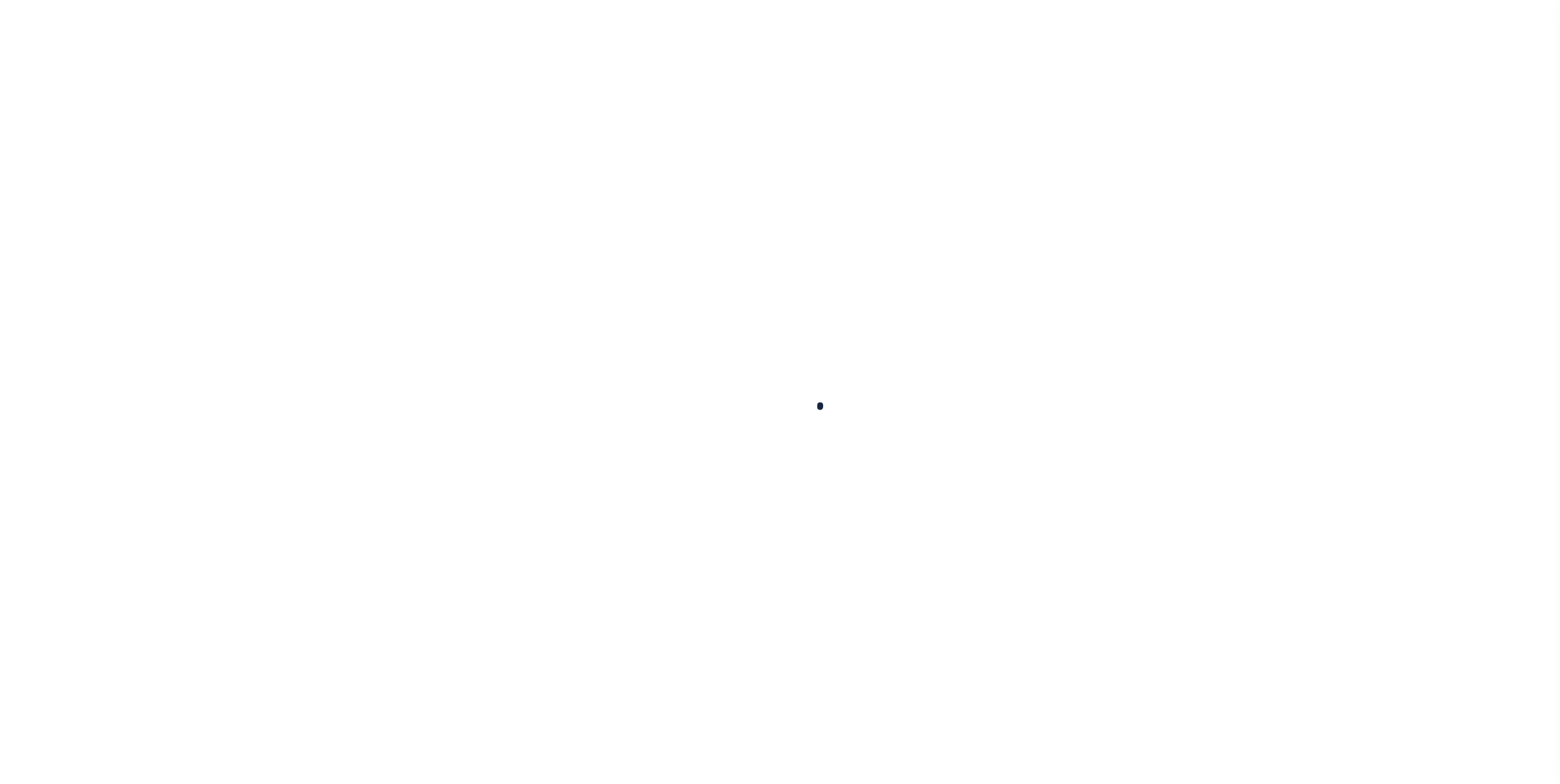
select select
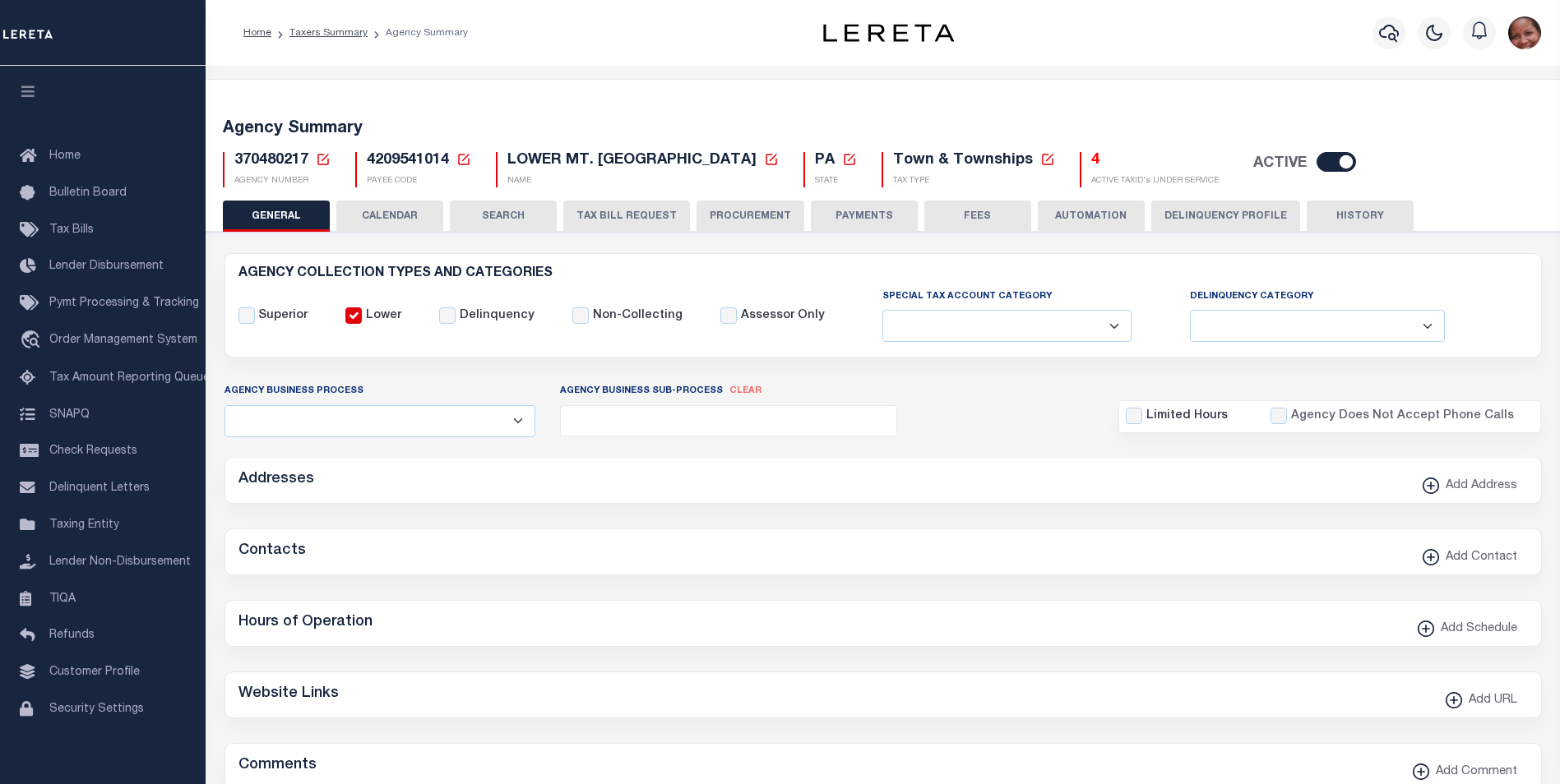
checkbox input "false"
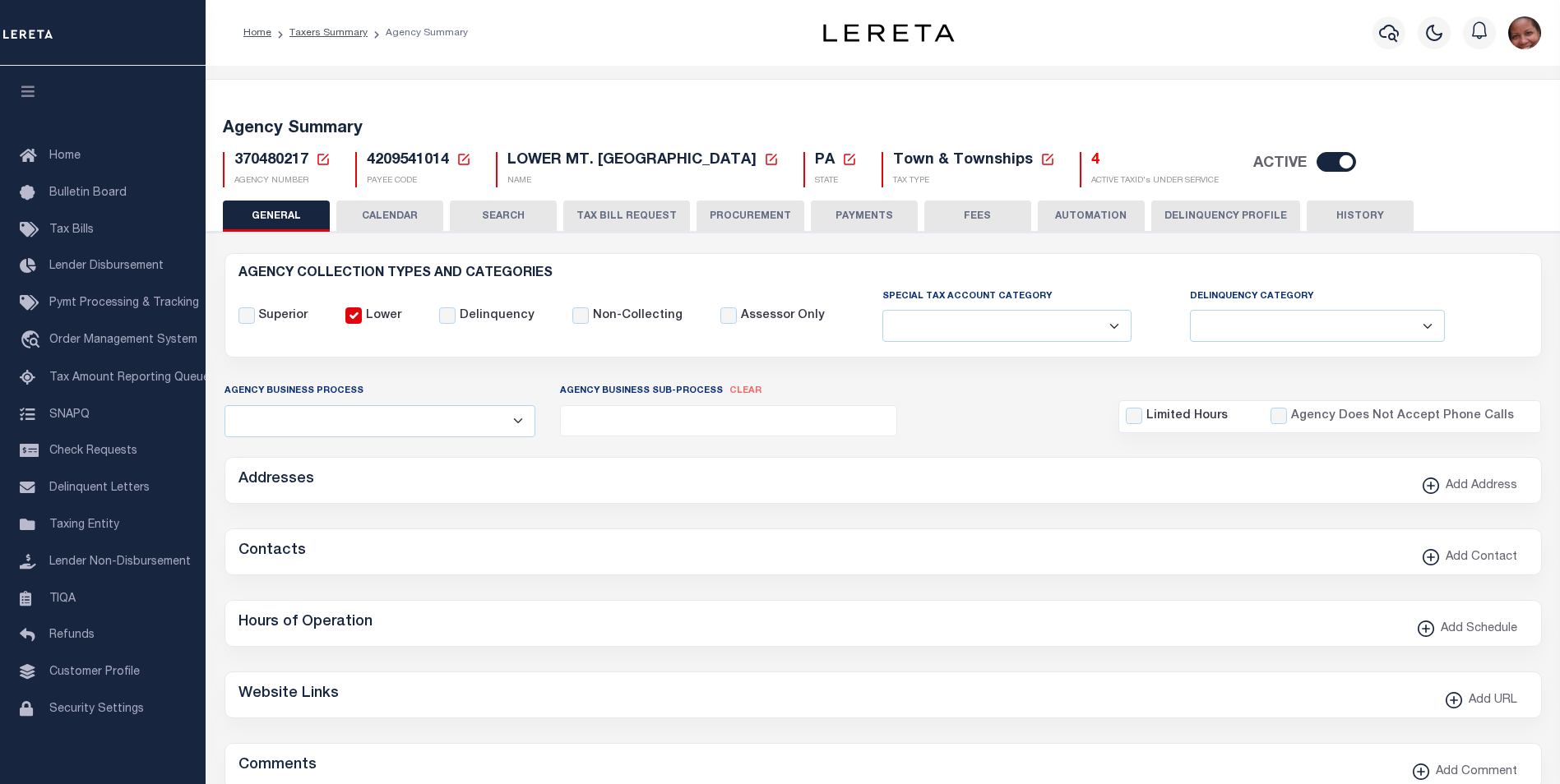
type input "4209541014"
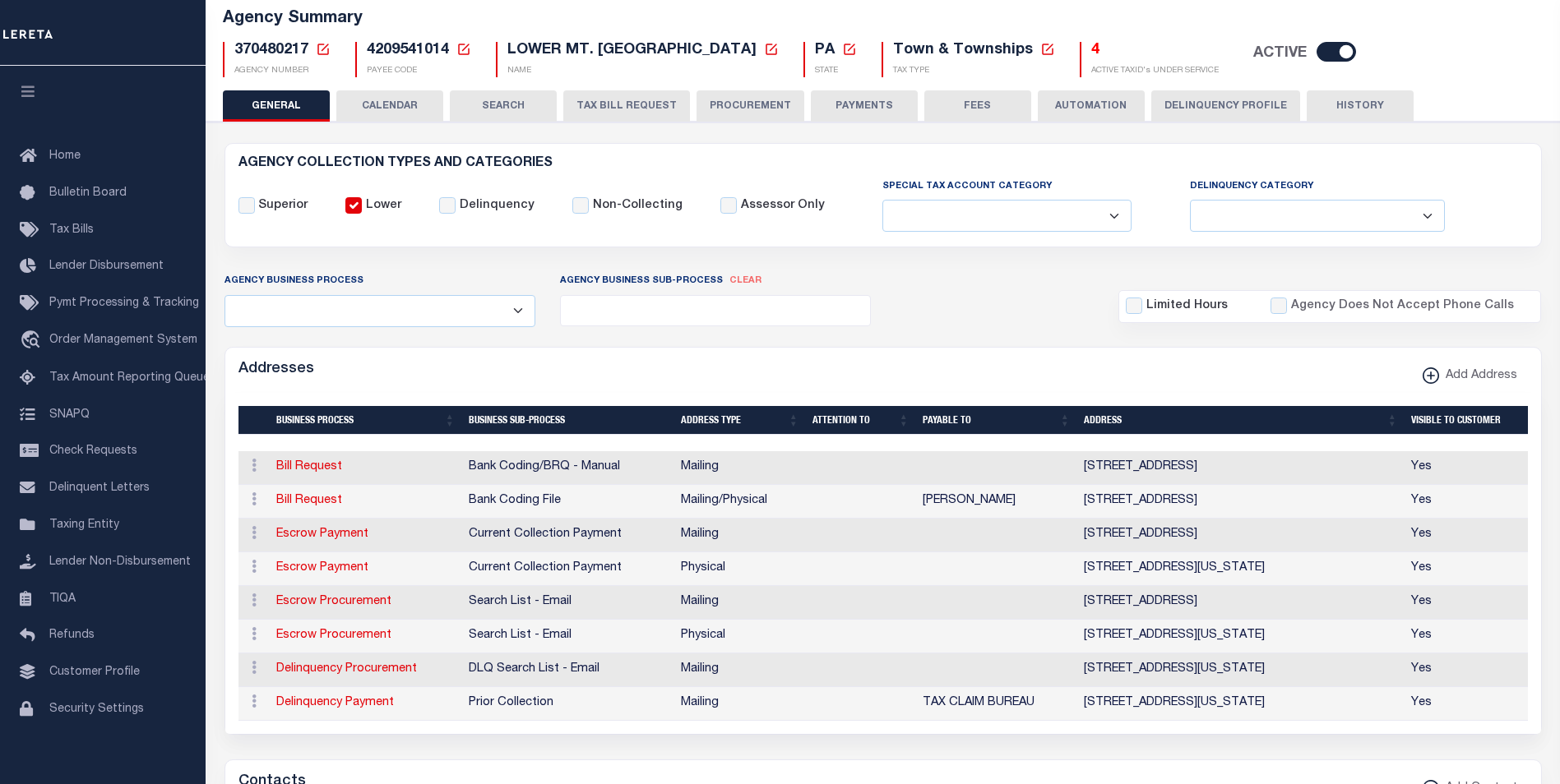
scroll to position [6, 0]
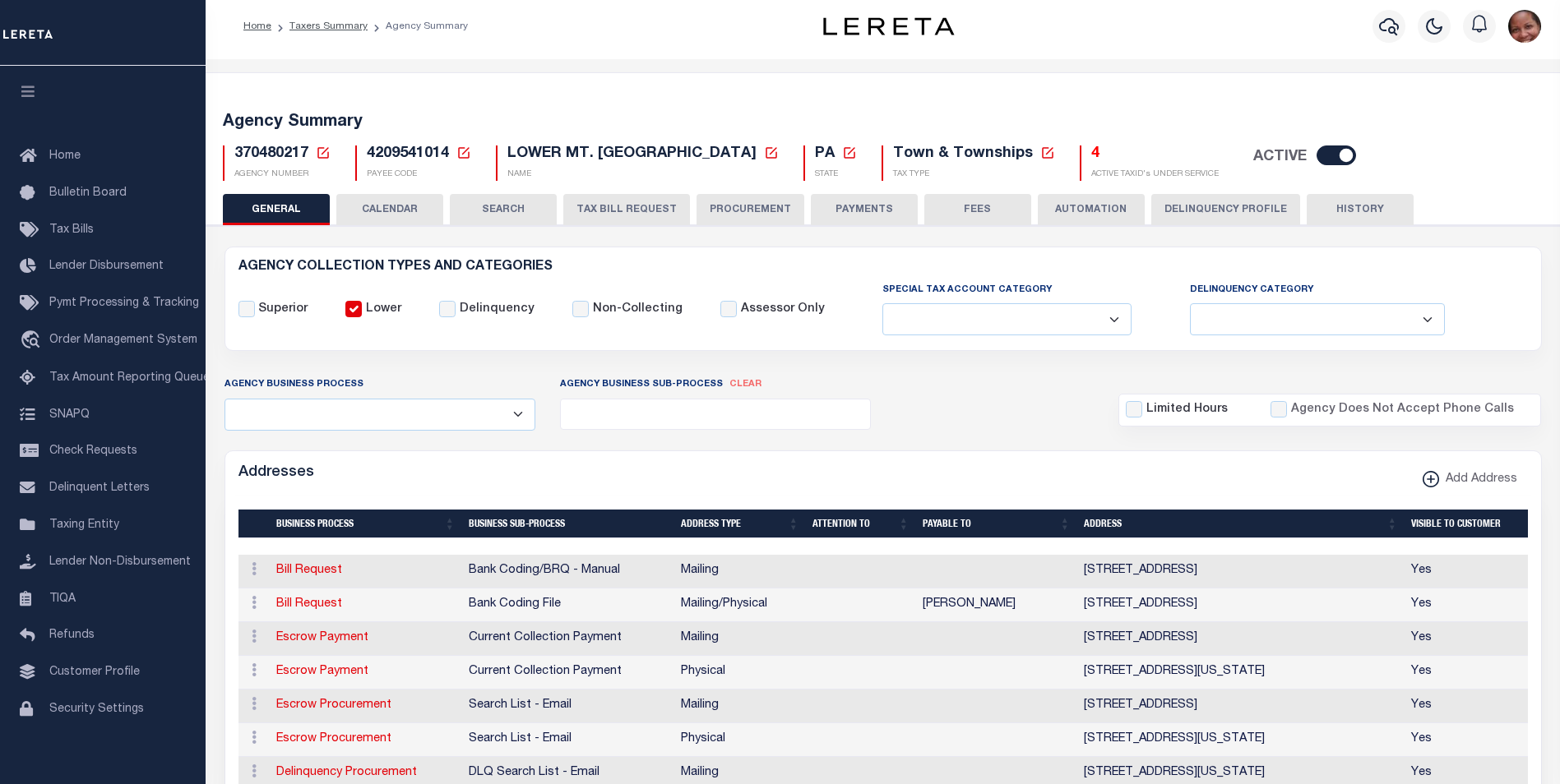
click at [879, 214] on button "PAYMENTS" at bounding box center [864, 209] width 107 height 31
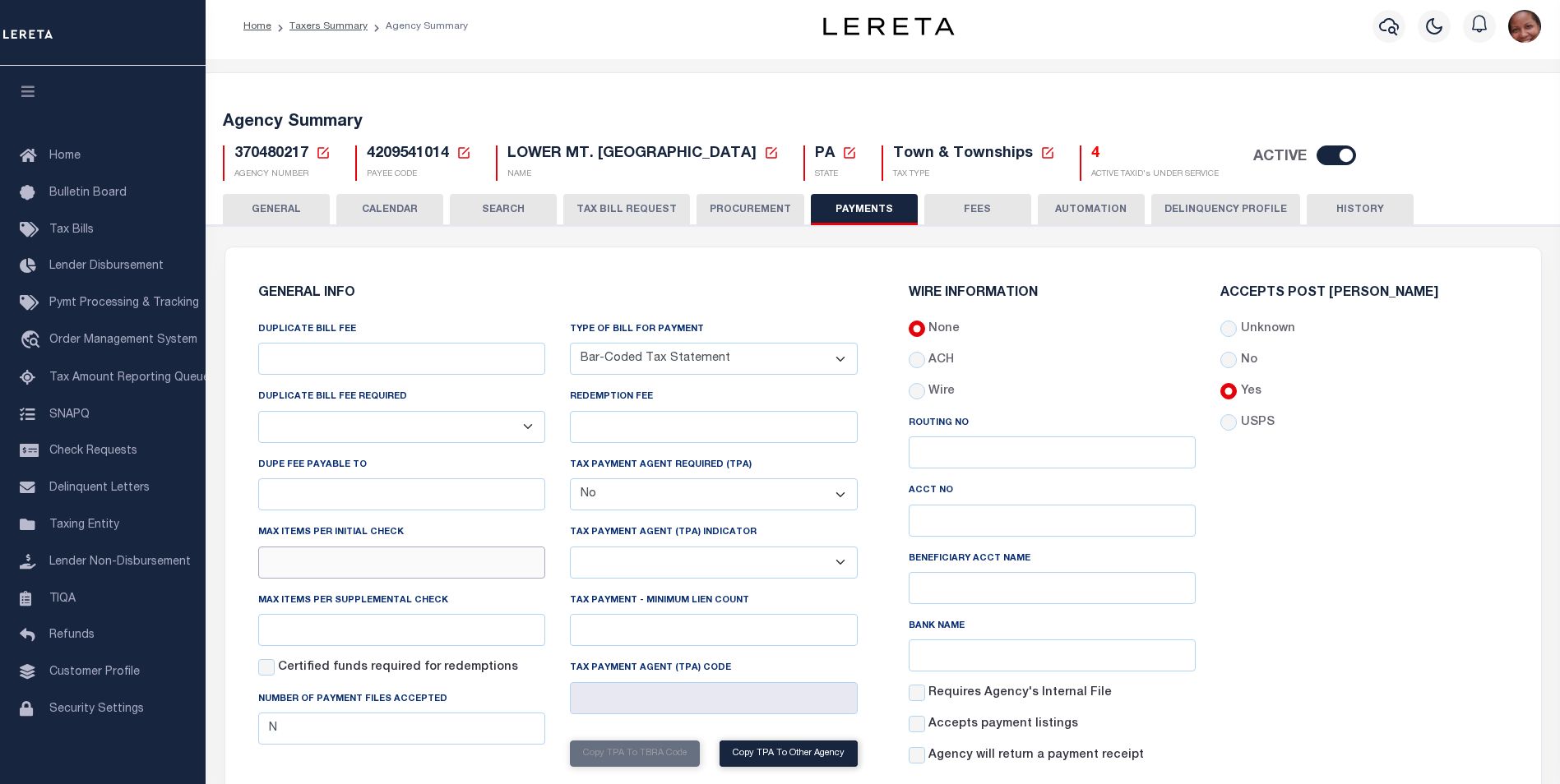
click at [450, 560] on input "text" at bounding box center [402, 562] width 288 height 32
type input "1"
click at [270, 637] on input "text" at bounding box center [402, 630] width 288 height 32
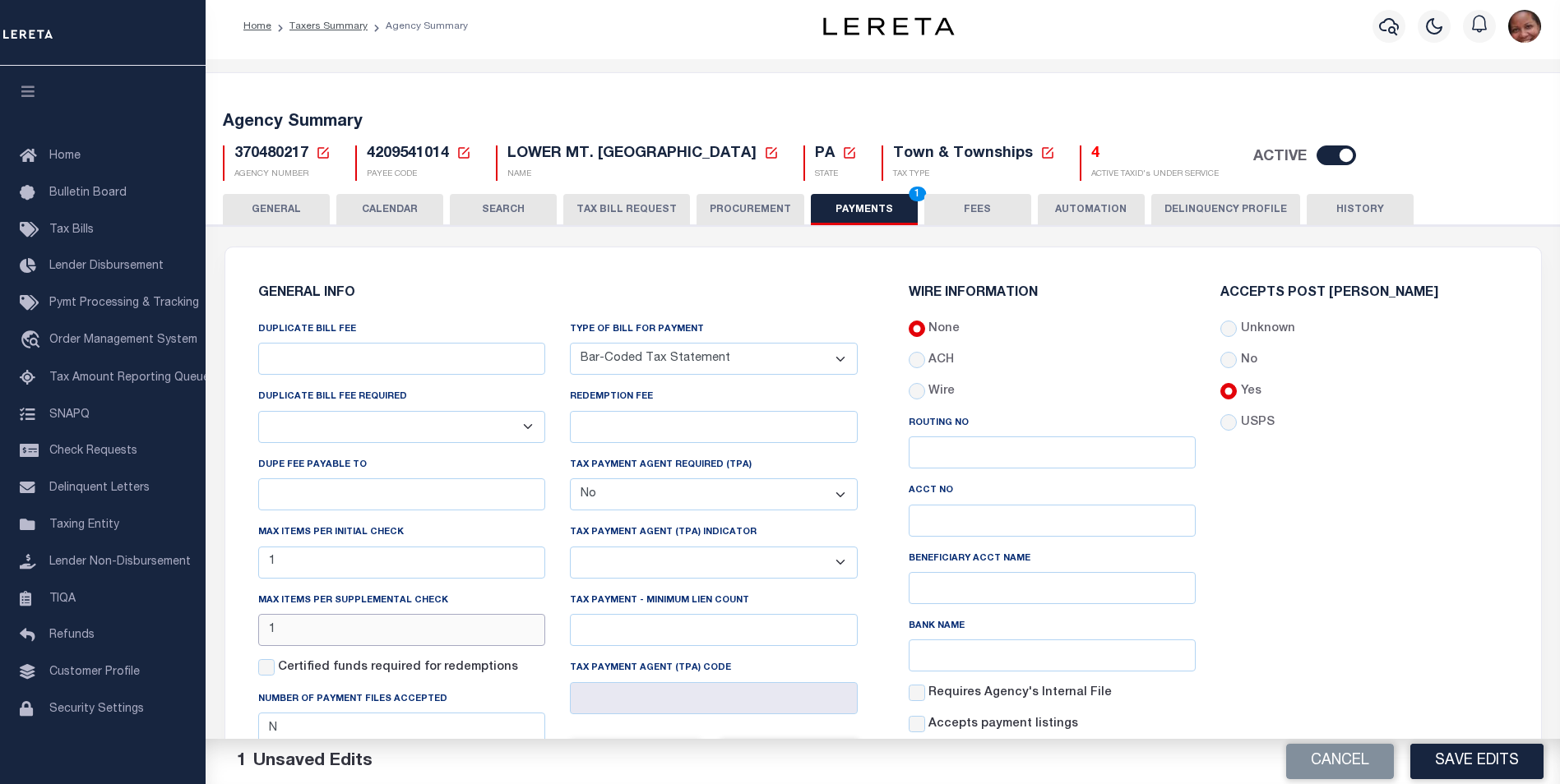
click at [403, 643] on input "1" at bounding box center [402, 630] width 288 height 32
type input "1"
click at [1471, 762] on button "Save Edits" at bounding box center [1476, 762] width 133 height 36
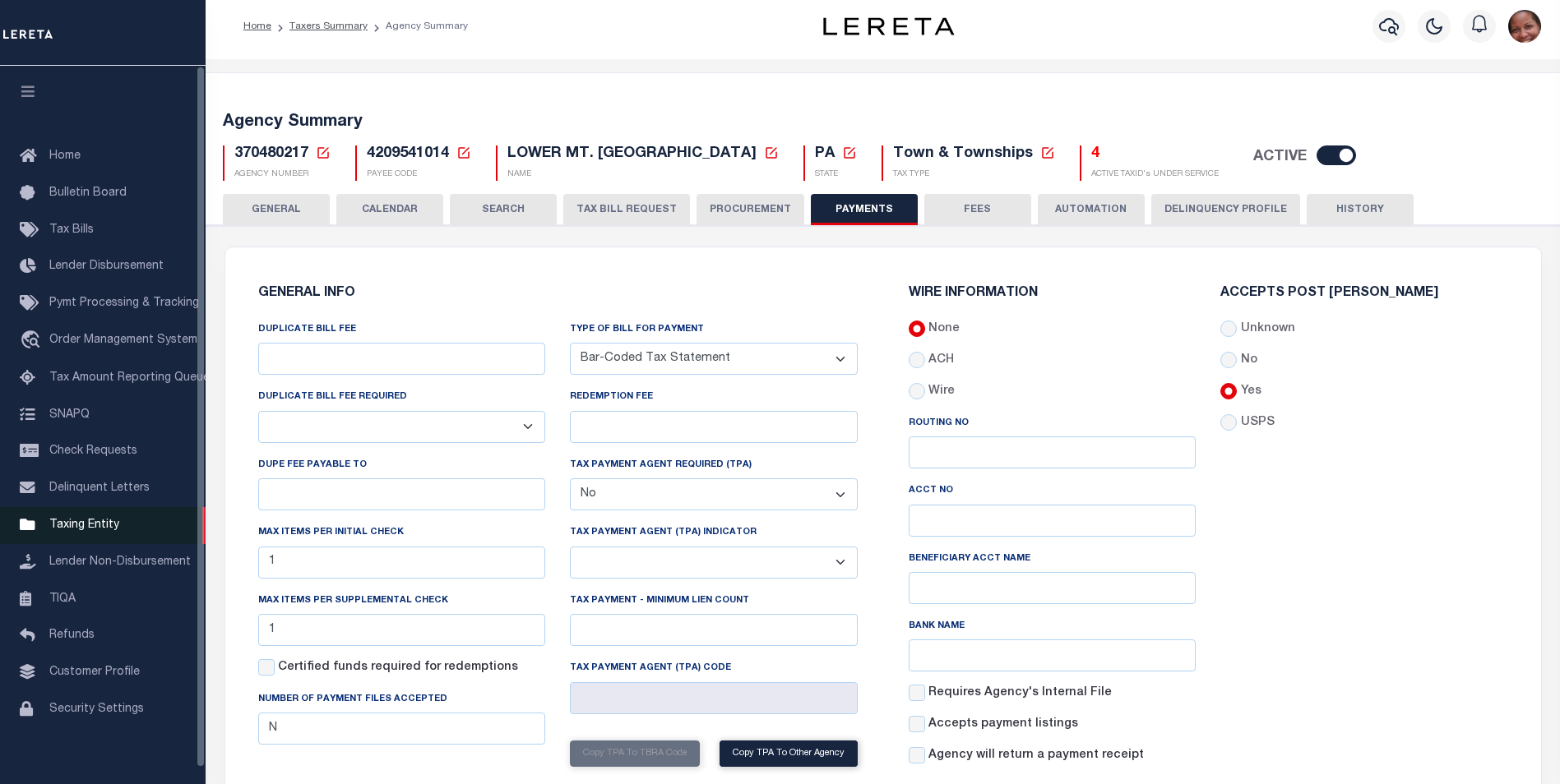
click at [83, 528] on span "Taxing Entity" at bounding box center [84, 525] width 70 height 12
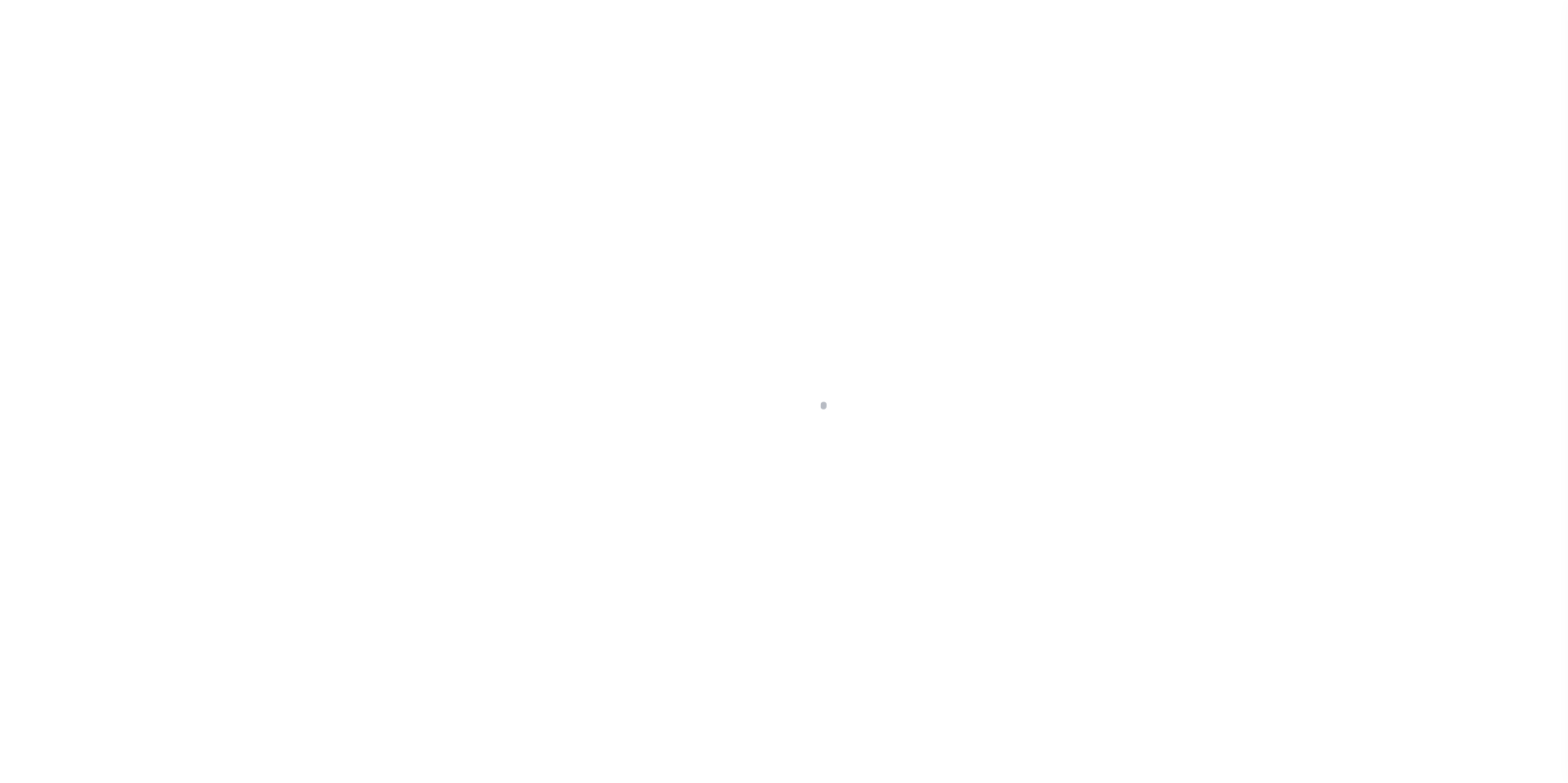
scroll to position [17, 0]
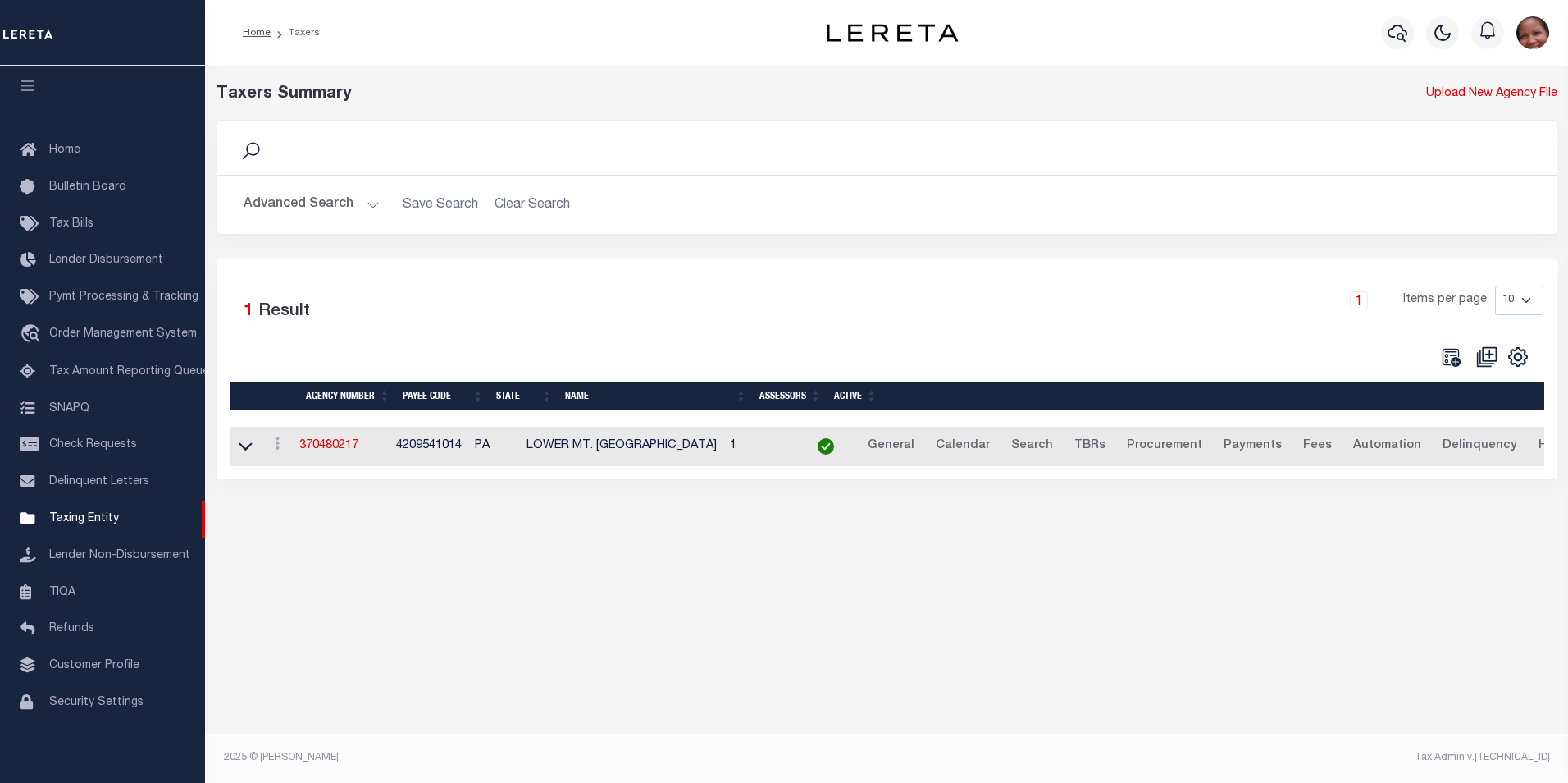
click at [369, 205] on button "Advanced Search" at bounding box center [312, 205] width 137 height 32
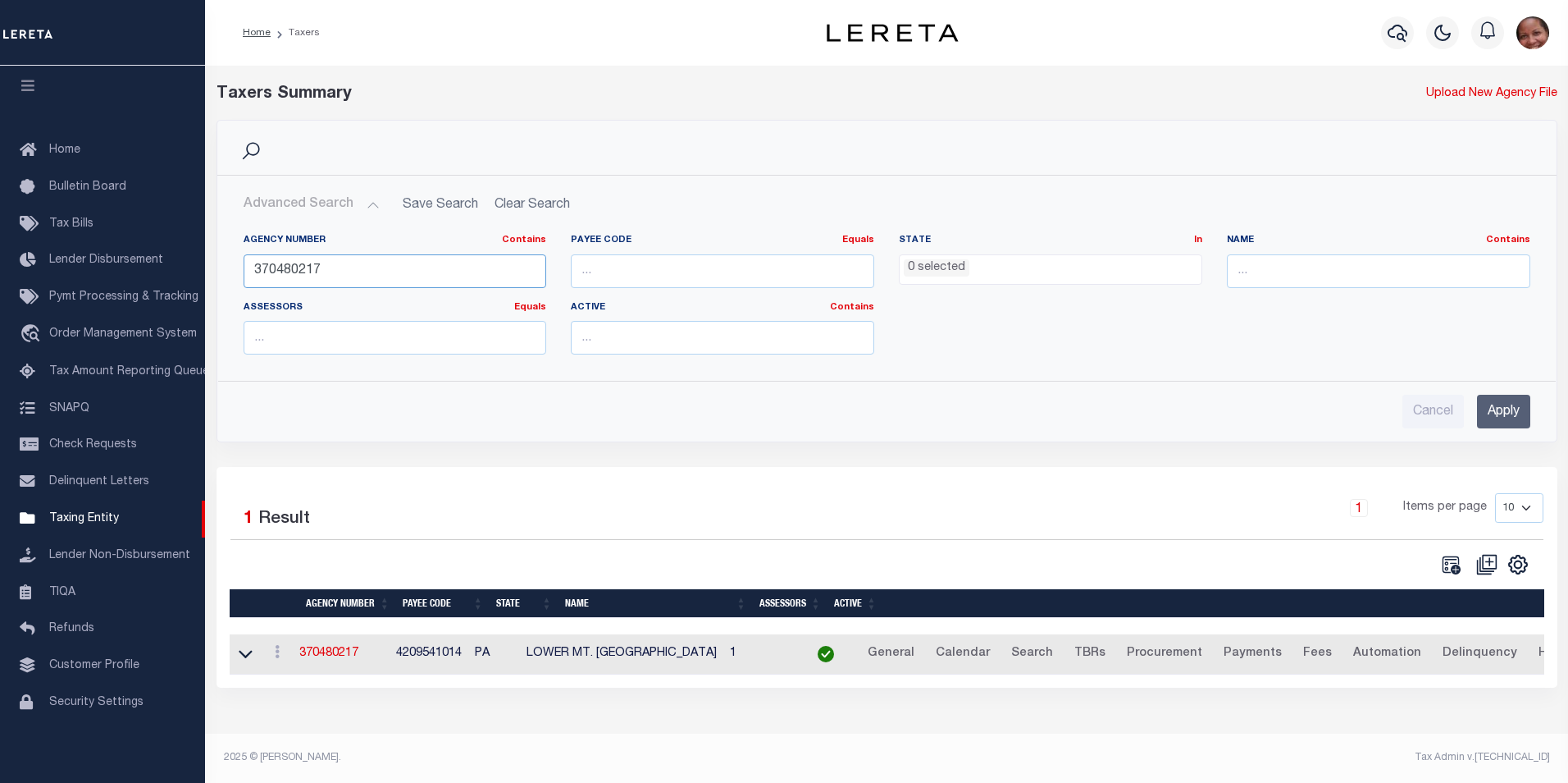
drag, startPoint x: 291, startPoint y: 270, endPoint x: 344, endPoint y: 273, distance: 53.1
click at [344, 273] on input "370480217" at bounding box center [395, 271] width 303 height 34
type input "370480609"
click at [1494, 416] on input "Apply" at bounding box center [1504, 411] width 53 height 34
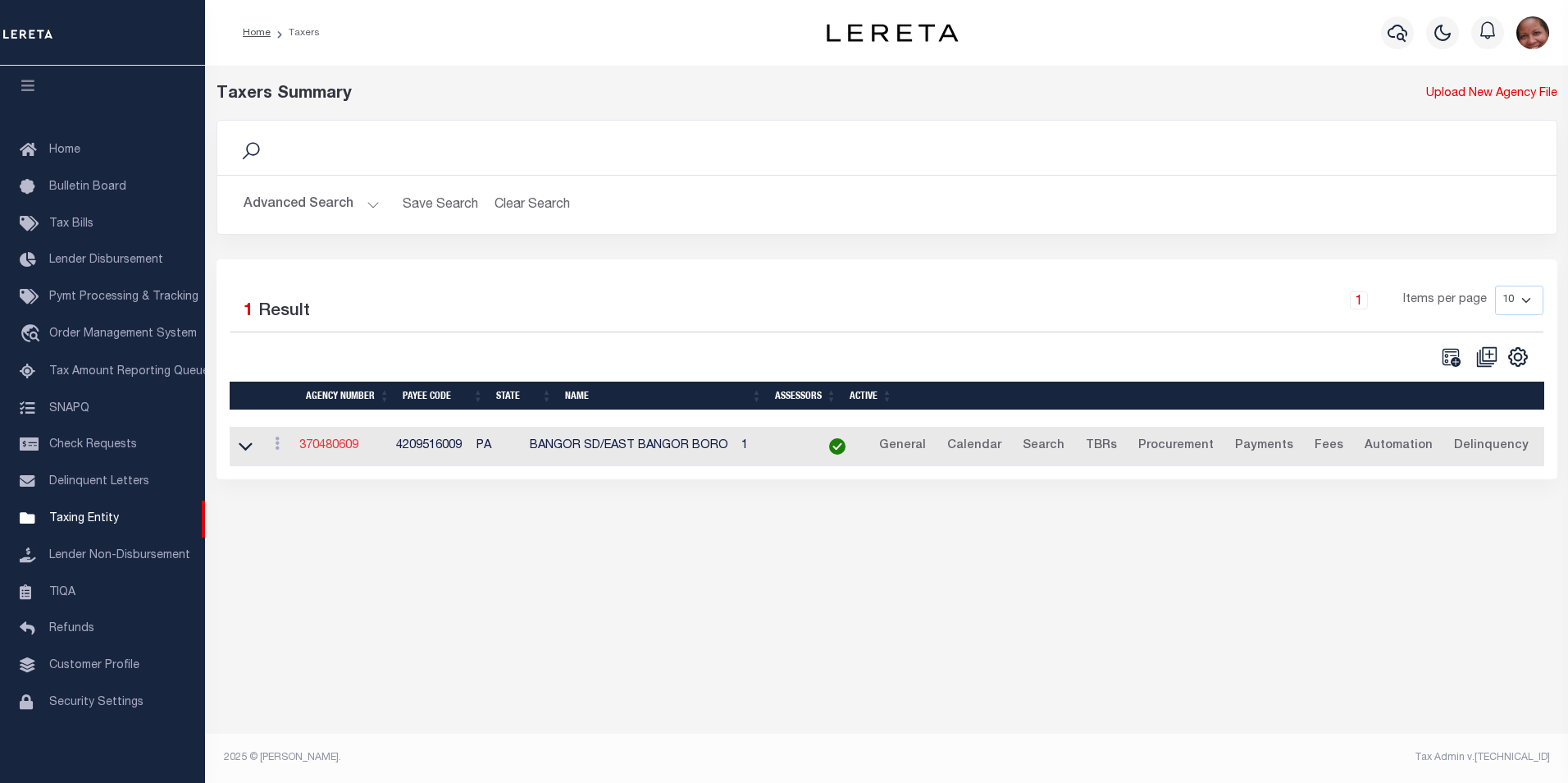
click at [341, 449] on link "370480609" at bounding box center [329, 445] width 59 height 12
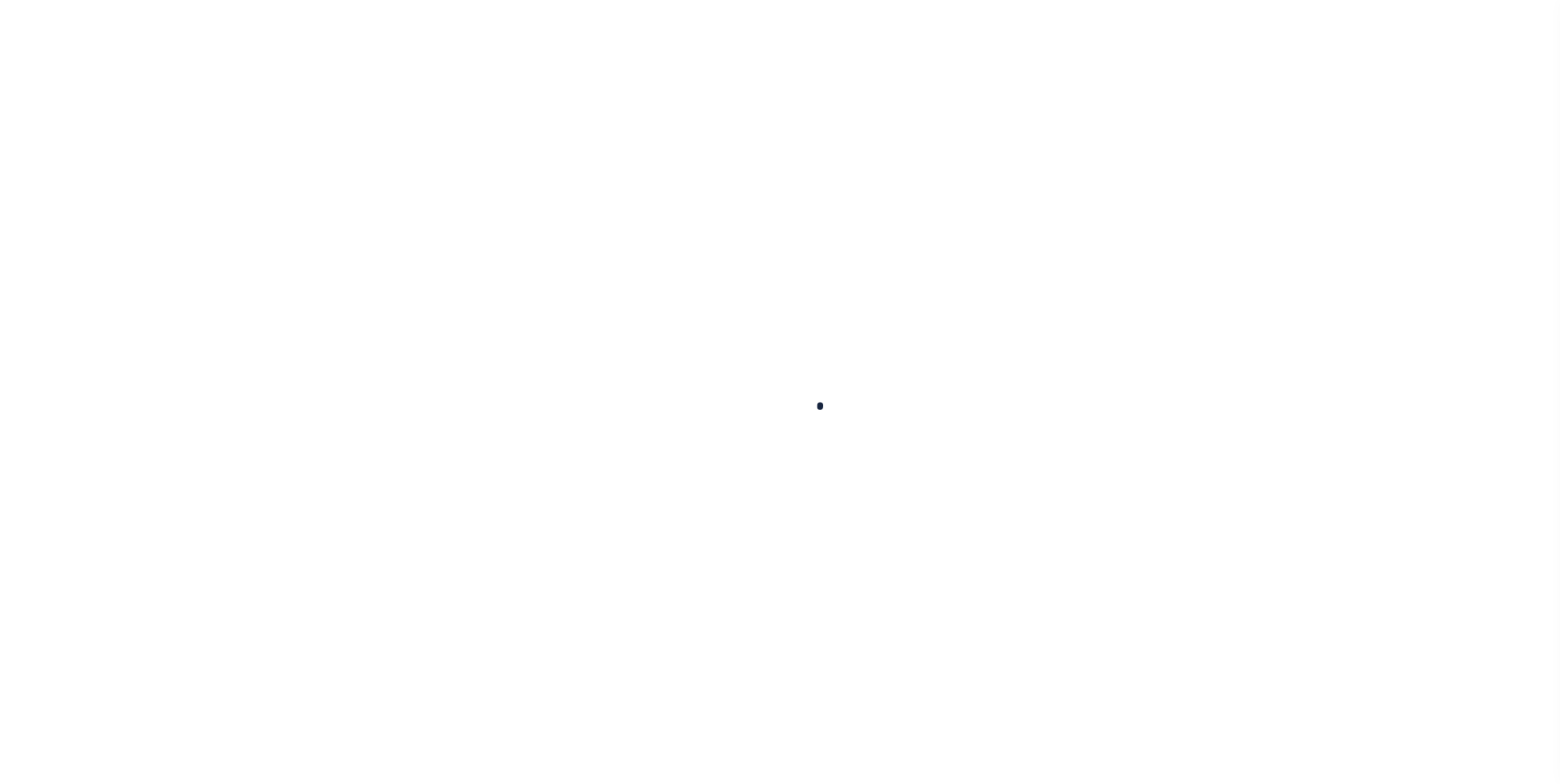
select select
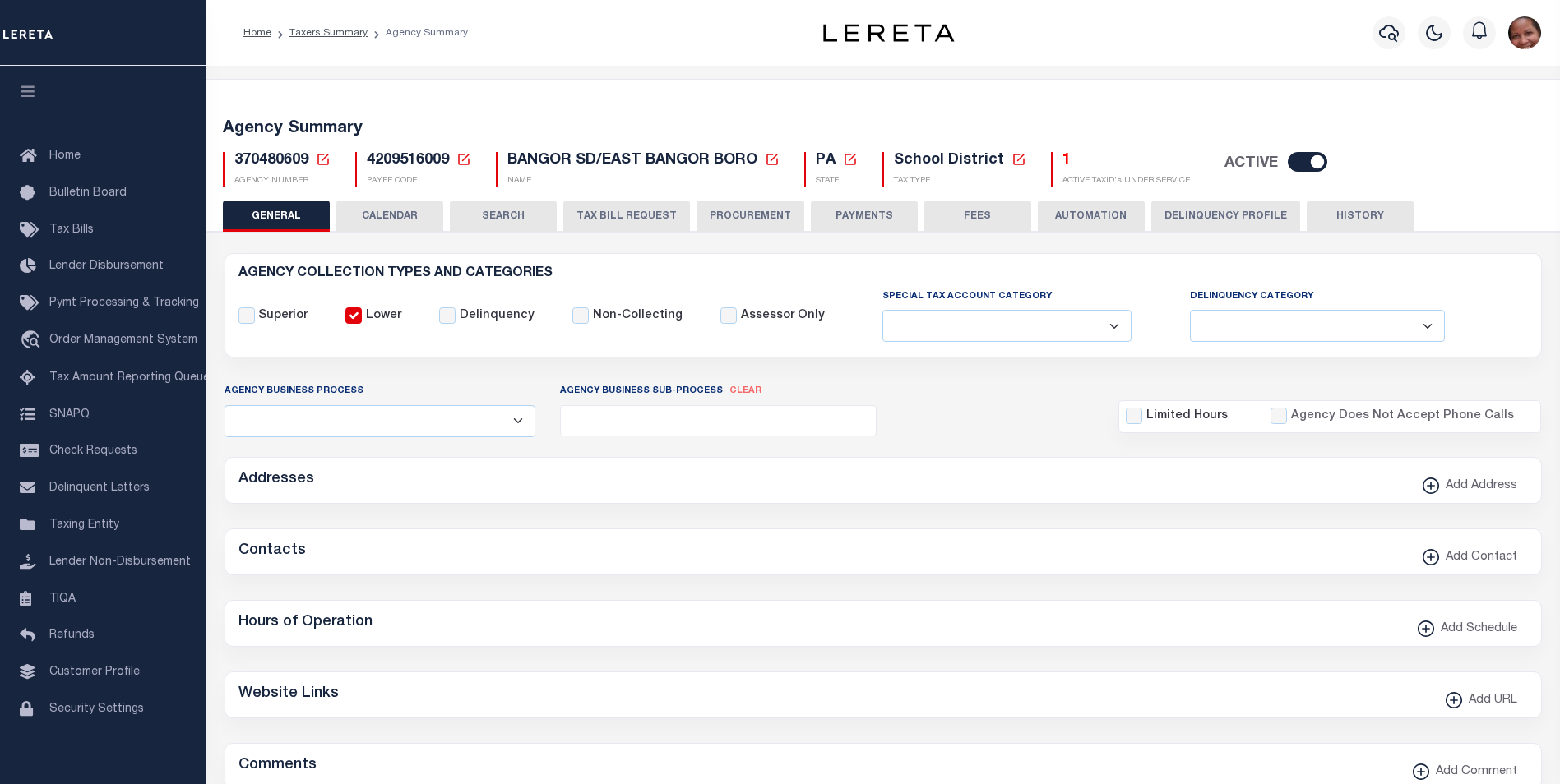
checkbox input "false"
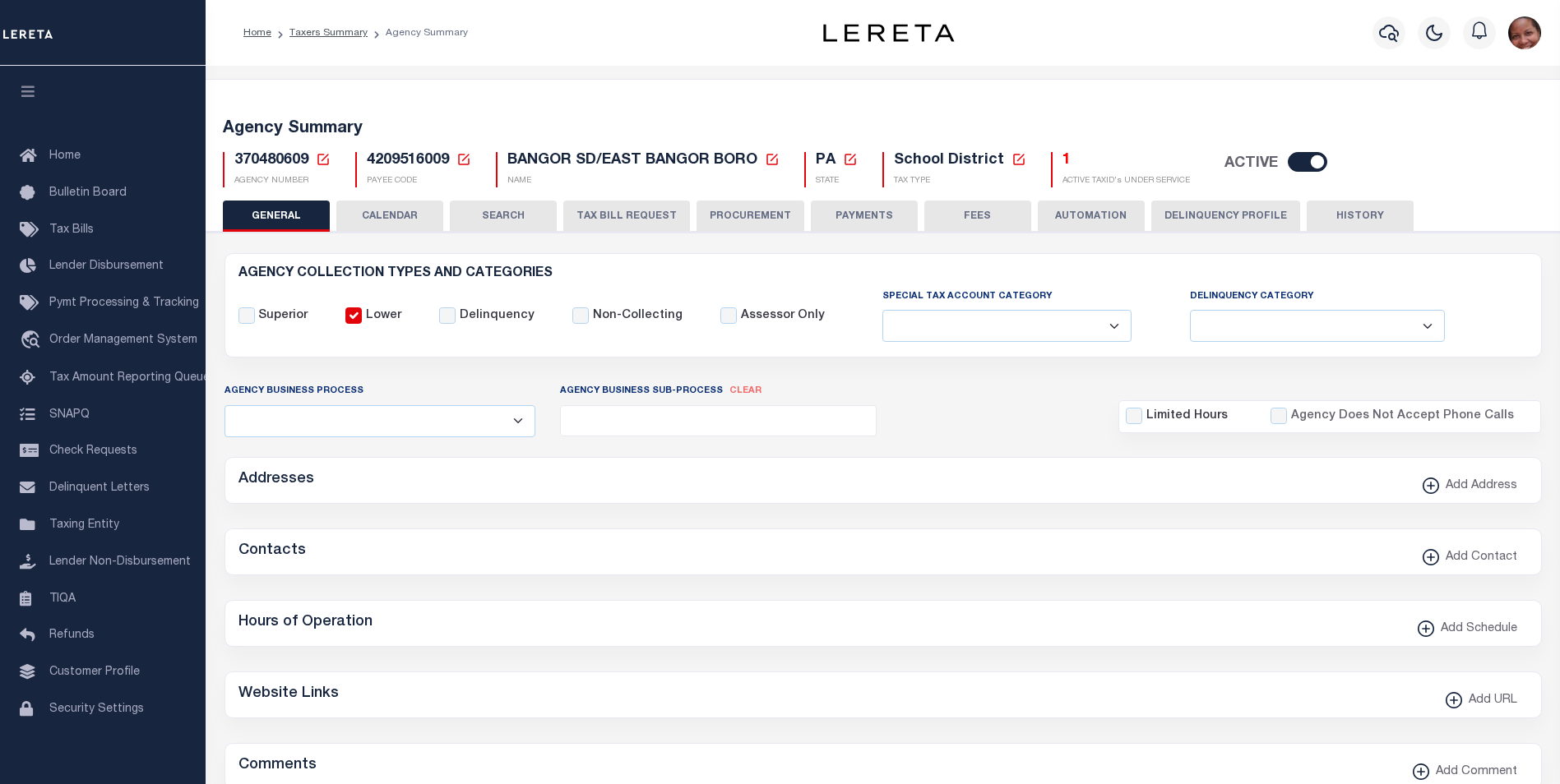
type input "4209516009"
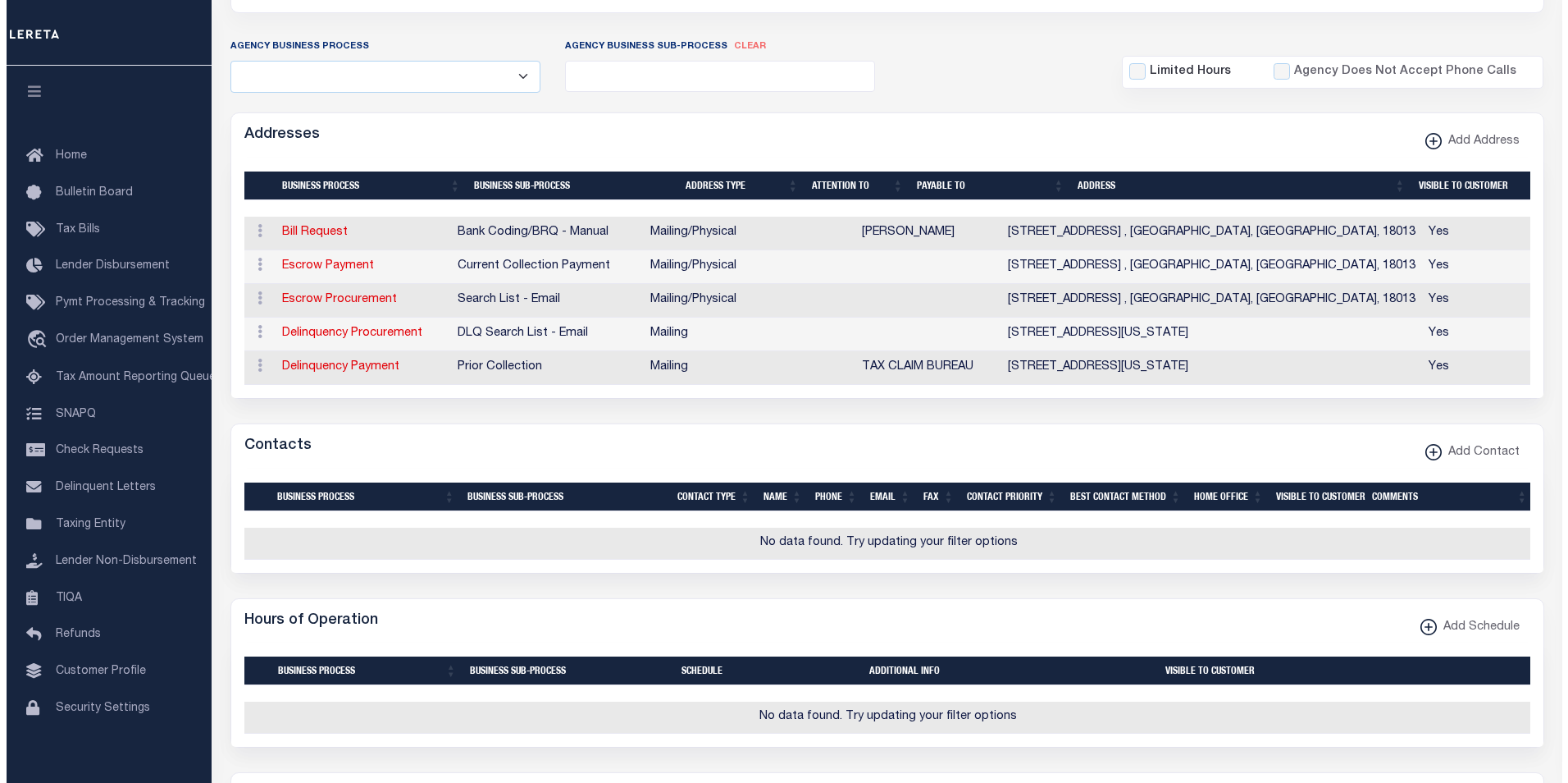
scroll to position [356, 0]
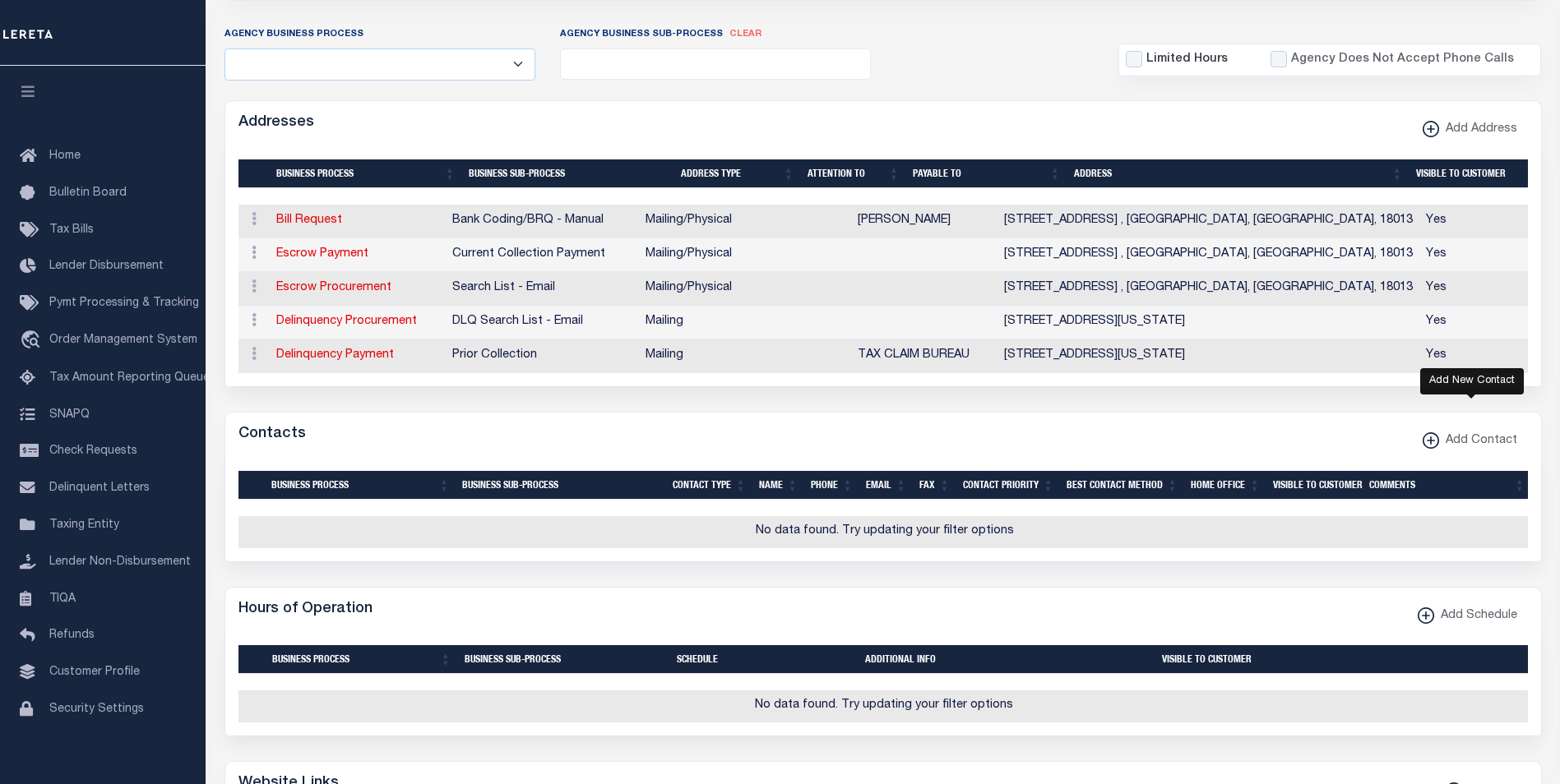
click at [1436, 448] on xmlns\ "button" at bounding box center [1430, 440] width 17 height 17
select select "1"
checkbox input "false"
checkbox input "true"
select select
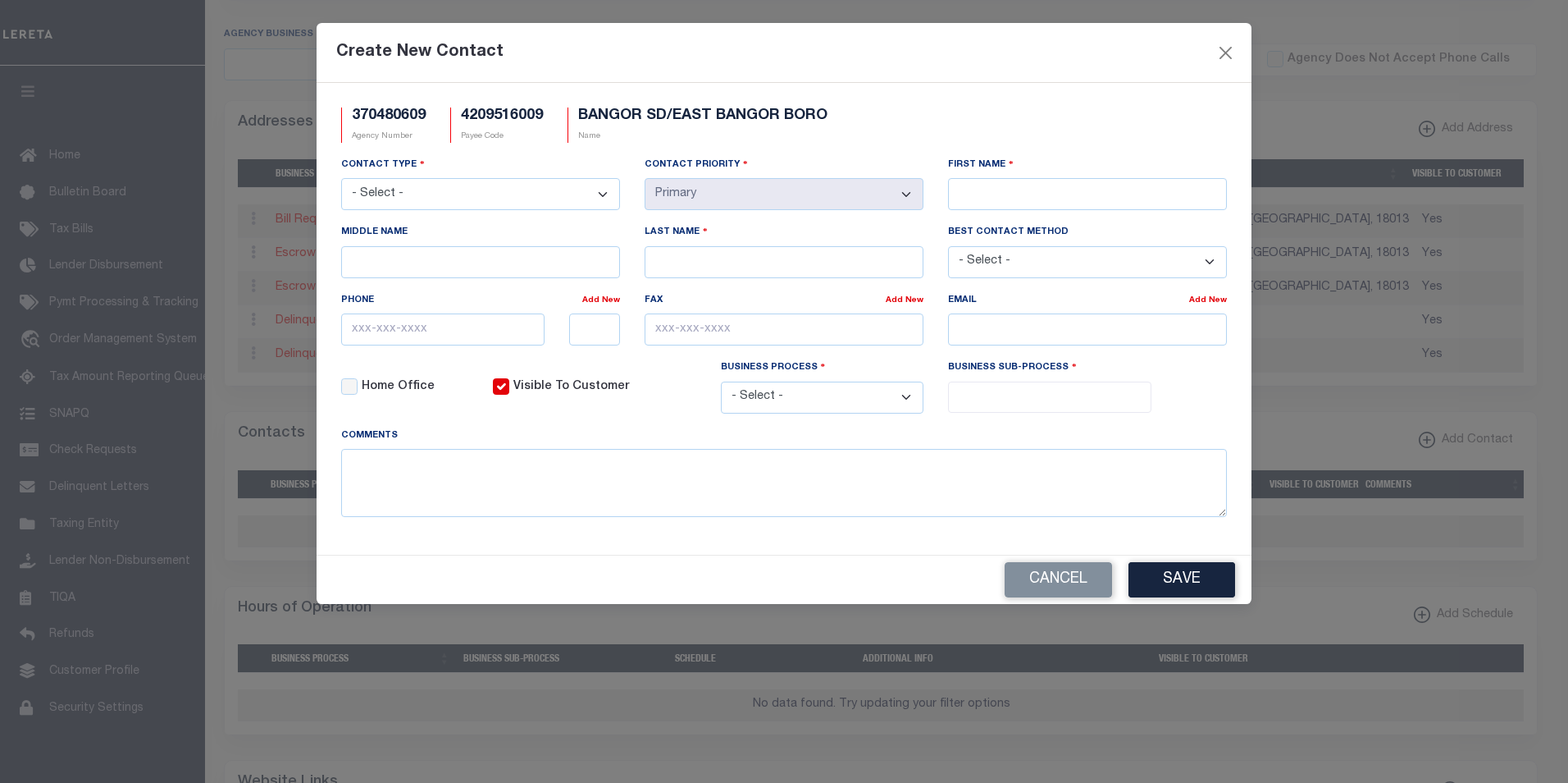
click at [461, 197] on select "- Select - Assessor Clerk Internal Contacts 1 Internal Contacts 2 Internal Cont…" at bounding box center [480, 194] width 279 height 32
select select "2"
click at [341, 179] on select "- Select - Assessor Clerk Internal Contacts 1 Internal Contacts 2 Internal Cont…" at bounding box center [480, 194] width 279 height 32
click at [971, 192] on input "First Name" at bounding box center [1088, 194] width 279 height 32
paste input "CINDY"
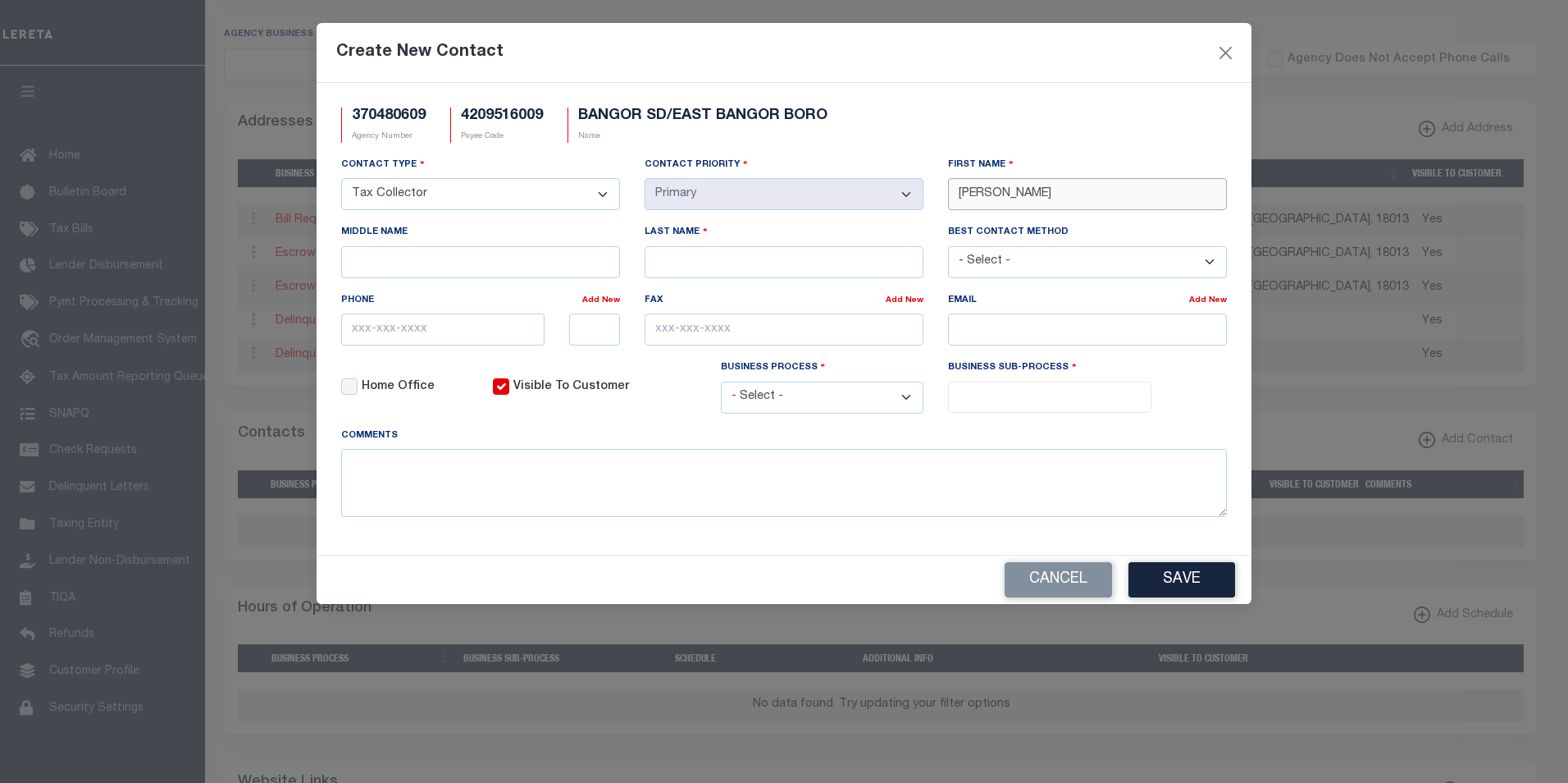
type input "CINDY"
click at [698, 263] on input "Last Name" at bounding box center [784, 262] width 279 height 32
paste input "STRUNK"
type input "STRUNK"
click at [984, 333] on input "email" at bounding box center [1088, 330] width 279 height 32
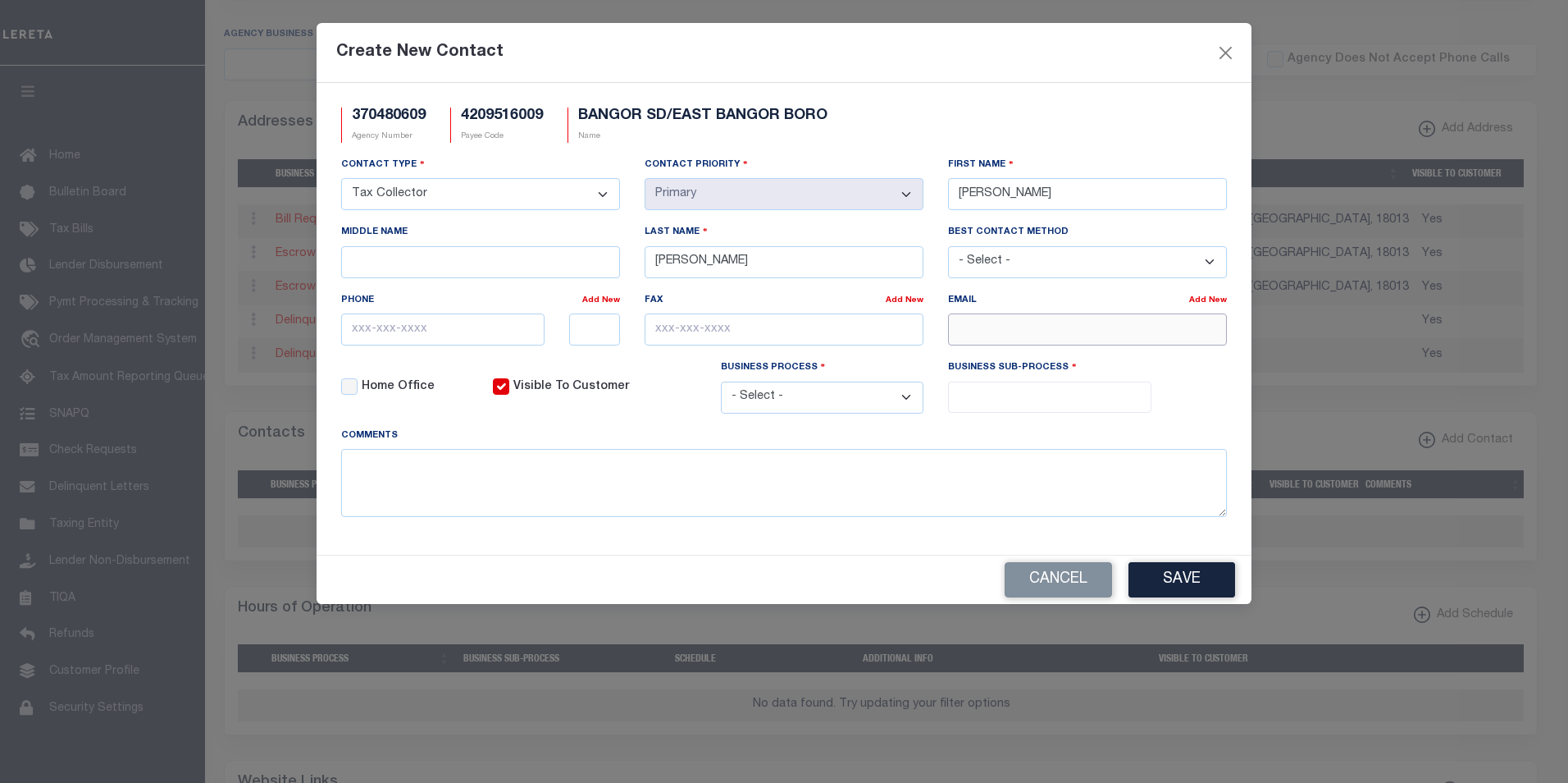
paste input "CBSTRUNK@MSN.COM"
type input "CBSTRUNK@MSN.COM"
click at [434, 336] on input "text" at bounding box center [443, 330] width 204 height 32
paste input "610-588-4590"
type input "610-588-4590"
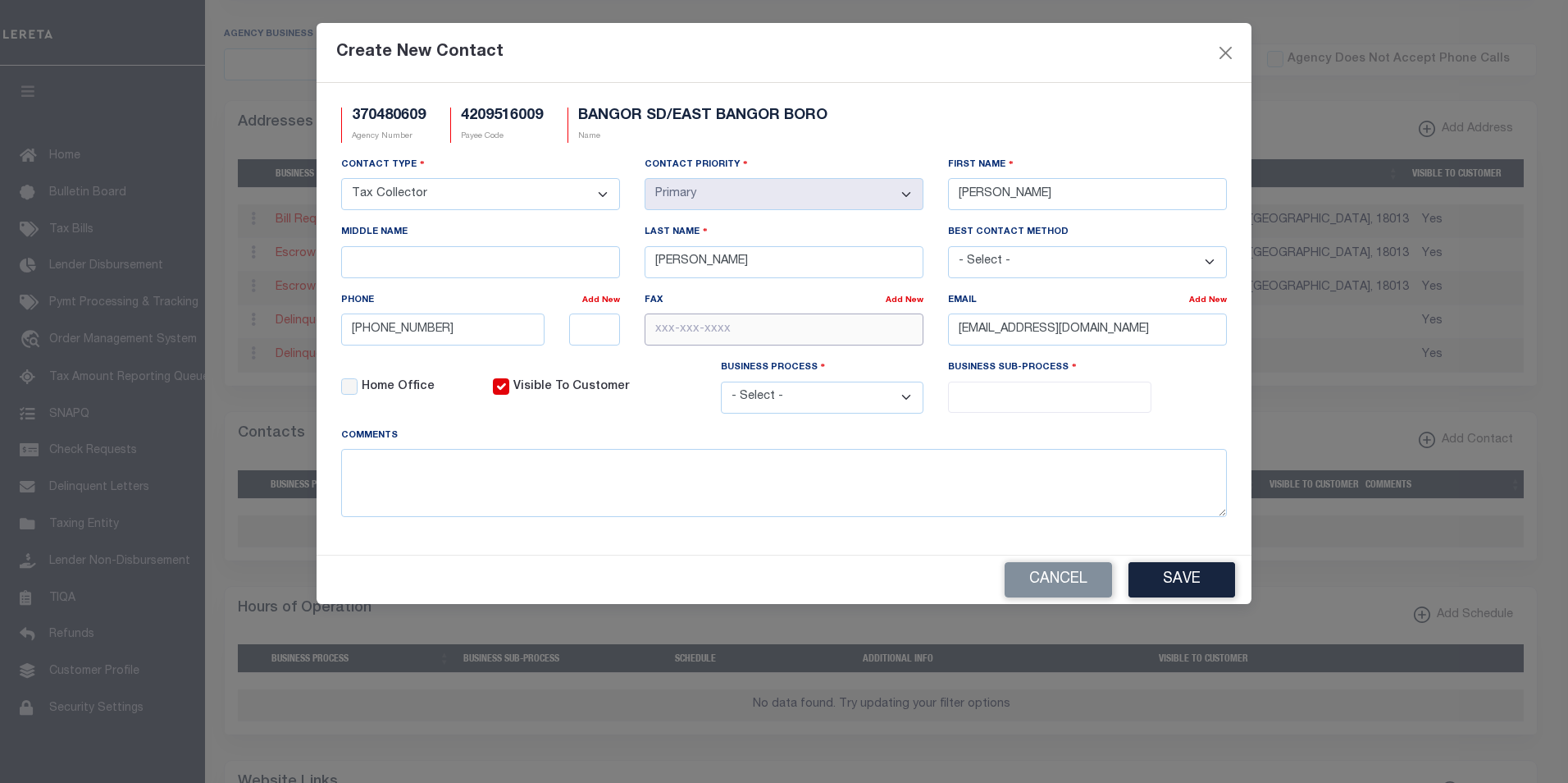
click at [675, 336] on input "text" at bounding box center [784, 330] width 279 height 32
paste input "610-588-4590"
type input "610-588-4590"
click at [903, 400] on select "- Select - All Automation Bill Request Delinquency Payment Delinquency Procurem…" at bounding box center [823, 397] width 204 height 32
select select "6"
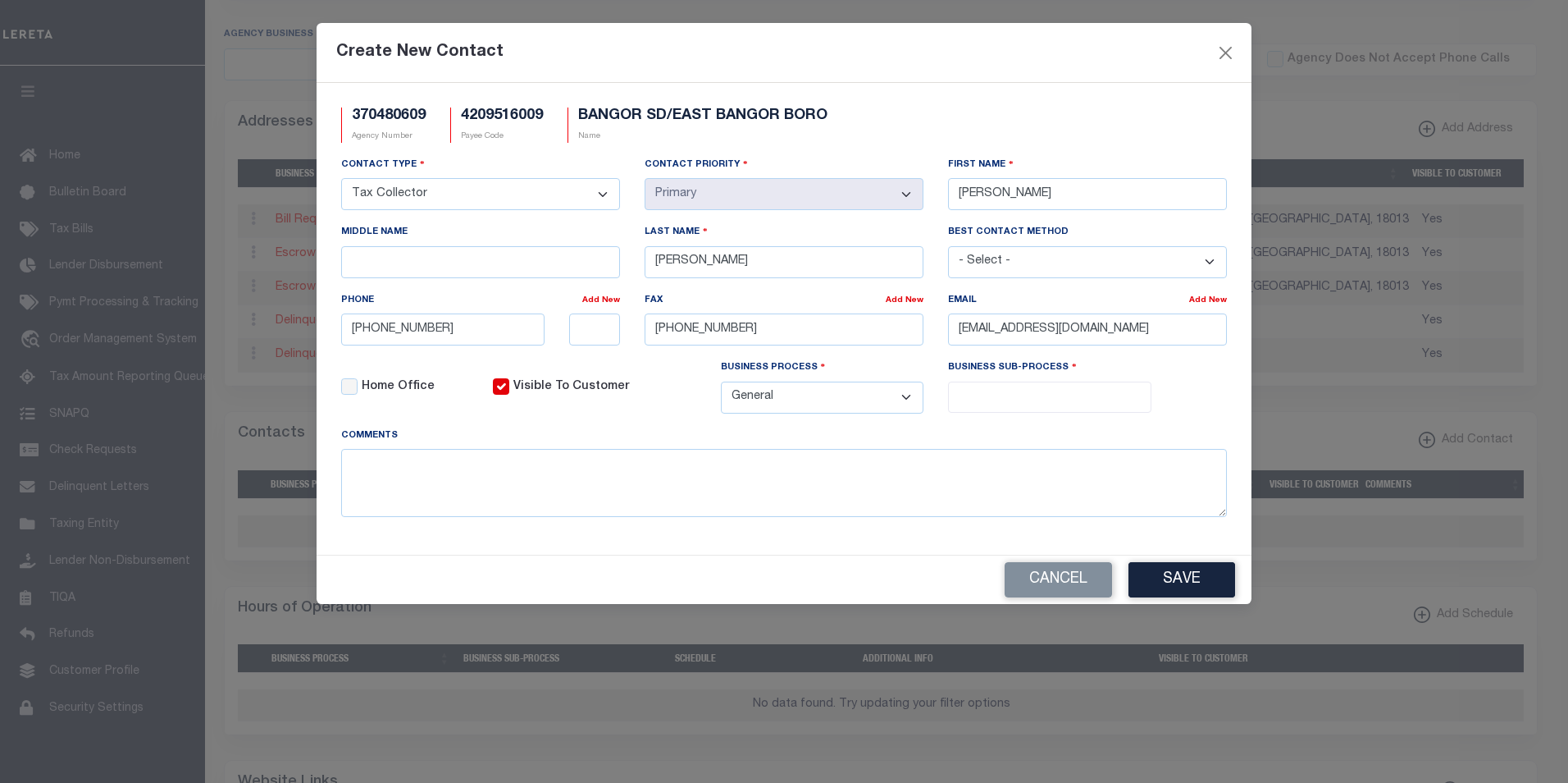
click at [721, 384] on select "- Select - All Automation Bill Request Delinquency Payment Delinquency Procurem…" at bounding box center [823, 397] width 204 height 32
click at [1042, 394] on input "search" at bounding box center [1049, 395] width 193 height 18
select select "31"
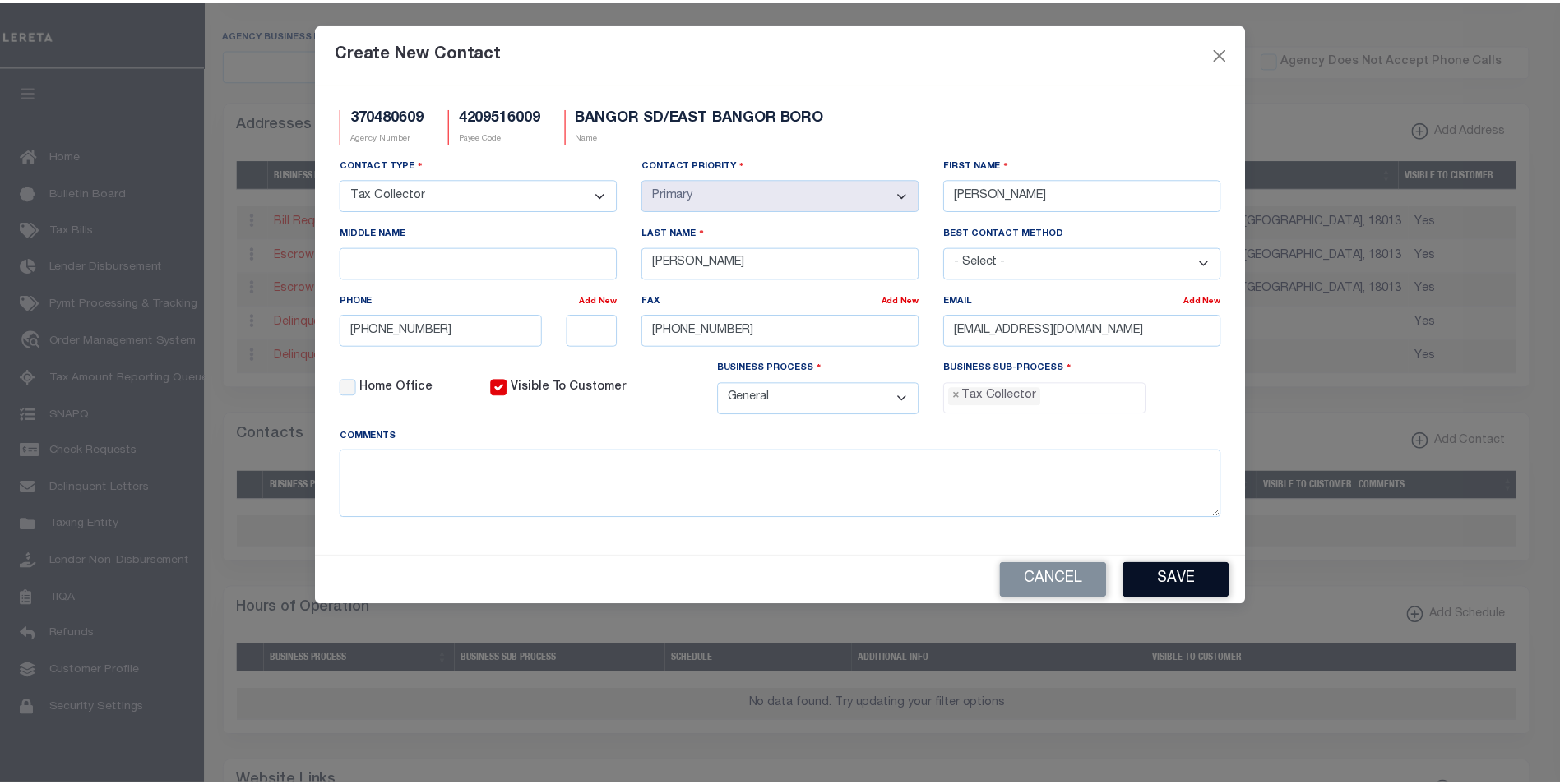
scroll to position [44, 0]
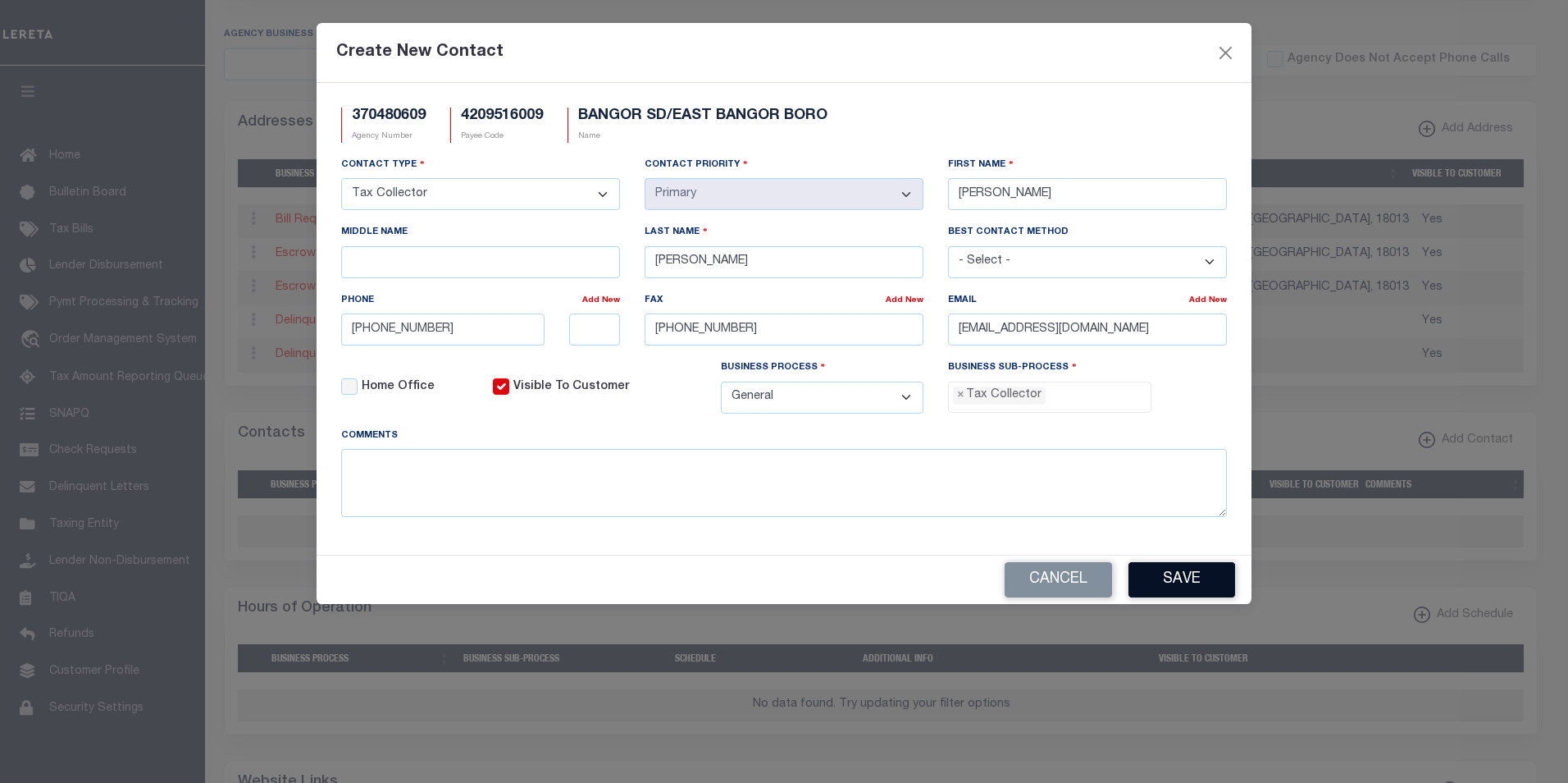
click at [1166, 588] on button "Save" at bounding box center [1182, 580] width 106 height 35
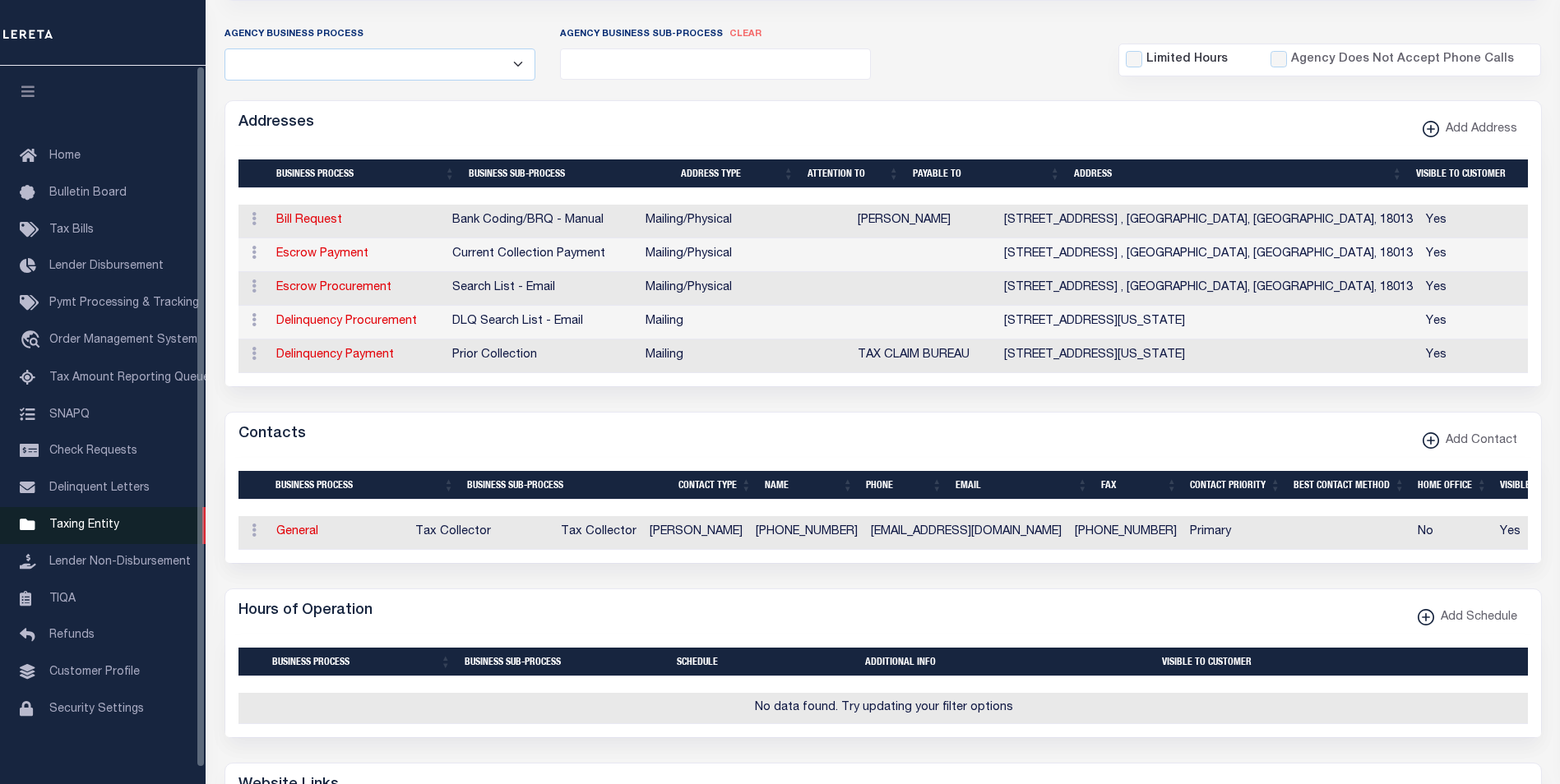
click at [83, 531] on span "Taxing Entity" at bounding box center [84, 525] width 70 height 12
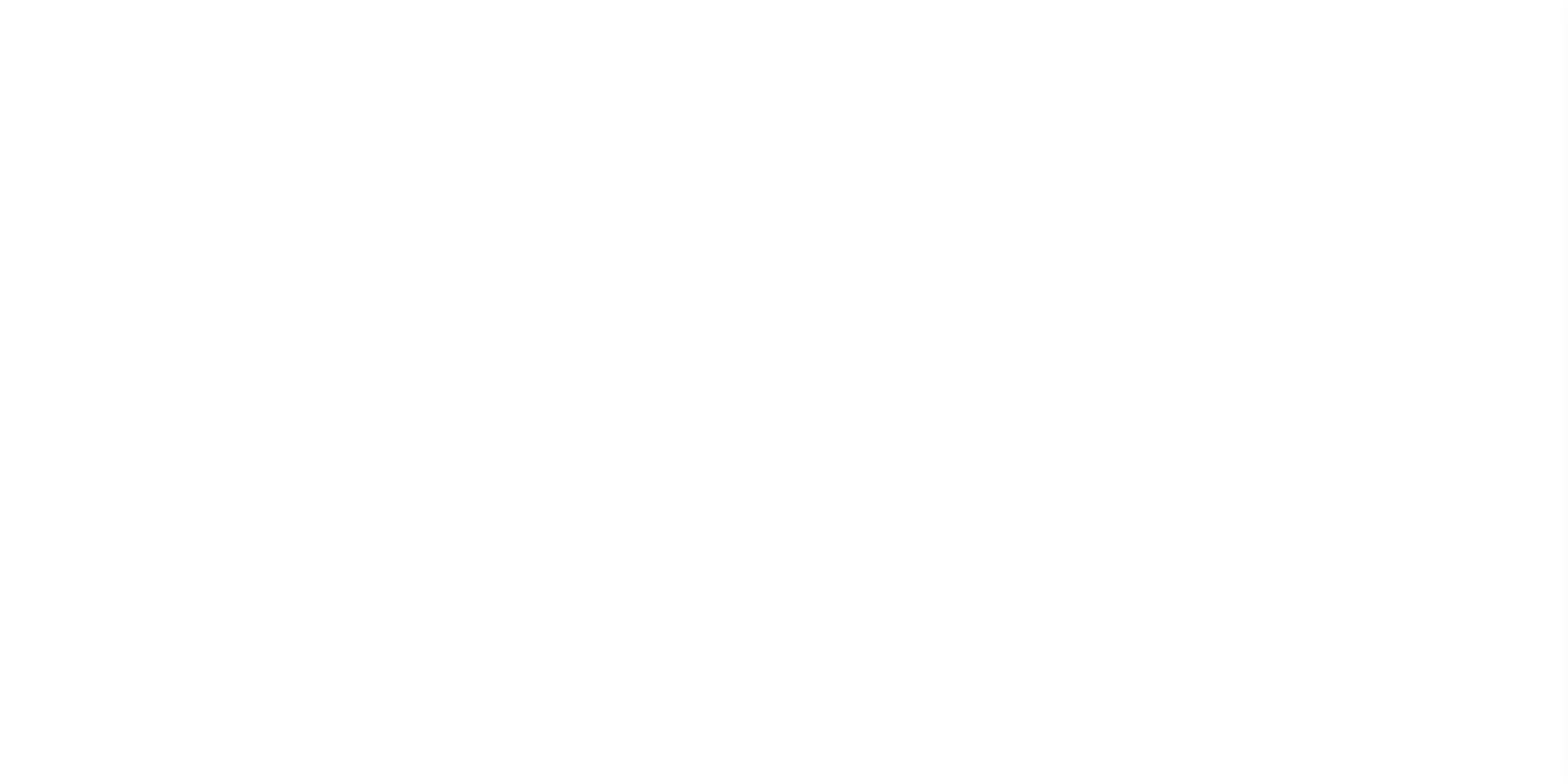
scroll to position [17, 0]
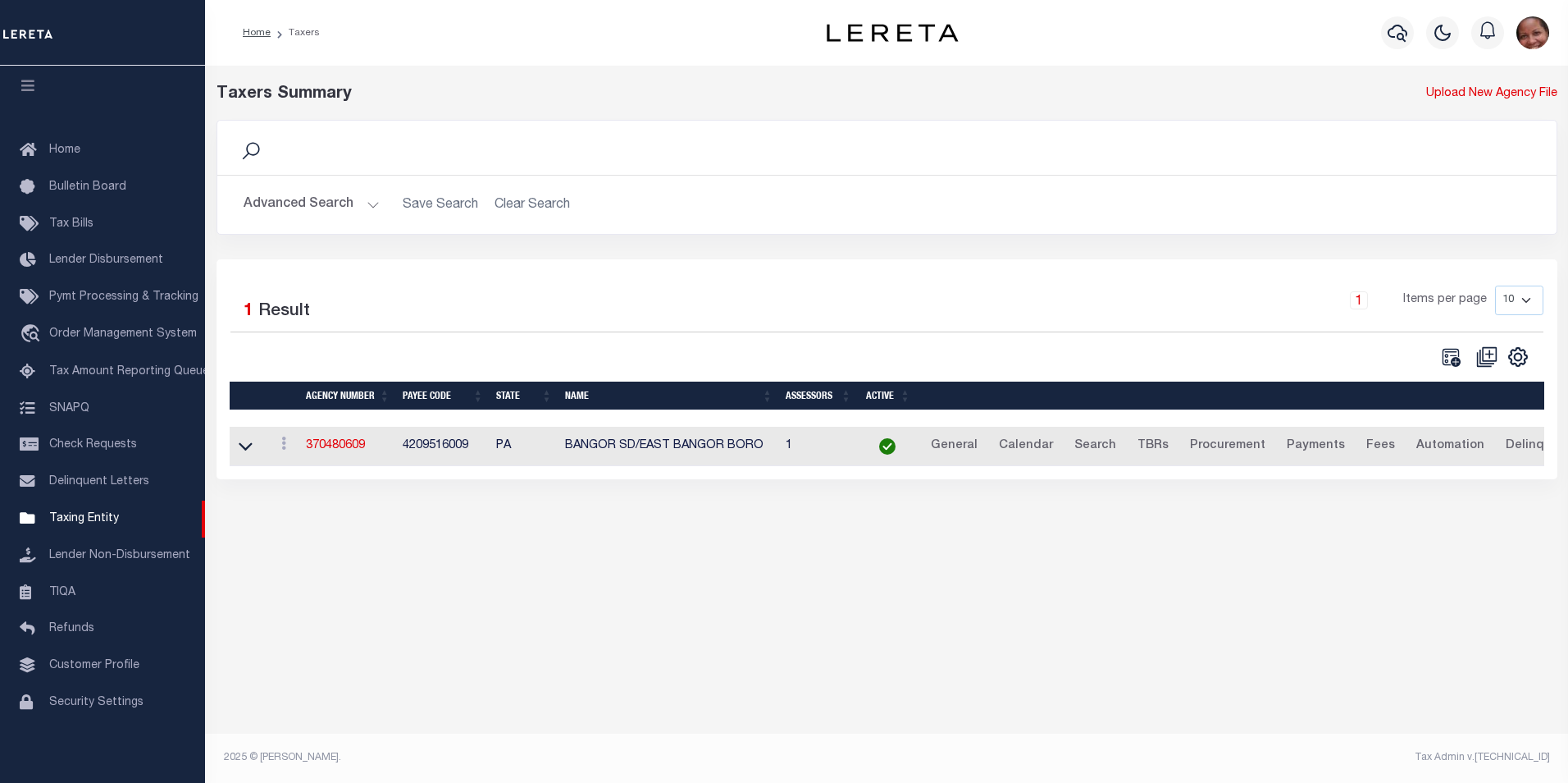
click at [369, 204] on button "Advanced Search" at bounding box center [312, 205] width 137 height 32
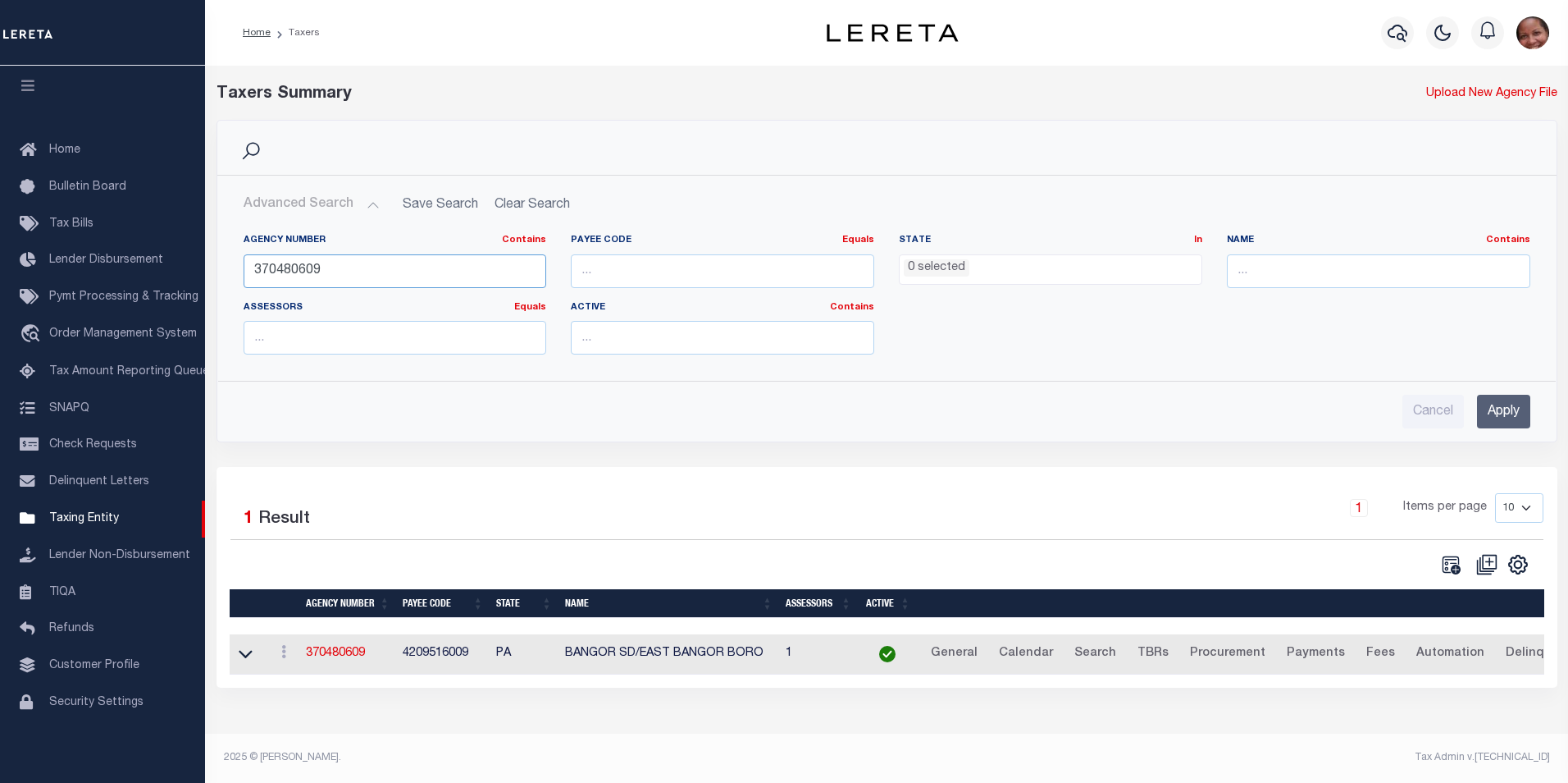
drag, startPoint x: 292, startPoint y: 270, endPoint x: 342, endPoint y: 274, distance: 50.2
click at [342, 274] on input "370480609" at bounding box center [395, 271] width 303 height 34
type input "370481709"
click at [1509, 418] on input "Apply" at bounding box center [1504, 411] width 53 height 34
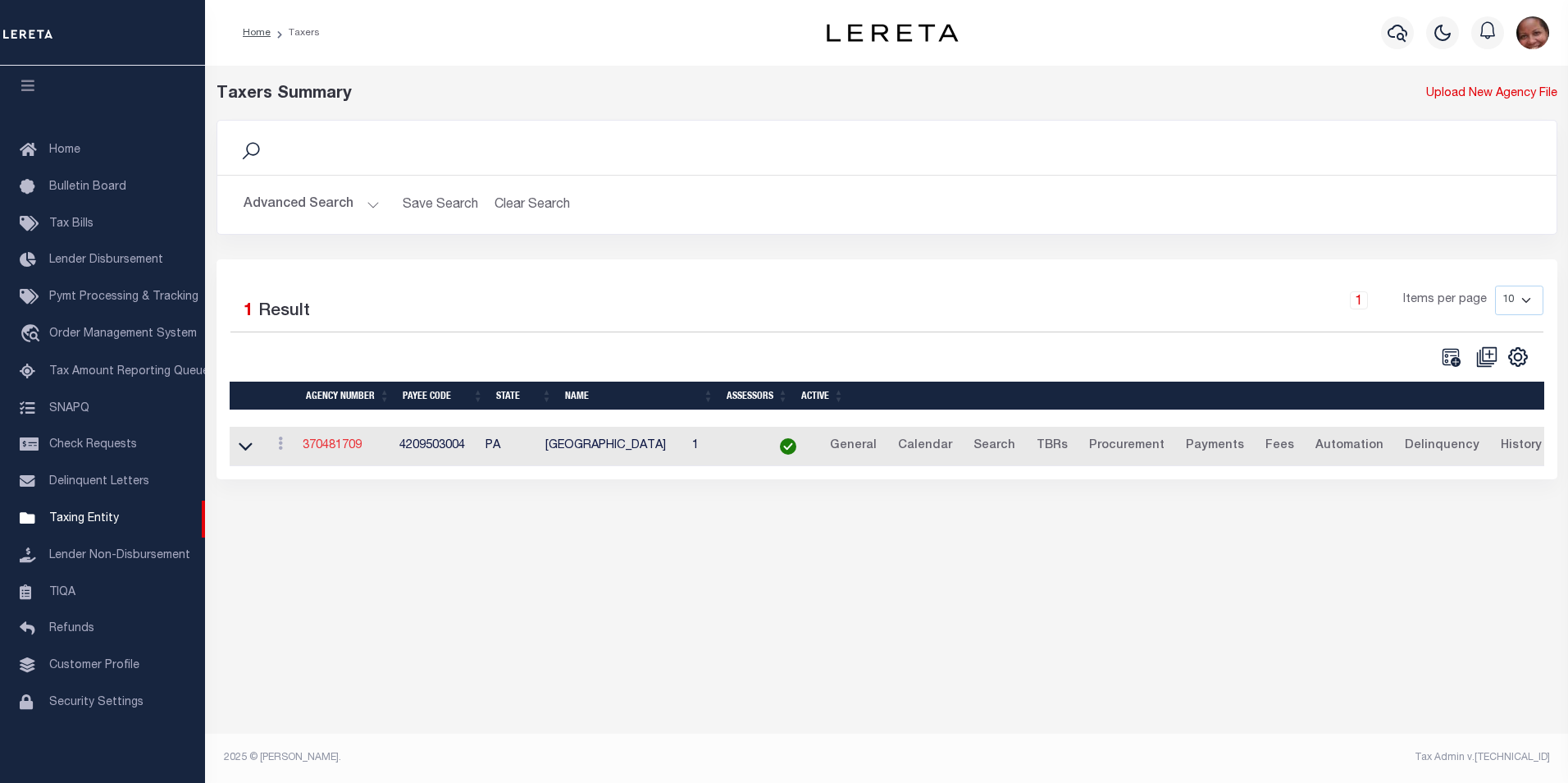
click at [343, 448] on link "370481709" at bounding box center [332, 445] width 59 height 12
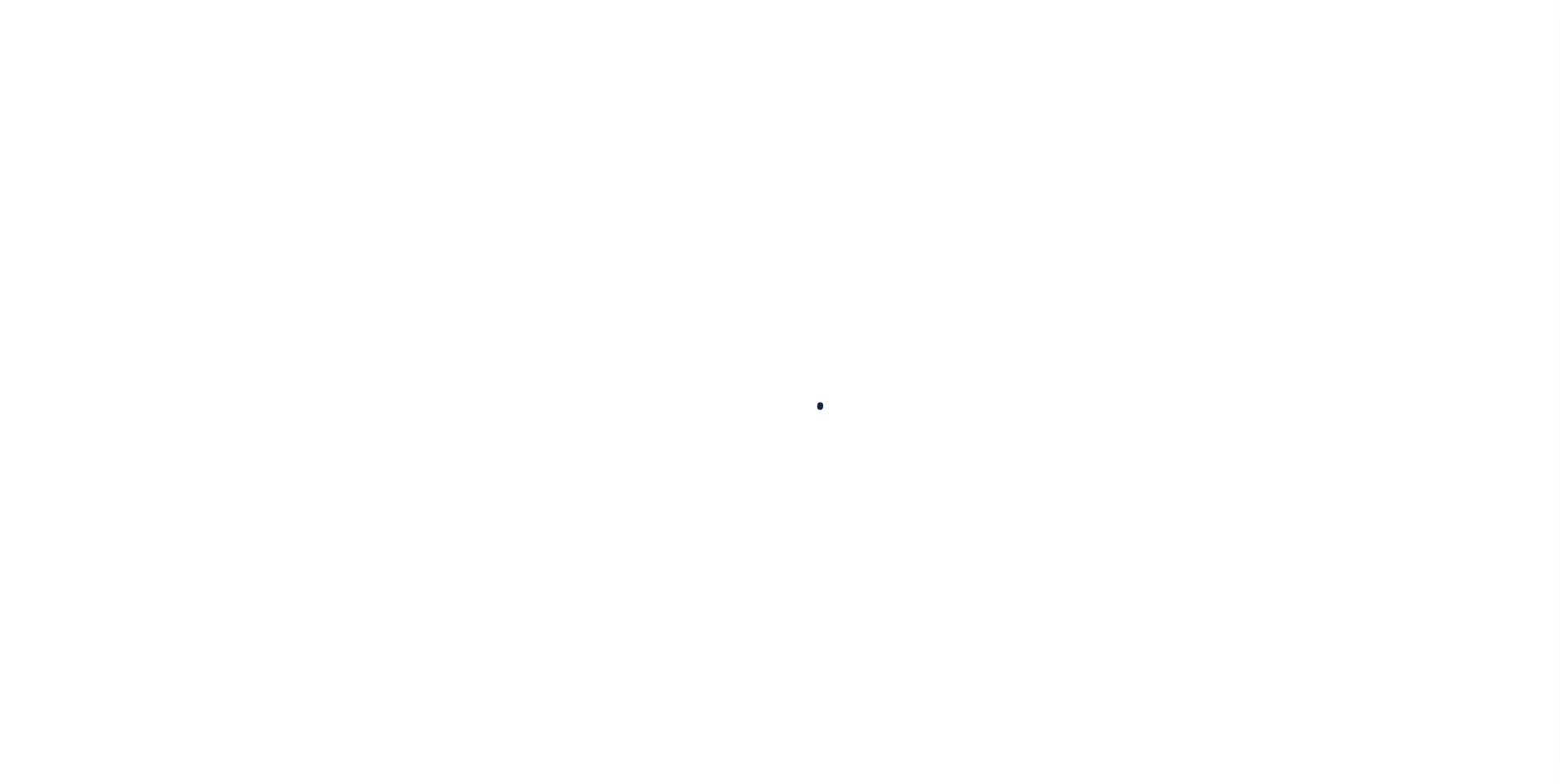
select select
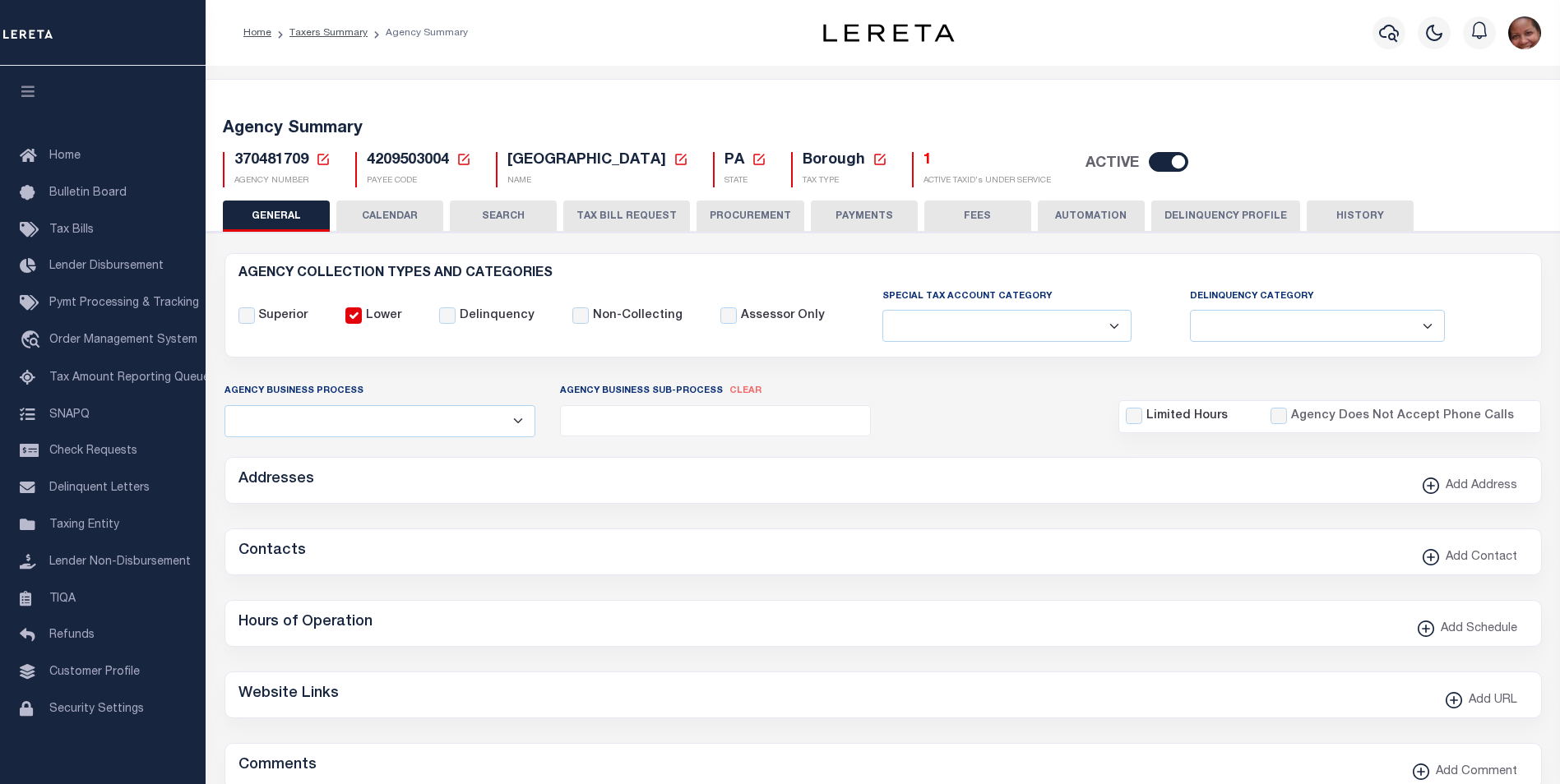
checkbox input "false"
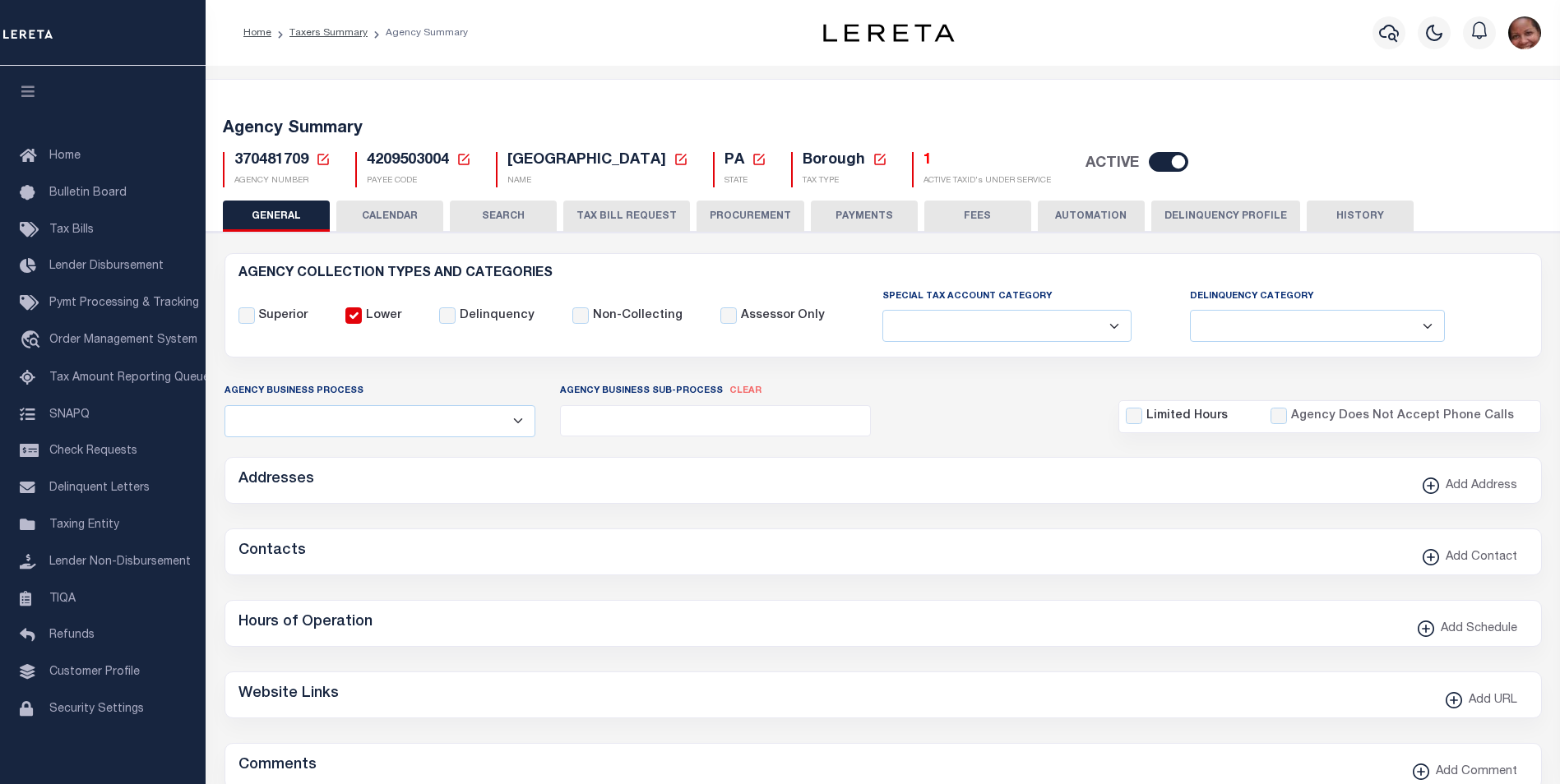
type input "4209503004"
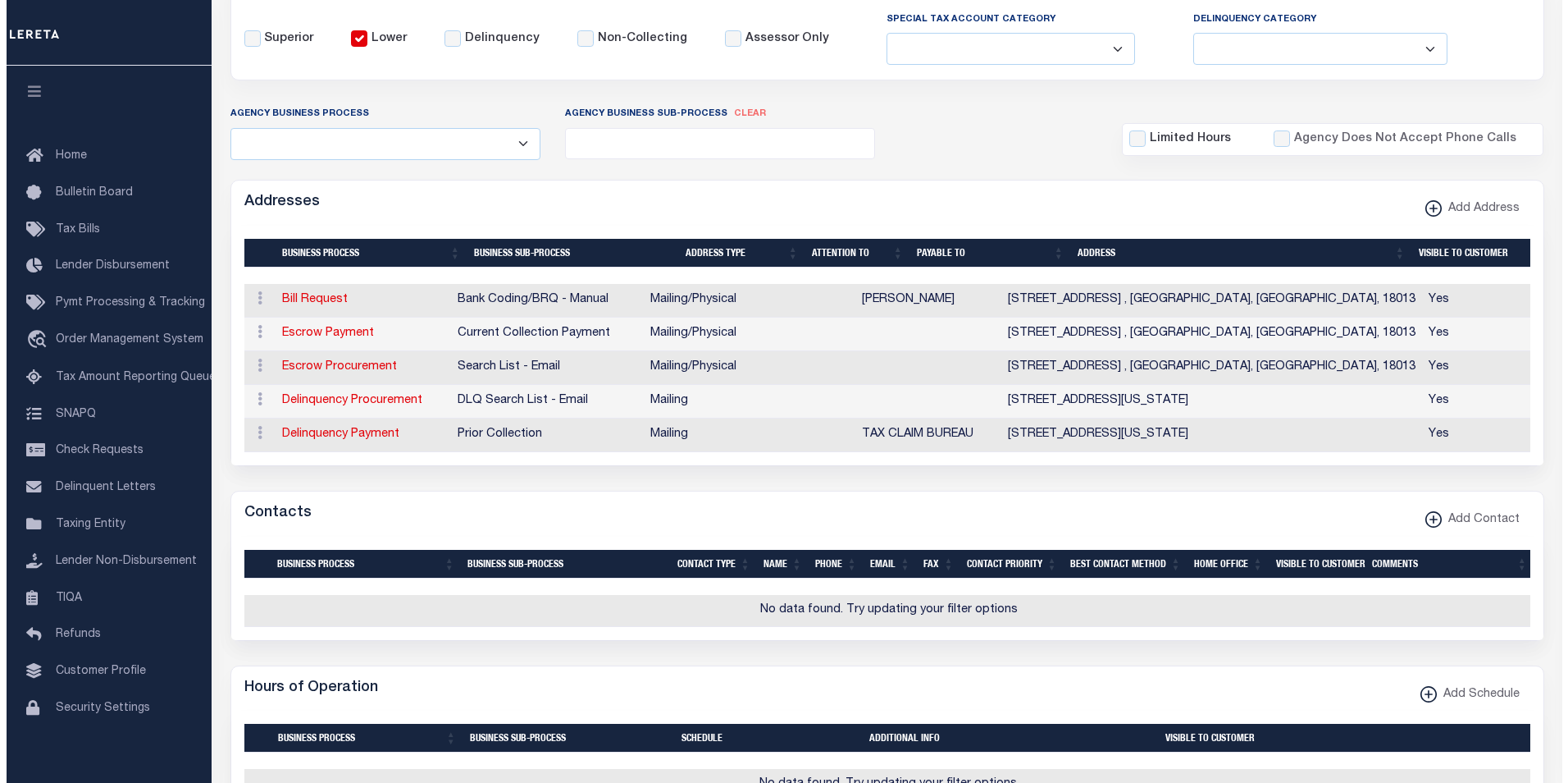
scroll to position [327, 0]
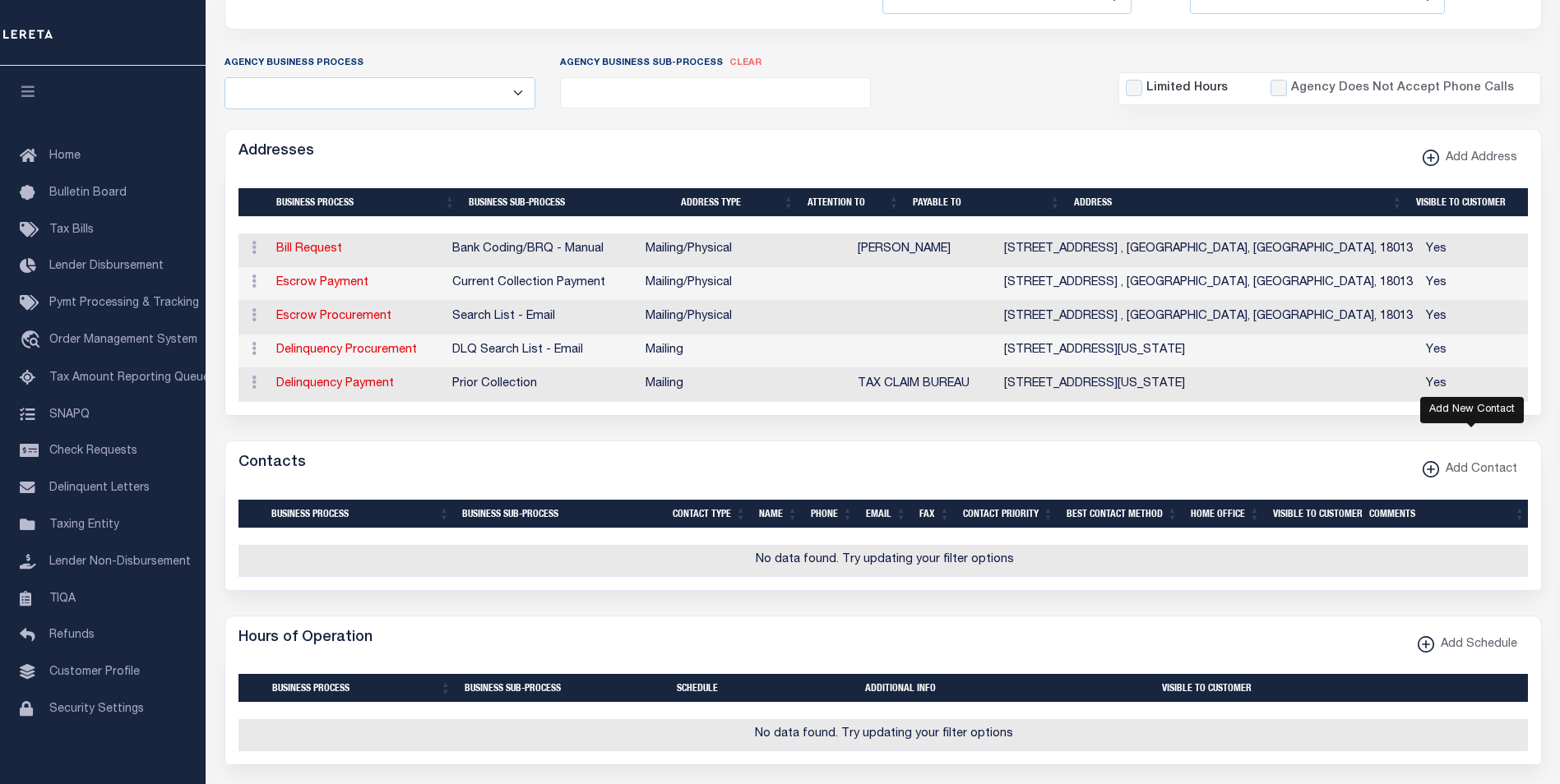
click at [1435, 470] on icon "button" at bounding box center [1430, 470] width 8 height 2
select select "1"
checkbox input "false"
checkbox input "true"
select select
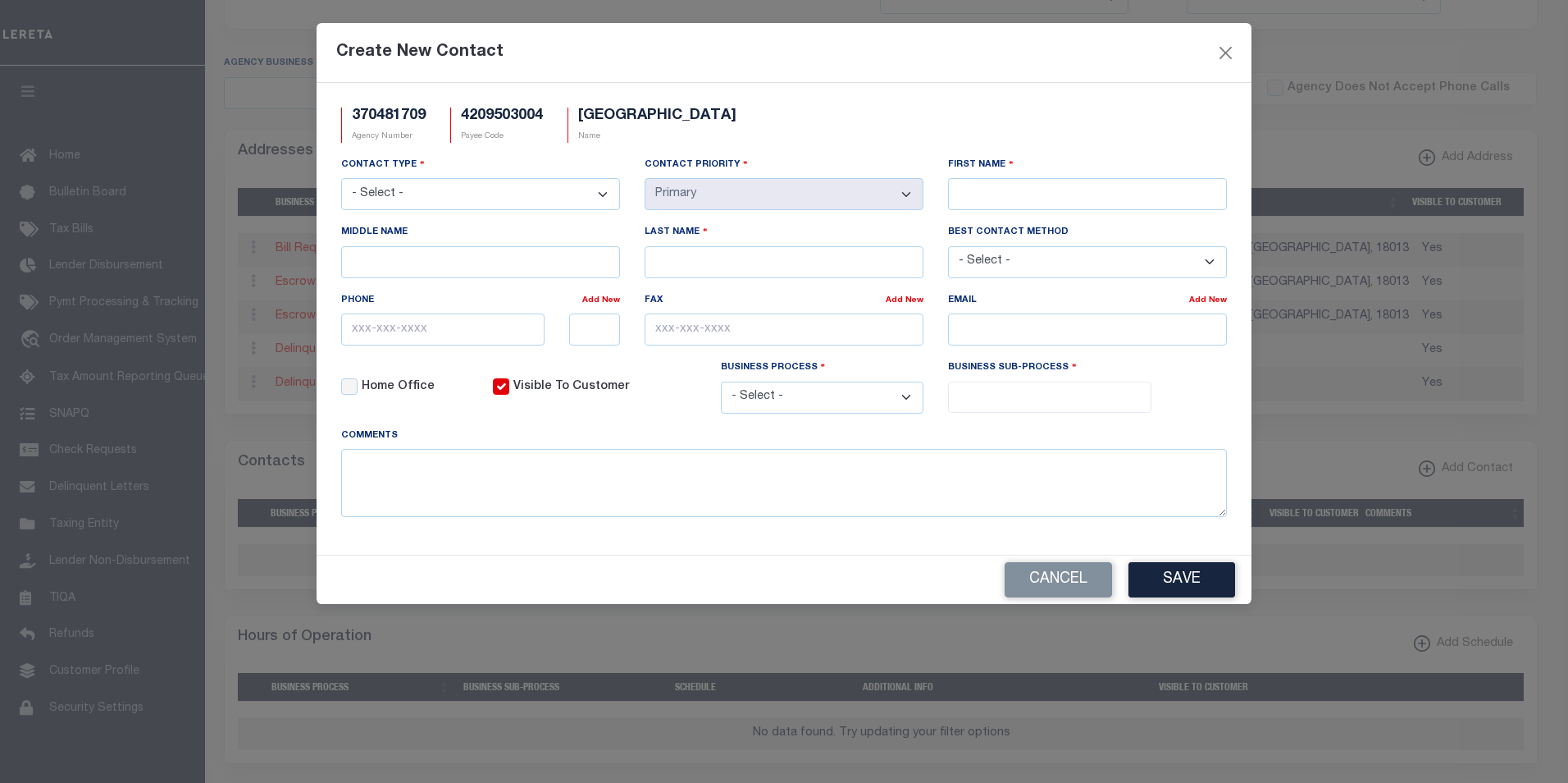
click at [600, 192] on select "- Select - Assessor Clerk Internal Contacts 1 Internal Contacts 2 Internal Cont…" at bounding box center [480, 194] width 279 height 32
select select "2"
click at [341, 179] on select "- Select - Assessor Clerk Internal Contacts 1 Internal Contacts 2 Internal Cont…" at bounding box center [480, 194] width 279 height 32
click at [1092, 197] on input "First Name" at bounding box center [1088, 194] width 279 height 32
paste input "[PERSON_NAME]"
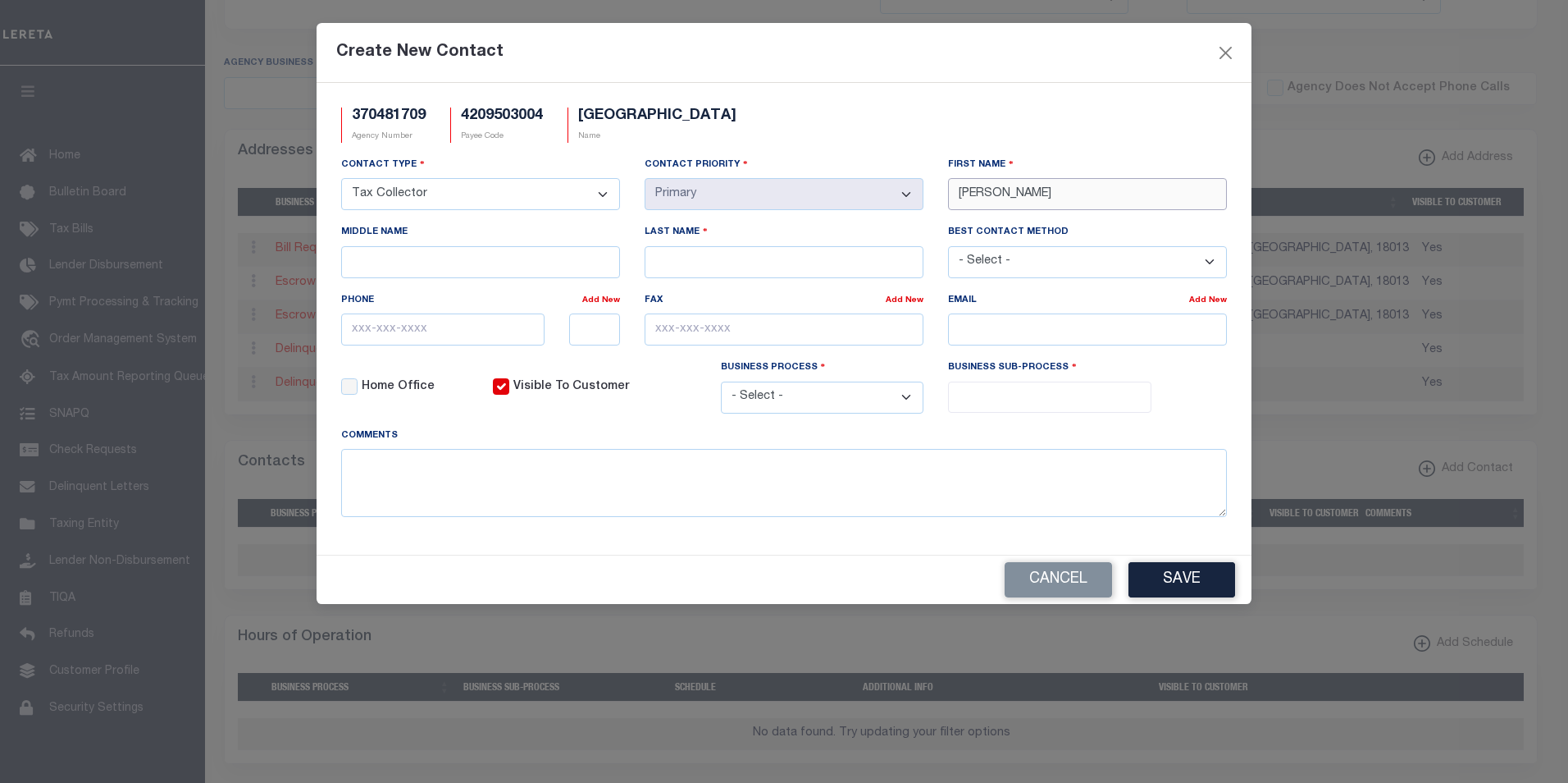
type input "[PERSON_NAME]"
click at [753, 268] on input "Last Name" at bounding box center [784, 262] width 279 height 32
paste input "STRUNK"
type input "STRUNK"
click at [1029, 334] on input "email" at bounding box center [1088, 330] width 279 height 32
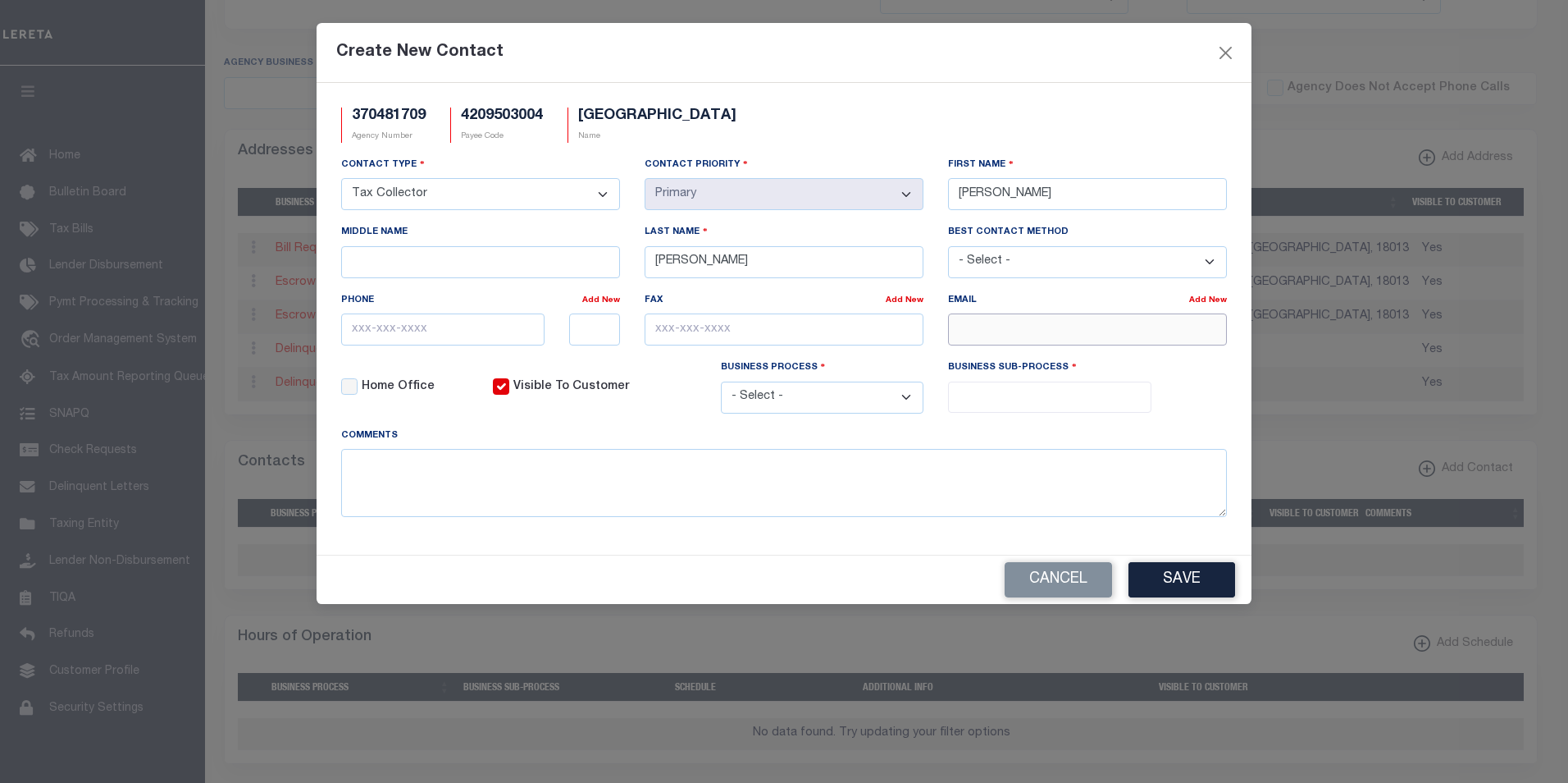
paste input "CBSTRUNK@MSN.COM"
type input "CBSTRUNK@MSN.COM"
click at [399, 329] on input "text" at bounding box center [443, 330] width 204 height 32
paste input "610-588-4590"
type input "610-588-4590"
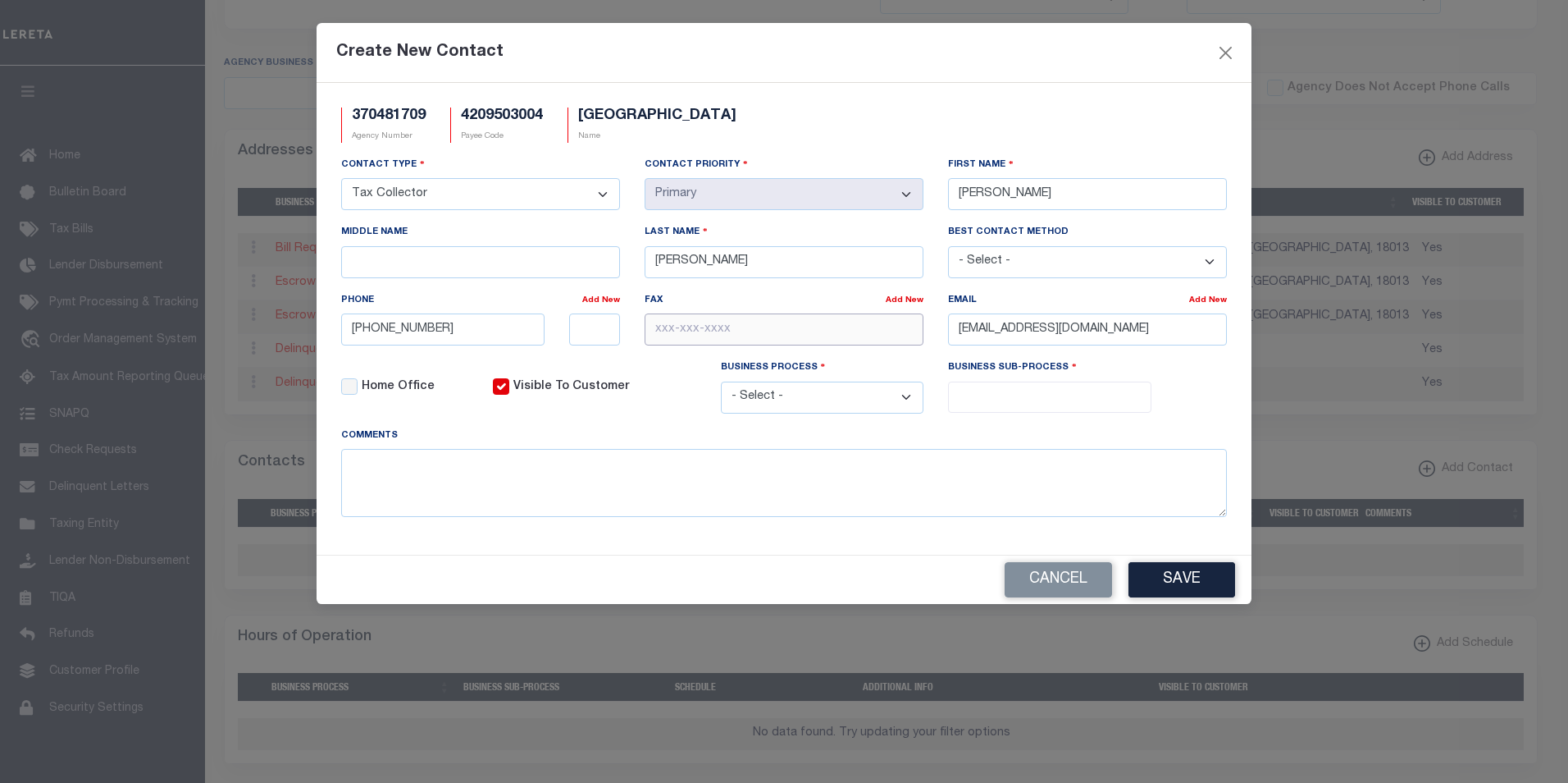
click at [664, 337] on input "text" at bounding box center [784, 330] width 279 height 32
paste input "610-588-4590"
type input "610-588-4590"
click at [908, 399] on select "- Select - All Automation Bill Request Delinquency Payment Delinquency Procurem…" at bounding box center [823, 397] width 204 height 32
select select "6"
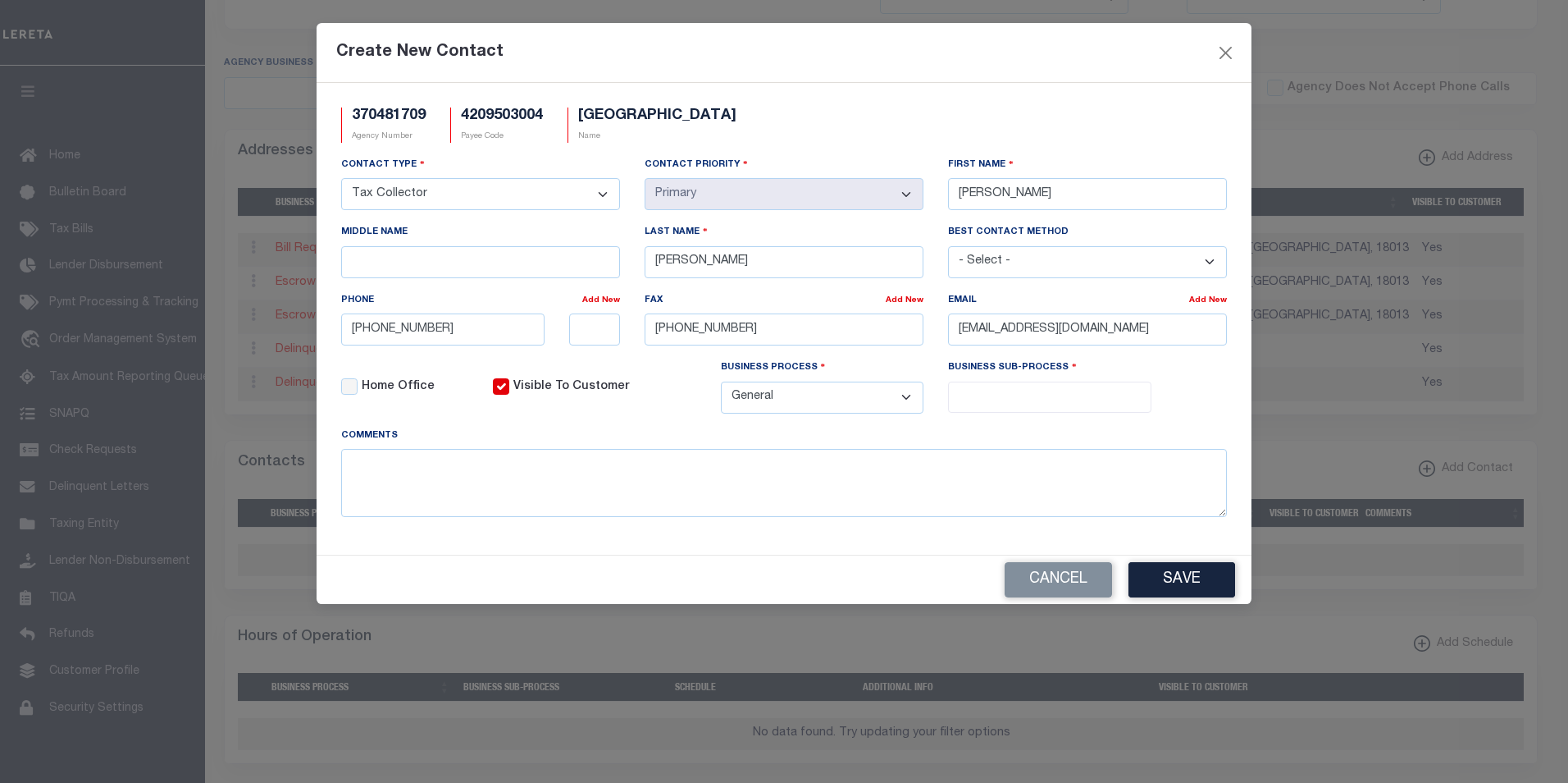
click at [721, 384] on select "- Select - All Automation Bill Request Delinquency Payment Delinquency Procurem…" at bounding box center [823, 397] width 204 height 32
click at [983, 397] on input "search" at bounding box center [1049, 395] width 193 height 18
select select "31"
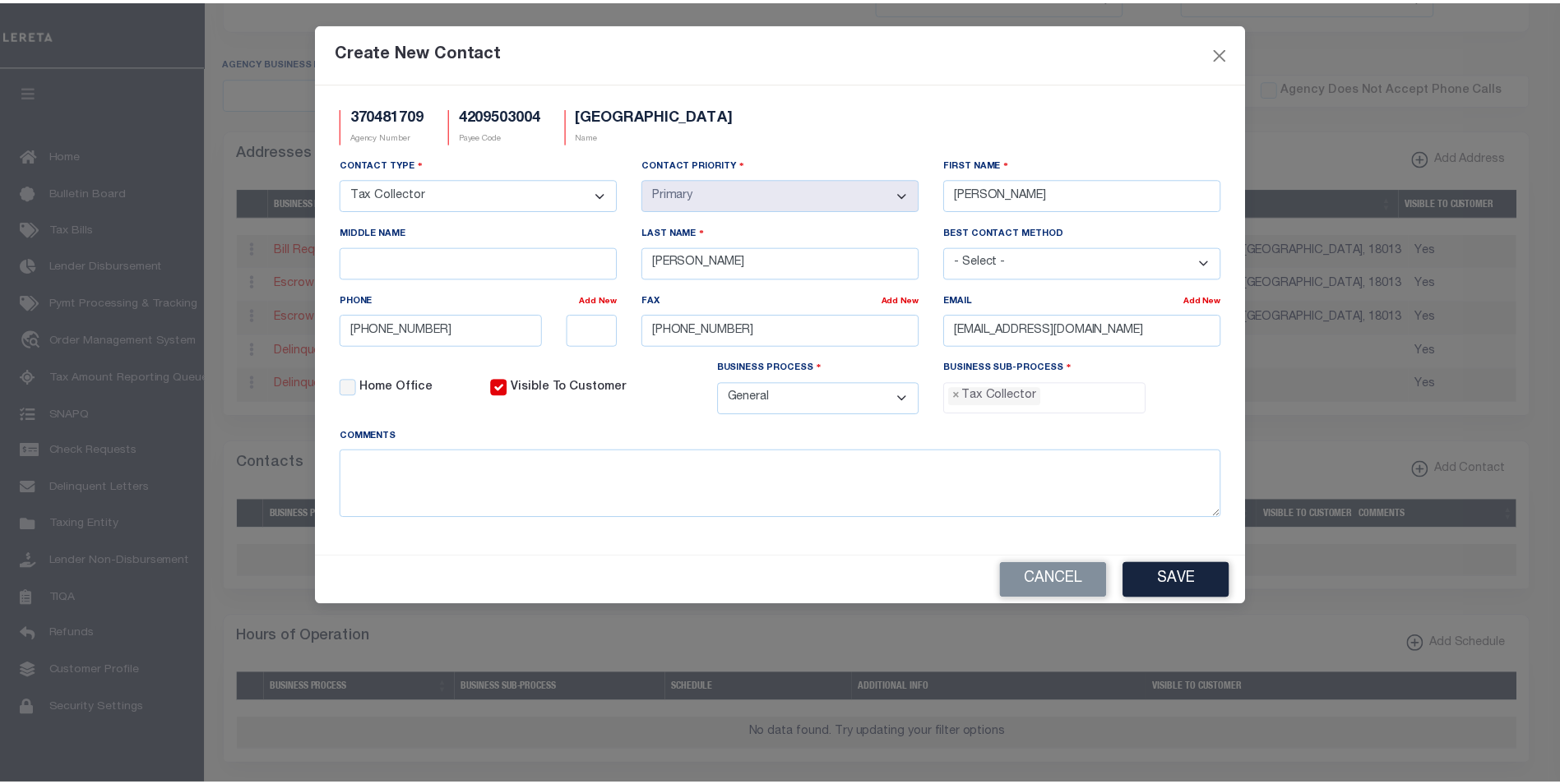
scroll to position [44, 0]
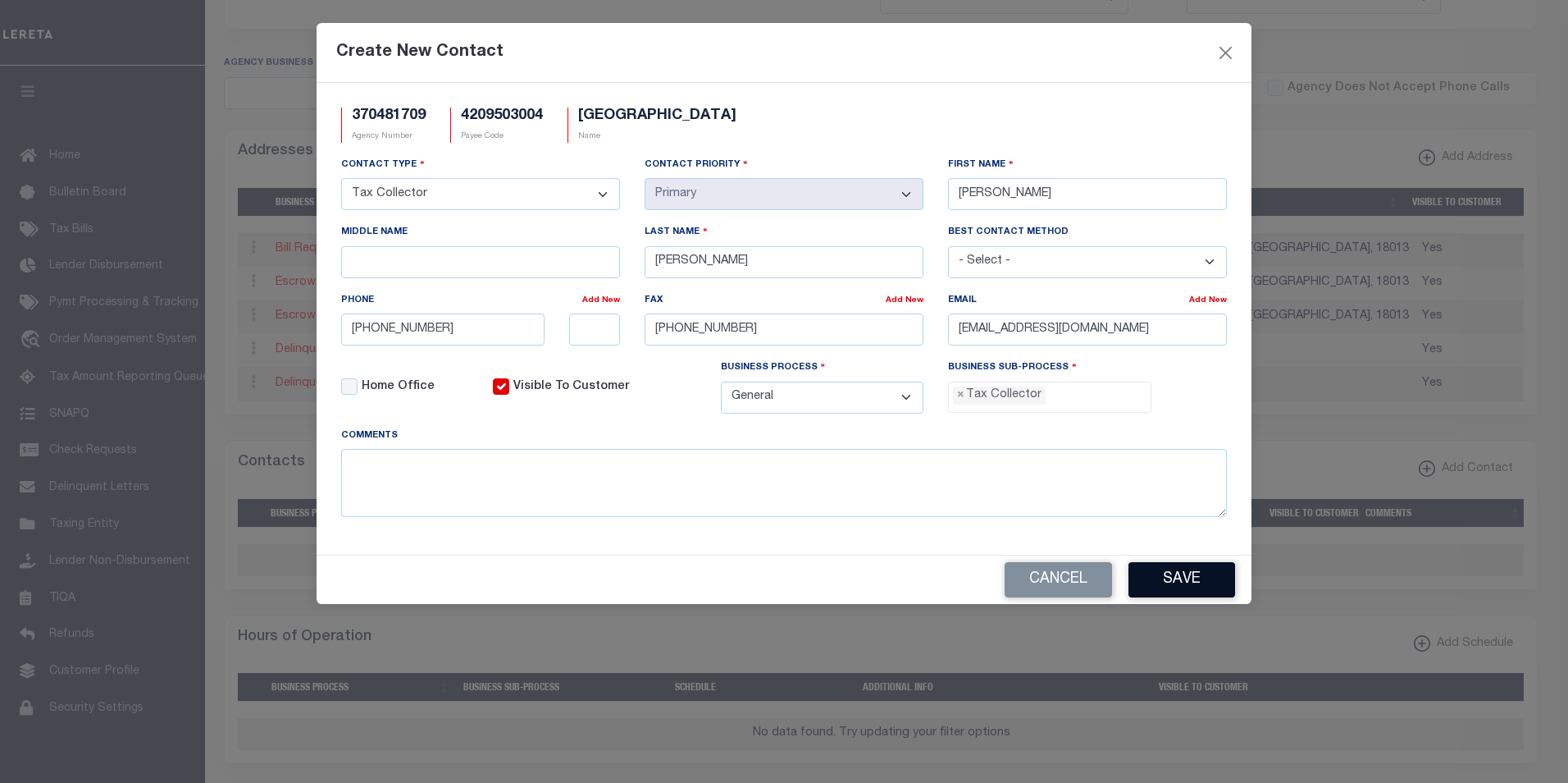
click at [1199, 583] on button "Save" at bounding box center [1182, 580] width 106 height 35
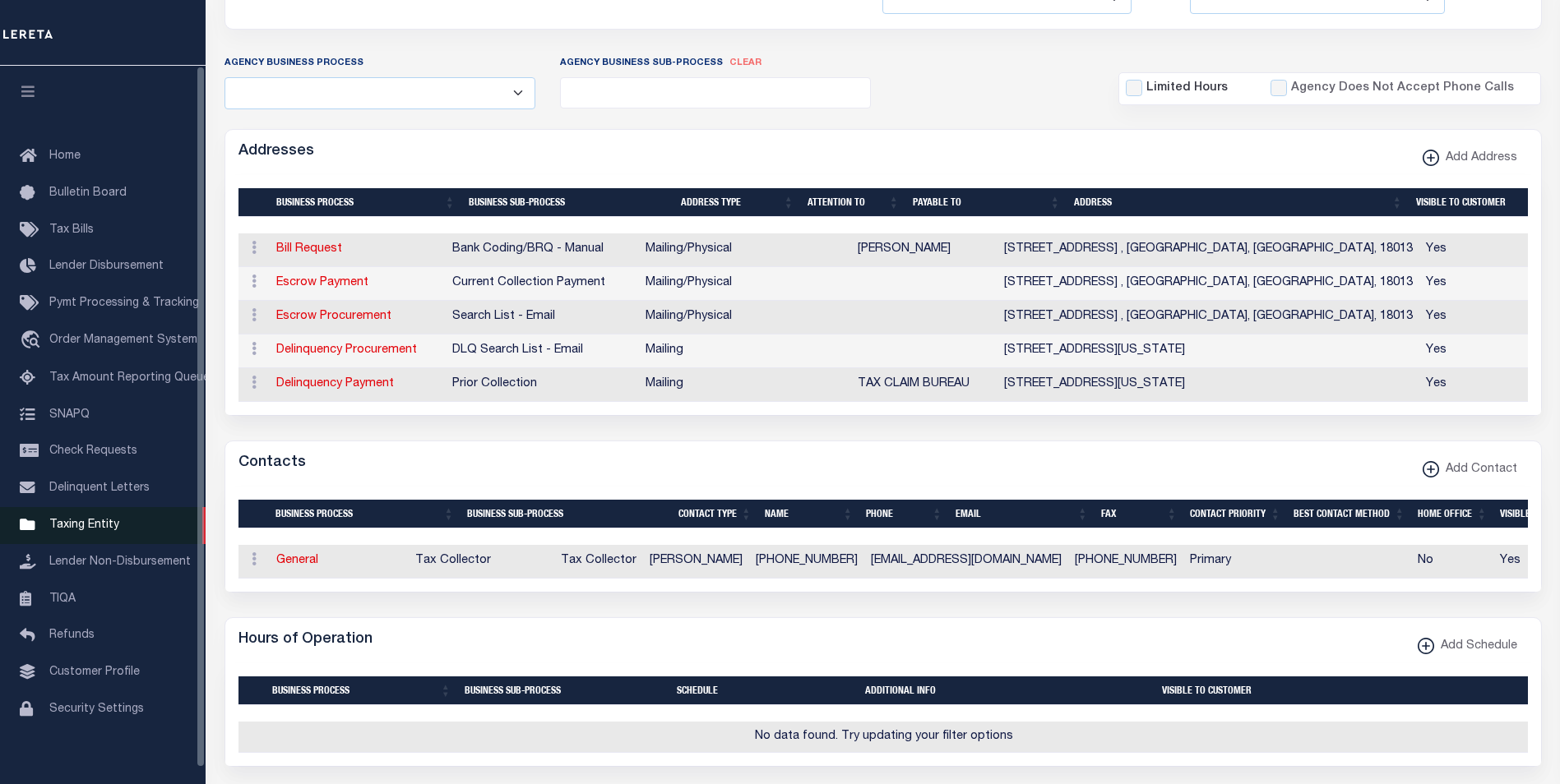
click at [99, 531] on span "Taxing Entity" at bounding box center [84, 525] width 70 height 12
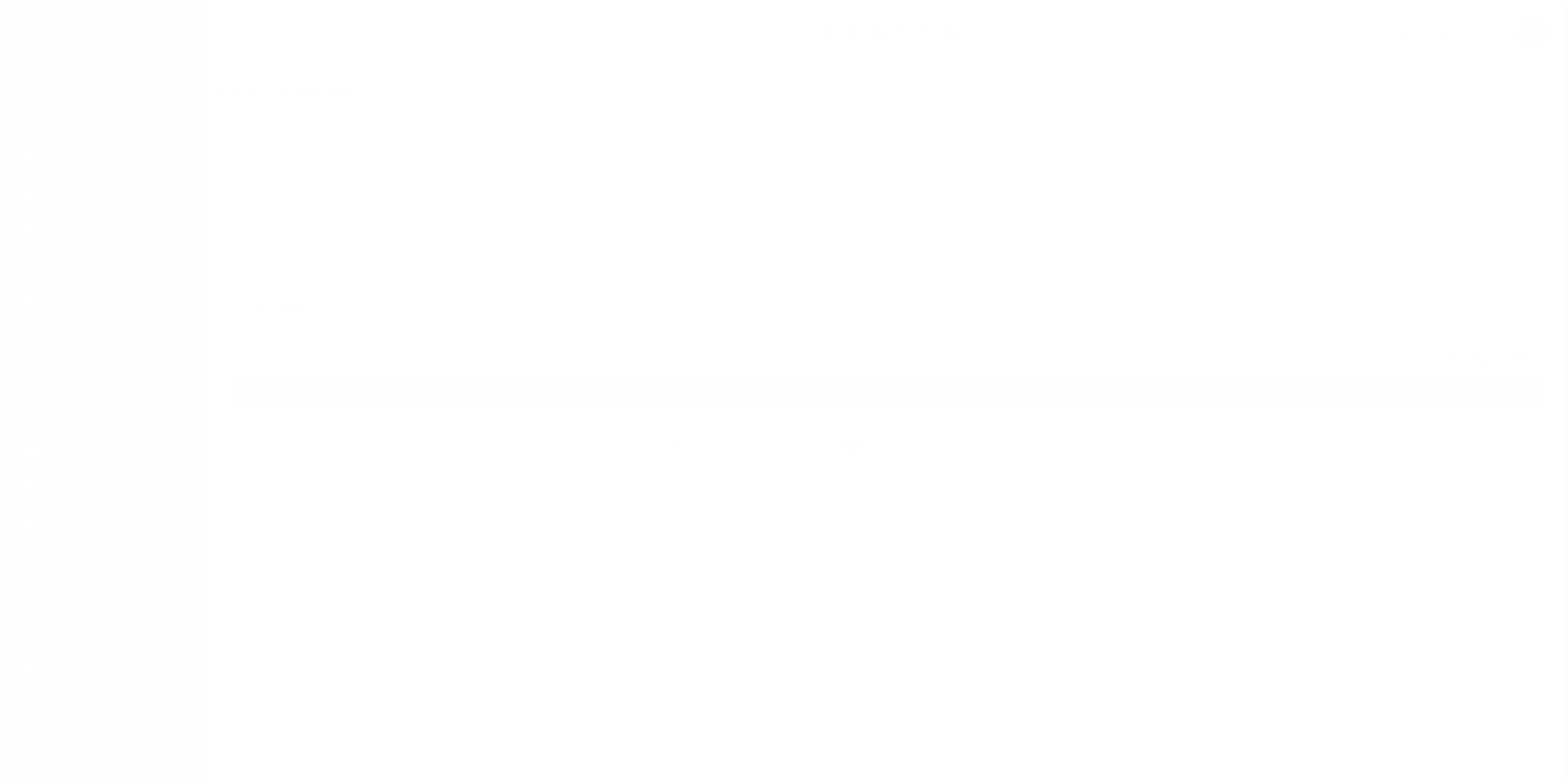
scroll to position [17, 0]
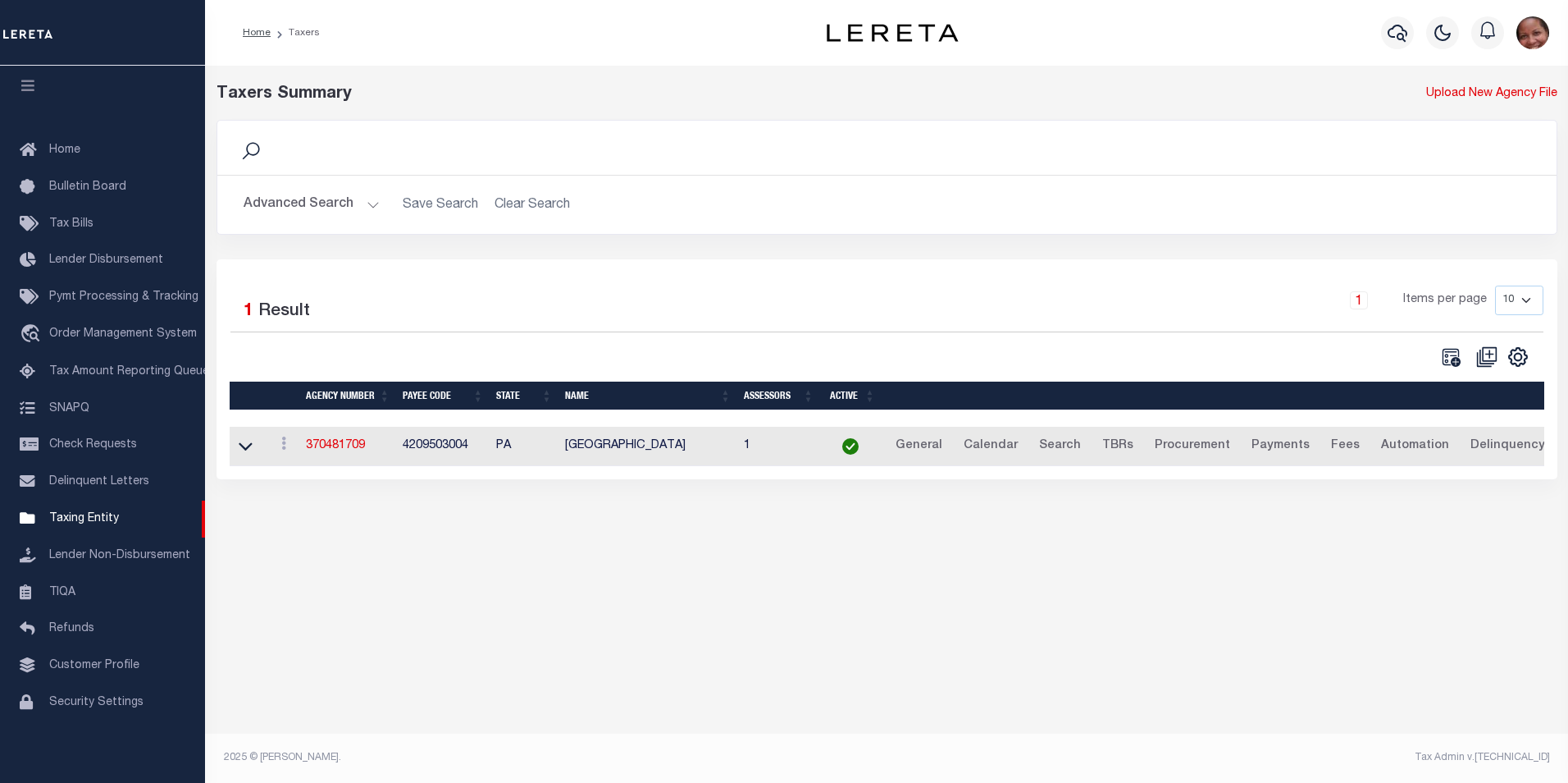
click at [1528, 30] on img "button" at bounding box center [1533, 33] width 33 height 33
click at [1454, 119] on span "Sign out" at bounding box center [1469, 116] width 47 height 12
